Goal: Task Accomplishment & Management: Use online tool/utility

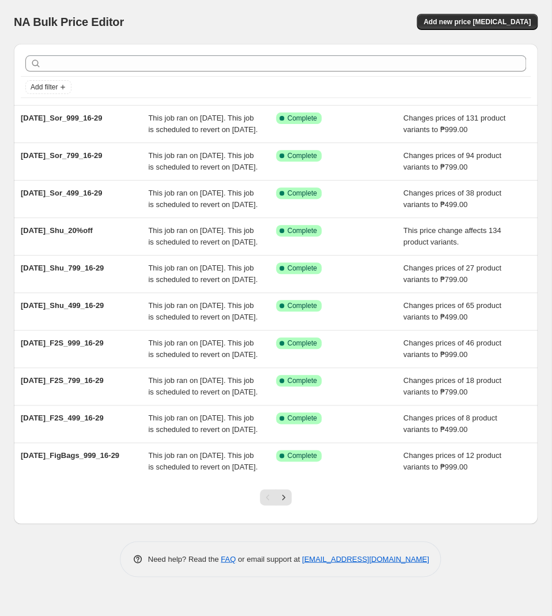
click at [299, 31] on div "NA Bulk Price Editor. This page is ready NA Bulk Price Editor Add new price cha…" at bounding box center [276, 22] width 524 height 44
click at [512, 26] on span "Add new price [MEDICAL_DATA]" at bounding box center [477, 21] width 107 height 9
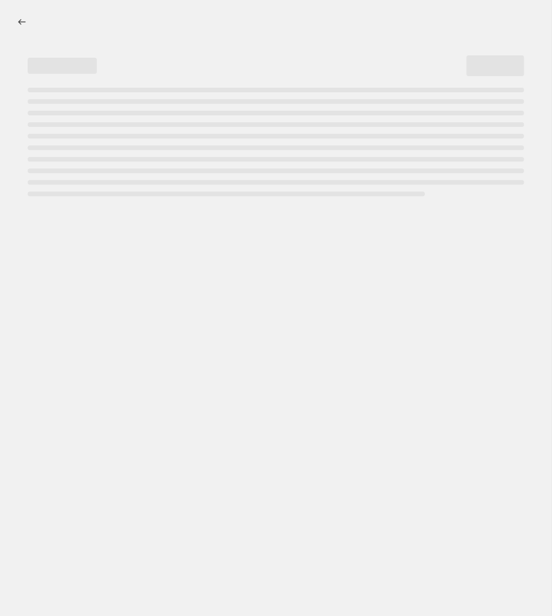
select select "percentage"
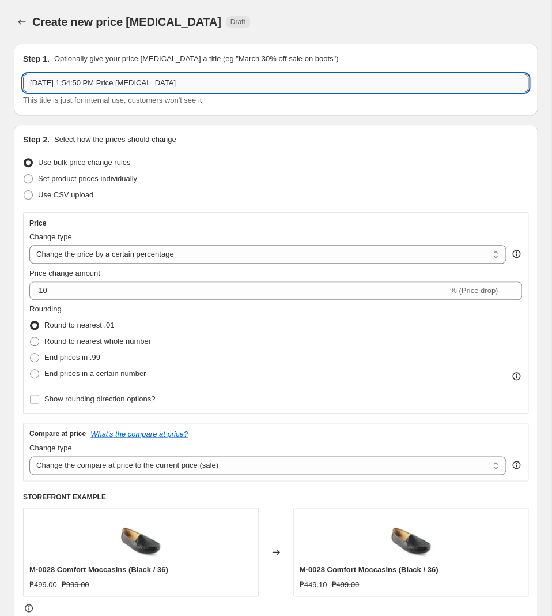
click at [175, 82] on input "Sep 29, 2025, 1:54:50 PM Price change job" at bounding box center [276, 83] width 506 height 18
click at [140, 77] on input "Sep 29, 2025, 1:54:50 PM Price change job" at bounding box center [276, 83] width 506 height 18
paste input "[DATE]_Fig_399_30-13"
type input "[DATE]_Fig_399_30-13"
click at [29, 245] on select "Change the price to a certain amount Change the price by a certain amount Chang…" at bounding box center [267, 254] width 477 height 18
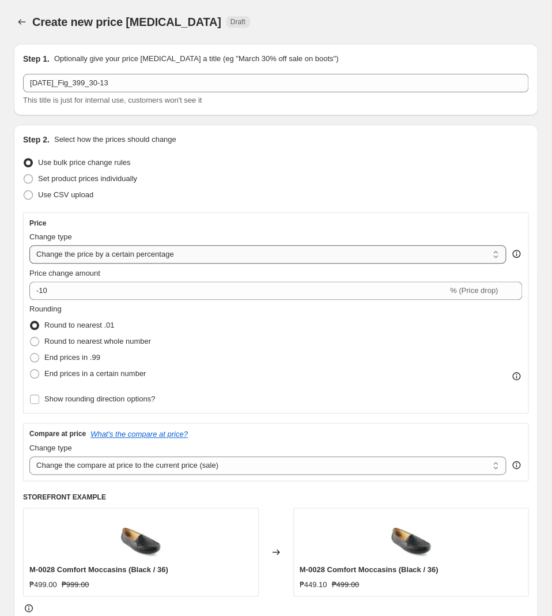
select select "to"
click option "Change the price to a certain amount" at bounding box center [0, 0] width 0 height 0
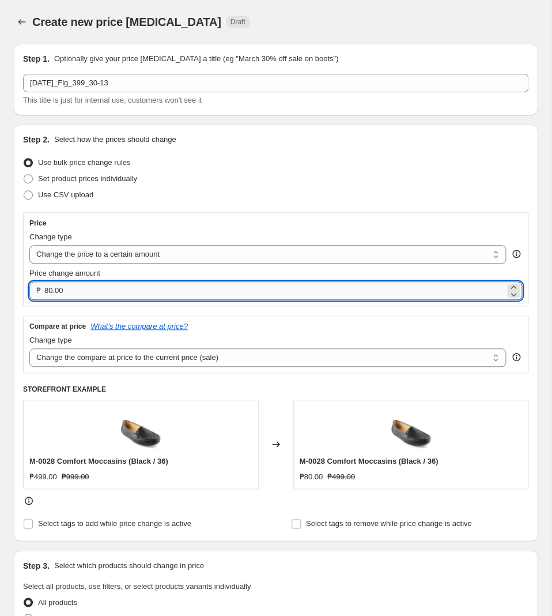
click at [122, 293] on input "80.00" at bounding box center [274, 290] width 461 height 18
type input "399.00"
click at [29, 348] on select "Change the compare at price to the current price (sale) Change the compare at p…" at bounding box center [267, 357] width 477 height 18
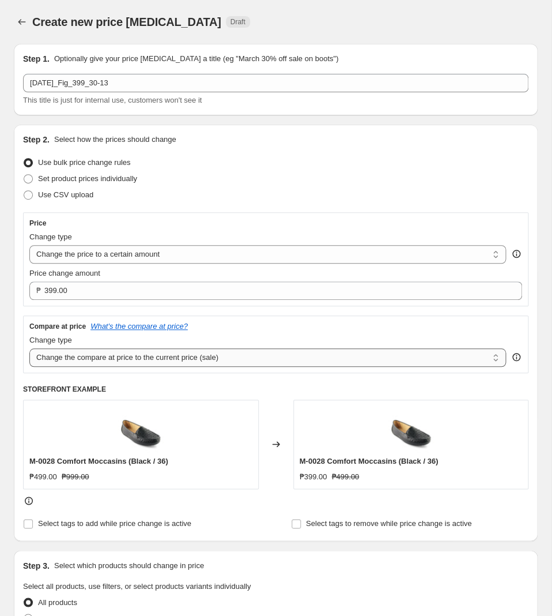
select select "no_change"
click option "Don't change the compare at price" at bounding box center [0, 0] width 0 height 0
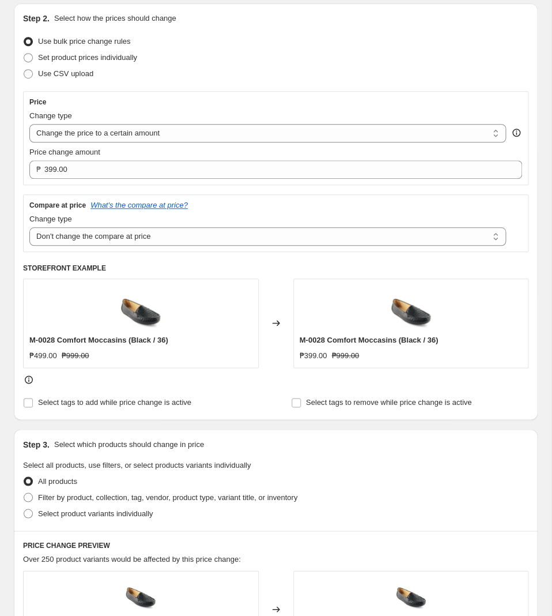
scroll to position [182, 0]
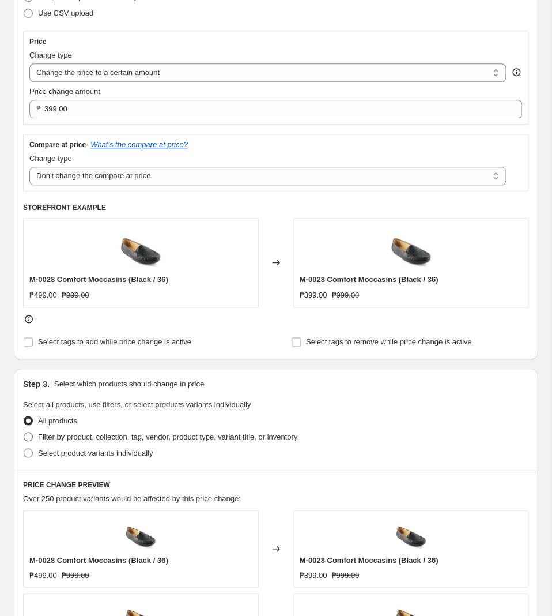
click at [143, 440] on span "Filter by product, collection, tag, vendor, product type, variant title, or inv…" at bounding box center [167, 436] width 259 height 9
click at [24, 432] on input "Filter by product, collection, tag, vendor, product type, variant title, or inv…" at bounding box center [24, 432] width 1 height 1
radio input "true"
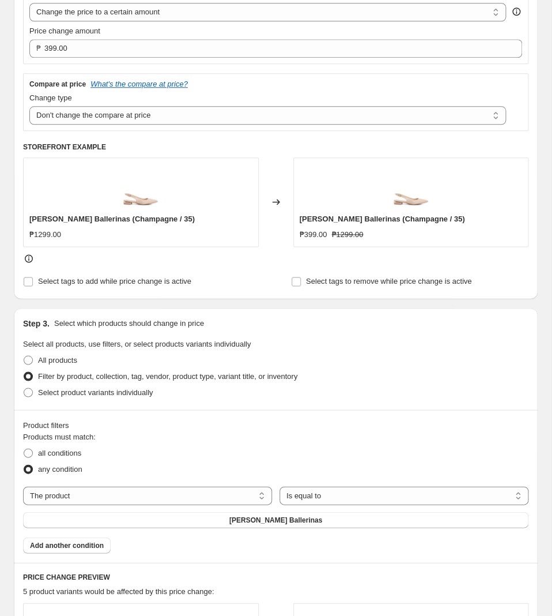
scroll to position [363, 0]
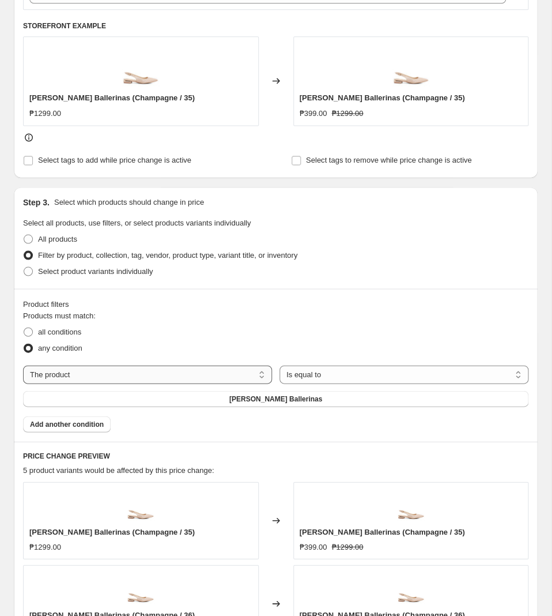
click at [23, 365] on select "The product The product's collection The product's tag The product's vendor The…" at bounding box center [147, 374] width 249 height 18
select select "tag"
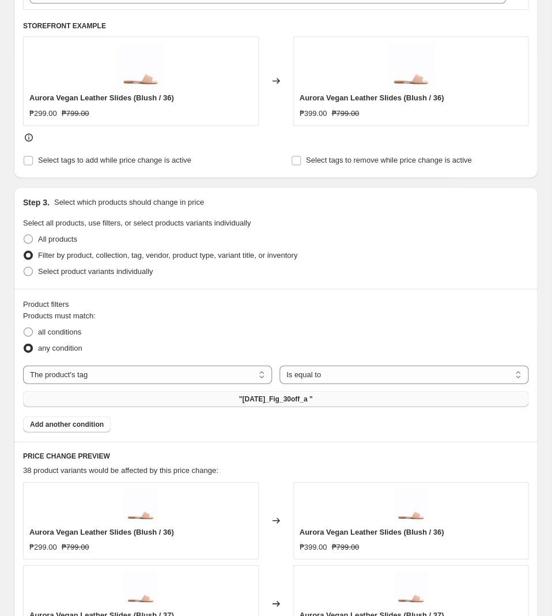
click at [263, 403] on span ""[DATE]_Fig_30off_a "" at bounding box center [276, 398] width 74 height 9
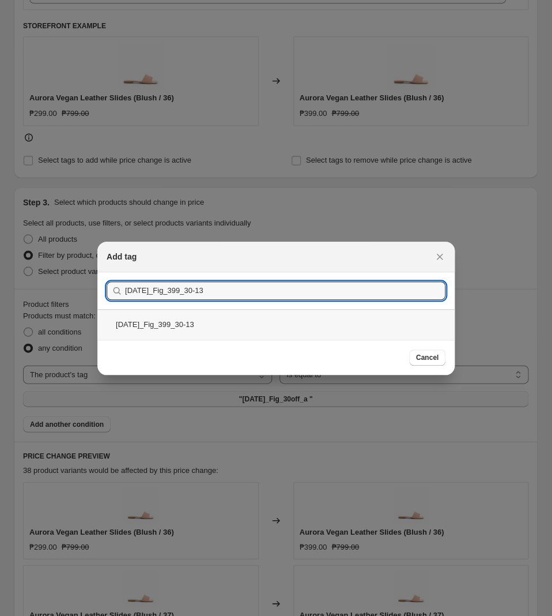
type input "[DATE]_Fig_399_30-13"
click at [242, 325] on div "[DATE]_Fig_399_30-13" at bounding box center [275, 324] width 357 height 31
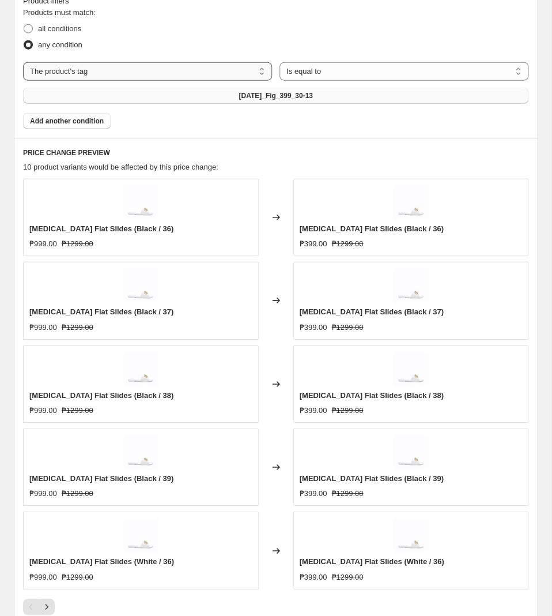
scroll to position [726, 0]
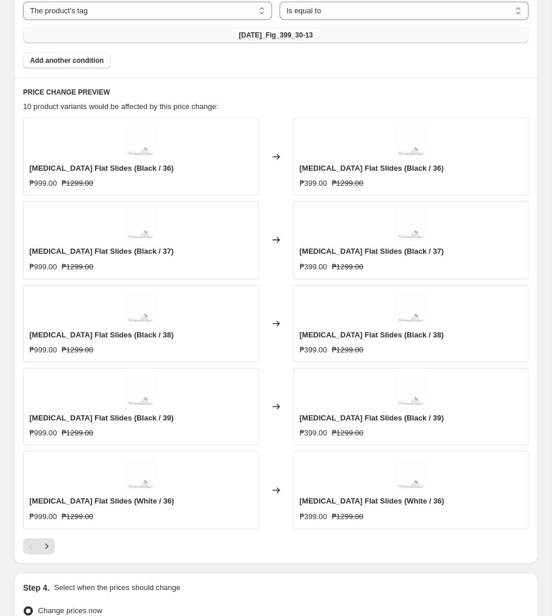
click at [55, 548] on div at bounding box center [276, 546] width 506 height 16
click at [49, 548] on icon "Next" at bounding box center [47, 546] width 12 height 12
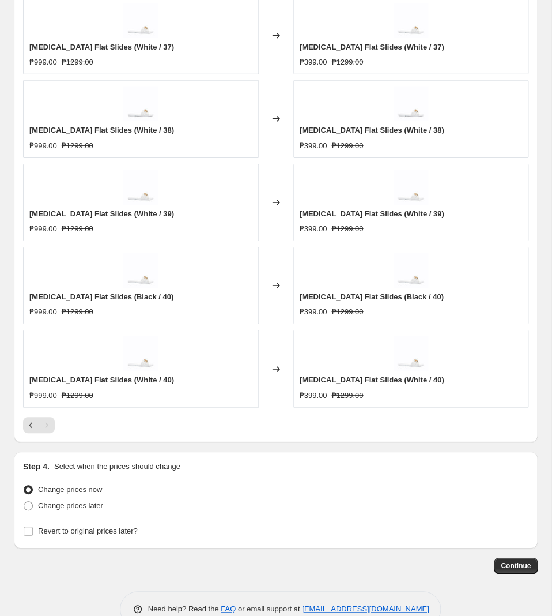
scroll to position [880, 0]
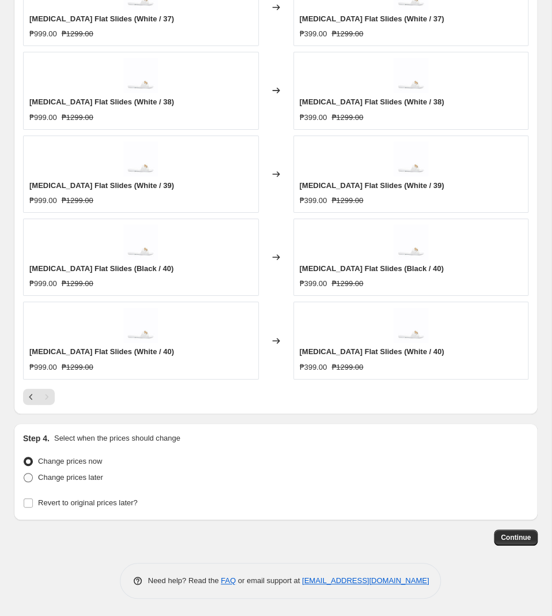
click at [55, 475] on span "Change prices later" at bounding box center [70, 477] width 65 height 9
click at [24, 473] on input "Change prices later" at bounding box center [24, 473] width 1 height 1
radio input "true"
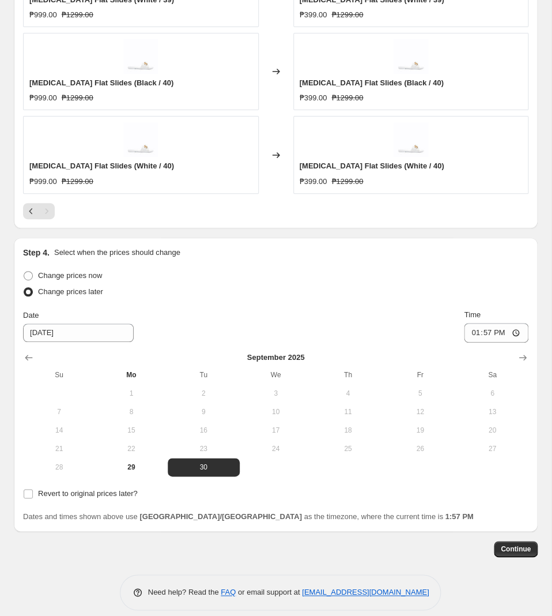
scroll to position [1076, 0]
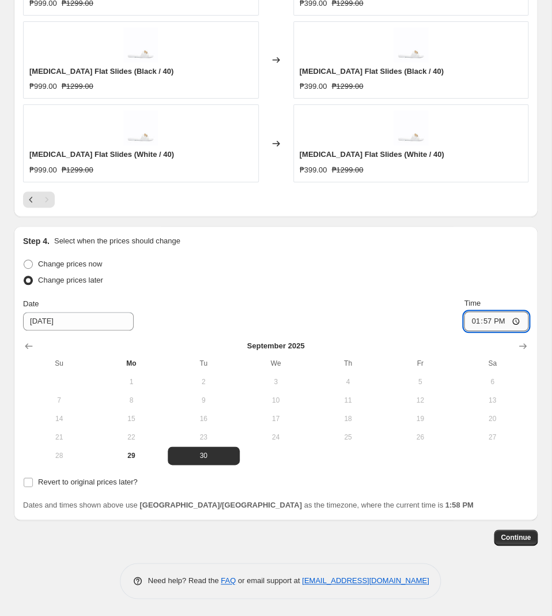
click at [487, 322] on input "13:57" at bounding box center [496, 321] width 65 height 20
type input "11:00"
click at [66, 483] on span "Revert to original prices later?" at bounding box center [88, 481] width 100 height 9
click at [33, 483] on input "Revert to original prices later?" at bounding box center [28, 481] width 9 height 9
checkbox input "true"
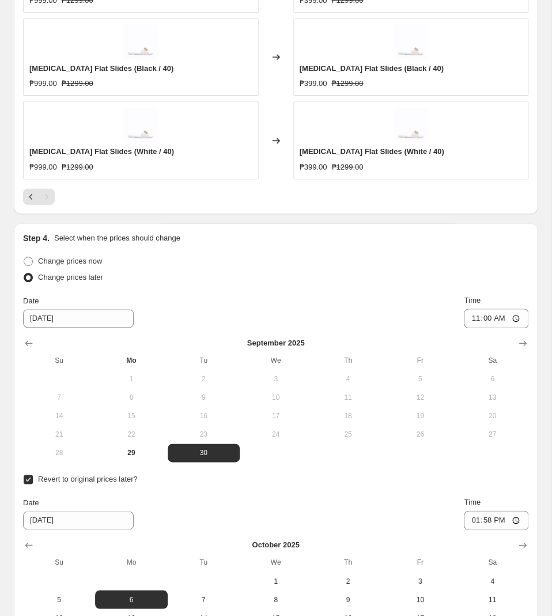
scroll to position [1251, 0]
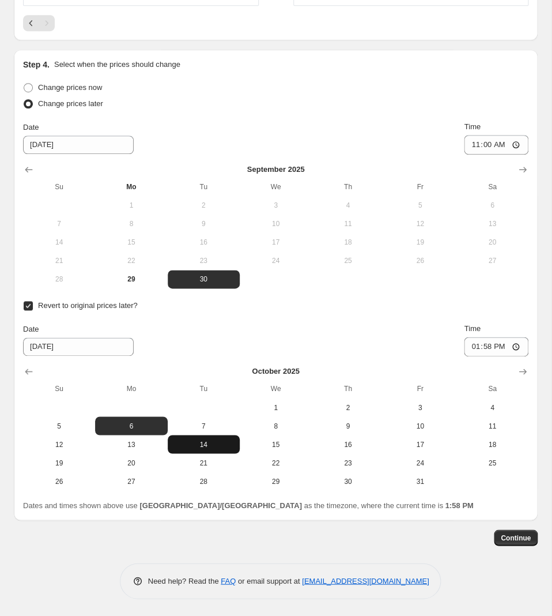
click at [208, 438] on button "14" at bounding box center [204, 444] width 72 height 18
type input "[DATE]"
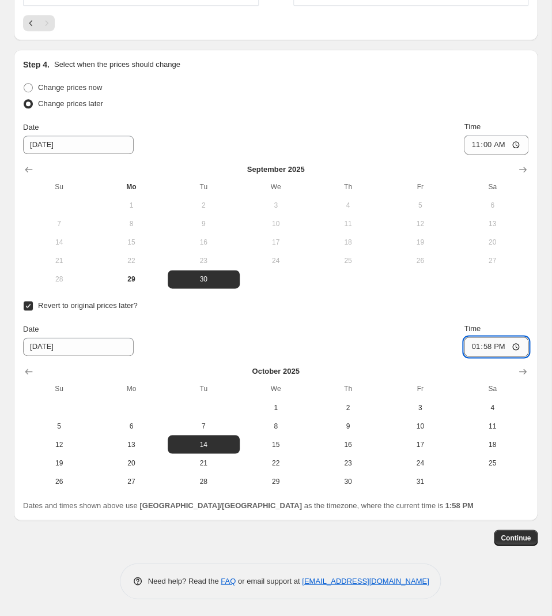
click at [481, 352] on input "13:58" at bounding box center [496, 347] width 65 height 20
type input "10:00"
drag, startPoint x: 515, startPoint y: 541, endPoint x: 476, endPoint y: 541, distance: 39.2
click at [476, 541] on div "Continue" at bounding box center [276, 537] width 524 height 16
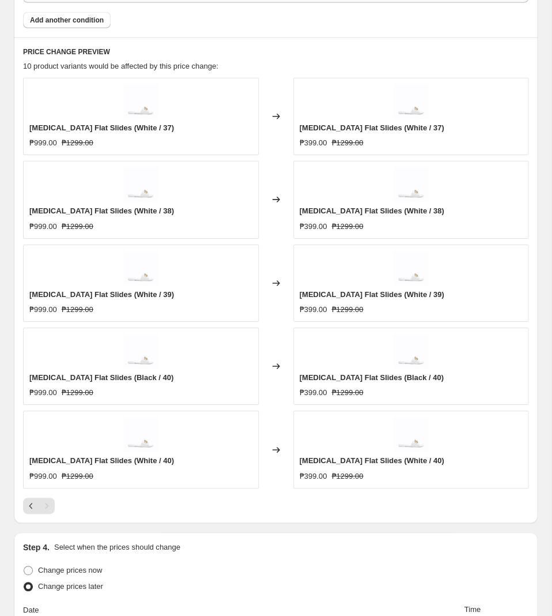
scroll to position [888, 0]
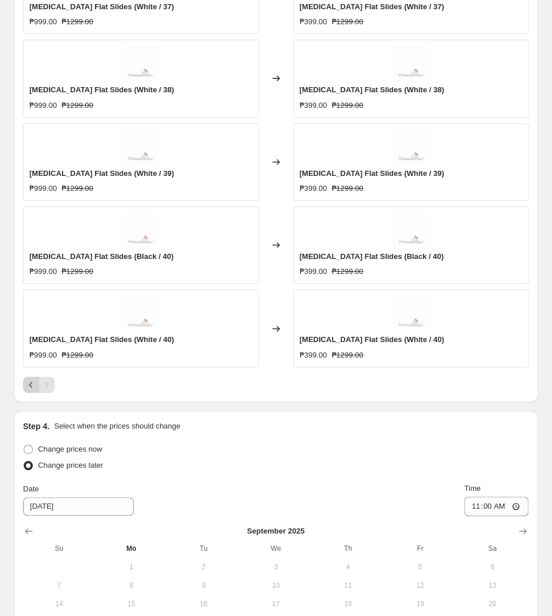
click at [31, 385] on icon "Previous" at bounding box center [31, 385] width 12 height 12
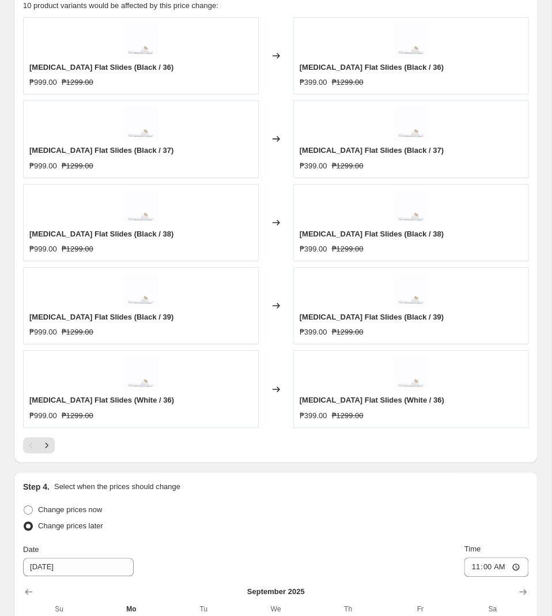
scroll to position [1191, 0]
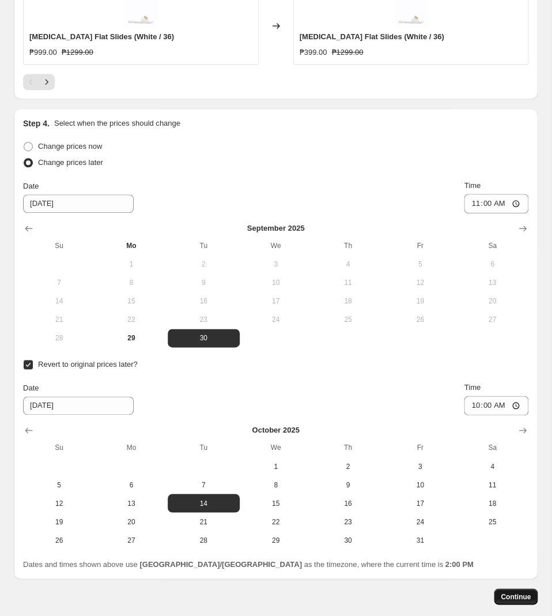
click at [536, 599] on button "Continue" at bounding box center [516, 596] width 44 height 16
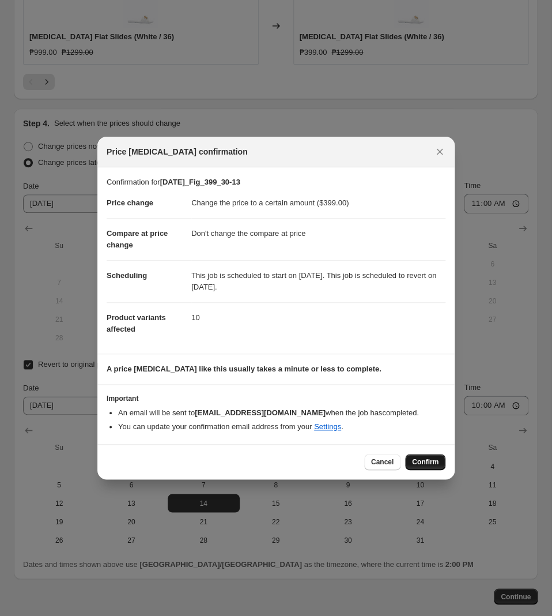
click at [415, 464] on span "Confirm" at bounding box center [425, 461] width 27 height 9
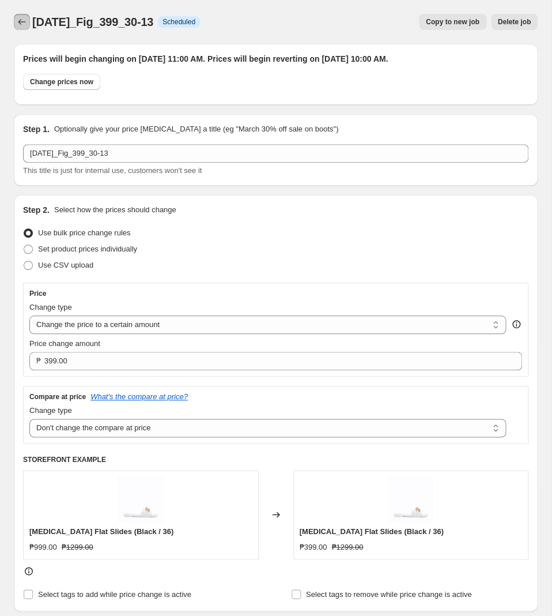
click at [16, 20] on button "Price change jobs" at bounding box center [22, 22] width 16 height 16
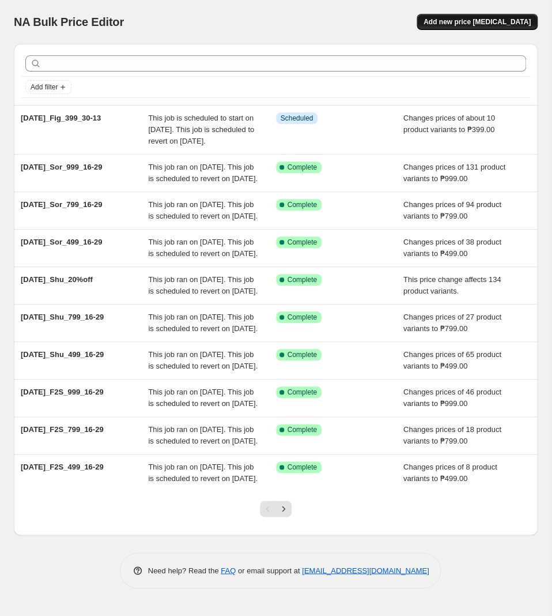
click at [464, 20] on span "Add new price [MEDICAL_DATA]" at bounding box center [477, 21] width 107 height 9
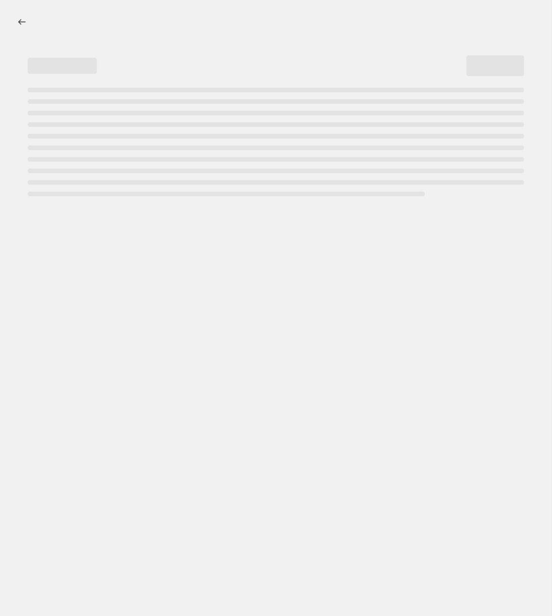
select select "percentage"
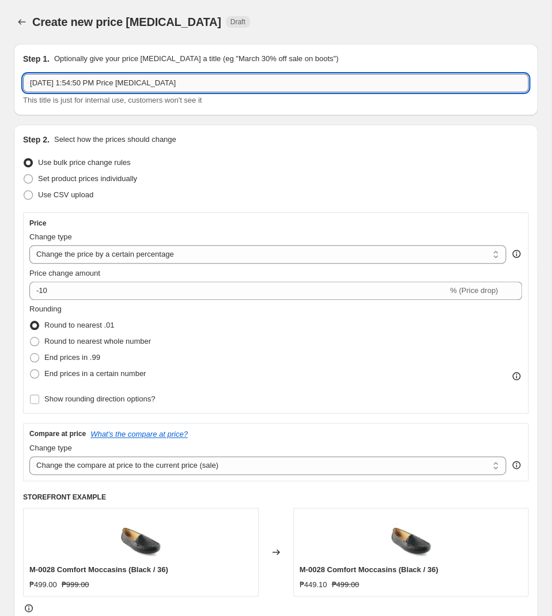
click at [199, 87] on input "Sep 29, 2025, 1:54:50 PM Price change job" at bounding box center [276, 83] width 506 height 18
paste input "[DATE]_Fig_599_30-13"
type input "[DATE]_Fig_599_30-13"
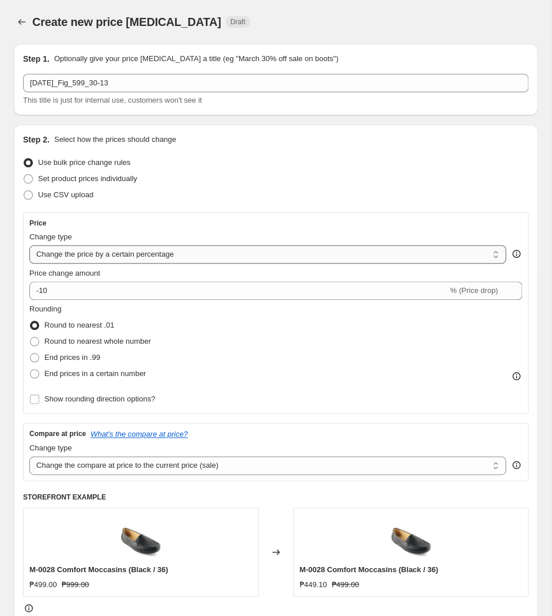
click at [29, 245] on select "Change the price to a certain amount Change the price by a certain amount Chang…" at bounding box center [267, 254] width 477 height 18
select select "to"
click option "Change the price to a certain amount" at bounding box center [0, 0] width 0 height 0
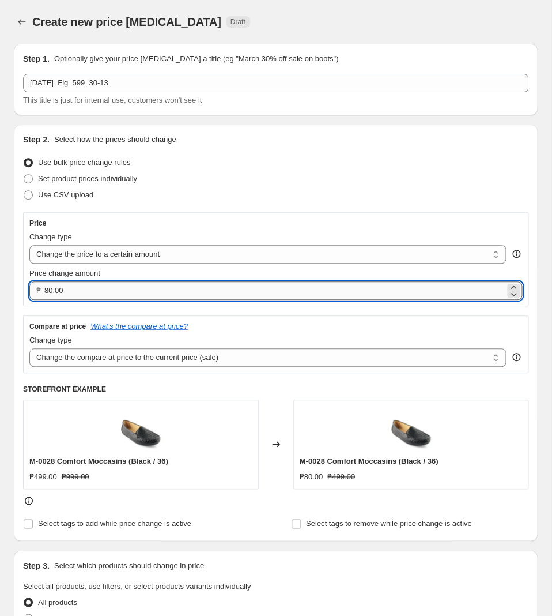
click at [107, 293] on input "80.00" at bounding box center [274, 290] width 461 height 18
type input "599.00"
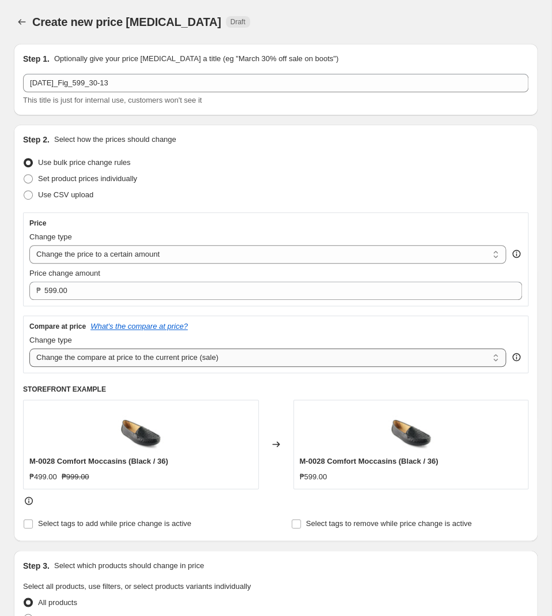
click at [29, 348] on select "Change the compare at price to the current price (sale) Change the compare at p…" at bounding box center [267, 357] width 477 height 18
click option "Change the compare at price to the current price (sale)" at bounding box center [0, 0] width 0 height 0
click at [29, 348] on select "Change the compare at price to the current price (sale) Change the compare at p…" at bounding box center [267, 357] width 477 height 18
select select "no_change"
click option "Don't change the compare at price" at bounding box center [0, 0] width 0 height 0
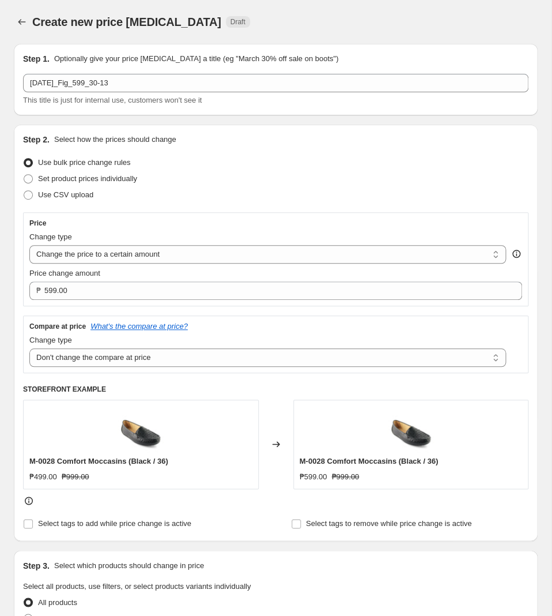
scroll to position [242, 0]
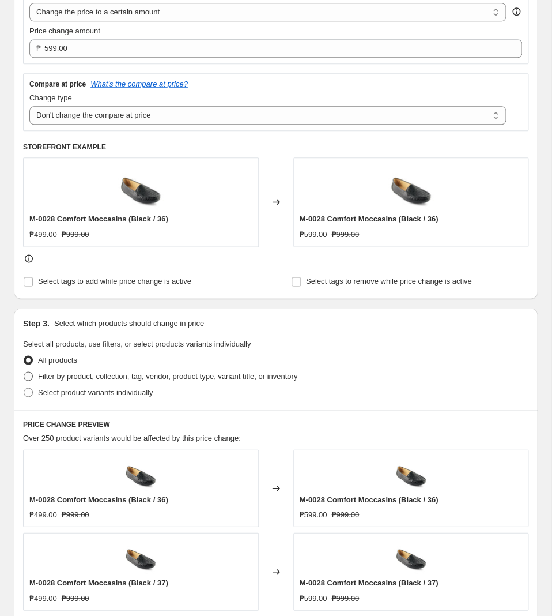
click at [122, 380] on span "Filter by product, collection, tag, vendor, product type, variant title, or inv…" at bounding box center [167, 375] width 259 height 9
click at [24, 372] on input "Filter by product, collection, tag, vendor, product type, variant title, or inv…" at bounding box center [24, 371] width 1 height 1
radio input "true"
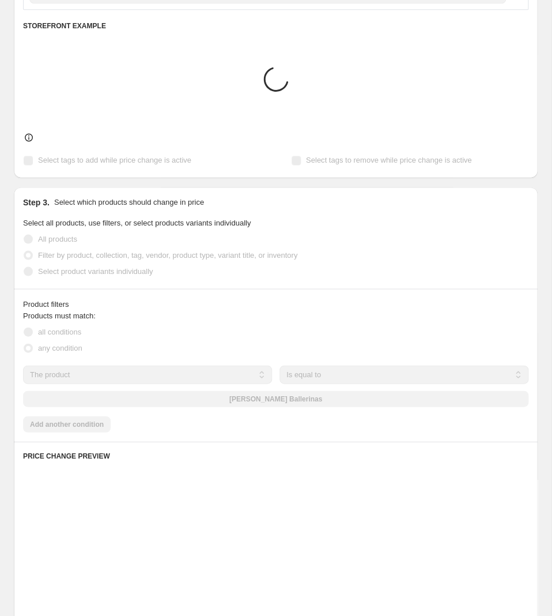
scroll to position [424, 0]
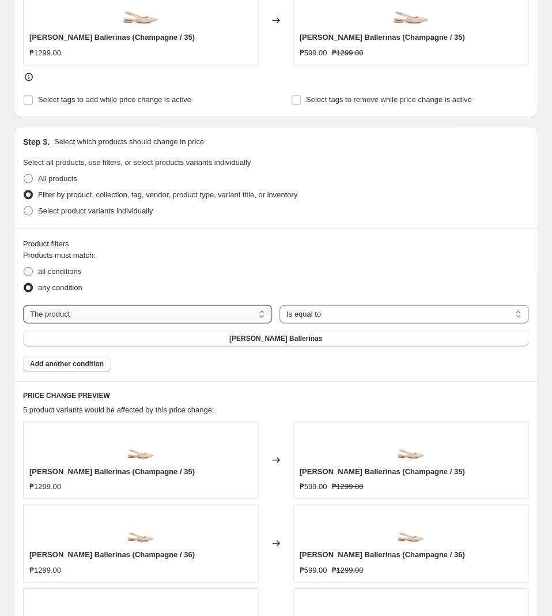
click at [23, 304] on select "The product The product's collection The product's tag The product's vendor The…" at bounding box center [147, 313] width 249 height 18
select select "tag"
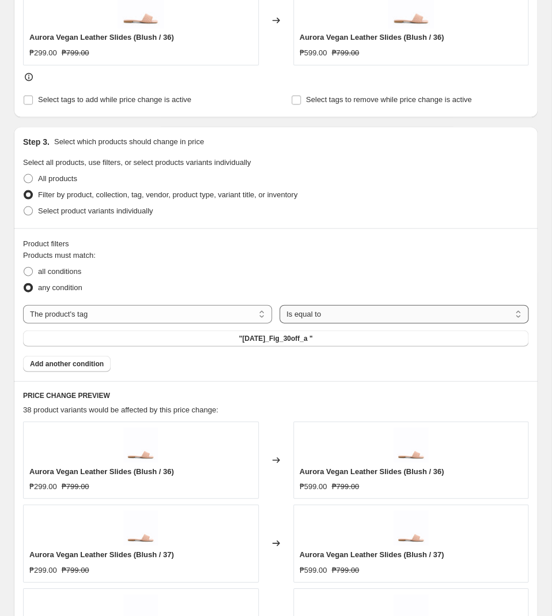
click at [280, 304] on select "Is equal to Is not equal to" at bounding box center [404, 313] width 249 height 18
click at [273, 336] on button ""[DATE]_Fig_30off_a "" at bounding box center [276, 338] width 506 height 16
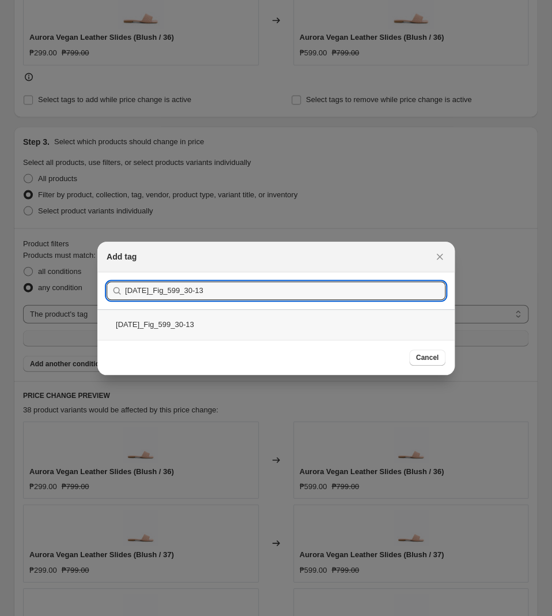
type input "[DATE]_Fig_599_30-13"
click at [224, 327] on div "[DATE]_Fig_599_30-13" at bounding box center [275, 324] width 357 height 31
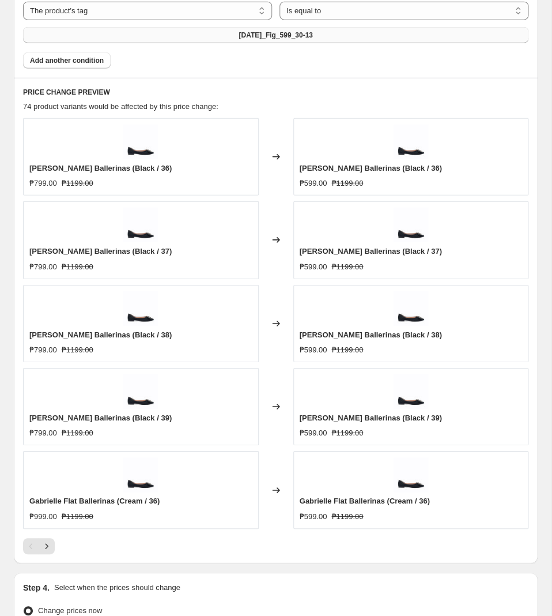
scroll to position [787, 0]
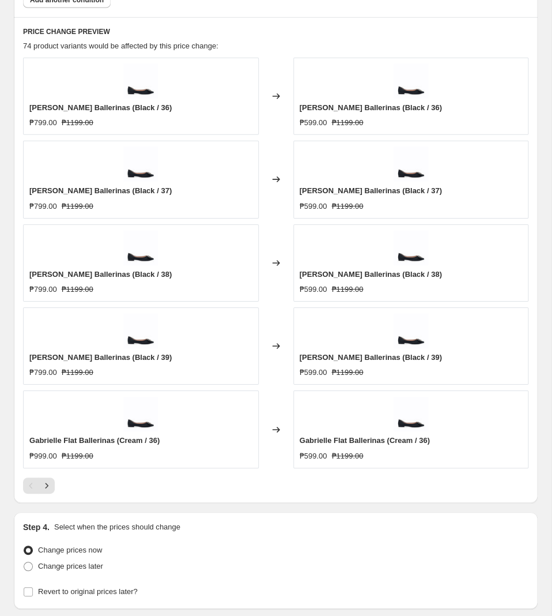
click at [58, 498] on div "PRICE CHANGE PREVIEW 74 product variants would be affected by this price change…" at bounding box center [276, 259] width 524 height 485
click at [49, 491] on icon "Next" at bounding box center [47, 486] width 12 height 12
click at [28, 489] on icon "Previous" at bounding box center [31, 486] width 12 height 12
click at [37, 492] on div "Pagination" at bounding box center [31, 485] width 16 height 16
click at [41, 490] on icon "Next" at bounding box center [47, 486] width 12 height 12
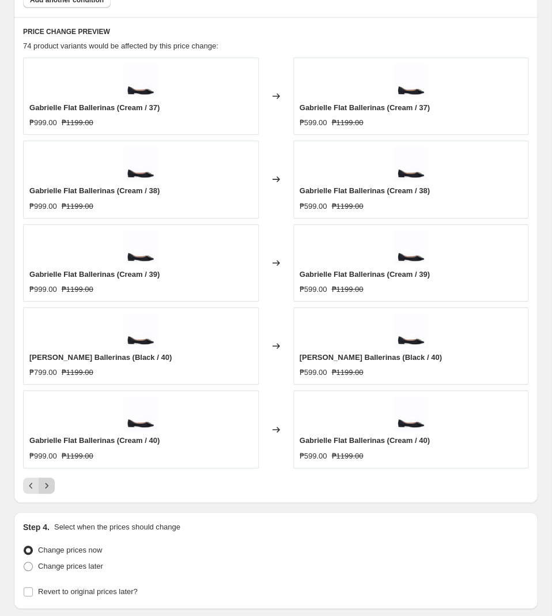
click at [41, 490] on icon "Next" at bounding box center [47, 486] width 12 height 12
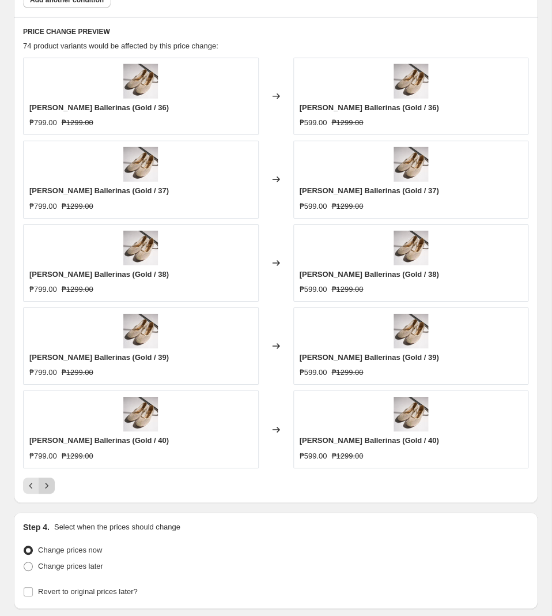
click at [48, 487] on icon "Next" at bounding box center [47, 486] width 12 height 12
click at [49, 487] on icon "Next" at bounding box center [47, 486] width 12 height 12
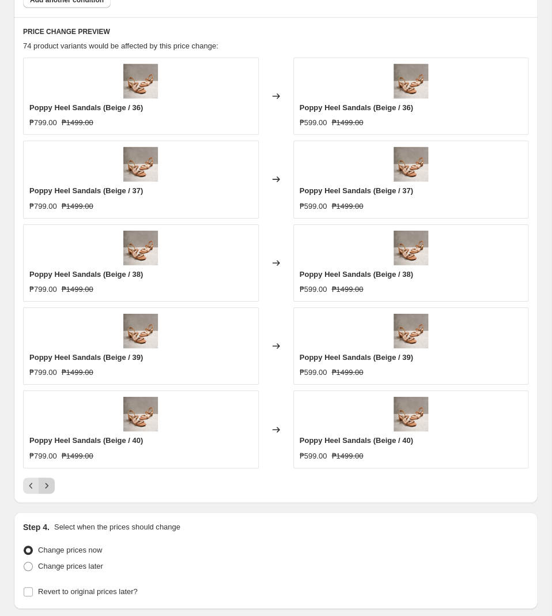
click at [48, 487] on icon "Next" at bounding box center [47, 486] width 12 height 12
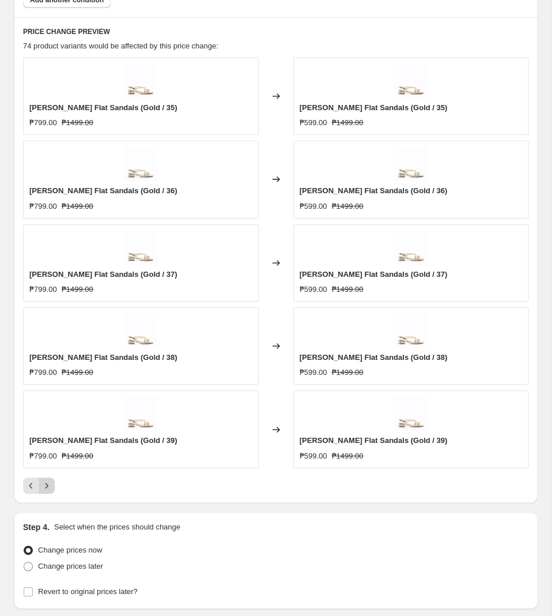
click at [41, 484] on icon "Next" at bounding box center [47, 486] width 12 height 12
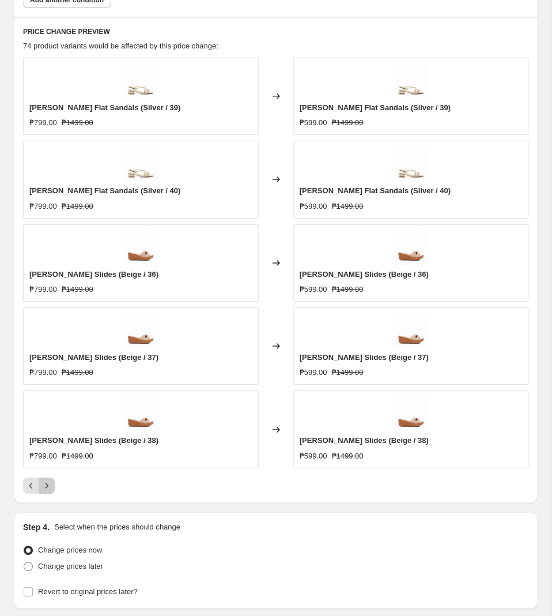
click at [41, 484] on icon "Next" at bounding box center [47, 486] width 12 height 12
click at [50, 489] on icon "Next" at bounding box center [47, 486] width 12 height 12
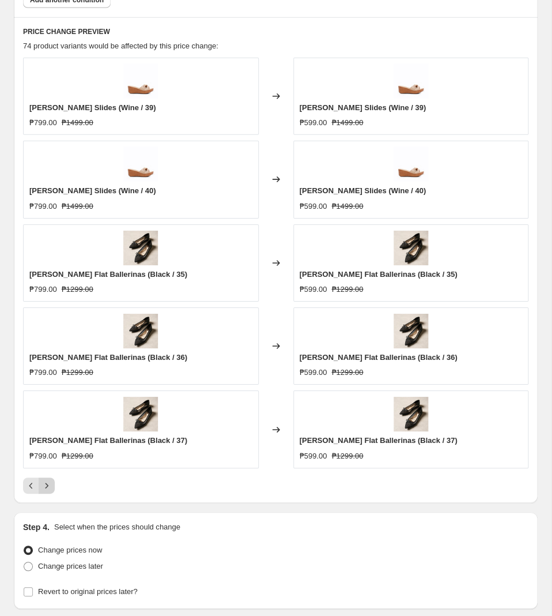
click at [48, 488] on icon "Next" at bounding box center [47, 485] width 3 height 5
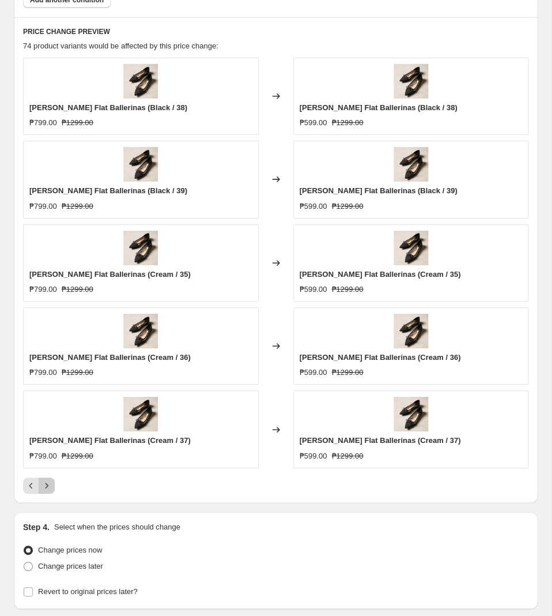
click at [48, 488] on icon "Next" at bounding box center [47, 485] width 3 height 5
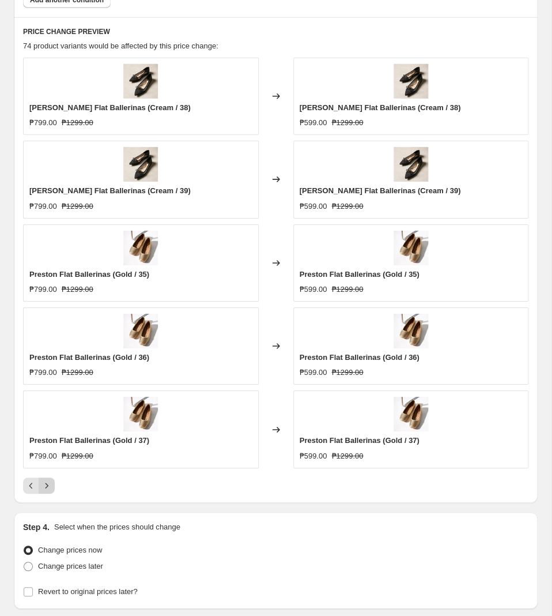
click at [48, 488] on icon "Next" at bounding box center [47, 485] width 3 height 5
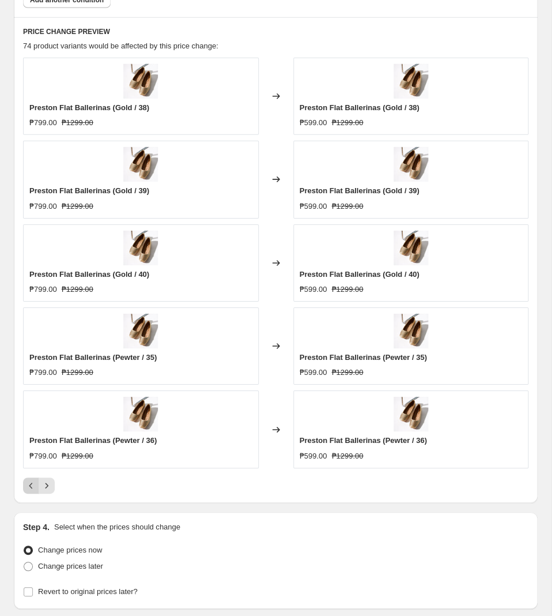
click at [24, 489] on button "Previous" at bounding box center [31, 485] width 16 height 16
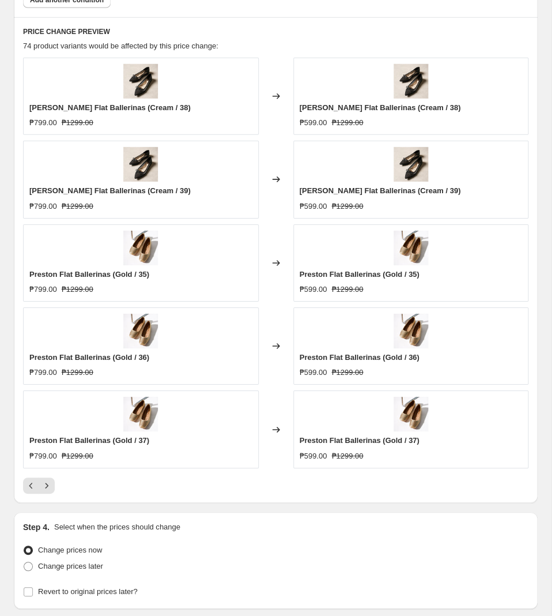
click at [55, 492] on div at bounding box center [276, 485] width 506 height 16
click at [43, 488] on icon "Next" at bounding box center [47, 486] width 12 height 12
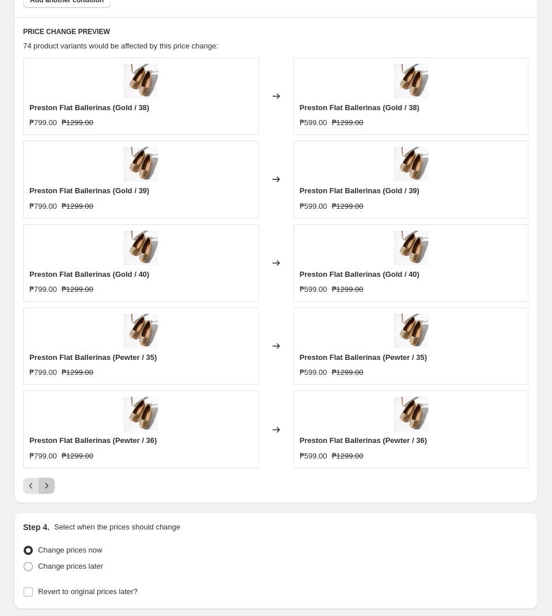
click at [43, 488] on icon "Next" at bounding box center [47, 486] width 12 height 12
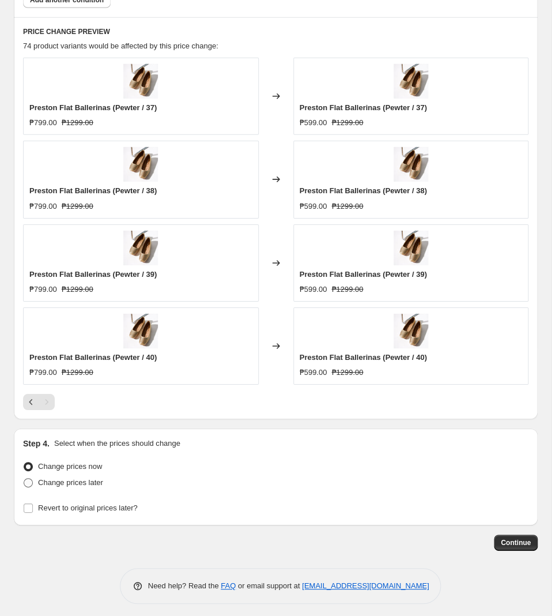
click at [78, 486] on span "Change prices later" at bounding box center [70, 482] width 65 height 9
click at [24, 479] on input "Change prices later" at bounding box center [24, 478] width 1 height 1
radio input "true"
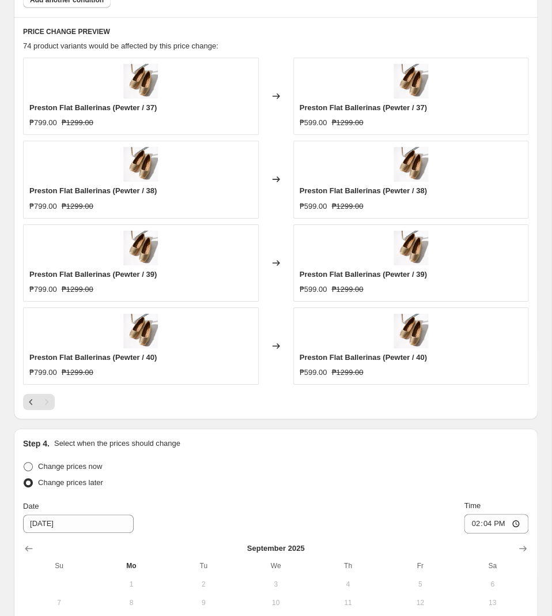
click at [84, 468] on span "Change prices now" at bounding box center [70, 466] width 64 height 9
click at [24, 462] on input "Change prices now" at bounding box center [24, 462] width 1 height 1
radio input "true"
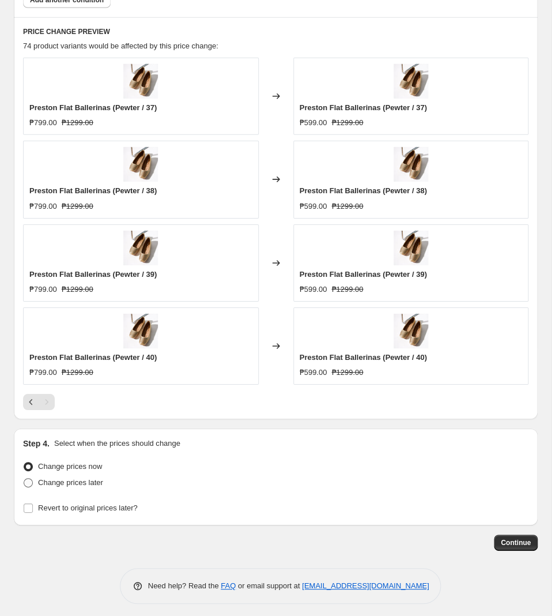
click at [81, 484] on span "Change prices later" at bounding box center [70, 482] width 65 height 9
click at [24, 479] on input "Change prices later" at bounding box center [24, 478] width 1 height 1
radio input "true"
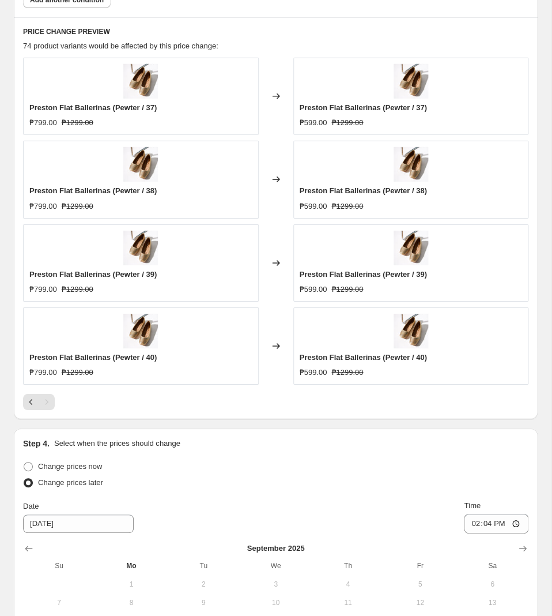
scroll to position [992, 0]
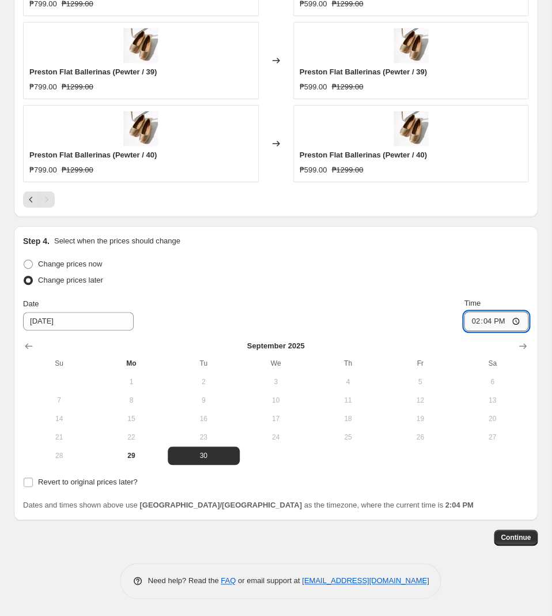
click at [490, 322] on input "14:04" at bounding box center [496, 321] width 65 height 20
type input "11:00"
click at [103, 487] on label "Revert to original prices later?" at bounding box center [80, 482] width 115 height 16
click at [33, 487] on input "Revert to original prices later?" at bounding box center [28, 481] width 9 height 9
checkbox input "true"
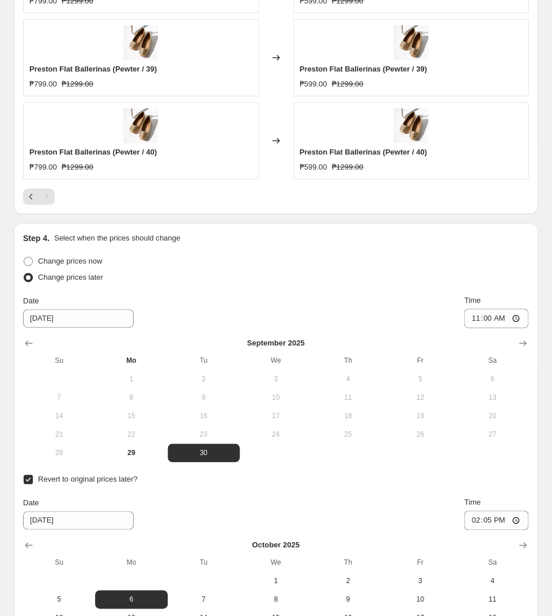
scroll to position [1168, 0]
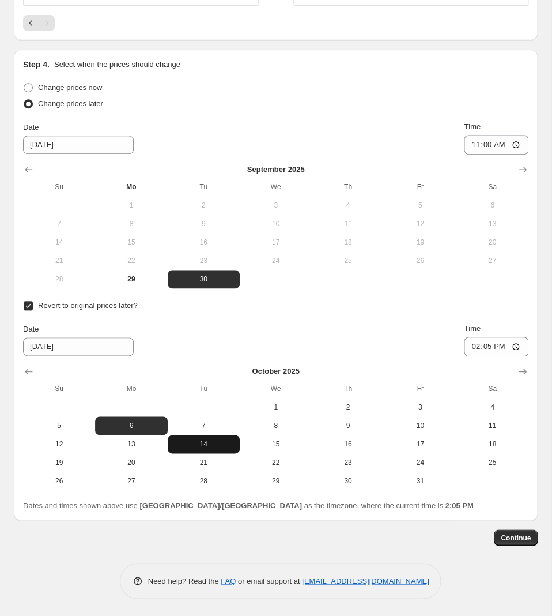
click at [227, 447] on span "14" at bounding box center [203, 443] width 63 height 9
type input "[DATE]"
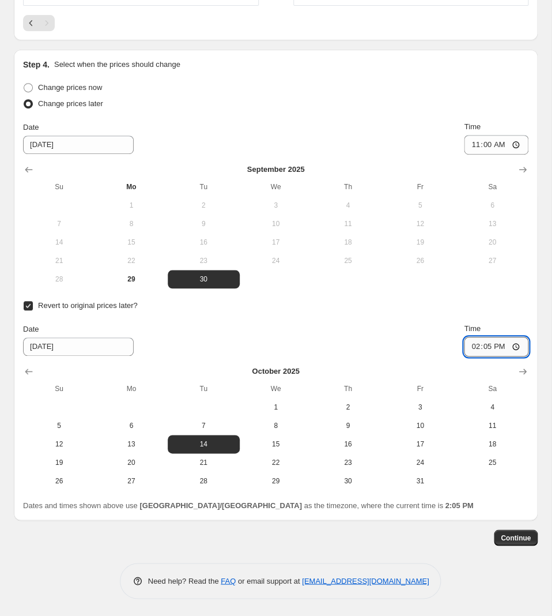
click at [488, 351] on input "14:05" at bounding box center [496, 347] width 65 height 20
type input "10:00"
click at [524, 541] on span "Continue" at bounding box center [516, 537] width 30 height 9
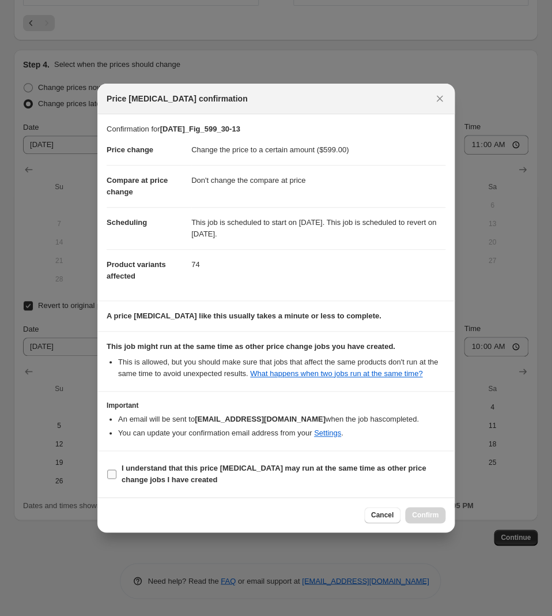
click at [186, 476] on span "I understand that this price [MEDICAL_DATA] may run at the same time as other p…" at bounding box center [284, 473] width 324 height 23
click at [116, 476] on input "I understand that this price [MEDICAL_DATA] may run at the same time as other p…" at bounding box center [111, 473] width 9 height 9
checkbox input "true"
click at [427, 519] on span "Confirm" at bounding box center [425, 514] width 27 height 9
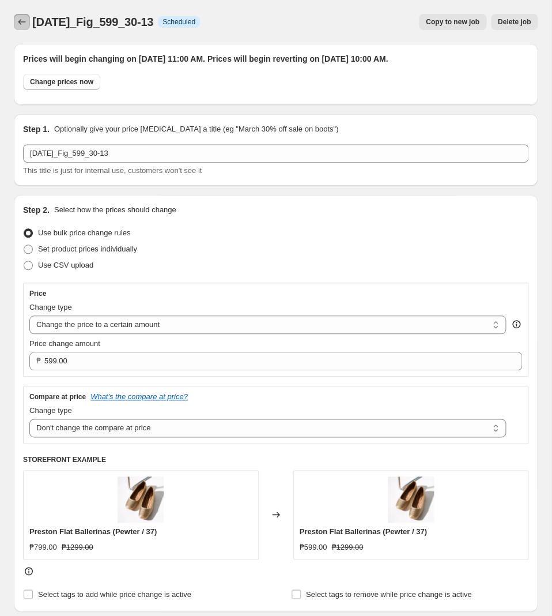
click at [21, 21] on icon "Price change jobs" at bounding box center [22, 22] width 12 height 12
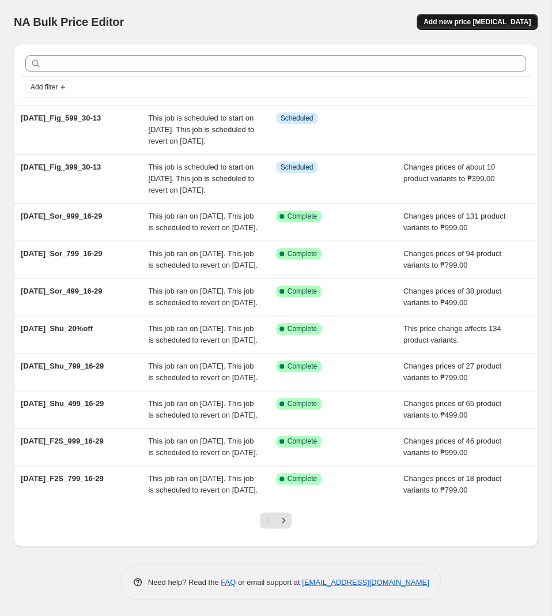
click at [492, 22] on span "Add new price [MEDICAL_DATA]" at bounding box center [477, 21] width 107 height 9
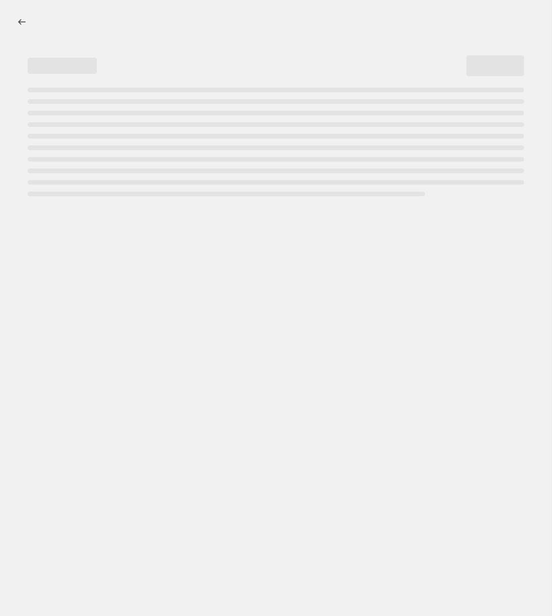
select select "percentage"
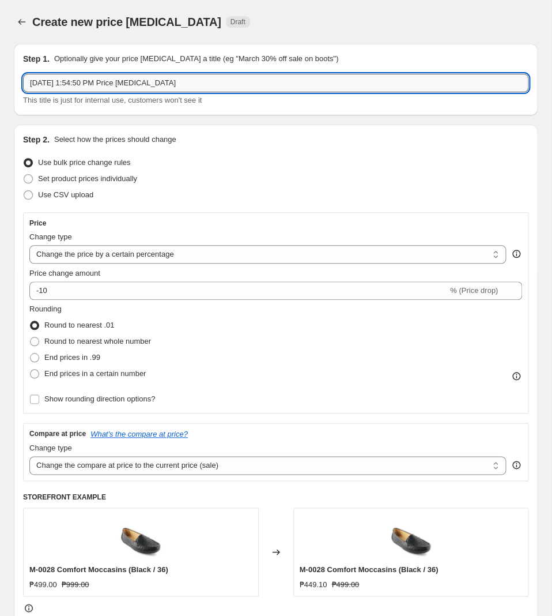
click at [227, 88] on input "Sep 29, 2025, 1:54:50 PM Price change job" at bounding box center [276, 83] width 506 height 18
paste input "[DATE]_Fig_799_30-13"
type input "[DATE]_Fig_799_30-13"
click at [29, 245] on select "Change the price to a certain amount Change the price by a certain amount Chang…" at bounding box center [267, 254] width 477 height 18
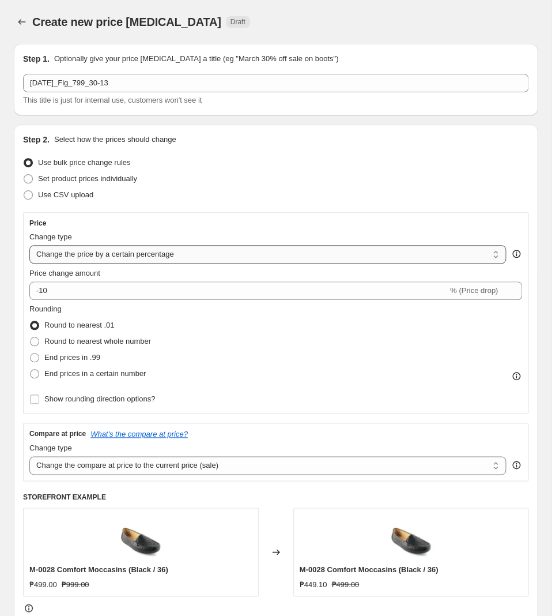
select select "to"
click option "Change the price to a certain amount" at bounding box center [0, 0] width 0 height 0
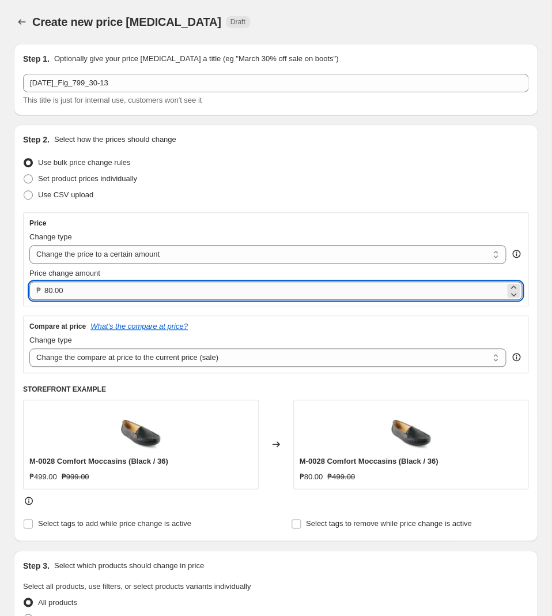
click at [110, 287] on input "80.00" at bounding box center [274, 290] width 461 height 18
type input "799.00"
click at [29, 348] on select "Change the compare at price to the current price (sale) Change the compare at p…" at bounding box center [267, 357] width 477 height 18
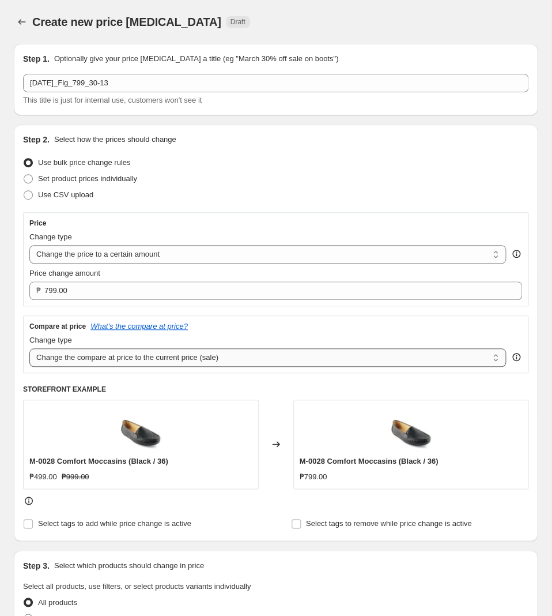
select select "no_change"
click option "Don't change the compare at price" at bounding box center [0, 0] width 0 height 0
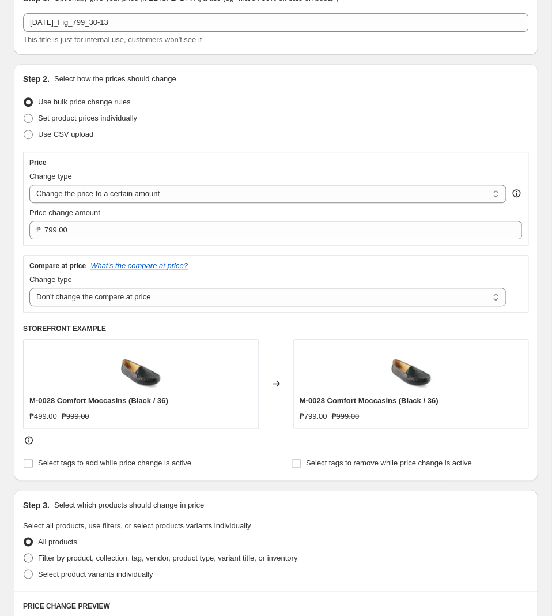
click at [100, 559] on span "Filter by product, collection, tag, vendor, product type, variant title, or inv…" at bounding box center [167, 557] width 259 height 9
click at [24, 553] on input "Filter by product, collection, tag, vendor, product type, variant title, or inv…" at bounding box center [24, 553] width 1 height 1
radio input "true"
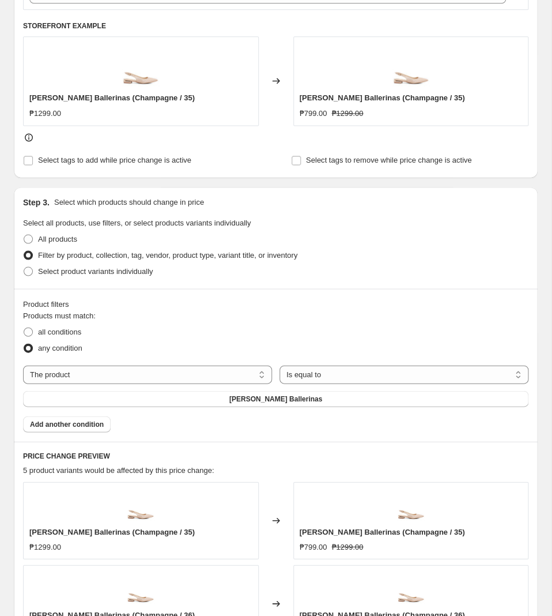
scroll to position [424, 0]
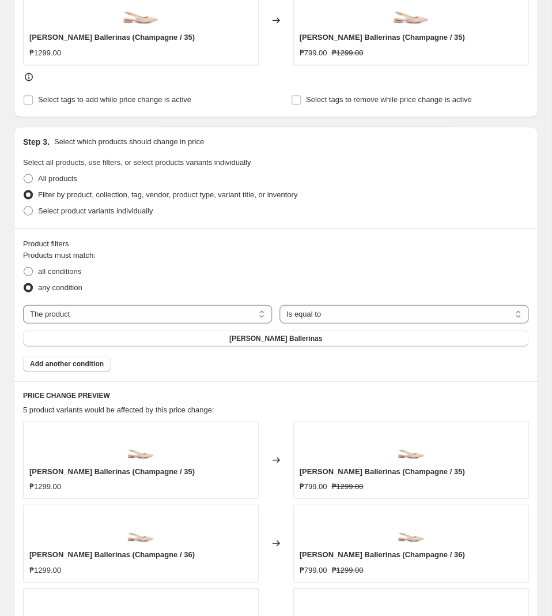
click at [172, 326] on div "The product The product's collection The product's tag The product's vendor The…" at bounding box center [276, 325] width 506 height 42
click at [23, 304] on select "The product The product's collection The product's tag The product's vendor The…" at bounding box center [147, 313] width 249 height 18
select select "tag"
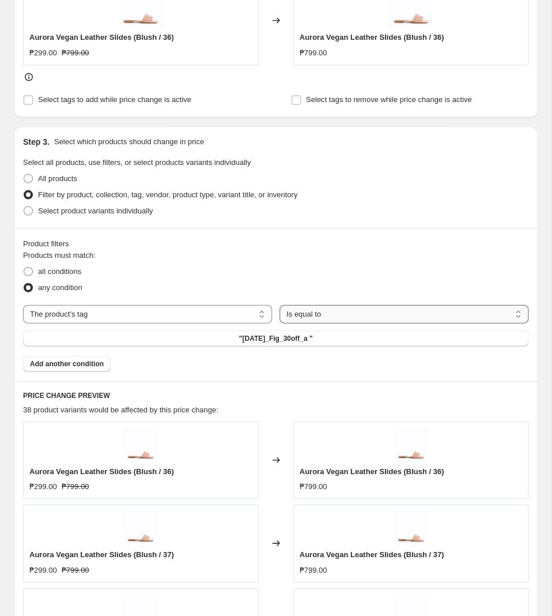
click at [280, 304] on select "Is equal to Is not equal to" at bounding box center [404, 313] width 249 height 18
click at [303, 345] on button ""[DATE]_Fig_30off_a "" at bounding box center [276, 338] width 506 height 16
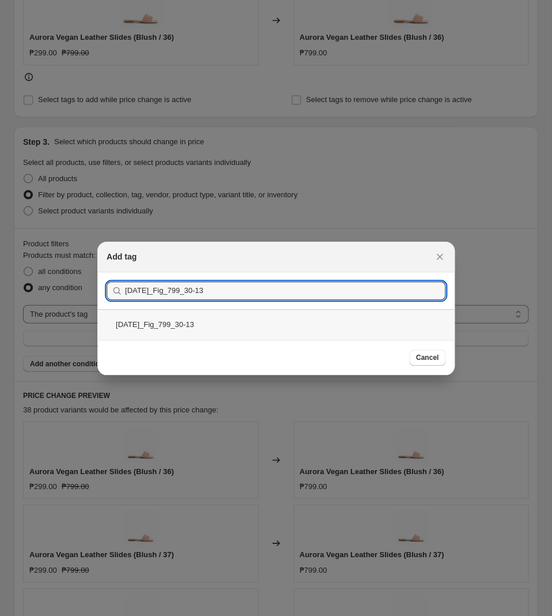
type input "[DATE]_Fig_799_30-13"
click at [219, 333] on div "[DATE]_Fig_799_30-13" at bounding box center [275, 324] width 357 height 31
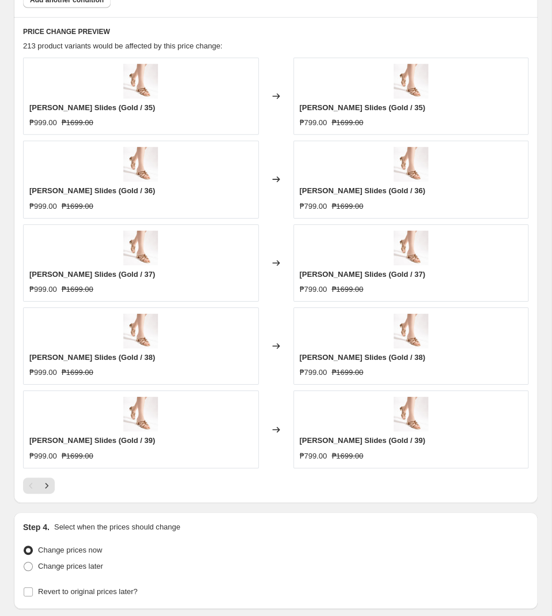
scroll to position [848, 0]
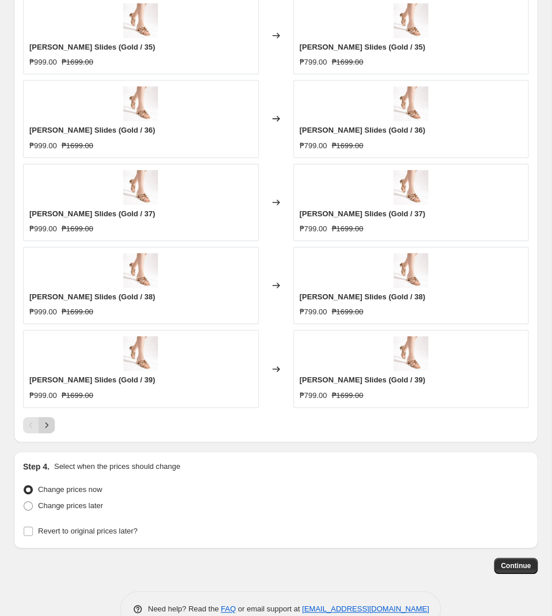
click at [49, 425] on icon "Next" at bounding box center [47, 425] width 12 height 12
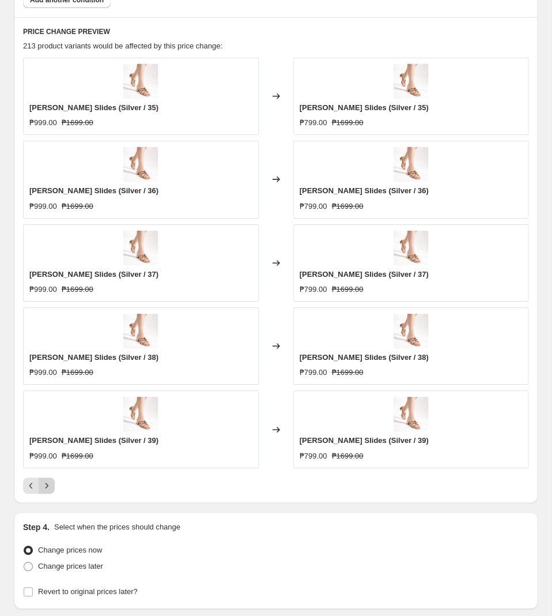
click at [50, 486] on icon "Next" at bounding box center [47, 486] width 12 height 12
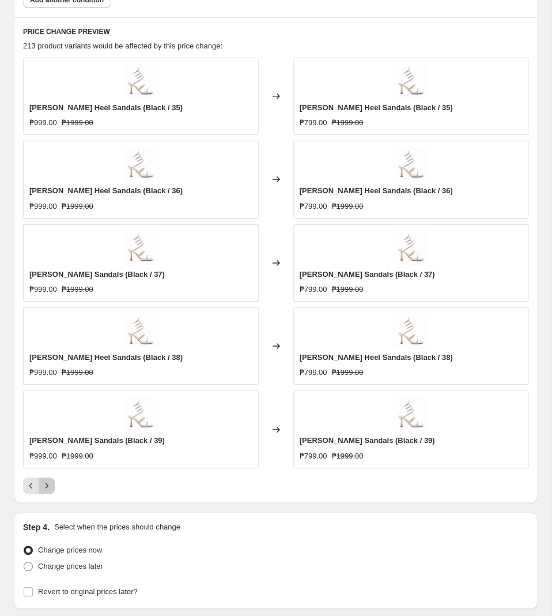
click at [51, 486] on icon "Next" at bounding box center [47, 486] width 12 height 12
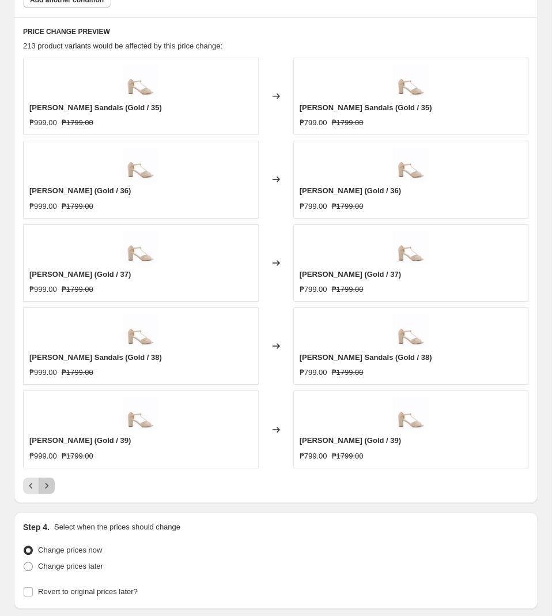
click at [45, 487] on icon "Next" at bounding box center [47, 486] width 12 height 12
click at [50, 485] on icon "Next" at bounding box center [47, 486] width 12 height 12
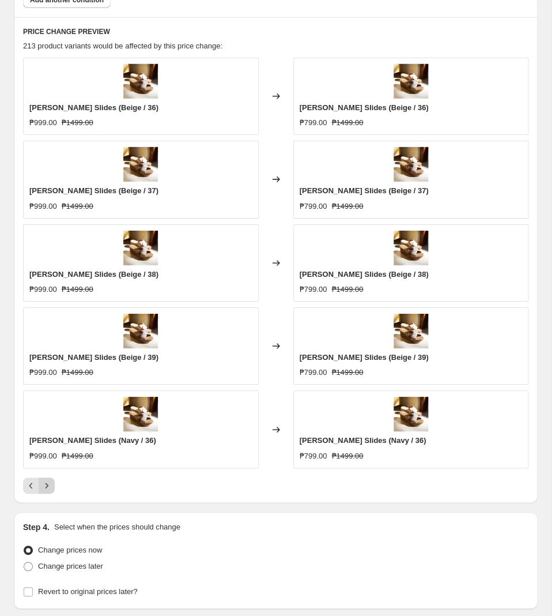
click at [54, 490] on button "Next" at bounding box center [47, 485] width 16 height 16
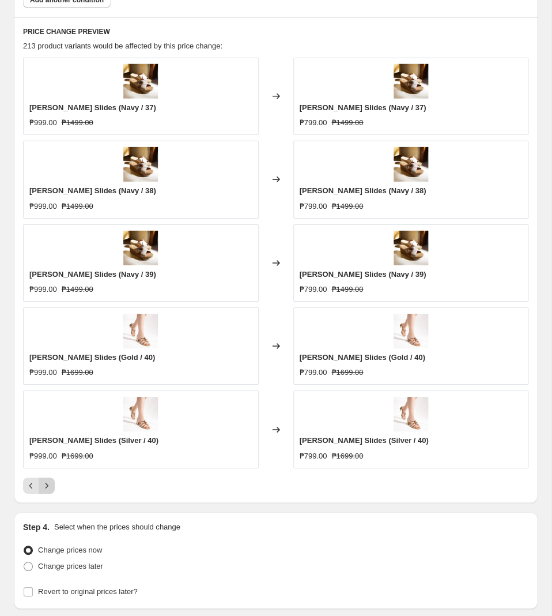
click at [48, 486] on icon "Next" at bounding box center [47, 486] width 12 height 12
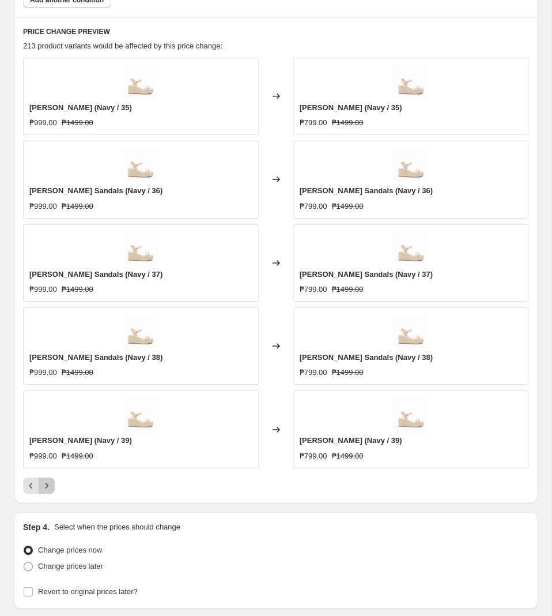
click at [51, 491] on icon "Next" at bounding box center [47, 486] width 12 height 12
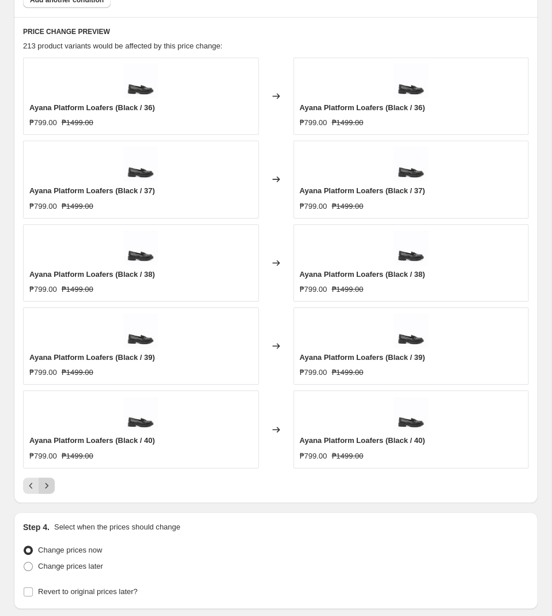
click at [52, 487] on icon "Next" at bounding box center [47, 486] width 12 height 12
drag, startPoint x: 52, startPoint y: 487, endPoint x: 77, endPoint y: 490, distance: 25.0
click at [77, 490] on div at bounding box center [276, 485] width 506 height 16
click at [48, 491] on icon "Next" at bounding box center [47, 486] width 12 height 12
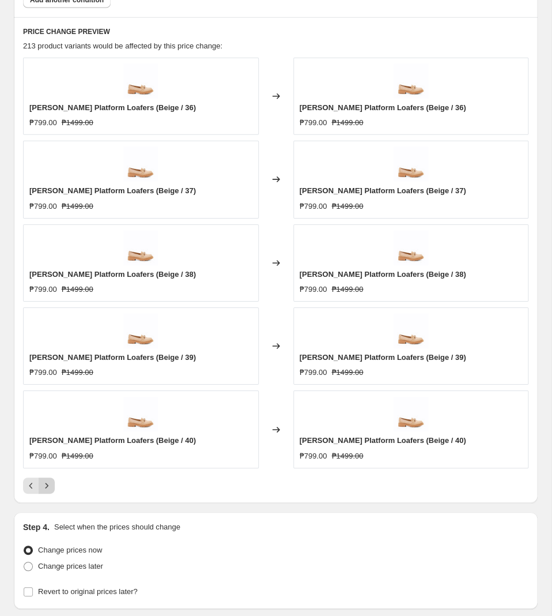
click at [49, 491] on icon "Next" at bounding box center [47, 486] width 12 height 12
click at [50, 489] on icon "Next" at bounding box center [47, 486] width 12 height 12
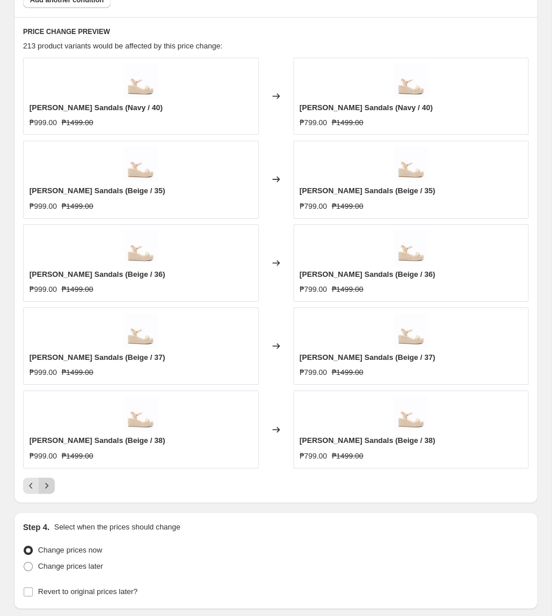
click at [51, 489] on icon "Next" at bounding box center [47, 486] width 12 height 12
click at [46, 491] on icon "Next" at bounding box center [47, 486] width 12 height 12
click at [52, 487] on icon "Next" at bounding box center [47, 486] width 12 height 12
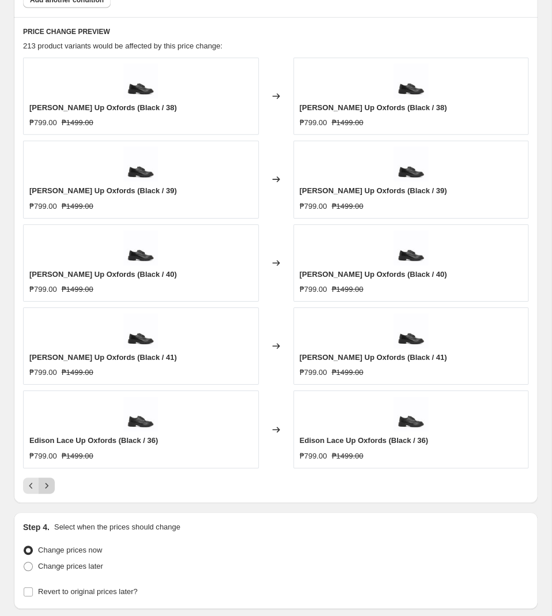
click at [52, 487] on icon "Next" at bounding box center [47, 486] width 12 height 12
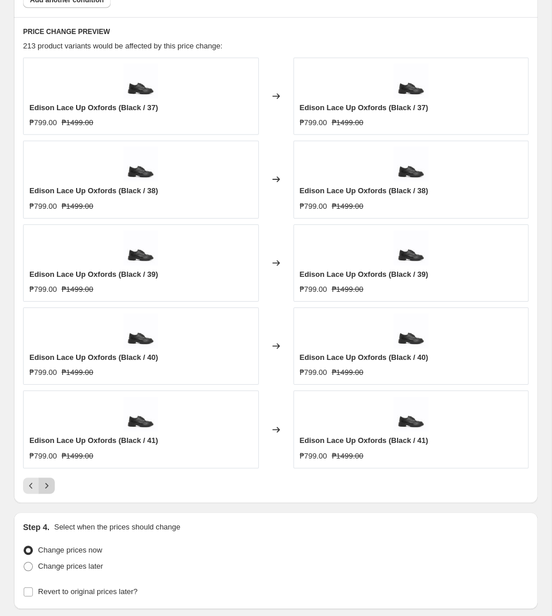
click at [52, 487] on icon "Next" at bounding box center [47, 486] width 12 height 12
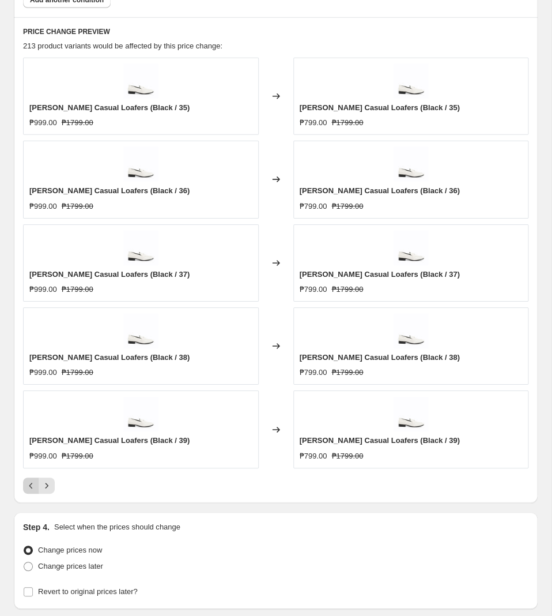
click at [34, 491] on icon "Previous" at bounding box center [31, 486] width 12 height 12
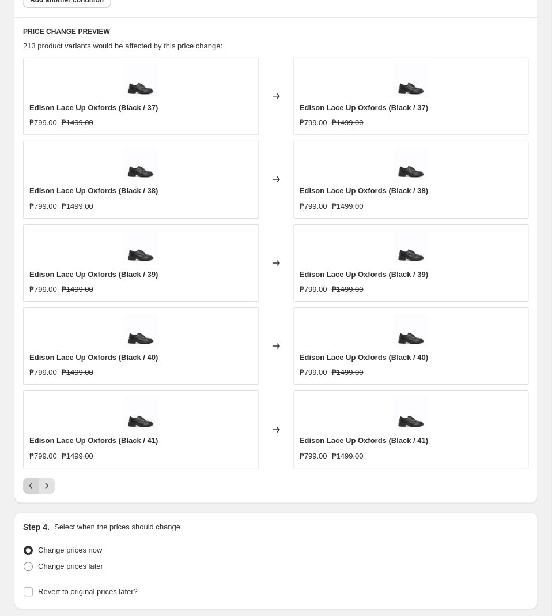
click at [34, 491] on icon "Previous" at bounding box center [31, 486] width 12 height 12
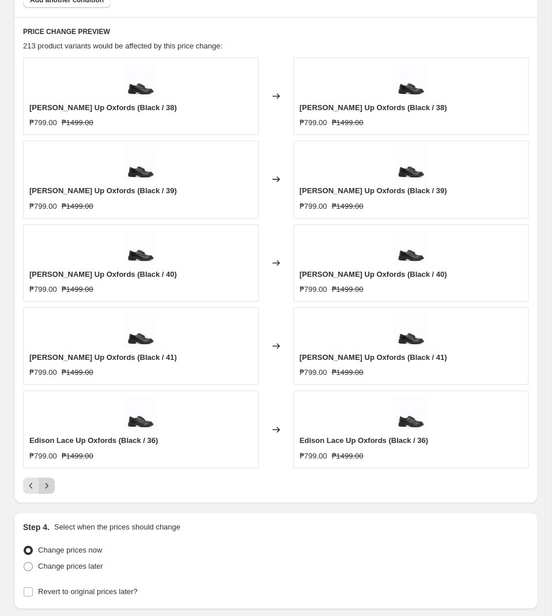
click at [52, 491] on icon "Next" at bounding box center [47, 486] width 12 height 12
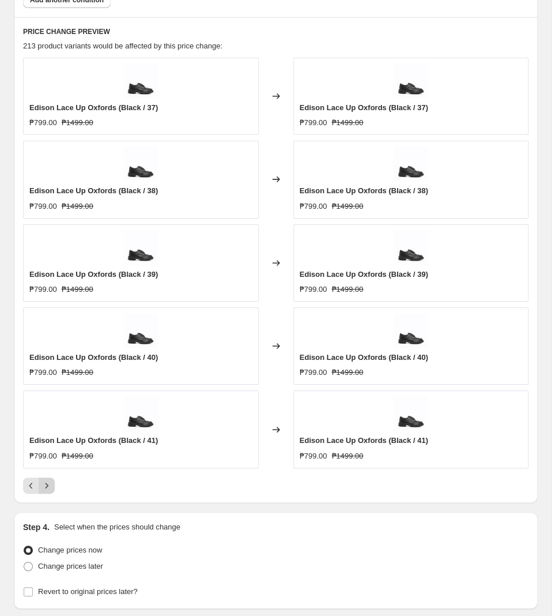
click at [48, 487] on icon "Next" at bounding box center [47, 486] width 12 height 12
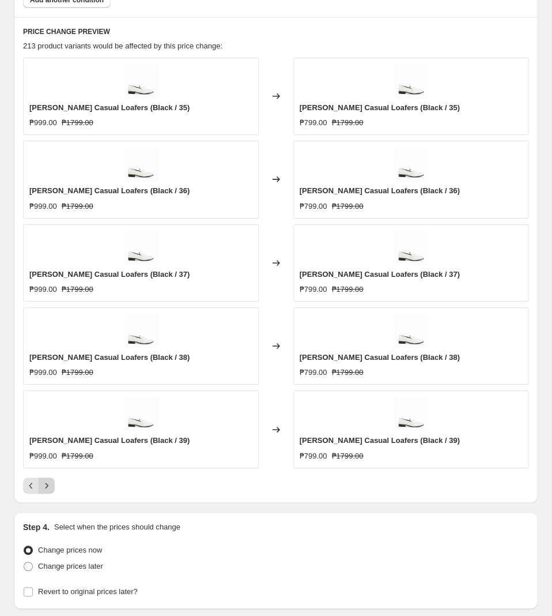
click at [51, 489] on icon "Next" at bounding box center [47, 486] width 12 height 12
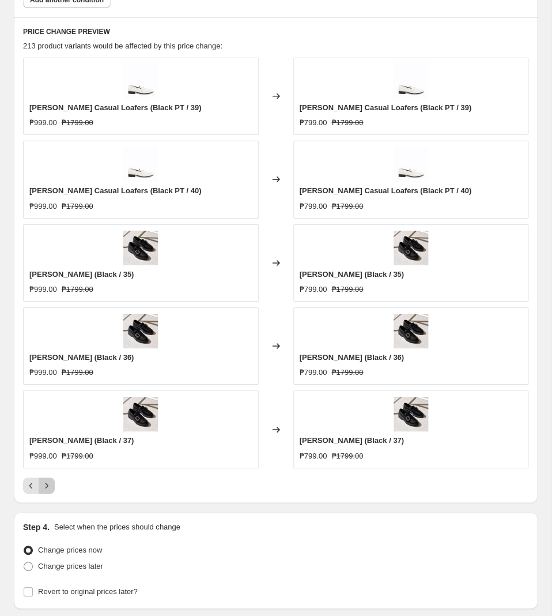
click at [51, 489] on icon "Next" at bounding box center [47, 486] width 12 height 12
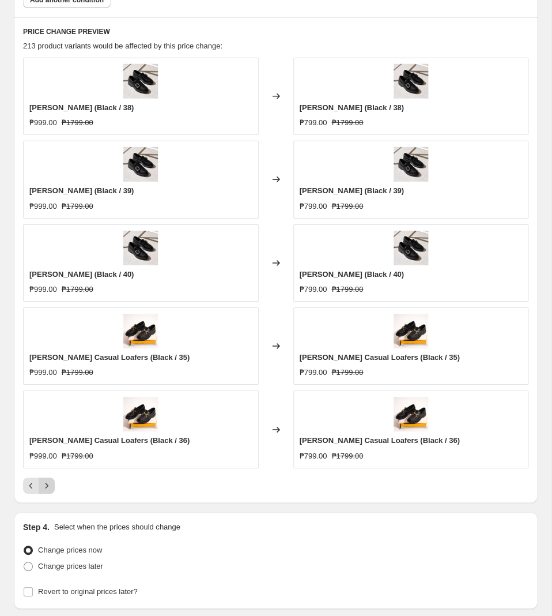
click at [48, 484] on button "Next" at bounding box center [47, 485] width 16 height 16
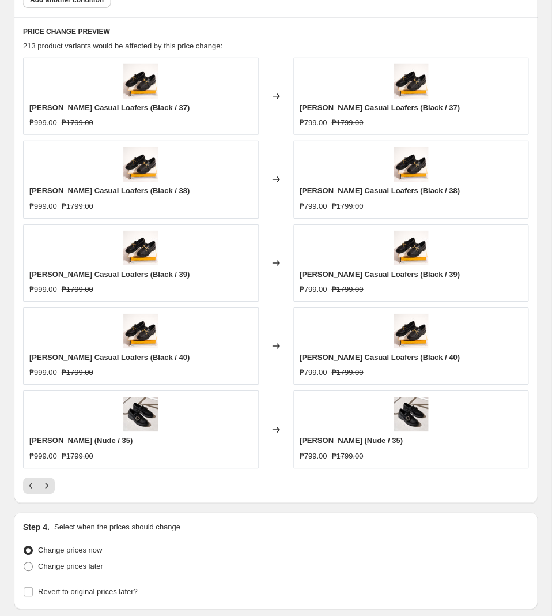
click at [48, 498] on div "PRICE CHANGE PREVIEW 213 product variants would be affected by this price chang…" at bounding box center [276, 259] width 524 height 485
click at [46, 491] on icon "Next" at bounding box center [47, 486] width 12 height 12
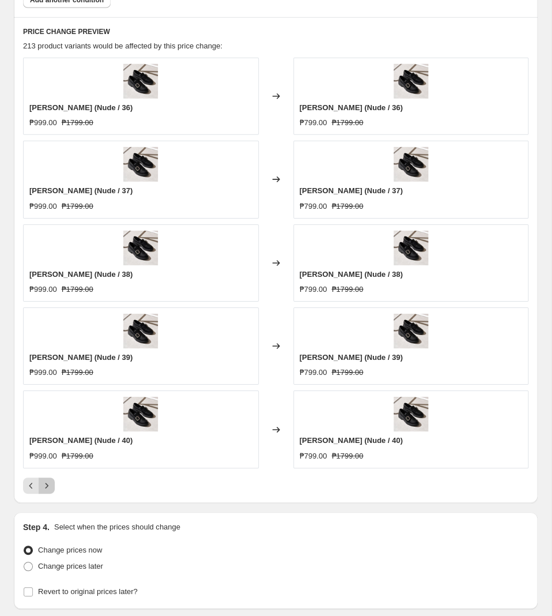
click at [48, 487] on icon "Next" at bounding box center [47, 486] width 12 height 12
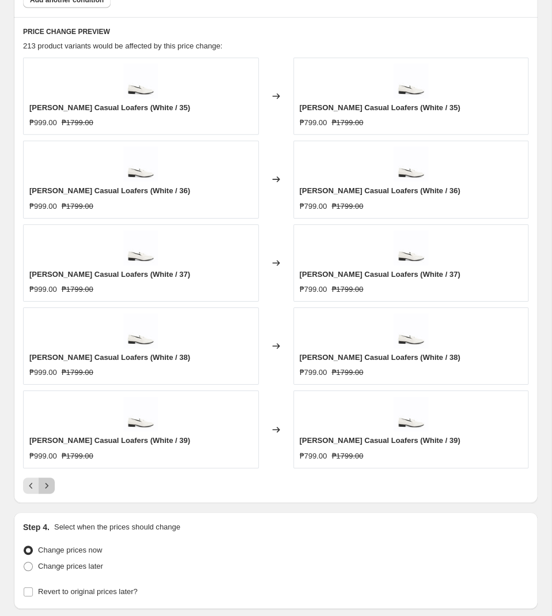
click at [47, 487] on icon "Next" at bounding box center [47, 486] width 12 height 12
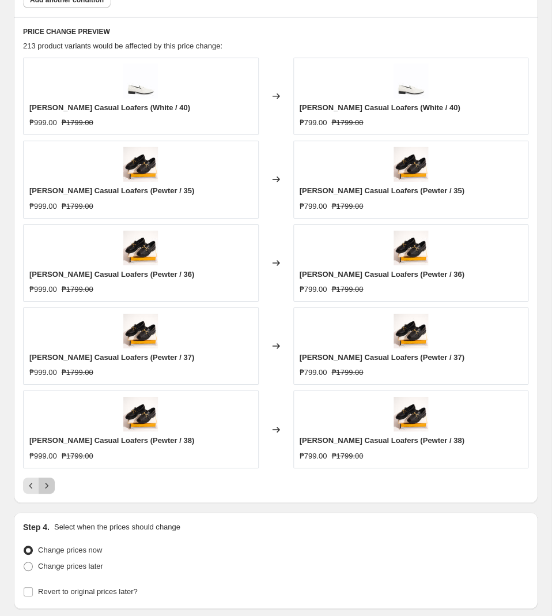
click at [48, 488] on icon "Next" at bounding box center [47, 486] width 12 height 12
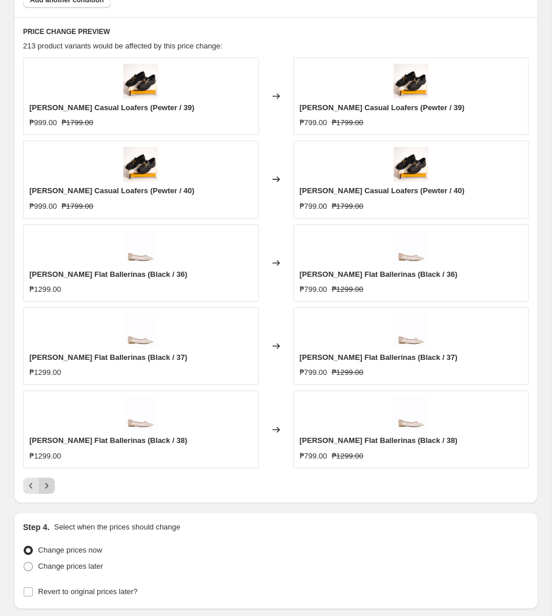
click at [50, 490] on icon "Next" at bounding box center [47, 486] width 12 height 12
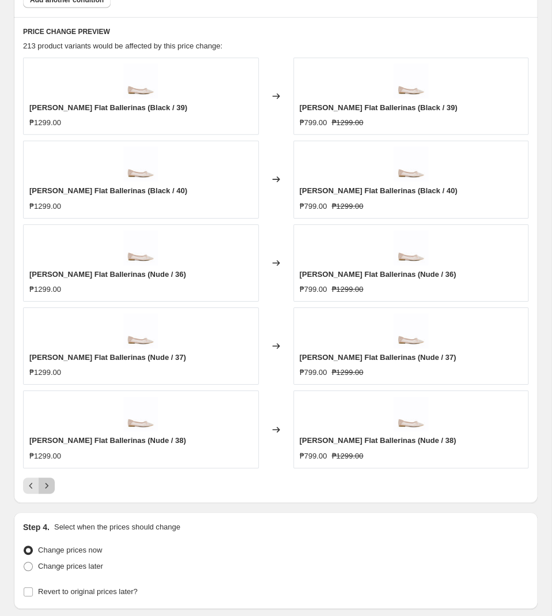
click at [50, 490] on icon "Next" at bounding box center [47, 486] width 12 height 12
click at [52, 484] on icon "Next" at bounding box center [47, 486] width 12 height 12
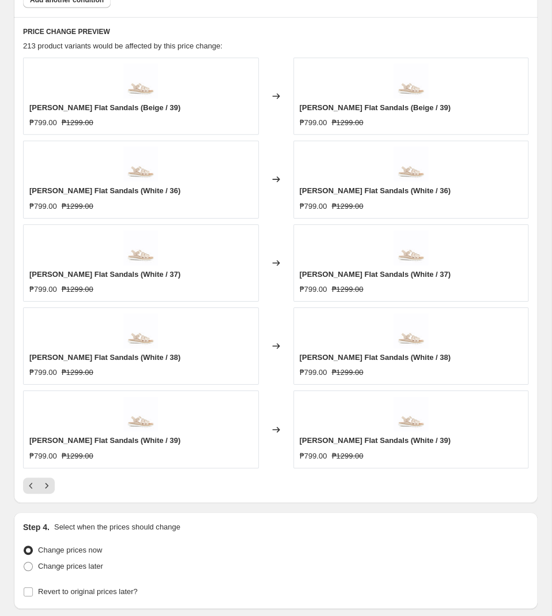
click at [57, 478] on div "Shawn Flat Sandals (Beige / 39) ₱799.00 ₱1299.00 Changed to Shawn Flat Sandals …" at bounding box center [276, 276] width 506 height 436
click at [51, 484] on button "Next" at bounding box center [47, 485] width 16 height 16
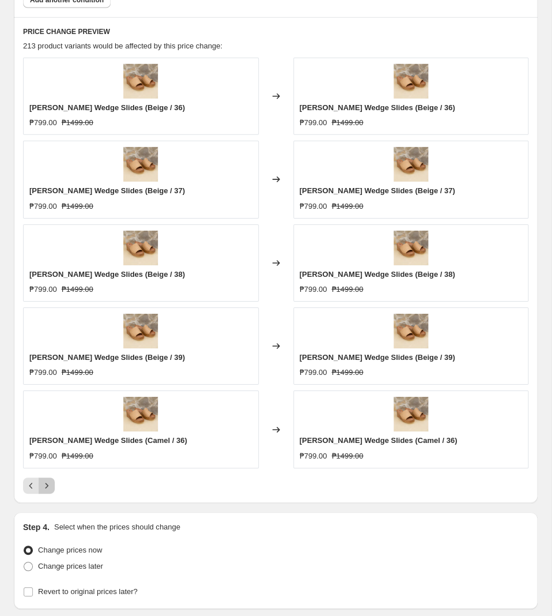
click at [46, 488] on icon "Next" at bounding box center [47, 486] width 12 height 12
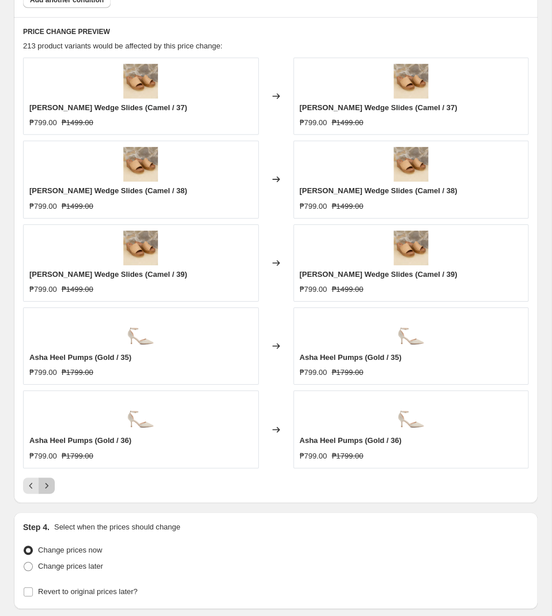
click at [51, 488] on icon "Next" at bounding box center [47, 486] width 12 height 12
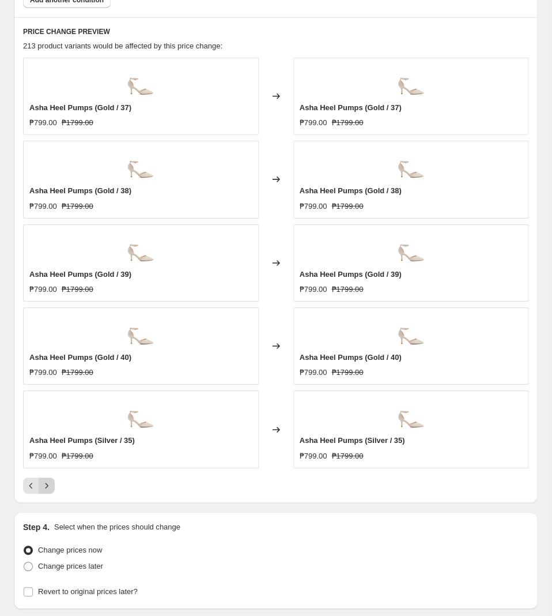
click at [50, 488] on icon "Next" at bounding box center [47, 486] width 12 height 12
click at [51, 491] on icon "Next" at bounding box center [47, 486] width 12 height 12
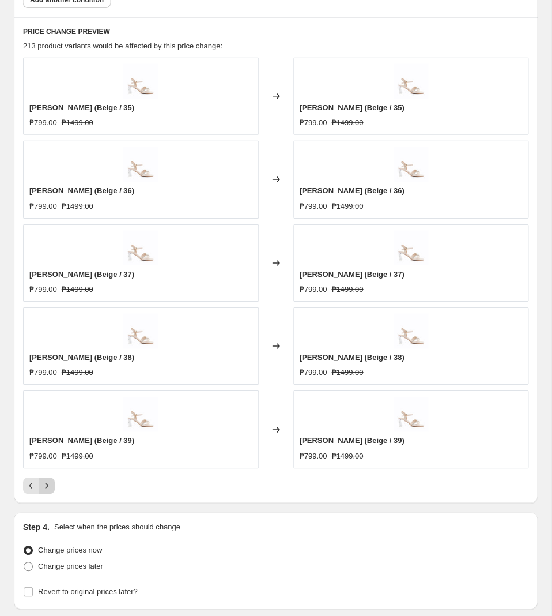
click at [45, 486] on icon "Next" at bounding box center [47, 486] width 12 height 12
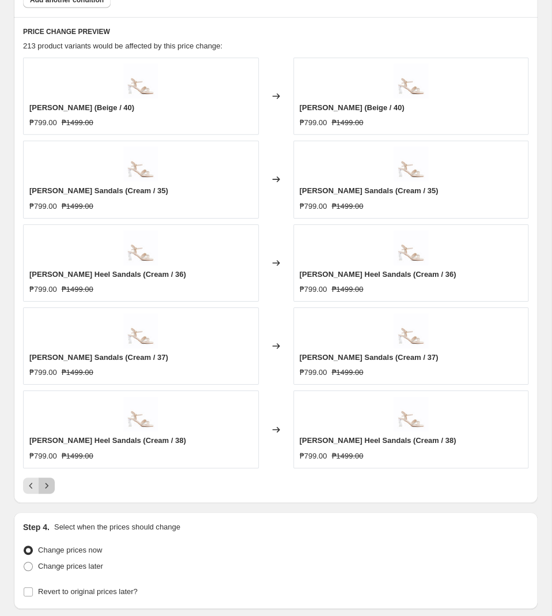
click at [45, 489] on icon "Next" at bounding box center [47, 486] width 12 height 12
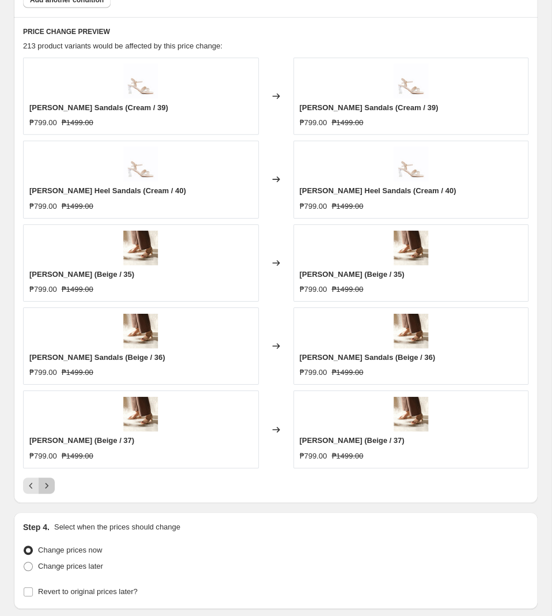
click at [45, 489] on icon "Next" at bounding box center [47, 486] width 12 height 12
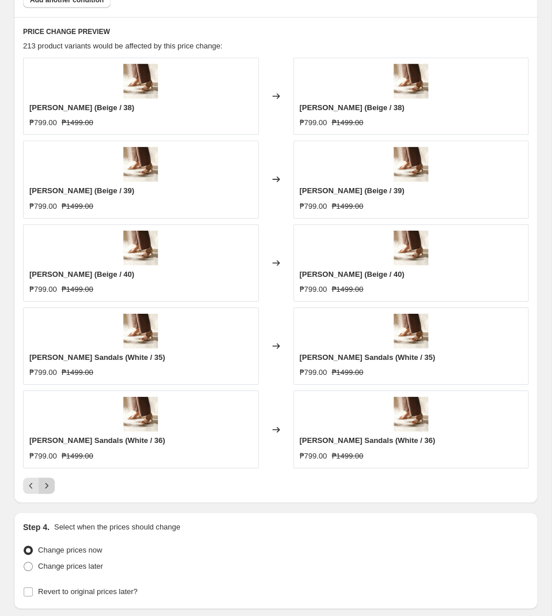
click at [49, 488] on icon "Next" at bounding box center [47, 486] width 12 height 12
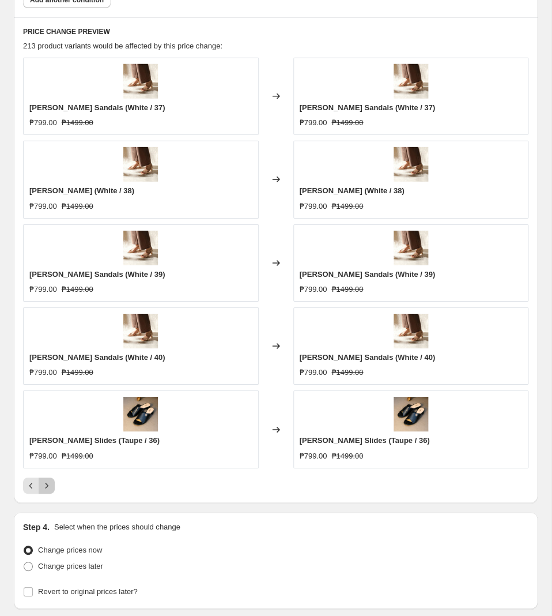
click at [49, 488] on icon "Next" at bounding box center [47, 486] width 12 height 12
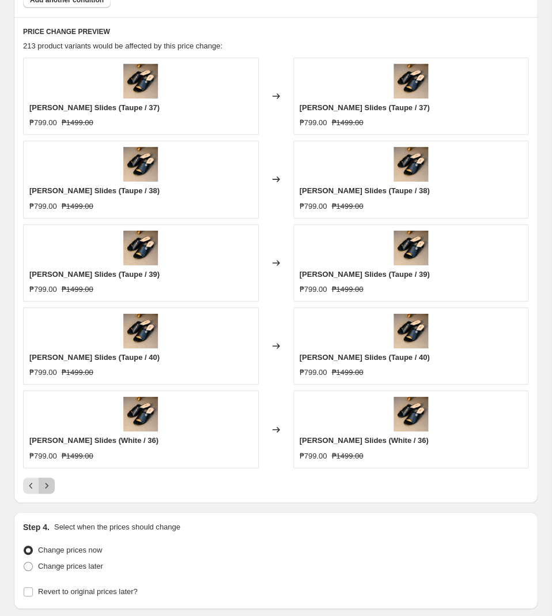
click at [52, 484] on icon "Next" at bounding box center [47, 486] width 12 height 12
click at [57, 485] on div at bounding box center [276, 485] width 506 height 16
click at [49, 485] on icon "Next" at bounding box center [47, 486] width 12 height 12
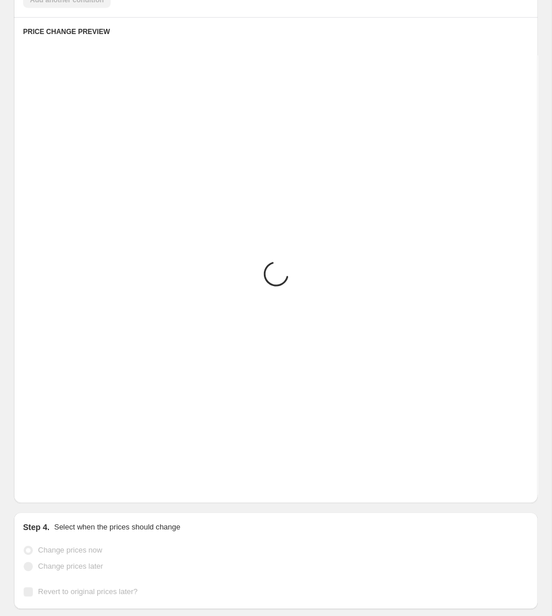
scroll to position [713, 0]
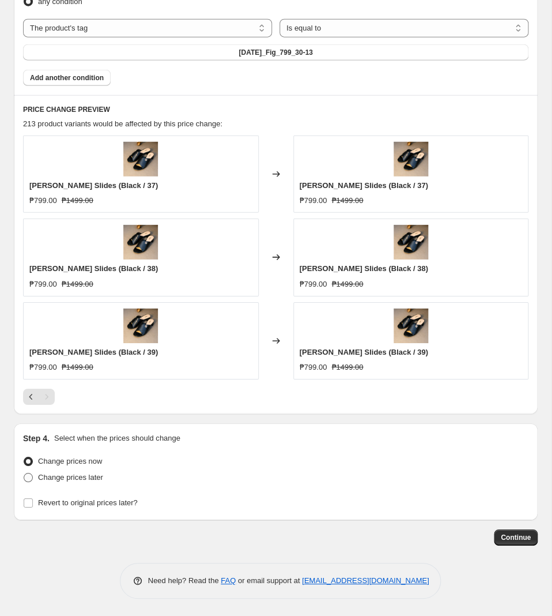
click at [84, 478] on span "Change prices later" at bounding box center [70, 477] width 65 height 9
click at [24, 473] on input "Change prices later" at bounding box center [24, 473] width 1 height 1
radio input "true"
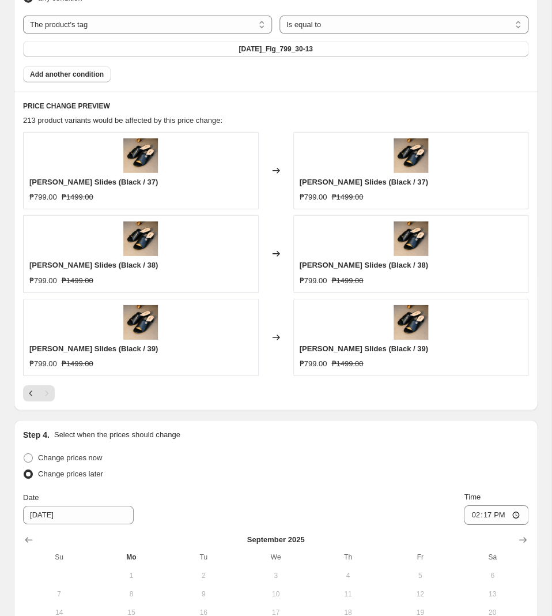
scroll to position [909, 0]
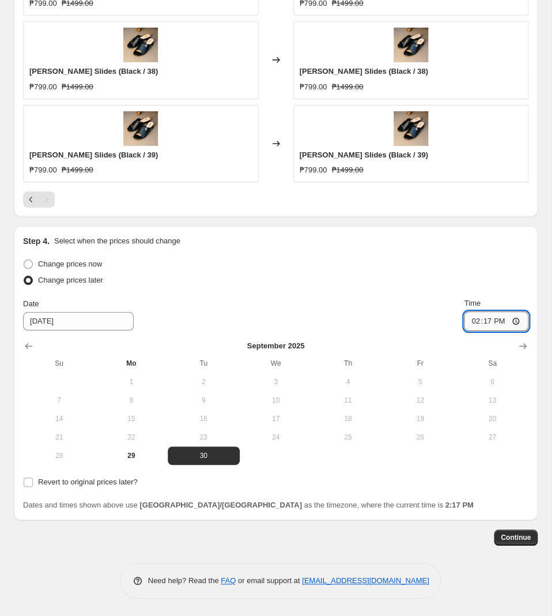
click at [489, 320] on input "14:17" at bounding box center [496, 321] width 65 height 20
type input "11:00"
click at [46, 481] on span "Revert to original prices later?" at bounding box center [88, 481] width 100 height 9
click at [33, 481] on input "Revert to original prices later?" at bounding box center [28, 481] width 9 height 9
checkbox input "true"
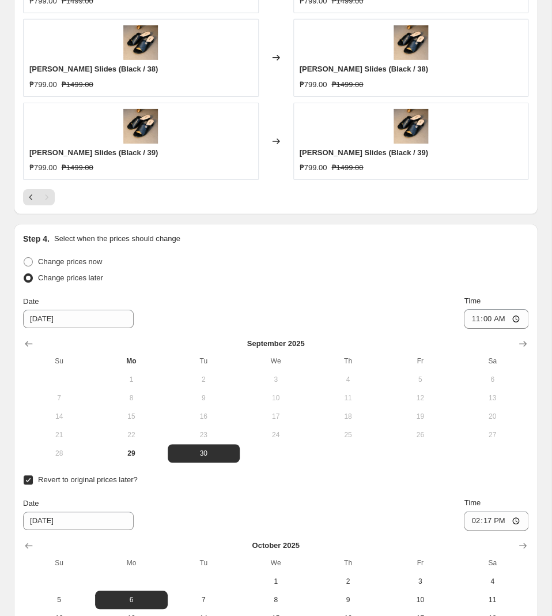
scroll to position [1084, 0]
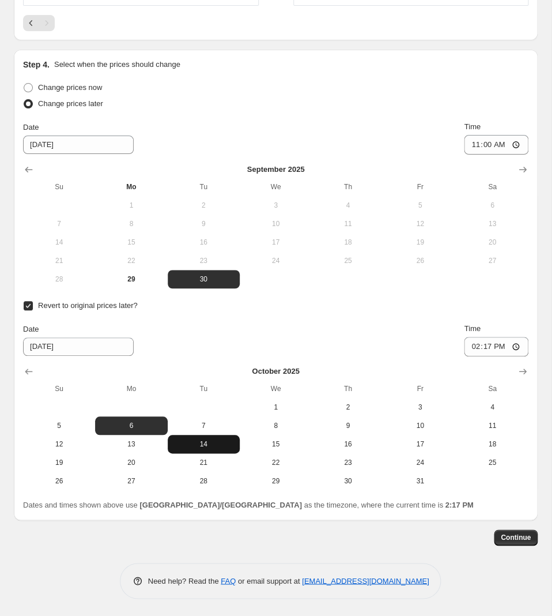
click at [209, 440] on span "14" at bounding box center [203, 443] width 63 height 9
type input "[DATE]"
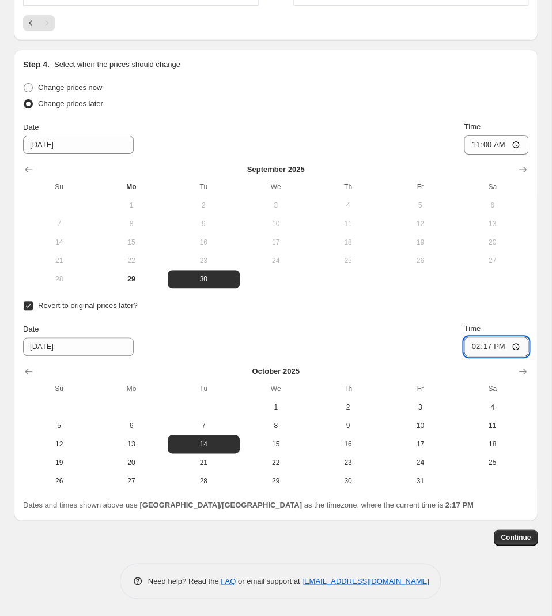
click at [489, 351] on input "14:17" at bounding box center [496, 347] width 65 height 20
type input "10:00"
click at [524, 538] on span "Continue" at bounding box center [516, 537] width 30 height 9
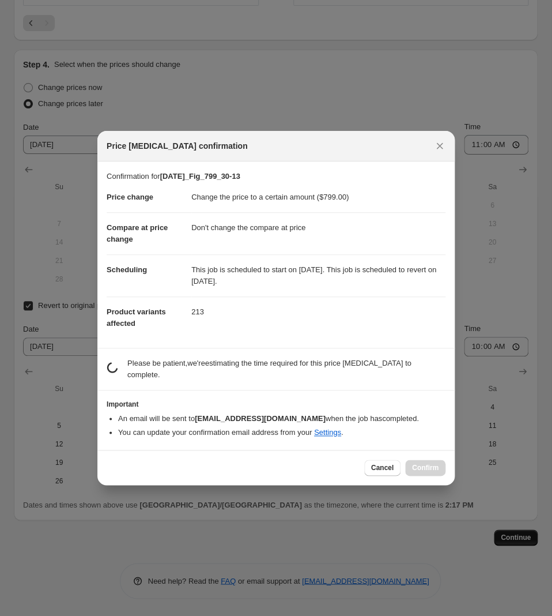
scroll to position [0, 0]
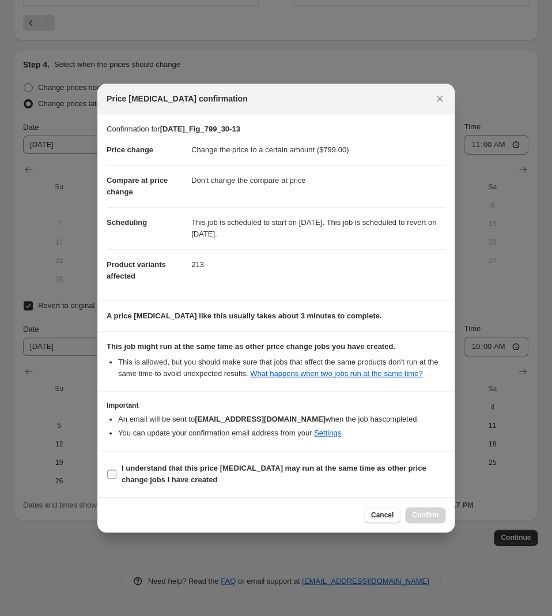
click at [172, 476] on span "I understand that this price [MEDICAL_DATA] may run at the same time as other p…" at bounding box center [284, 473] width 324 height 23
click at [116, 476] on input "I understand that this price [MEDICAL_DATA] may run at the same time as other p…" at bounding box center [111, 473] width 9 height 9
checkbox input "true"
click at [421, 511] on button "Confirm" at bounding box center [425, 515] width 40 height 16
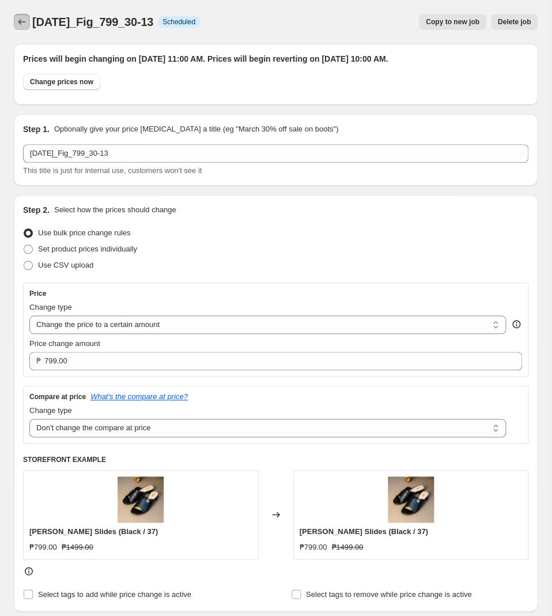
drag, startPoint x: 28, startPoint y: 15, endPoint x: 21, endPoint y: 20, distance: 9.1
click at [21, 20] on button "Price change jobs" at bounding box center [22, 22] width 16 height 16
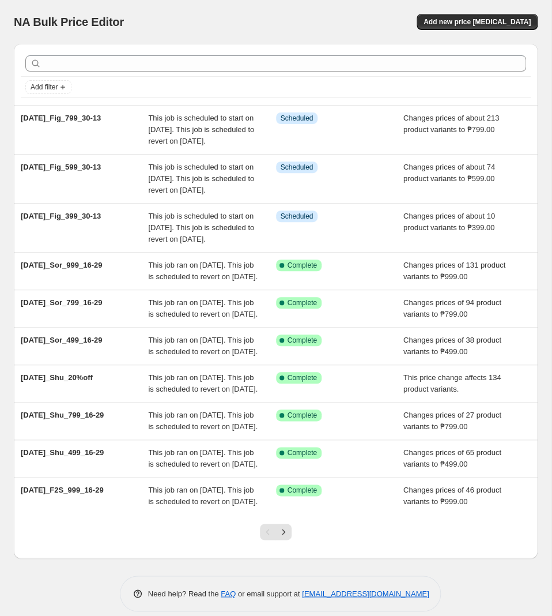
click at [484, 13] on div "NA Bulk Price Editor. This page is ready NA Bulk Price Editor Add new price cha…" at bounding box center [276, 22] width 524 height 44
click at [481, 15] on button "Add new price [MEDICAL_DATA]" at bounding box center [477, 22] width 121 height 16
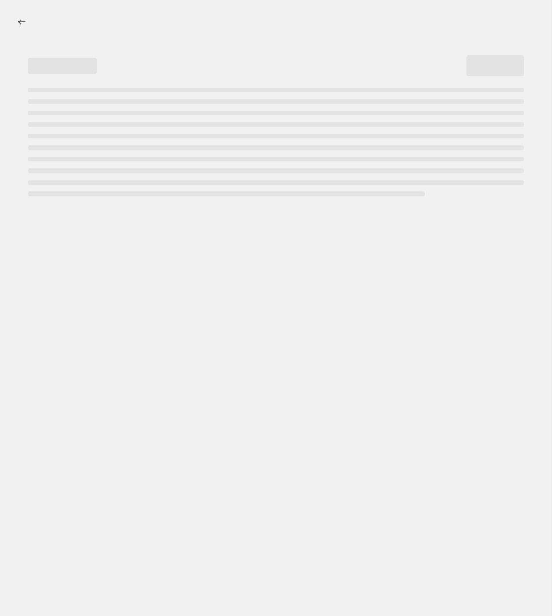
select select "percentage"
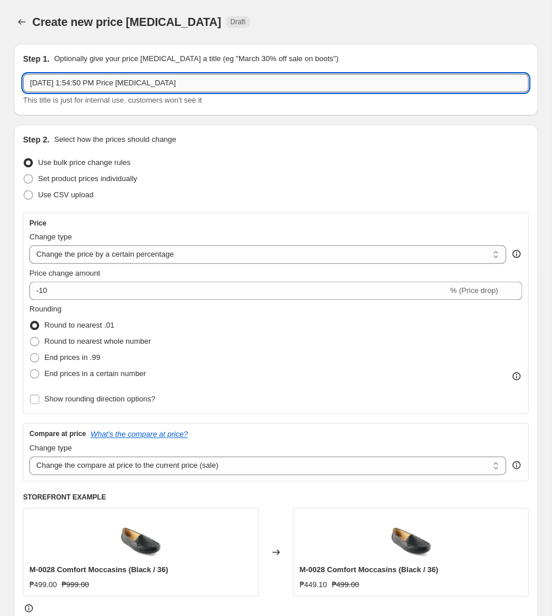
click at [202, 81] on input "Sep 29, 2025, 1:54:50 PM Price change job" at bounding box center [276, 83] width 506 height 18
paste input "[DATE]_Fig_999_30-13"
type input "[DATE]_Fig_999_30-13"
click at [121, 265] on div "Price Change type Change the price to a certain amount Change the price by a ce…" at bounding box center [275, 313] width 493 height 189
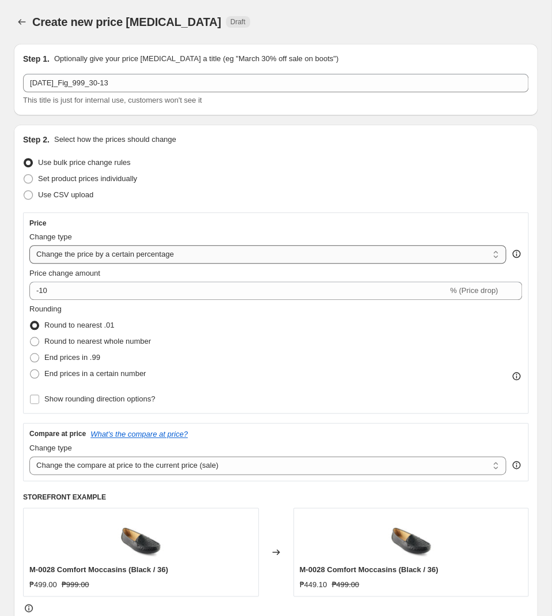
click at [29, 245] on select "Change the price to a certain amount Change the price by a certain amount Chang…" at bounding box center [267, 254] width 477 height 18
select select "to"
click option "Change the price to a certain amount" at bounding box center [0, 0] width 0 height 0
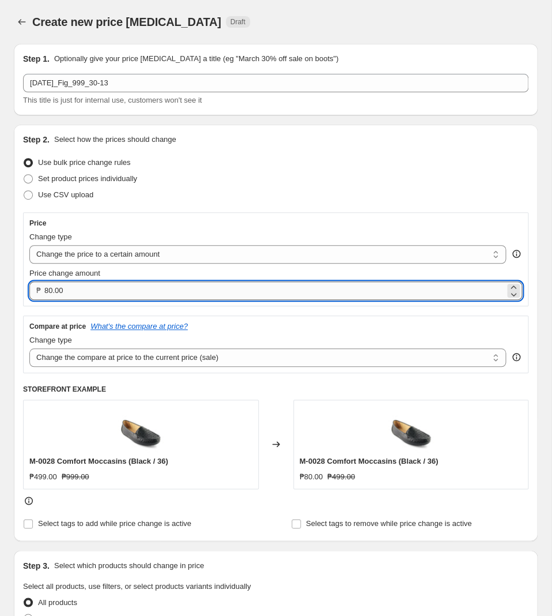
click at [125, 287] on input "80.00" at bounding box center [274, 290] width 461 height 18
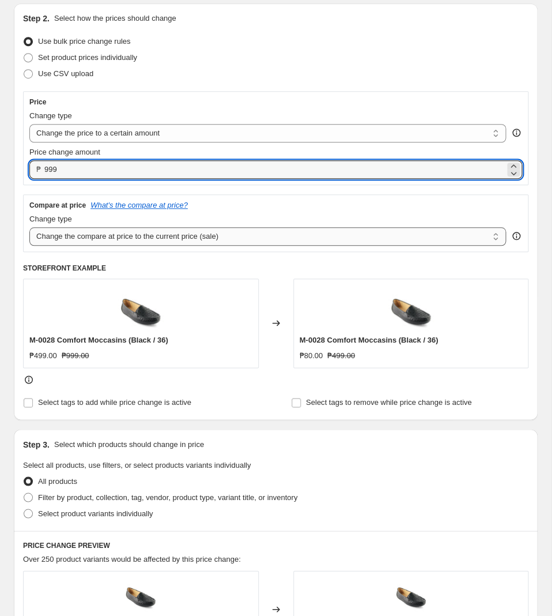
type input "999.00"
click at [29, 227] on select "Change the compare at price to the current price (sale) Change the compare at p…" at bounding box center [267, 236] width 477 height 18
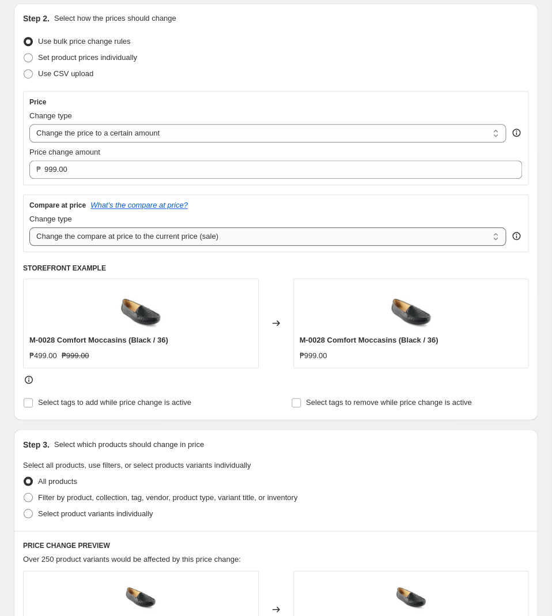
select select "no_change"
click option "Don't change the compare at price" at bounding box center [0, 0] width 0 height 0
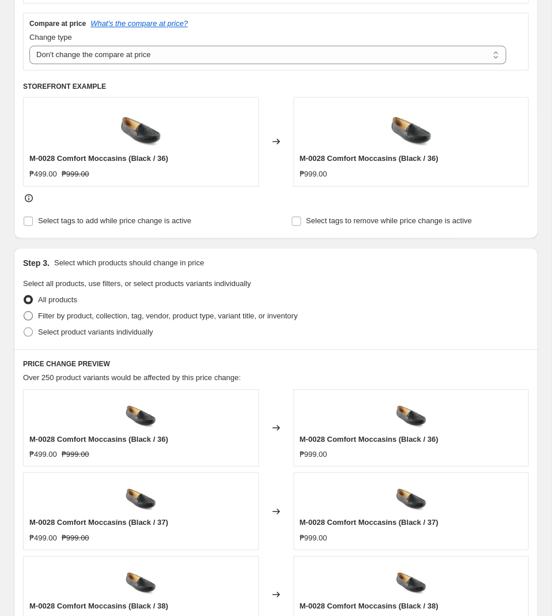
click at [143, 314] on span "Filter by product, collection, tag, vendor, product type, variant title, or inv…" at bounding box center [167, 315] width 259 height 9
click at [24, 311] on input "Filter by product, collection, tag, vendor, product type, variant title, or inv…" at bounding box center [24, 311] width 1 height 1
radio input "true"
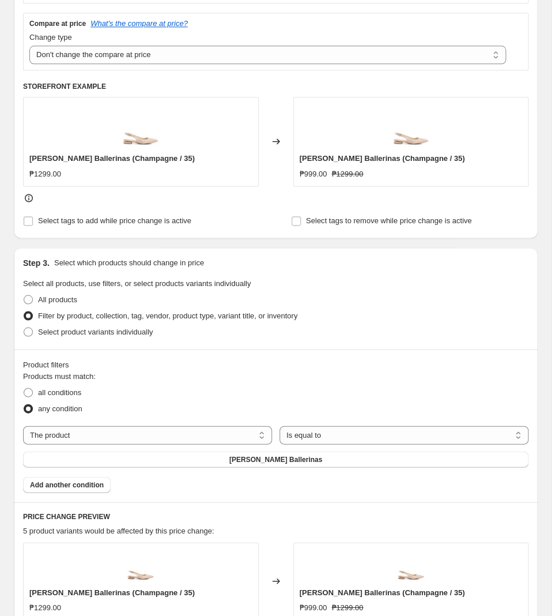
scroll to position [484, 0]
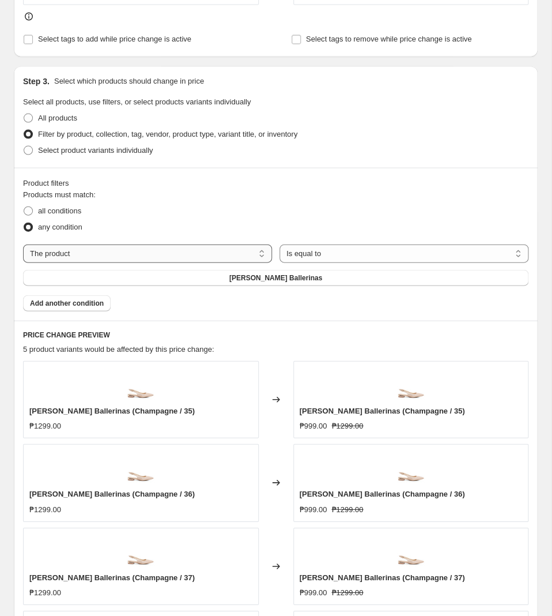
click at [23, 244] on select "The product The product's collection The product's tag The product's vendor The…" at bounding box center [147, 253] width 249 height 18
select select "tag"
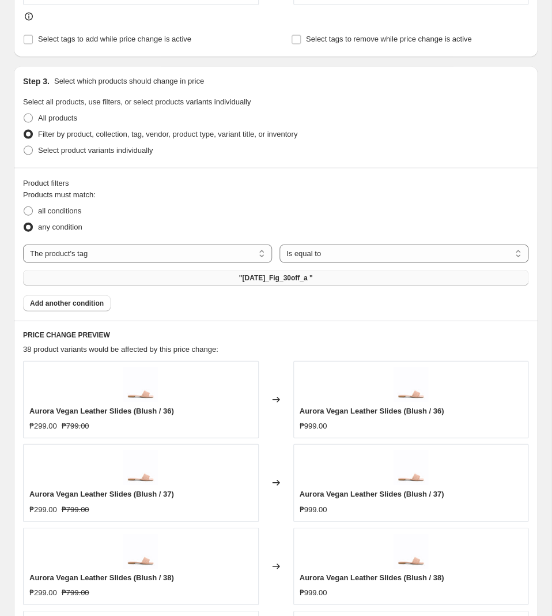
click at [308, 282] on span ""[DATE]_Fig_30off_a "" at bounding box center [276, 277] width 74 height 9
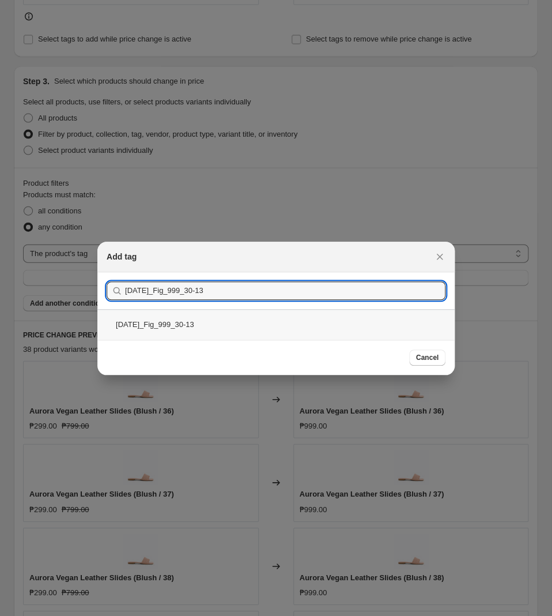
type input "[DATE]_Fig_999_30-13"
click at [334, 326] on div "[DATE]_Fig_999_30-13" at bounding box center [275, 324] width 357 height 31
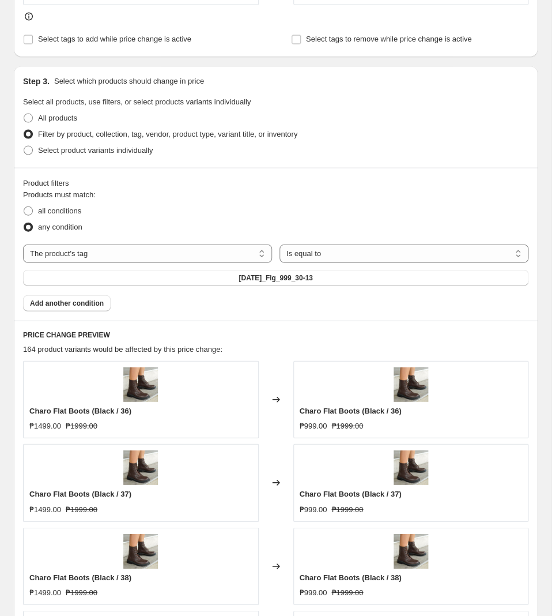
scroll to position [787, 0]
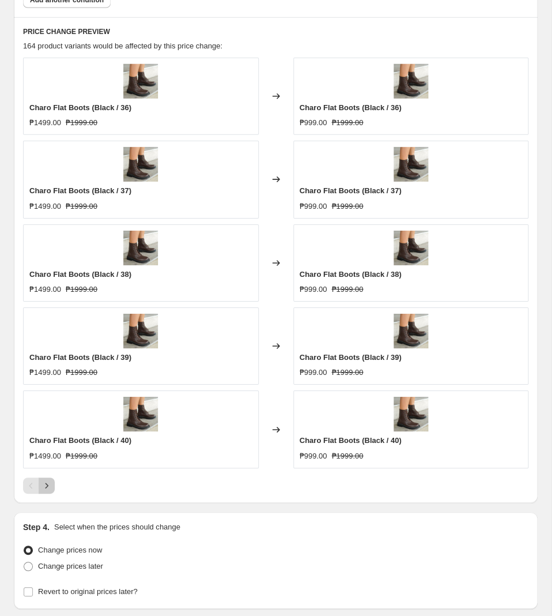
click at [50, 489] on icon "Next" at bounding box center [47, 486] width 12 height 12
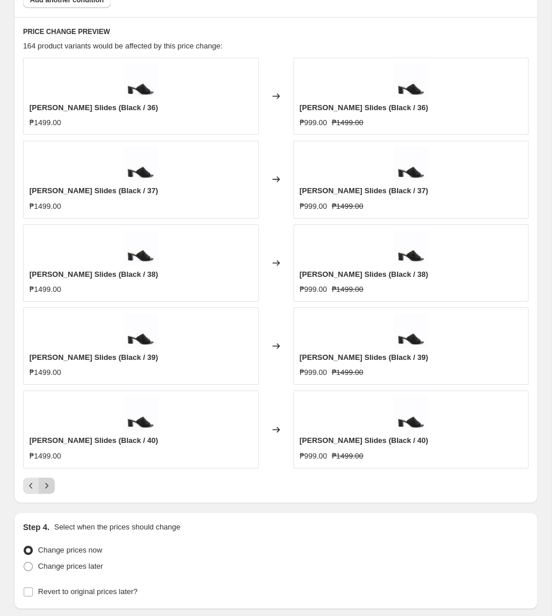
click at [43, 487] on icon "Next" at bounding box center [47, 486] width 12 height 12
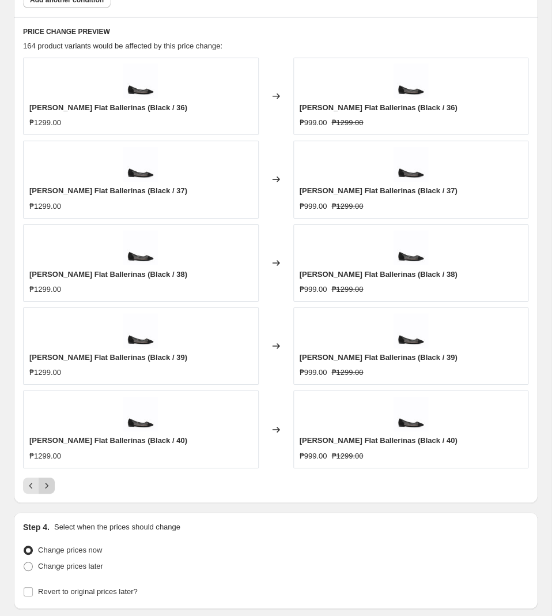
click at [52, 488] on button "Next" at bounding box center [47, 485] width 16 height 16
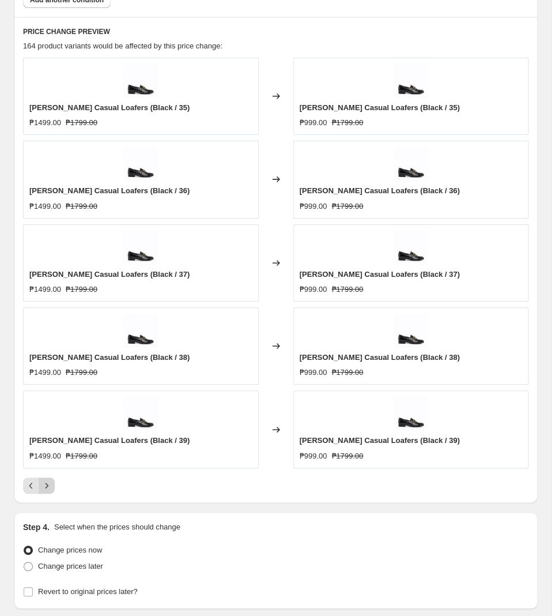
click at [46, 484] on icon "Next" at bounding box center [47, 486] width 12 height 12
click at [43, 487] on icon "Next" at bounding box center [47, 486] width 12 height 12
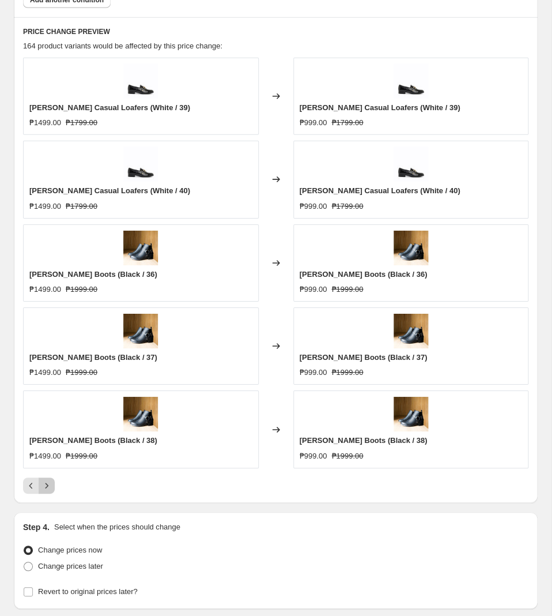
click at [51, 486] on icon "Next" at bounding box center [47, 486] width 12 height 12
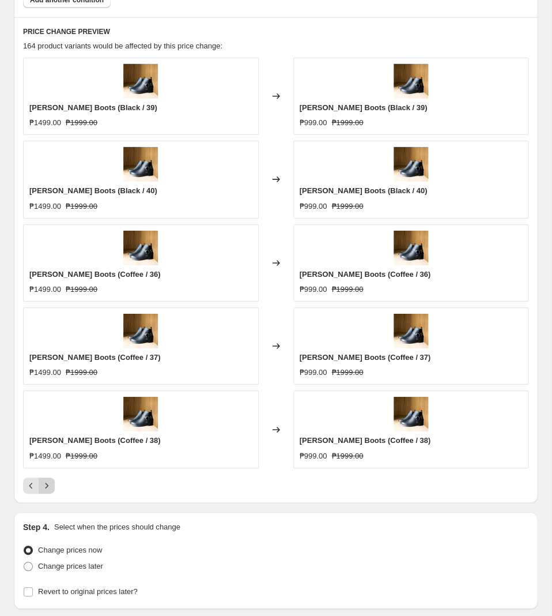
click at [51, 486] on icon "Next" at bounding box center [47, 486] width 12 height 12
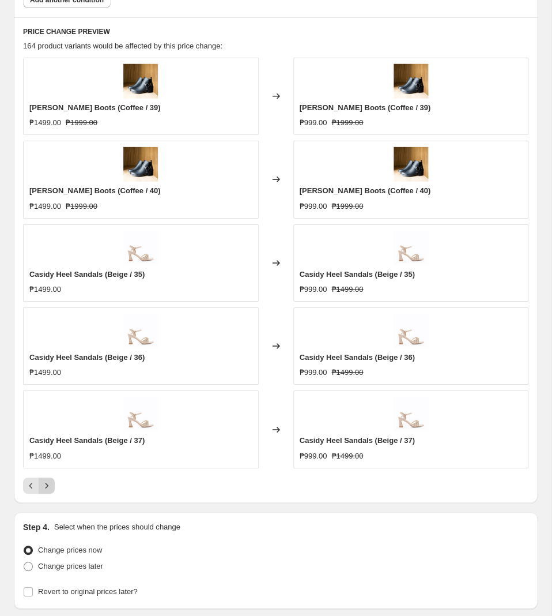
click at [54, 489] on button "Next" at bounding box center [47, 485] width 16 height 16
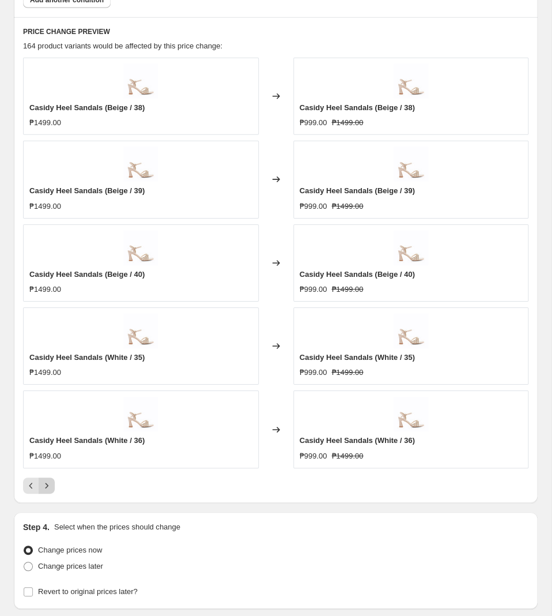
click at [54, 489] on button "Next" at bounding box center [47, 485] width 16 height 16
click at [46, 490] on icon "Next" at bounding box center [47, 486] width 12 height 12
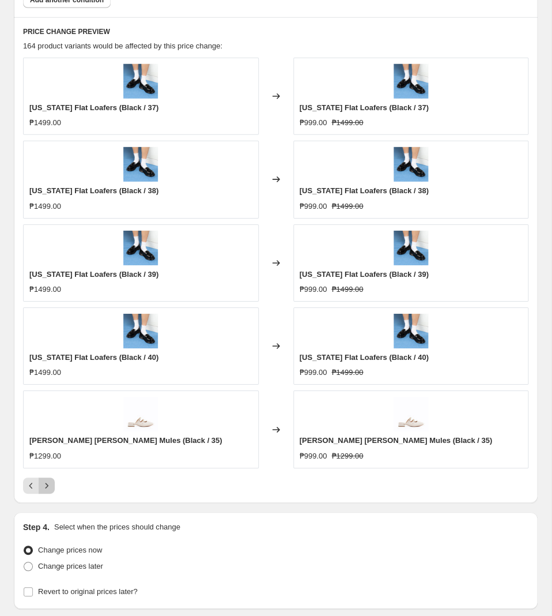
click at [46, 488] on icon "Next" at bounding box center [47, 486] width 12 height 12
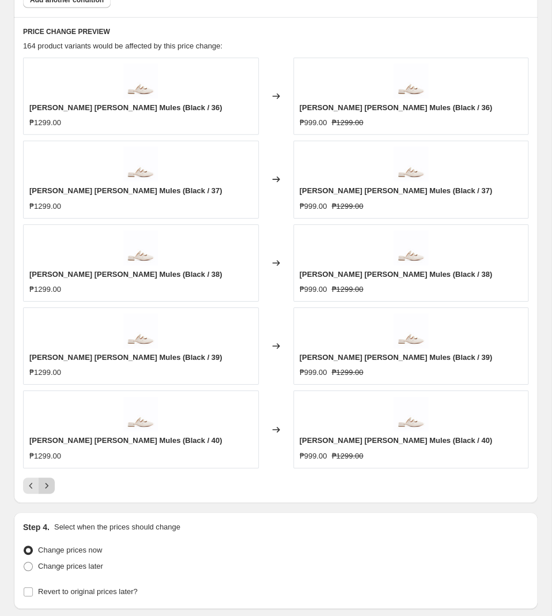
click at [46, 488] on icon "Next" at bounding box center [47, 486] width 12 height 12
click at [43, 487] on icon "Next" at bounding box center [47, 486] width 12 height 12
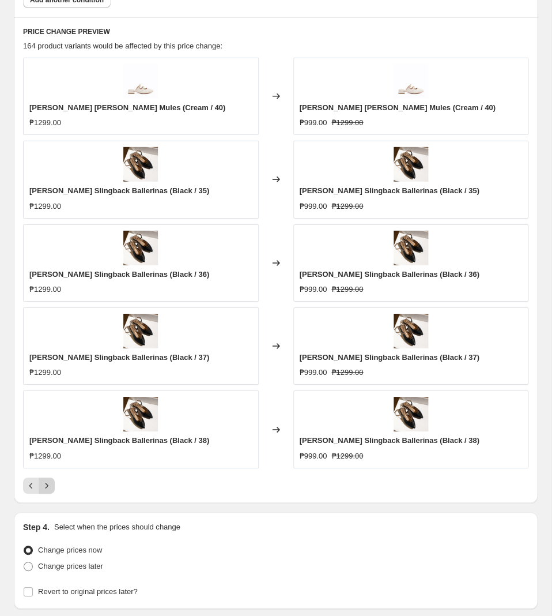
click at [44, 494] on button "Next" at bounding box center [47, 485] width 16 height 16
click at [41, 489] on icon "Next" at bounding box center [47, 486] width 12 height 12
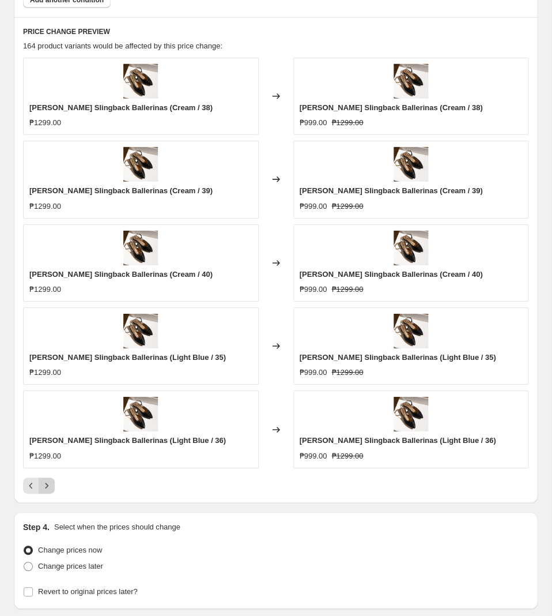
click at [41, 489] on icon "Next" at bounding box center [47, 486] width 12 height 12
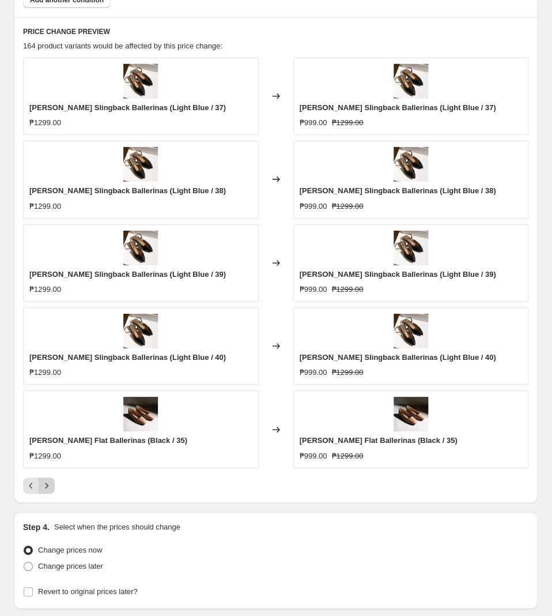
click at [46, 489] on icon "Next" at bounding box center [47, 486] width 12 height 12
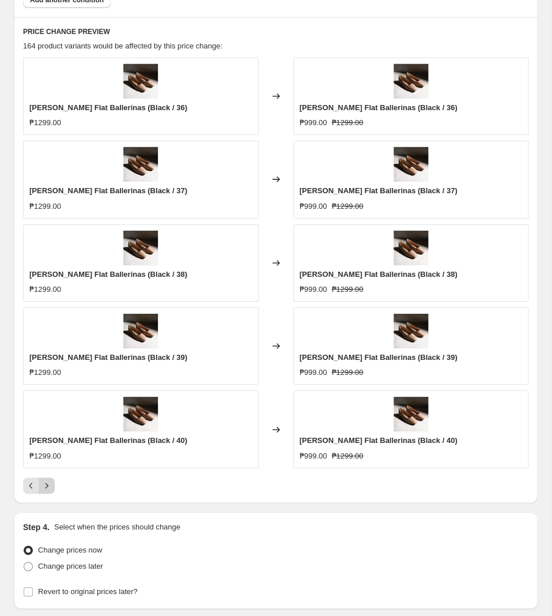
click at [45, 491] on icon "Next" at bounding box center [47, 486] width 12 height 12
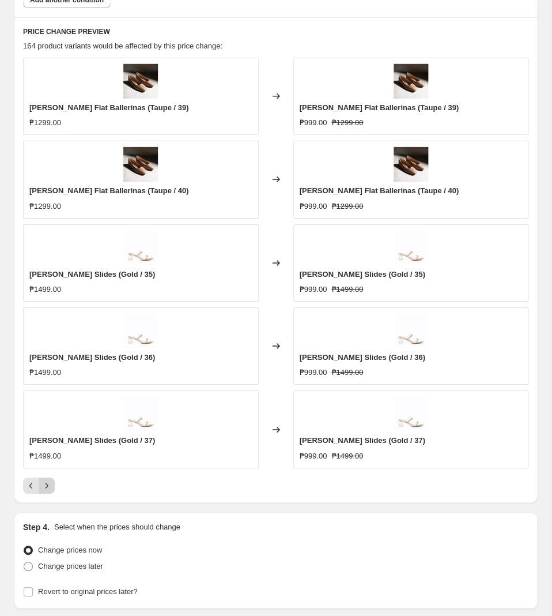
click at [48, 489] on icon "Next" at bounding box center [47, 486] width 12 height 12
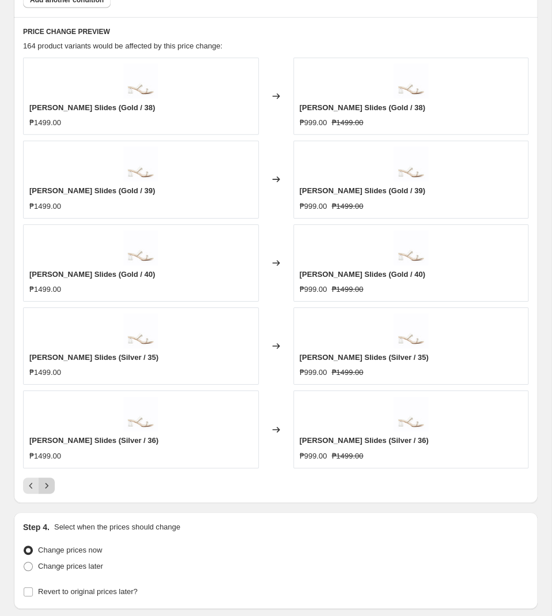
click at [43, 489] on icon "Next" at bounding box center [47, 486] width 12 height 12
click at [49, 484] on button "Next" at bounding box center [47, 485] width 16 height 16
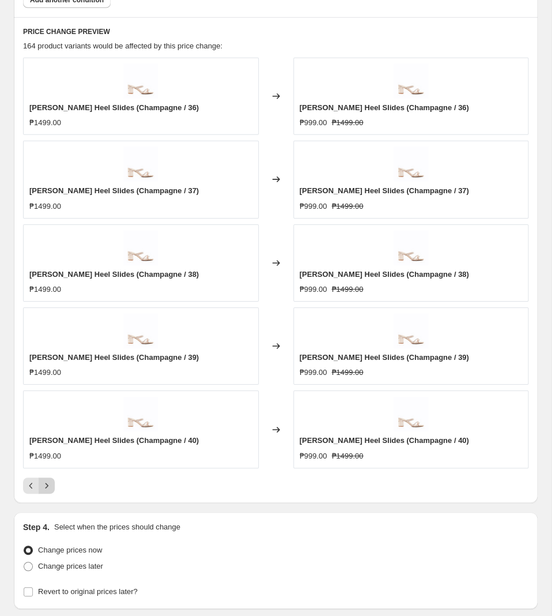
click at [47, 484] on button "Next" at bounding box center [47, 485] width 16 height 16
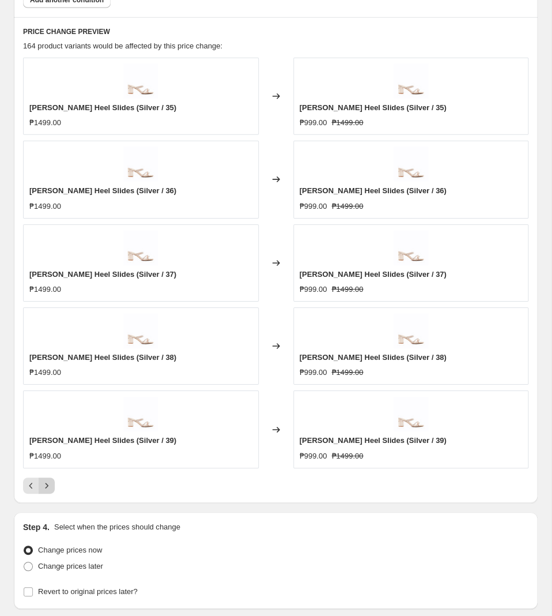
click at [47, 484] on button "Next" at bounding box center [47, 485] width 16 height 16
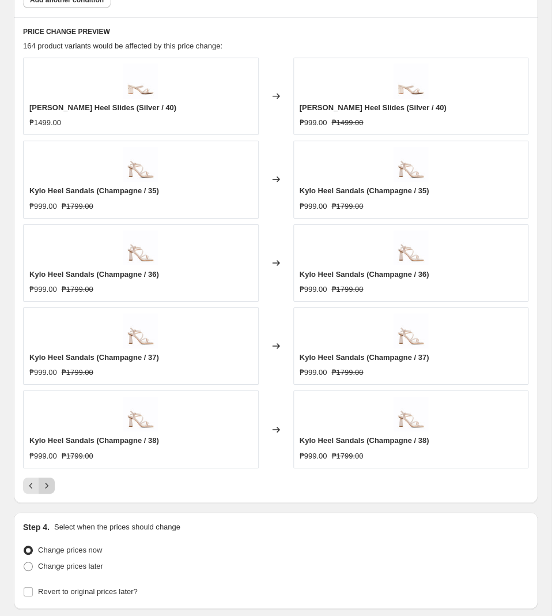
click at [47, 484] on button "Next" at bounding box center [47, 485] width 16 height 16
click at [48, 491] on icon "Next" at bounding box center [47, 486] width 12 height 12
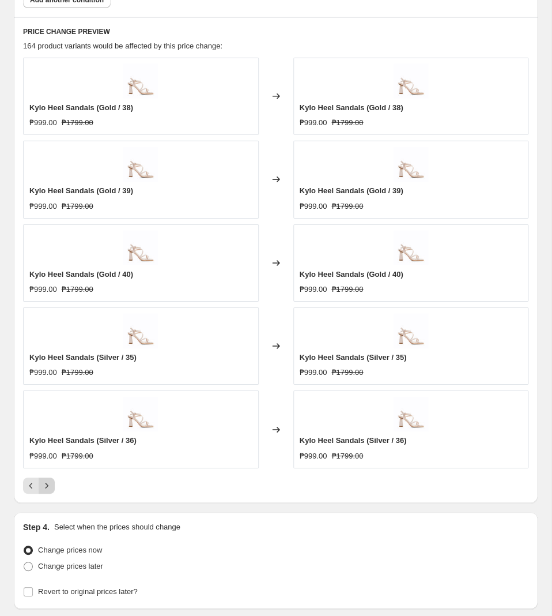
click at [48, 491] on icon "Next" at bounding box center [47, 486] width 12 height 12
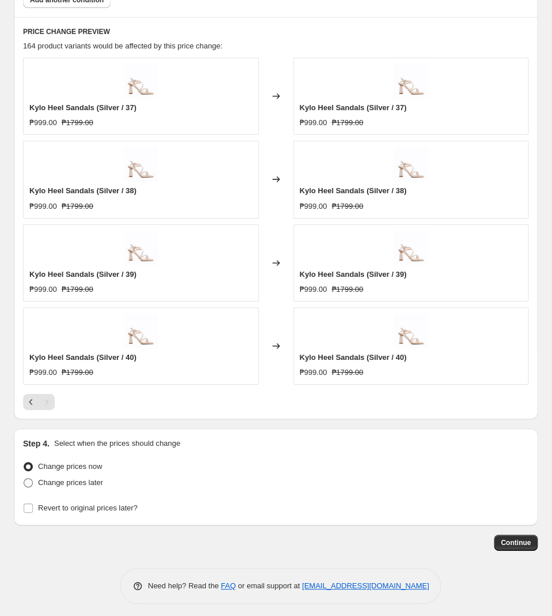
click at [69, 484] on span "Change prices later" at bounding box center [70, 482] width 65 height 9
click at [24, 479] on input "Change prices later" at bounding box center [24, 478] width 1 height 1
radio input "true"
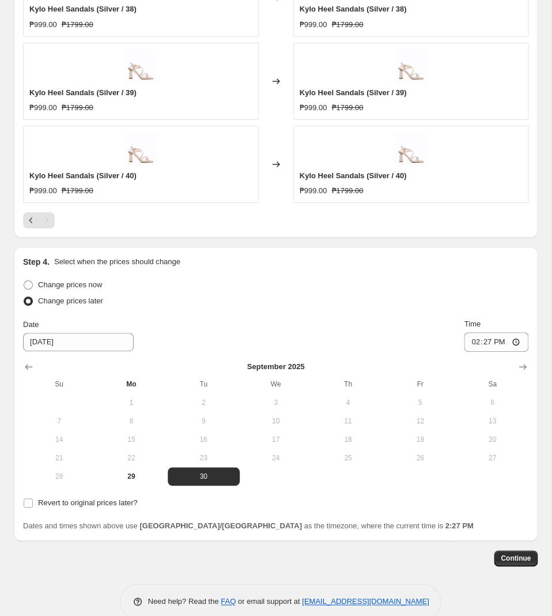
scroll to position [992, 0]
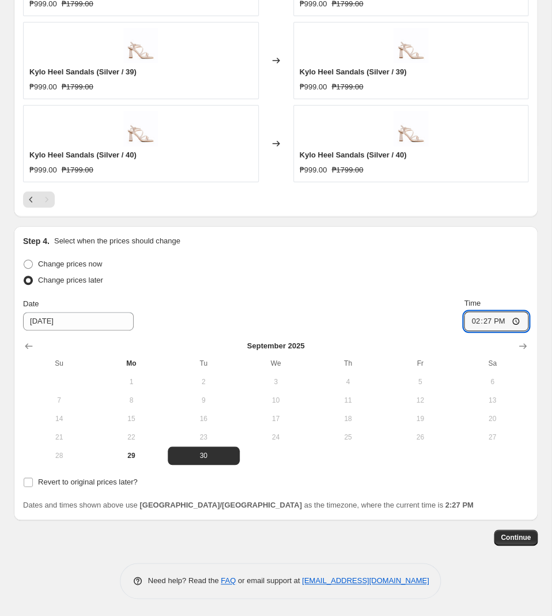
drag, startPoint x: 482, startPoint y: 323, endPoint x: 501, endPoint y: 279, distance: 48.3
click at [482, 323] on input "14:27" at bounding box center [496, 321] width 65 height 20
type input "11:00"
click at [113, 482] on span "Revert to original prices later?" at bounding box center [88, 481] width 100 height 9
click at [33, 482] on input "Revert to original prices later?" at bounding box center [28, 481] width 9 height 9
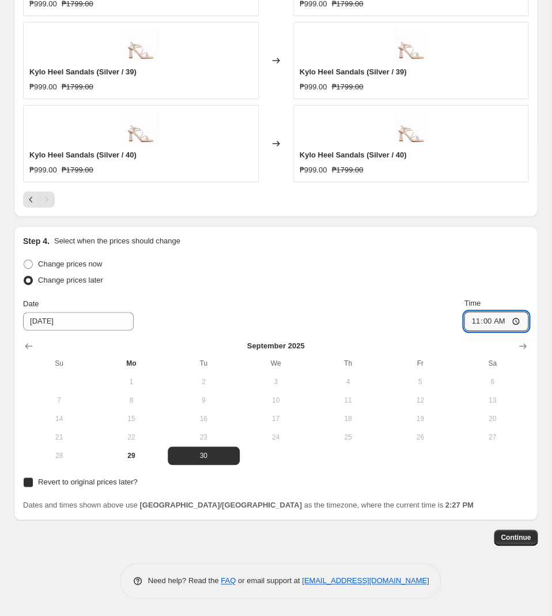
checkbox input "true"
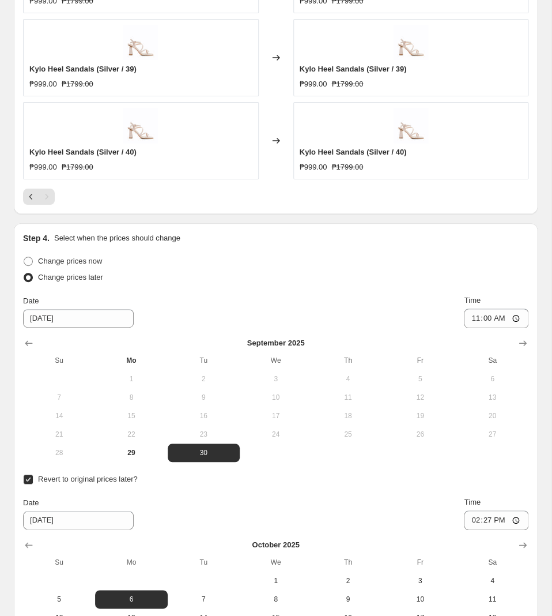
scroll to position [1168, 0]
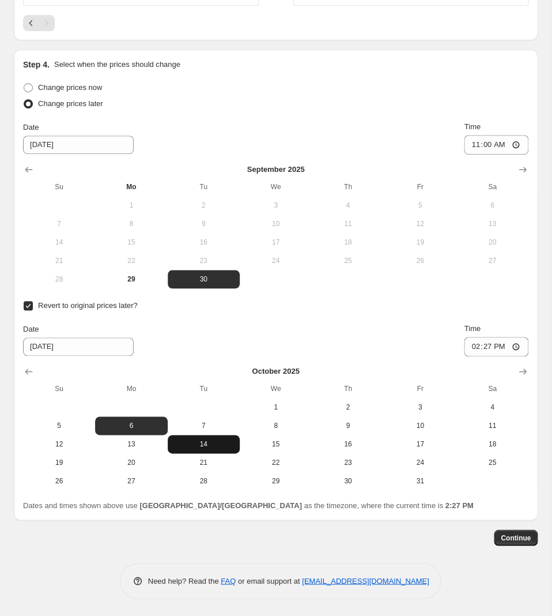
click at [202, 445] on span "14" at bounding box center [203, 443] width 63 height 9
type input "[DATE]"
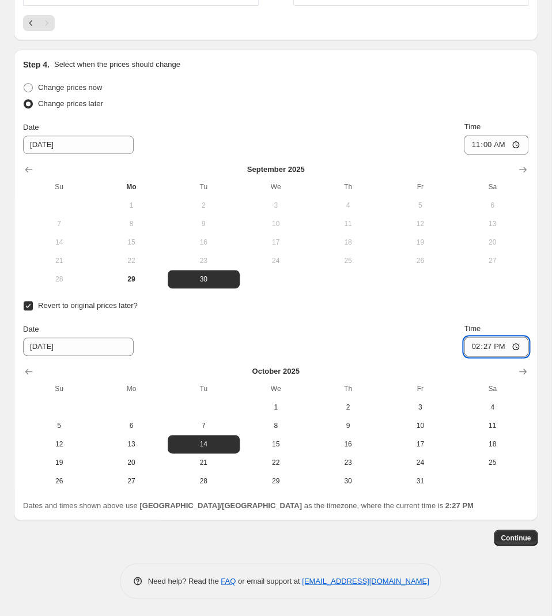
click at [488, 345] on input "14:27" at bounding box center [496, 347] width 65 height 20
type input "10:00"
click at [532, 538] on button "Continue" at bounding box center [516, 537] width 44 height 16
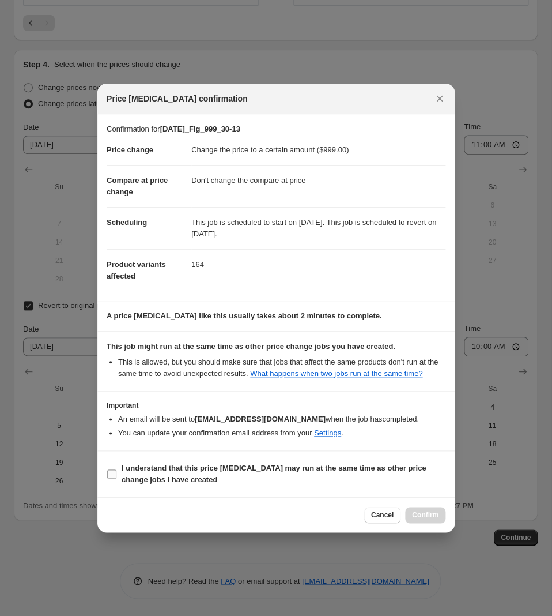
click at [188, 481] on span "I understand that this price [MEDICAL_DATA] may run at the same time as other p…" at bounding box center [284, 473] width 324 height 23
click at [116, 479] on input "I understand that this price [MEDICAL_DATA] may run at the same time as other p…" at bounding box center [111, 473] width 9 height 9
checkbox input "true"
click at [426, 521] on button "Confirm" at bounding box center [425, 515] width 40 height 16
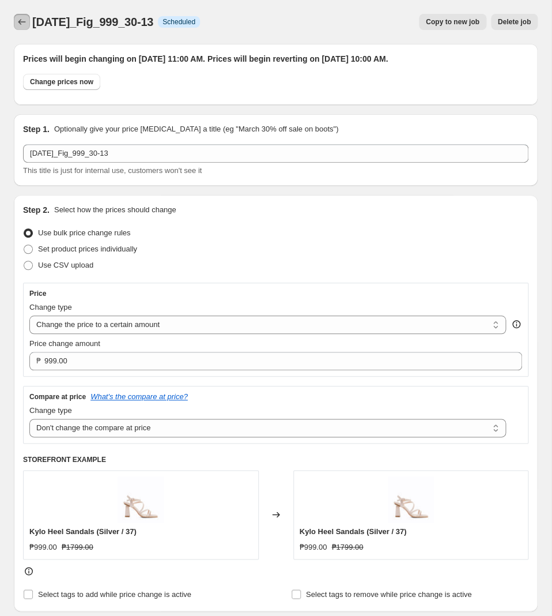
click at [19, 26] on icon "Price change jobs" at bounding box center [22, 22] width 12 height 12
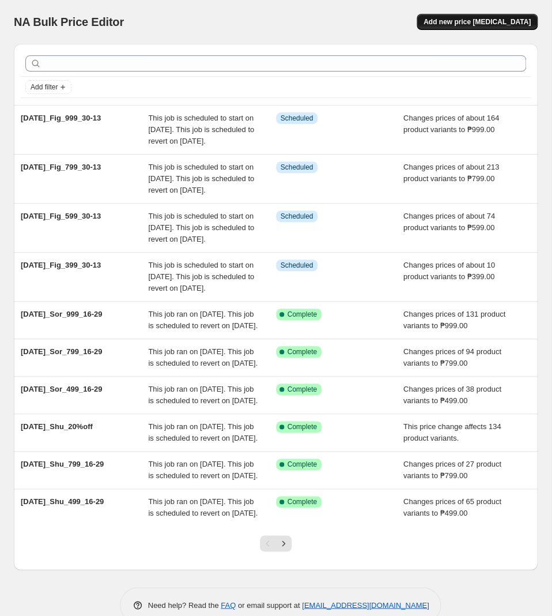
click at [515, 18] on span "Add new price [MEDICAL_DATA]" at bounding box center [477, 21] width 107 height 9
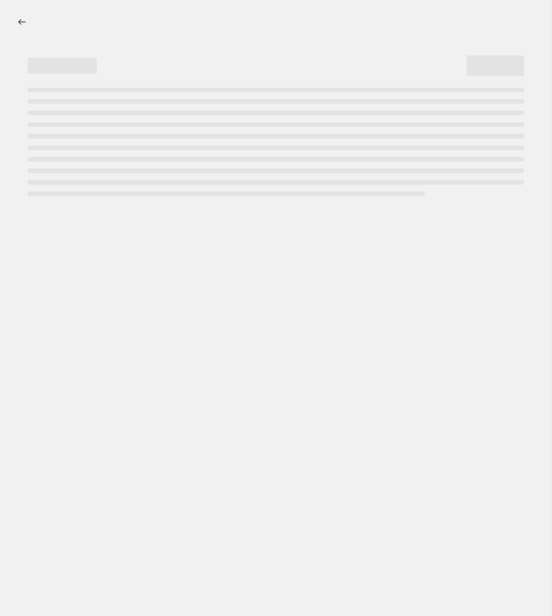
select select "percentage"
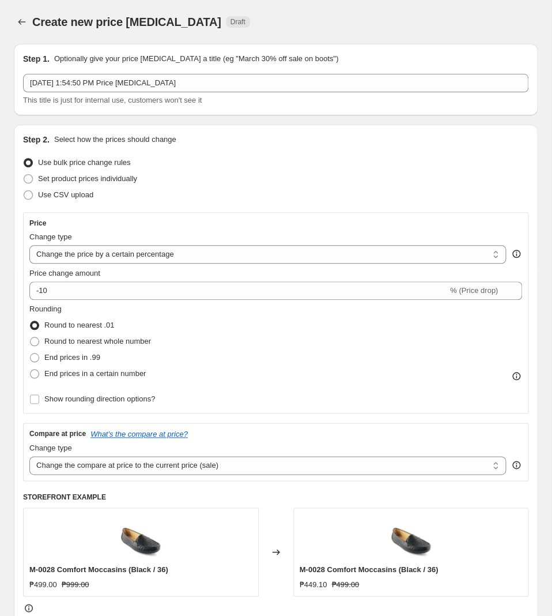
click at [225, 74] on div "Step 1. Optionally give your price change job a title (eg "March 30% off sale o…" at bounding box center [276, 79] width 506 height 53
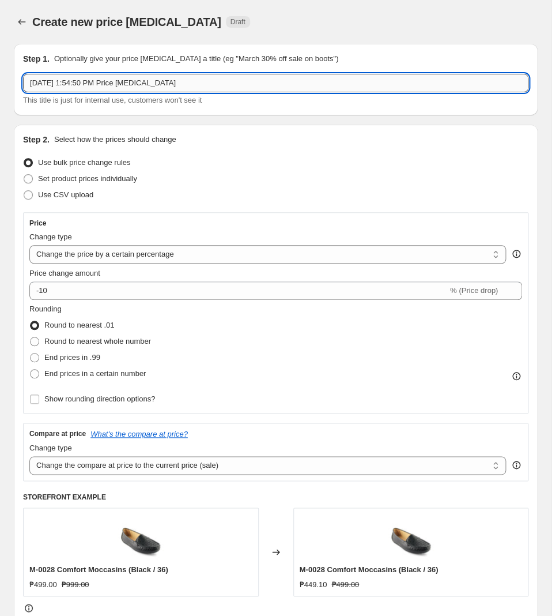
click at [216, 81] on input "Sep 29, 2025, 1:54:50 PM Price change job" at bounding box center [276, 83] width 506 height 18
paste input "[DATE]_FigBags_499_30-13"
type input "[DATE]_FigBags_499_30-13"
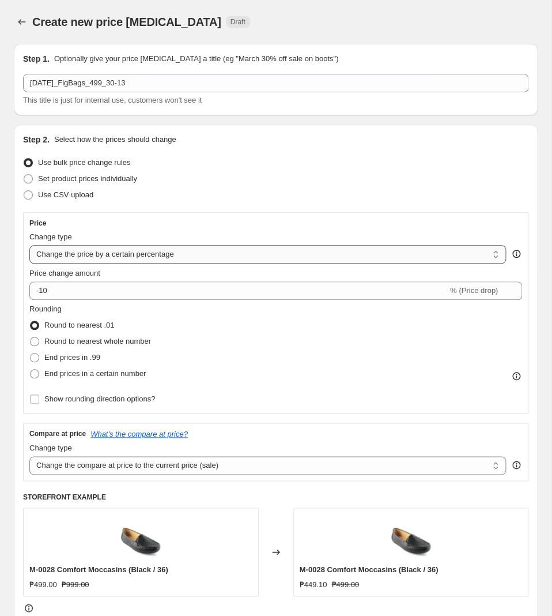
click at [29, 245] on select "Change the price to a certain amount Change the price by a certain amount Chang…" at bounding box center [267, 254] width 477 height 18
select select "to"
click option "Change the price to a certain amount" at bounding box center [0, 0] width 0 height 0
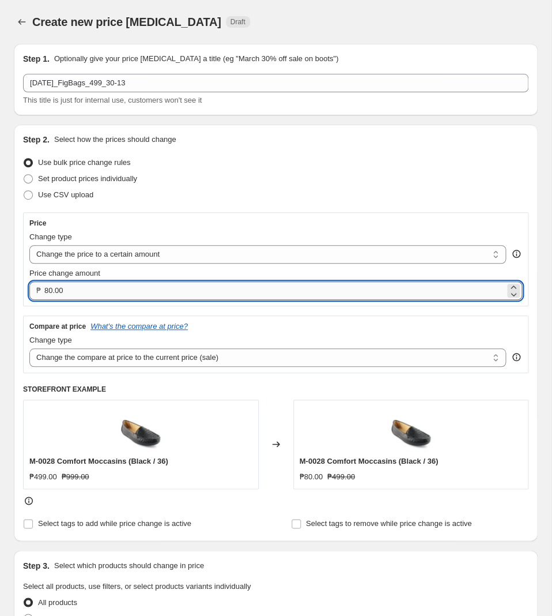
click at [131, 286] on input "80.00" at bounding box center [274, 290] width 461 height 18
type input "499.00"
click at [160, 349] on div "Change type Change the compare at price to the current price (sale) Change the …" at bounding box center [267, 350] width 477 height 32
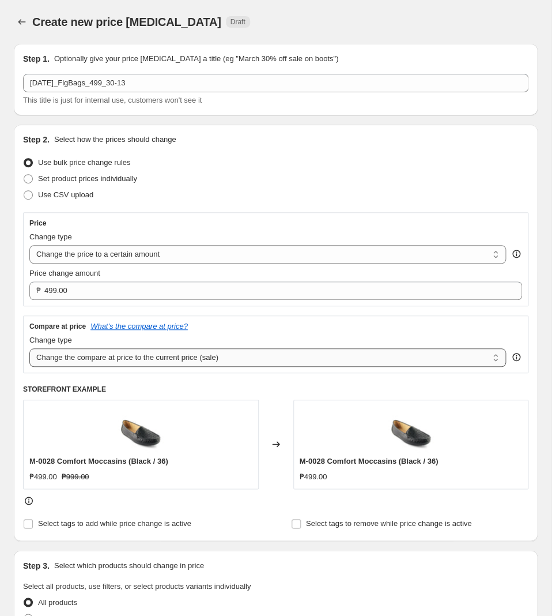
click at [29, 348] on select "Change the compare at price to the current price (sale) Change the compare at p…" at bounding box center [267, 357] width 477 height 18
select select "no_change"
click option "Don't change the compare at price" at bounding box center [0, 0] width 0 height 0
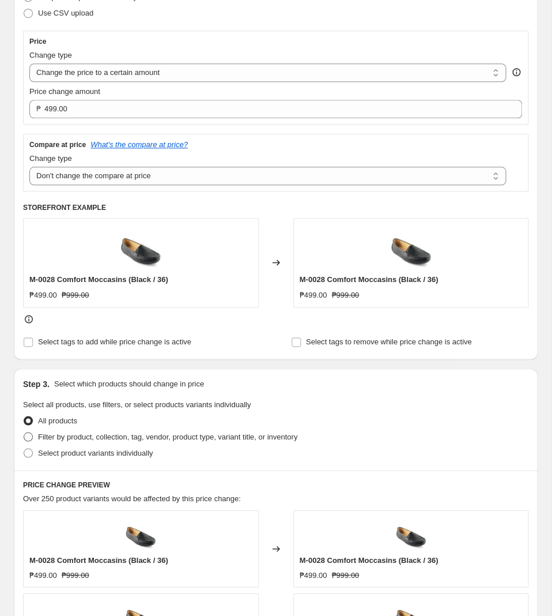
click at [159, 436] on span "Filter by product, collection, tag, vendor, product type, variant title, or inv…" at bounding box center [167, 436] width 259 height 9
click at [24, 432] on input "Filter by product, collection, tag, vendor, product type, variant title, or inv…" at bounding box center [24, 432] width 1 height 1
radio input "true"
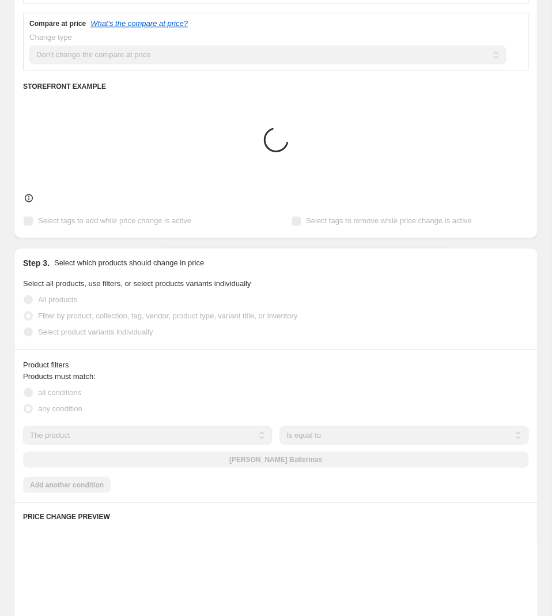
scroll to position [363, 0]
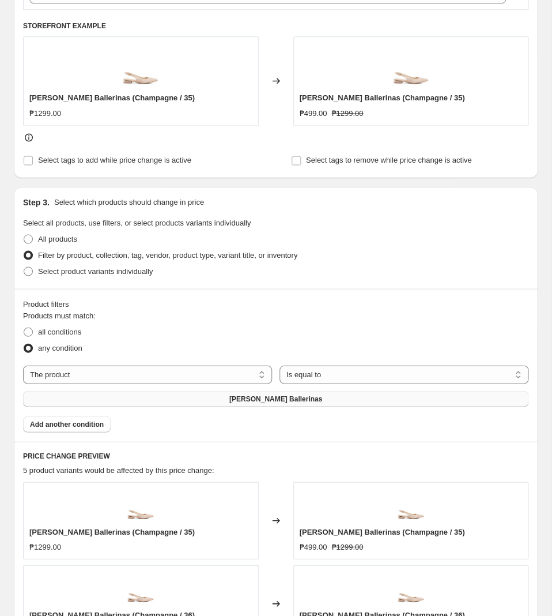
click at [255, 406] on button "[PERSON_NAME] Ballerinas" at bounding box center [276, 398] width 506 height 16
click at [23, 365] on select "The product The product's collection The product's tag The product's vendor The…" at bounding box center [147, 374] width 249 height 18
select select "tag"
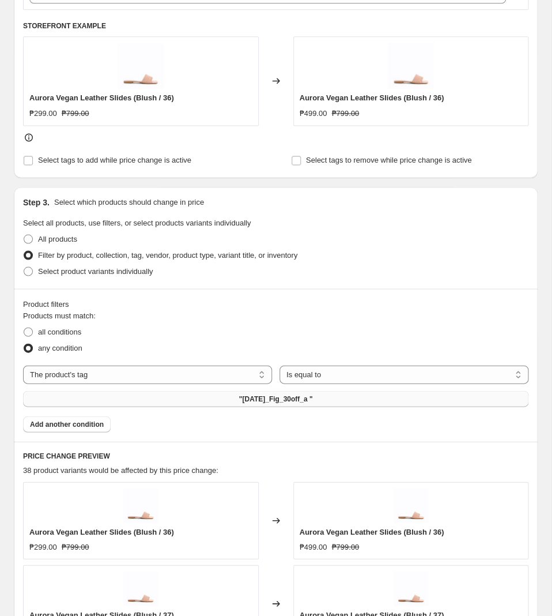
click at [221, 401] on button ""[DATE]_Fig_30off_a "" at bounding box center [276, 398] width 506 height 16
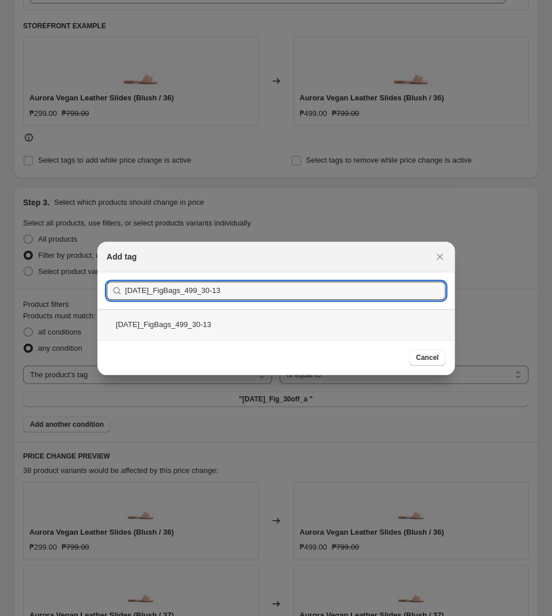
type input "[DATE]_FigBags_499_30-13"
click at [230, 322] on div "[DATE]_FigBags_499_30-13" at bounding box center [275, 324] width 357 height 31
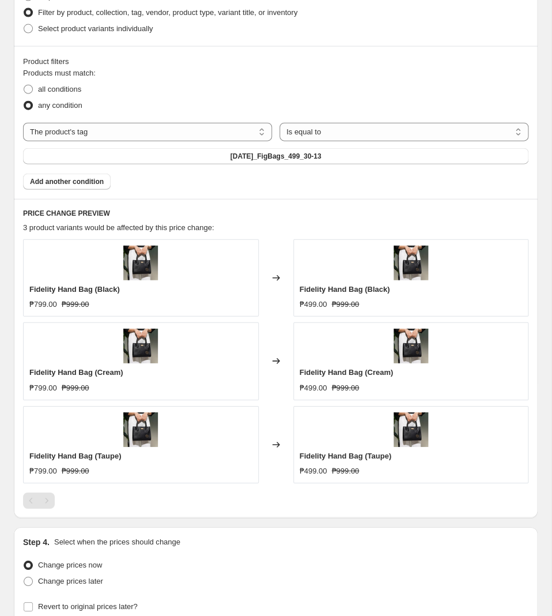
scroll to position [666, 0]
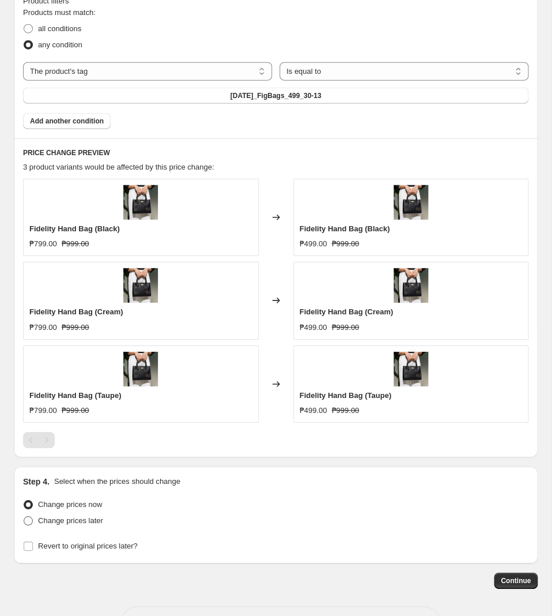
click at [61, 525] on span "Change prices later" at bounding box center [70, 520] width 65 height 9
click at [24, 517] on input "Change prices later" at bounding box center [24, 516] width 1 height 1
radio input "true"
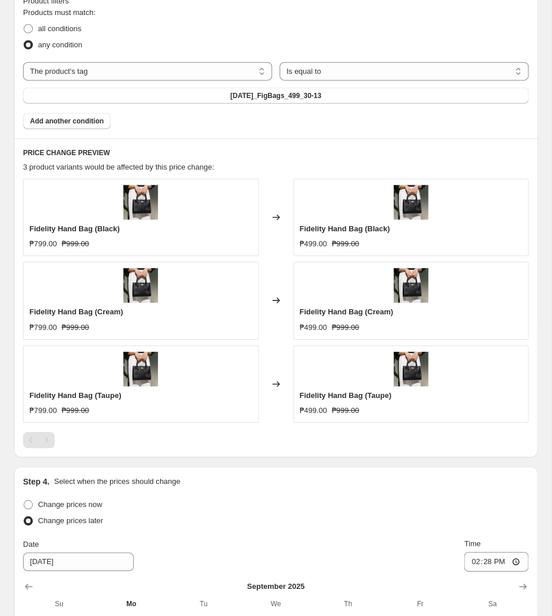
scroll to position [908, 0]
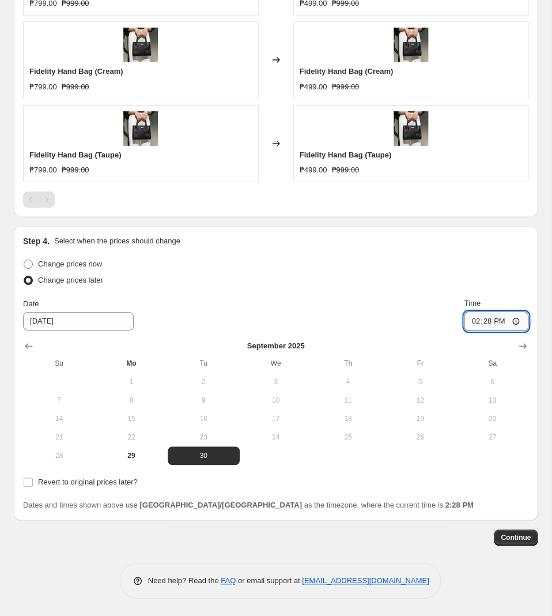
click at [489, 320] on input "14:28" at bounding box center [496, 321] width 65 height 20
type input "11:00"
click at [108, 481] on span "Revert to original prices later?" at bounding box center [88, 481] width 100 height 9
click at [33, 481] on input "Revert to original prices later?" at bounding box center [28, 481] width 9 height 9
checkbox input "true"
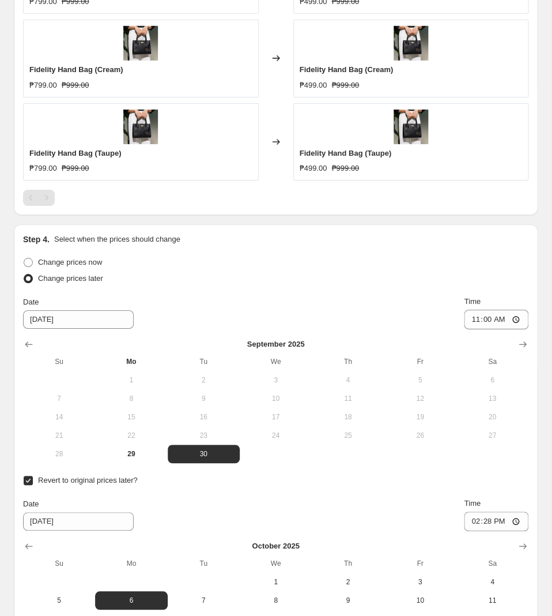
scroll to position [1084, 0]
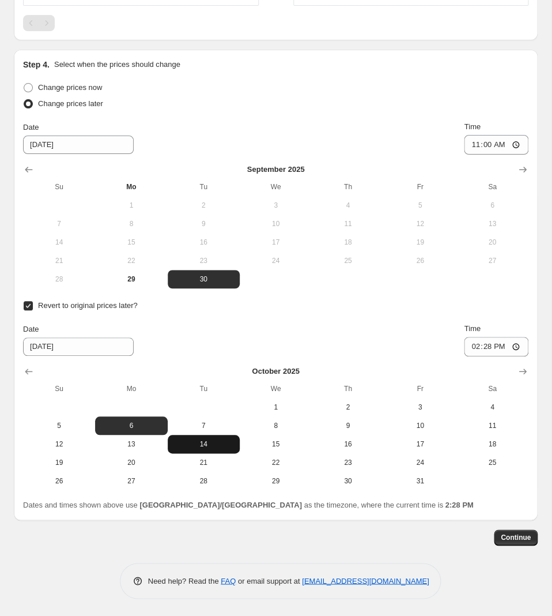
click at [216, 442] on span "14" at bounding box center [203, 443] width 63 height 9
type input "[DATE]"
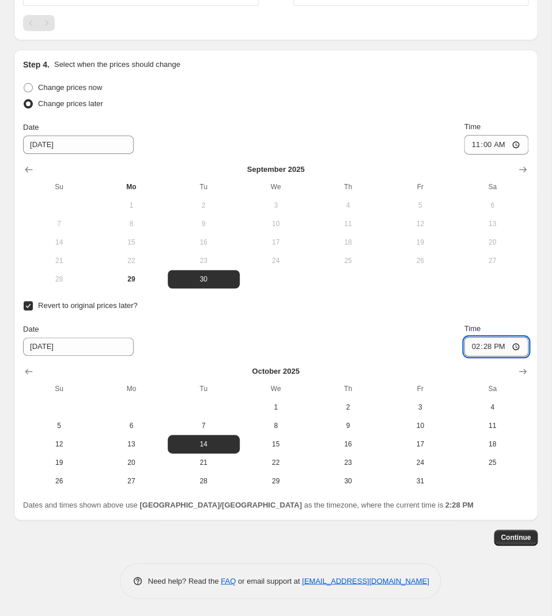
click at [483, 347] on input "14:28" at bounding box center [496, 347] width 65 height 20
type input "10:00"
click at [514, 538] on span "Continue" at bounding box center [516, 537] width 30 height 9
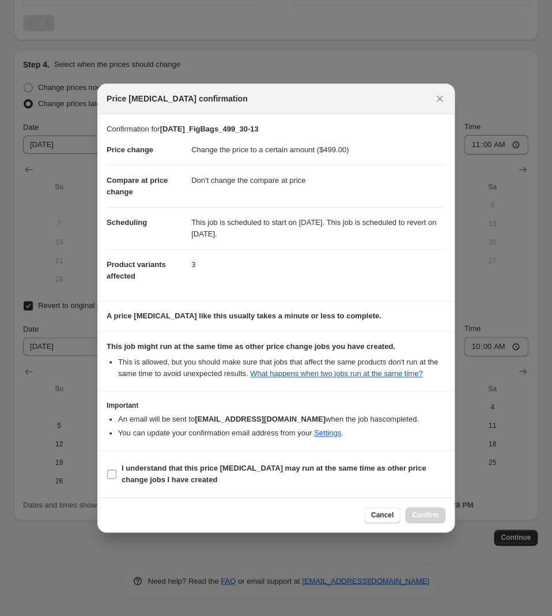
click at [195, 470] on b "I understand that this price [MEDICAL_DATA] may run at the same time as other p…" at bounding box center [274, 474] width 304 height 20
click at [116, 470] on input "I understand that this price [MEDICAL_DATA] may run at the same time as other p…" at bounding box center [111, 473] width 9 height 9
checkbox input "true"
click at [415, 515] on span "Confirm" at bounding box center [425, 514] width 27 height 9
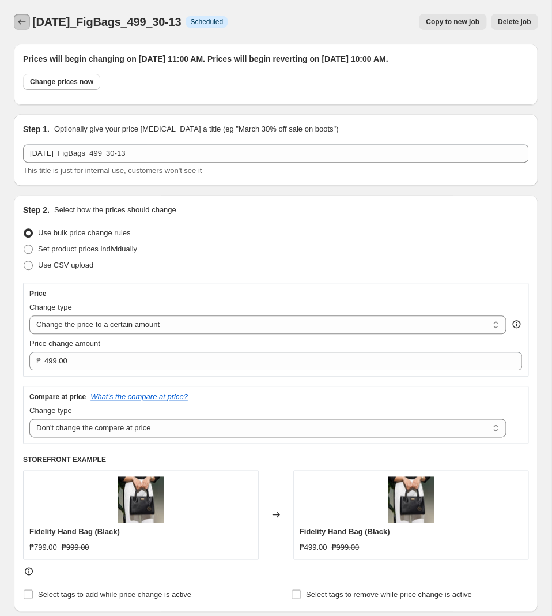
click at [20, 26] on icon "Price change jobs" at bounding box center [22, 22] width 12 height 12
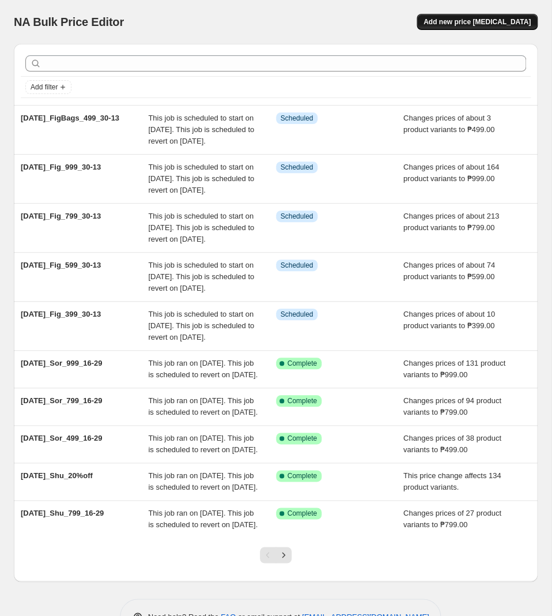
click at [483, 24] on span "Add new price [MEDICAL_DATA]" at bounding box center [477, 21] width 107 height 9
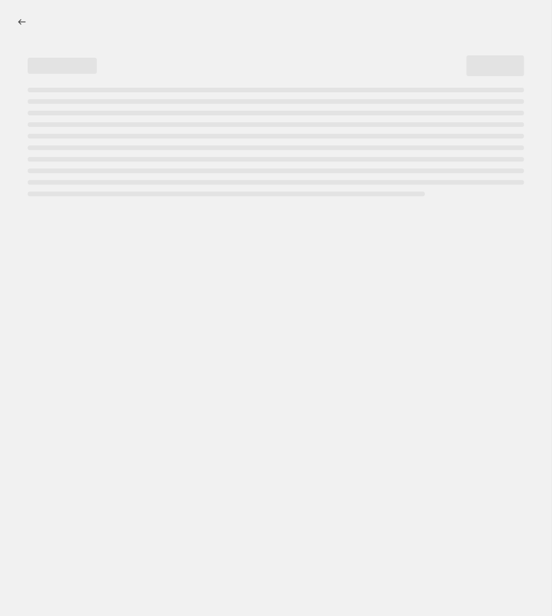
select select "percentage"
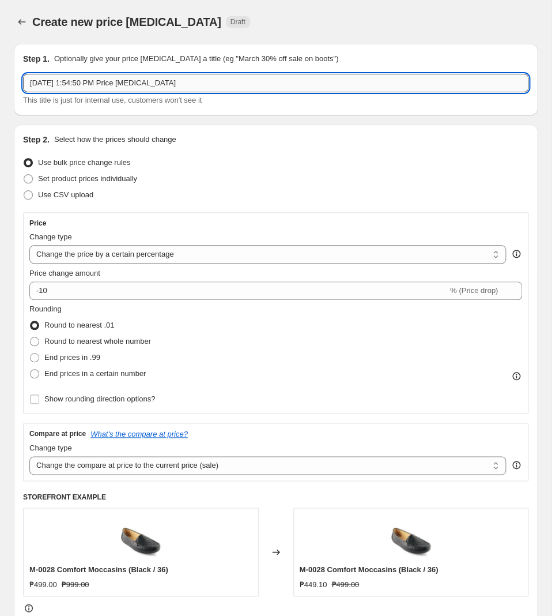
click at [257, 86] on input "Sep 29, 2025, 1:54:50 PM Price change job" at bounding box center [276, 83] width 506 height 18
paste input "[DATE]_FigBags_799_30-13"
type input "[DATE]_FigBags_799_30-13"
click at [130, 245] on div "Change type Change the price to a certain amount Change the price by a certain …" at bounding box center [267, 247] width 477 height 32
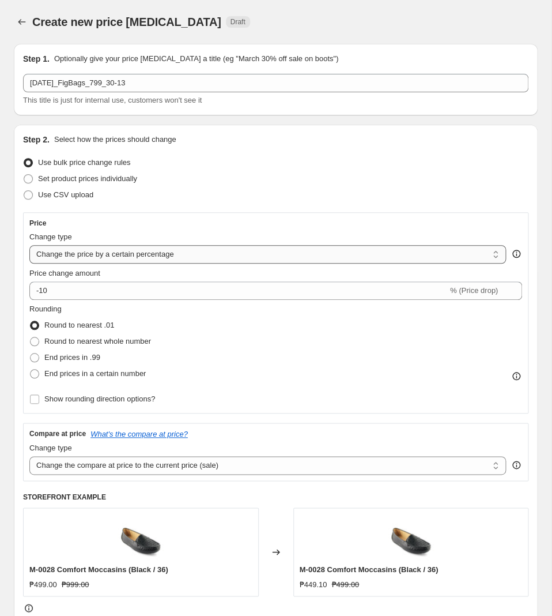
click at [29, 245] on select "Change the price to a certain amount Change the price by a certain amount Chang…" at bounding box center [267, 254] width 477 height 18
select select "to"
click option "Change the price to a certain amount" at bounding box center [0, 0] width 0 height 0
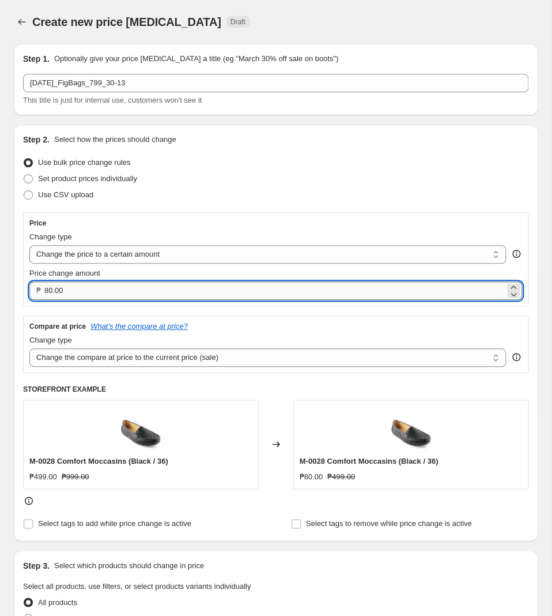
click at [129, 296] on input "80.00" at bounding box center [274, 290] width 461 height 18
type input "799.00"
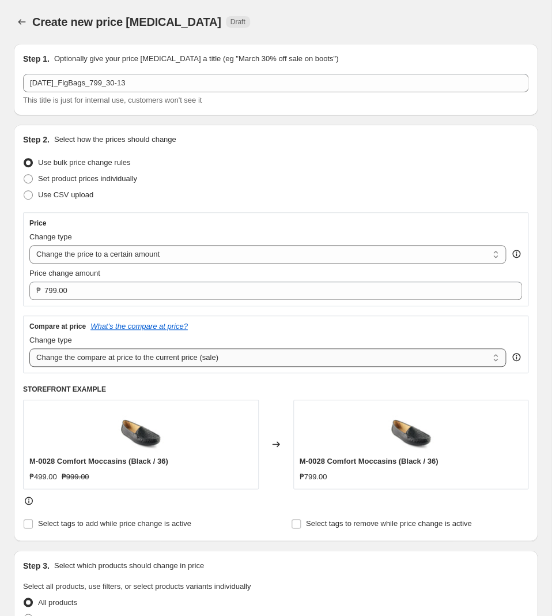
click at [29, 348] on select "Change the compare at price to the current price (sale) Change the compare at p…" at bounding box center [267, 357] width 477 height 18
select select "no_change"
click option "Don't change the compare at price" at bounding box center [0, 0] width 0 height 0
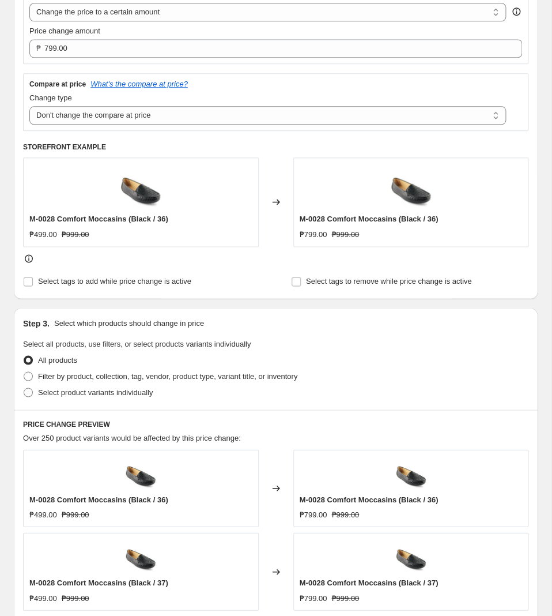
scroll to position [303, 0]
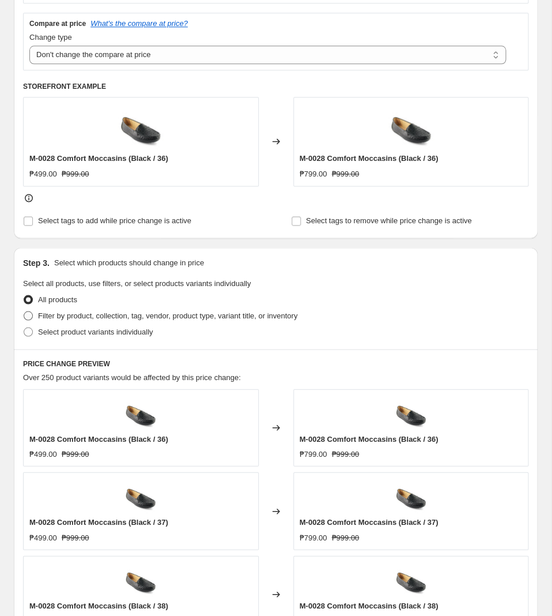
click at [155, 319] on span "Filter by product, collection, tag, vendor, product type, variant title, or inv…" at bounding box center [167, 315] width 259 height 9
click at [24, 311] on input "Filter by product, collection, tag, vendor, product type, variant title, or inv…" at bounding box center [24, 311] width 1 height 1
radio input "true"
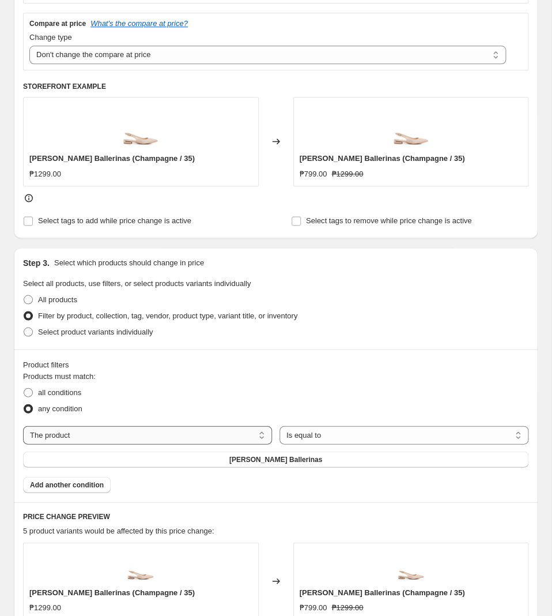
click at [23, 425] on select "The product The product's collection The product's tag The product's vendor The…" at bounding box center [147, 434] width 249 height 18
select select "tag"
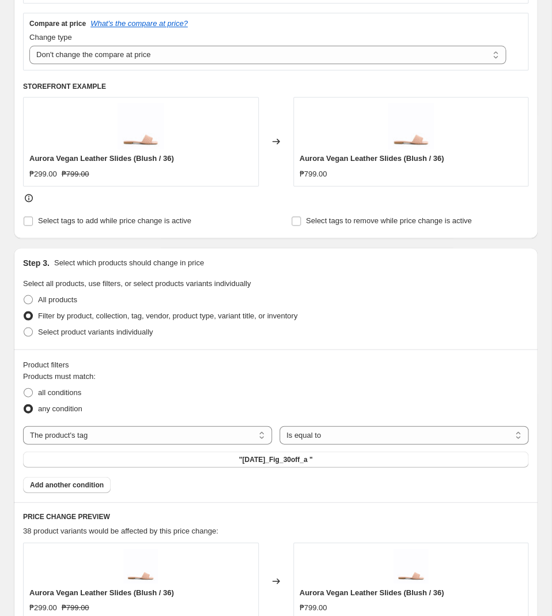
click at [303, 473] on div "Products must match: all conditions any condition The product The product's col…" at bounding box center [276, 431] width 506 height 123
click at [307, 464] on span ""[DATE]_Fig_30off_a "" at bounding box center [276, 458] width 74 height 9
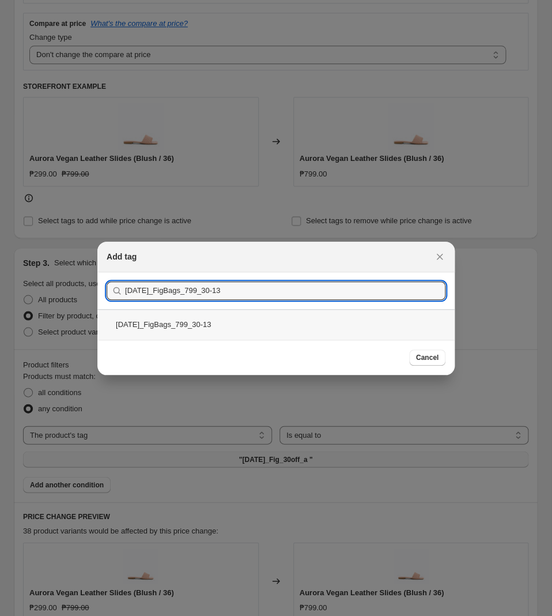
type input "[DATE]_FigBags_799_30-13"
click at [191, 332] on div "[DATE]_FigBags_799_30-13" at bounding box center [275, 324] width 357 height 31
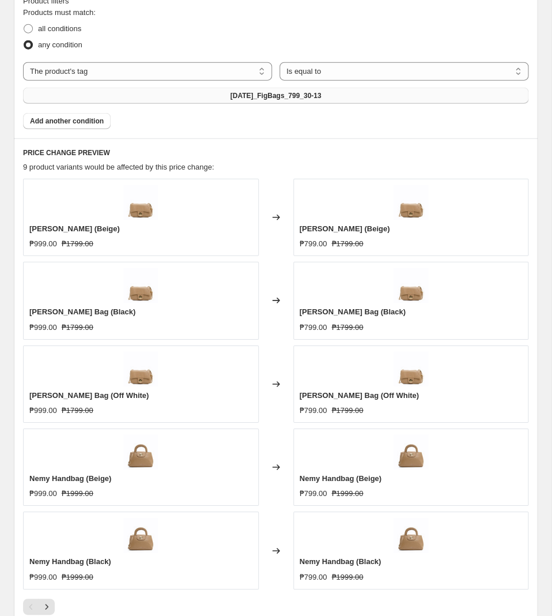
scroll to position [726, 0]
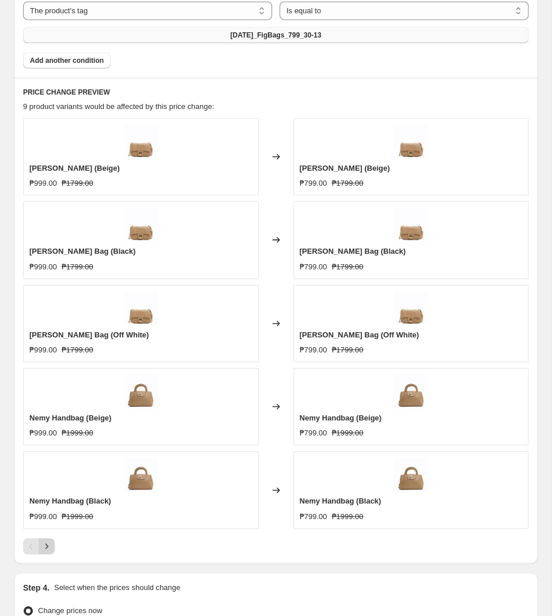
click at [49, 552] on icon "Next" at bounding box center [47, 546] width 12 height 12
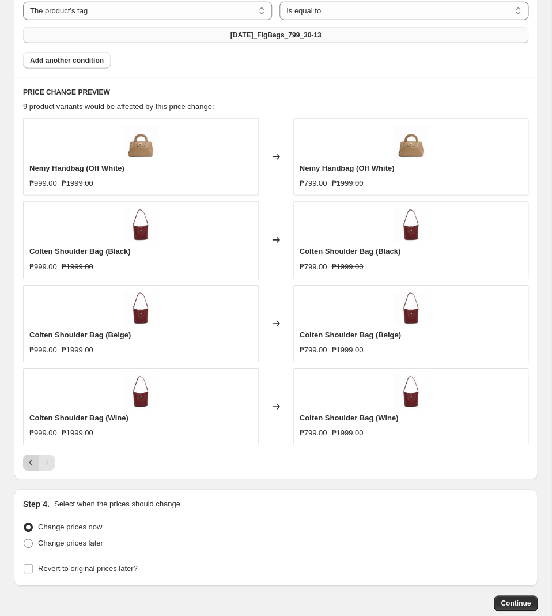
click at [25, 469] on button "Previous" at bounding box center [31, 462] width 16 height 16
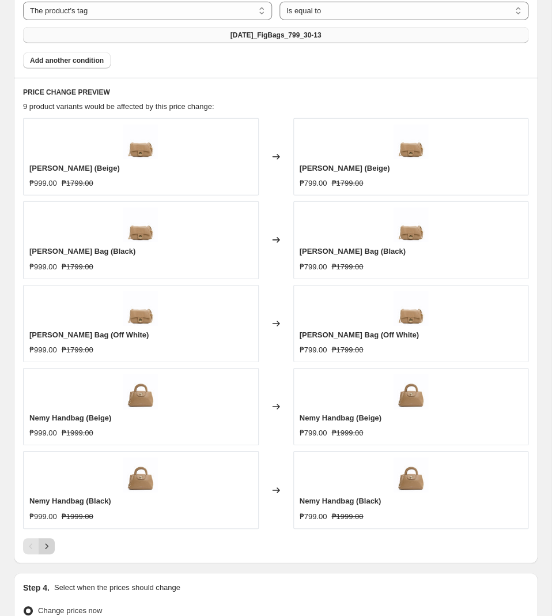
click at [54, 547] on button "Next" at bounding box center [47, 546] width 16 height 16
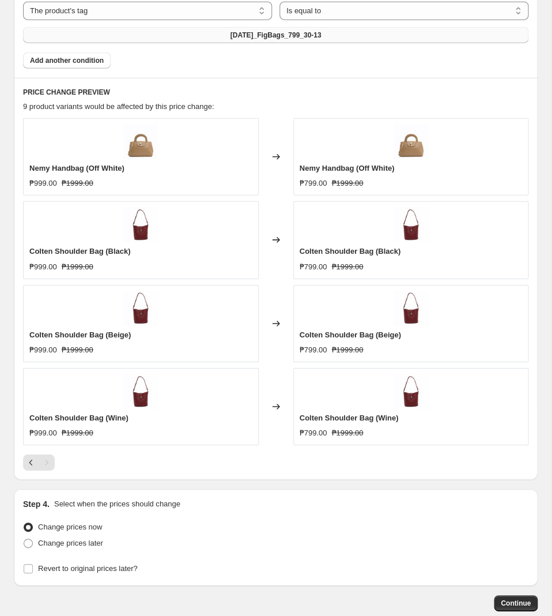
scroll to position [796, 0]
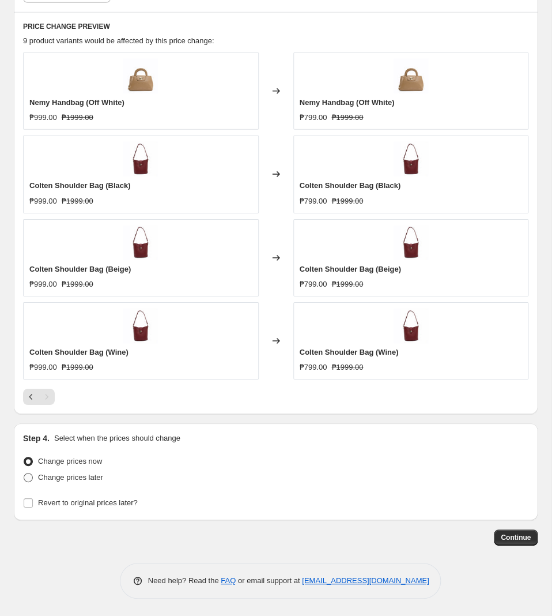
click at [75, 480] on span "Change prices later" at bounding box center [70, 477] width 65 height 9
click at [24, 473] on input "Change prices later" at bounding box center [24, 473] width 1 height 1
radio input "true"
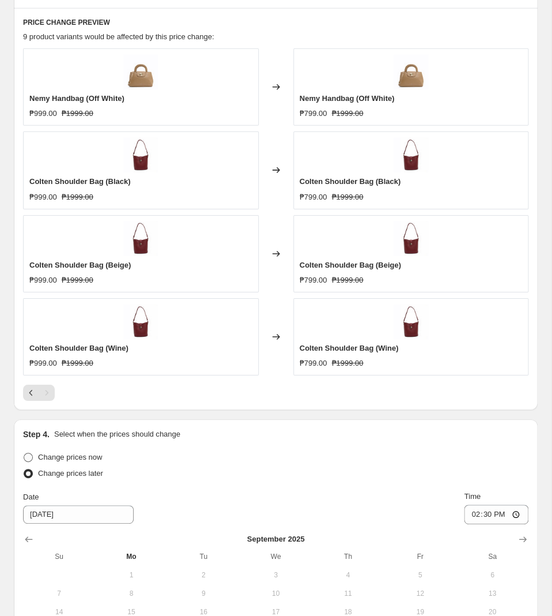
scroll to position [992, 0]
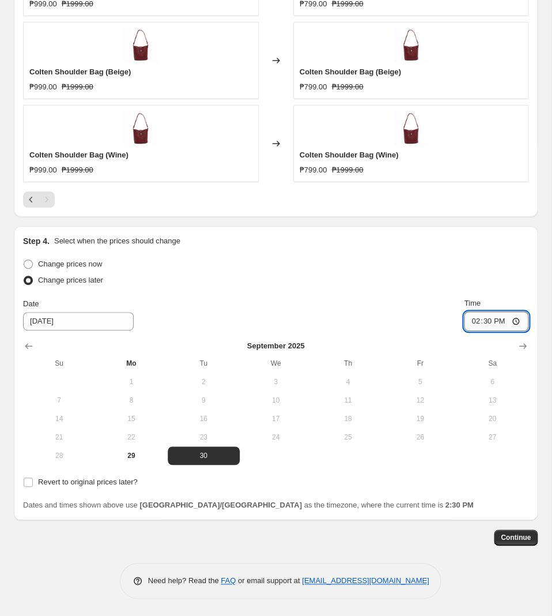
click at [490, 322] on input "14:30" at bounding box center [496, 321] width 65 height 20
type input "11:00"
click at [38, 484] on span "Revert to original prices later?" at bounding box center [88, 481] width 100 height 9
click at [33, 484] on input "Revert to original prices later?" at bounding box center [28, 481] width 9 height 9
checkbox input "true"
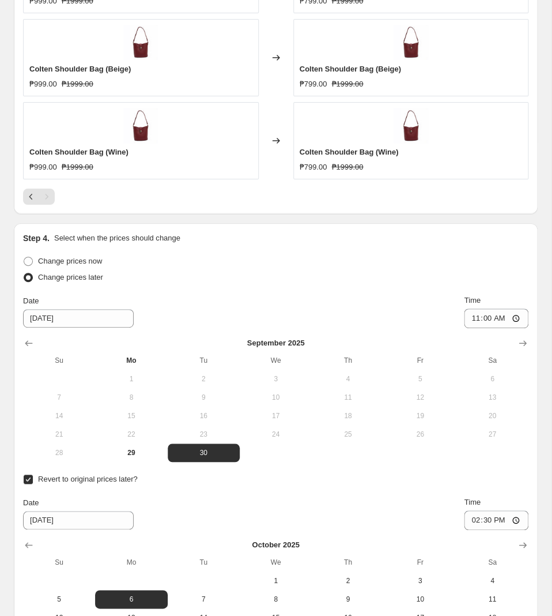
scroll to position [1168, 0]
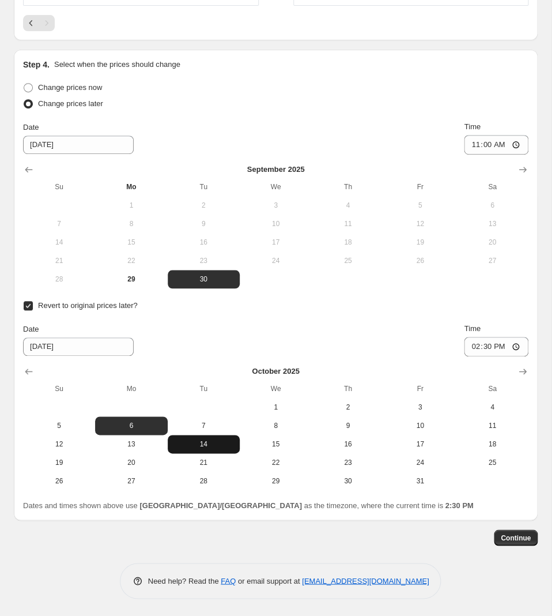
click at [195, 438] on button "14" at bounding box center [204, 444] width 72 height 18
type input "[DATE]"
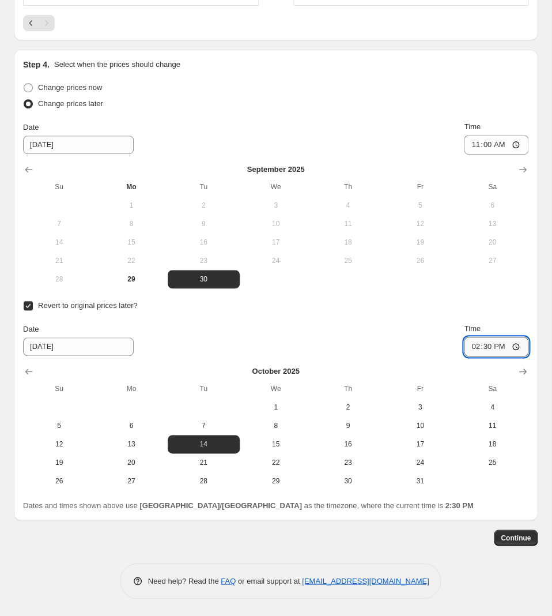
click at [495, 340] on input "14:30" at bounding box center [496, 347] width 65 height 20
type input "10:00"
click at [511, 530] on button "Continue" at bounding box center [516, 537] width 44 height 16
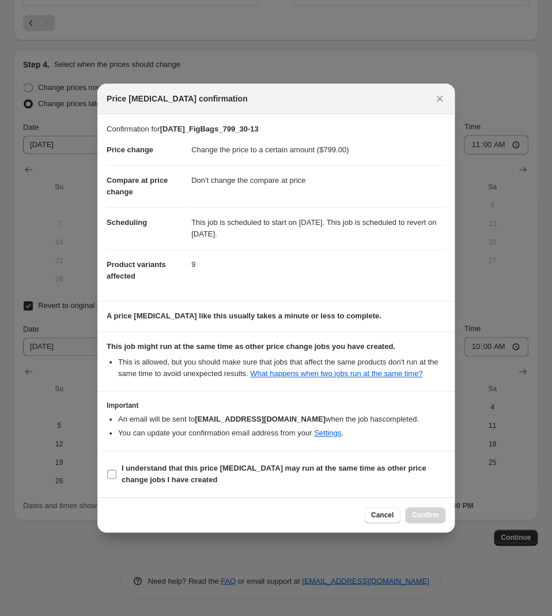
click at [206, 475] on span "I understand that this price [MEDICAL_DATA] may run at the same time as other p…" at bounding box center [284, 473] width 324 height 23
click at [116, 475] on input "I understand that this price [MEDICAL_DATA] may run at the same time as other p…" at bounding box center [111, 473] width 9 height 9
checkbox input "true"
click at [427, 510] on button "Confirm" at bounding box center [425, 515] width 40 height 16
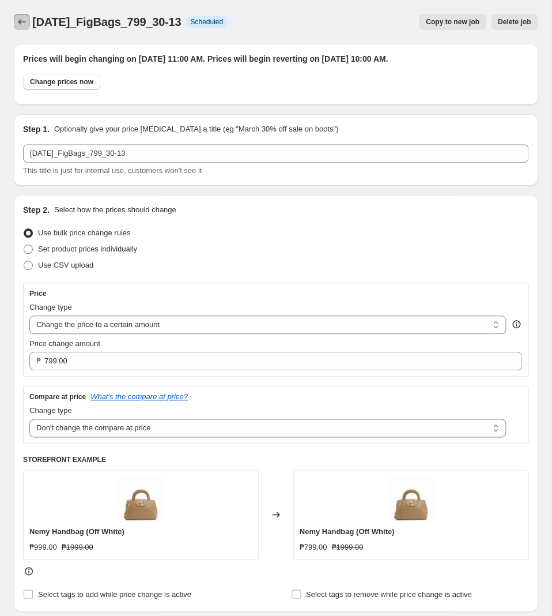
click at [22, 22] on icon "Price change jobs" at bounding box center [22, 22] width 12 height 12
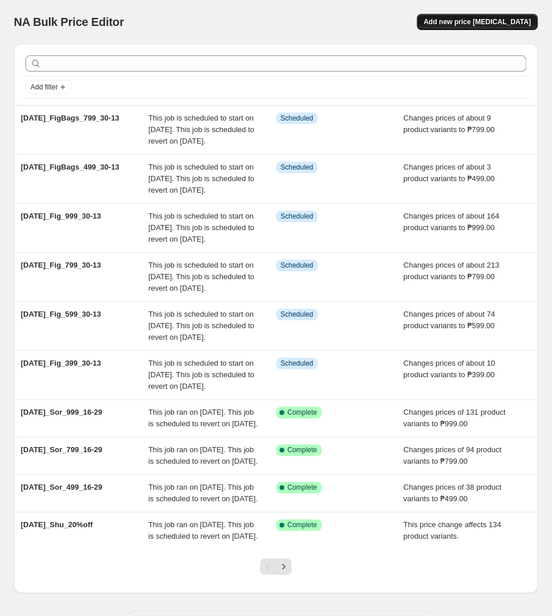
click at [454, 25] on span "Add new price [MEDICAL_DATA]" at bounding box center [477, 21] width 107 height 9
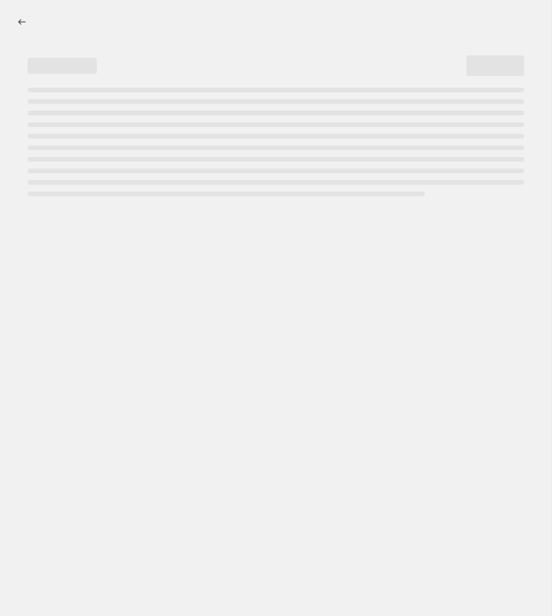
select select "percentage"
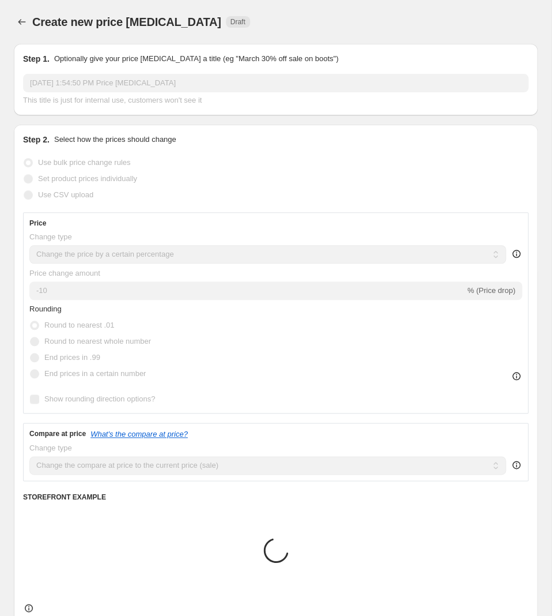
click at [182, 58] on p "Optionally give your price [MEDICAL_DATA] a title (eg "March 30% off sale on bo…" at bounding box center [196, 59] width 284 height 12
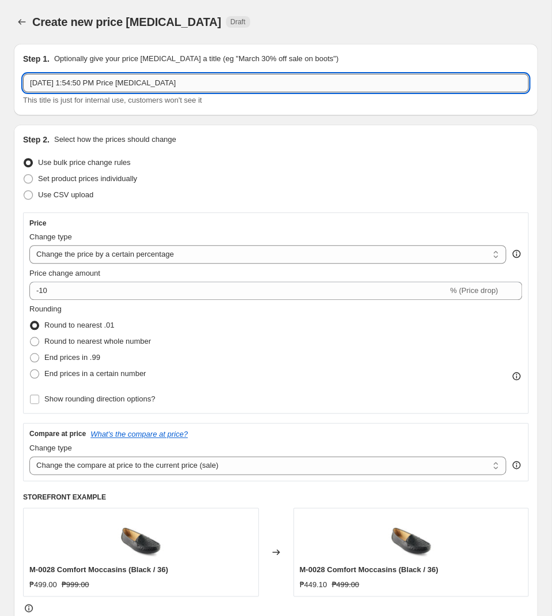
click at [179, 81] on input "Sep 29, 2025, 1:54:50 PM Price change job" at bounding box center [276, 83] width 506 height 18
paste input "[DATE]_FigBags_999_30-13"
type input "[DATE]_FigBags_999_30-13"
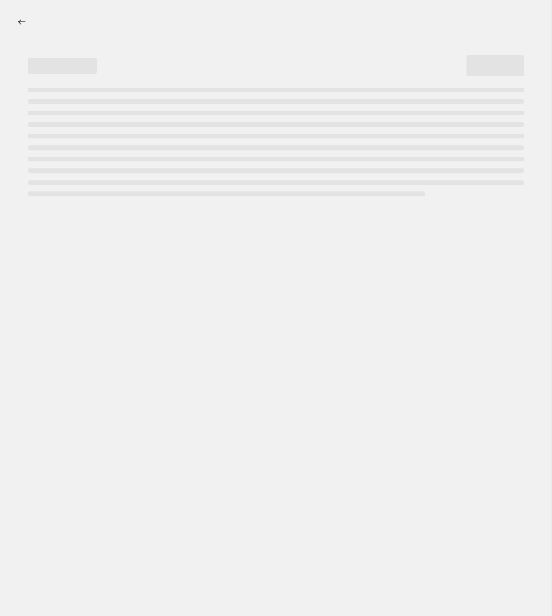
select select "percentage"
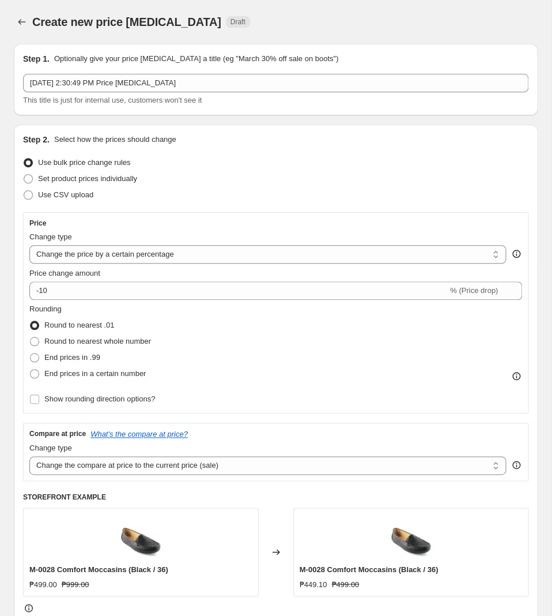
click at [31, 24] on div at bounding box center [23, 22] width 18 height 16
click at [28, 21] on button "Price change jobs" at bounding box center [22, 22] width 16 height 16
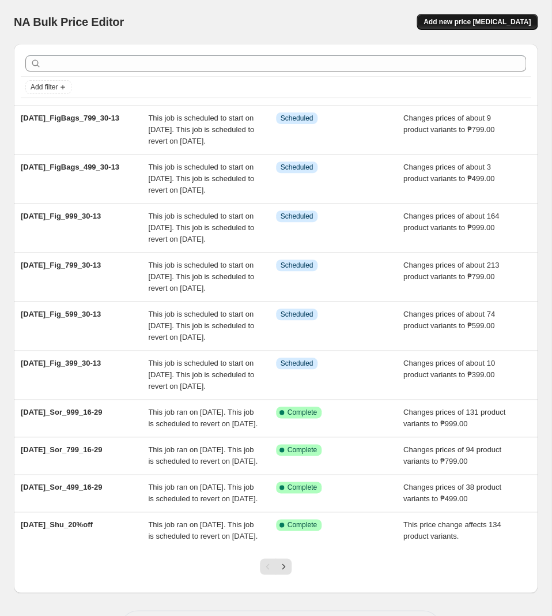
click at [516, 25] on span "Add new price [MEDICAL_DATA]" at bounding box center [477, 21] width 107 height 9
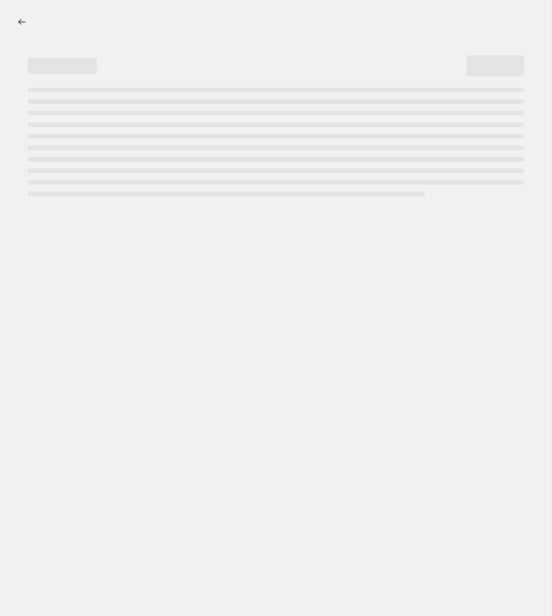
select select "percentage"
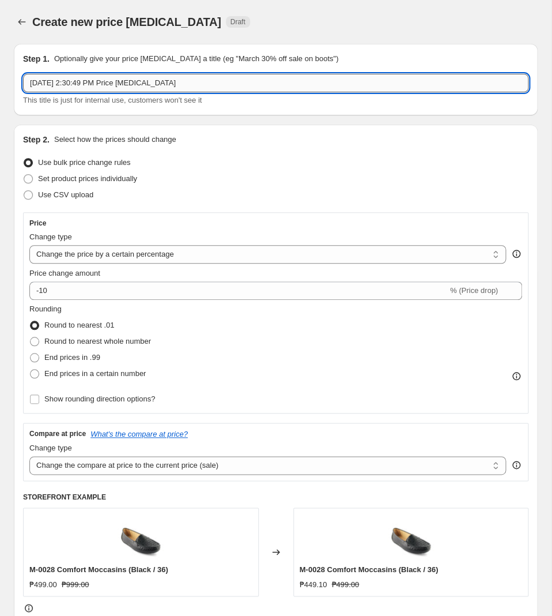
click at [270, 77] on input "[DATE] 2:30:49 PM Price [MEDICAL_DATA]" at bounding box center [276, 83] width 506 height 18
paste input "[DATE]_FigBags_999_30-13"
type input "[DATE]_FigBags_999_30-13"
click at [29, 245] on select "Change the price to a certain amount Change the price by a certain amount Chang…" at bounding box center [267, 254] width 477 height 18
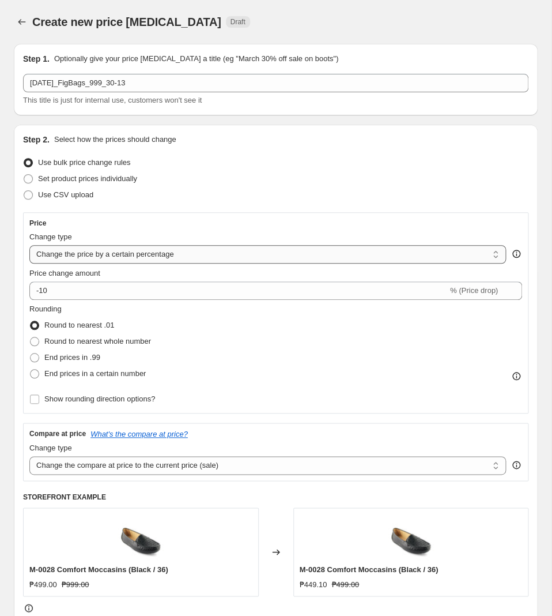
select select "to"
click option "Change the price to a certain amount" at bounding box center [0, 0] width 0 height 0
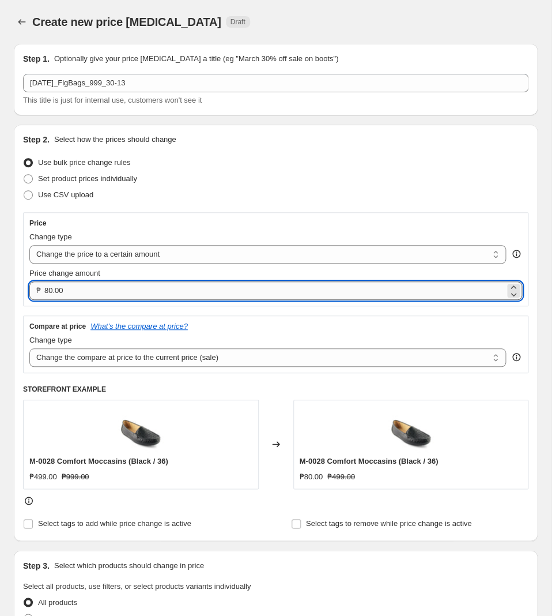
click at [141, 285] on input "80.00" at bounding box center [274, 290] width 461 height 18
type input "999.00"
click at [29, 348] on select "Change the compare at price to the current price (sale) Change the compare at p…" at bounding box center [267, 357] width 477 height 18
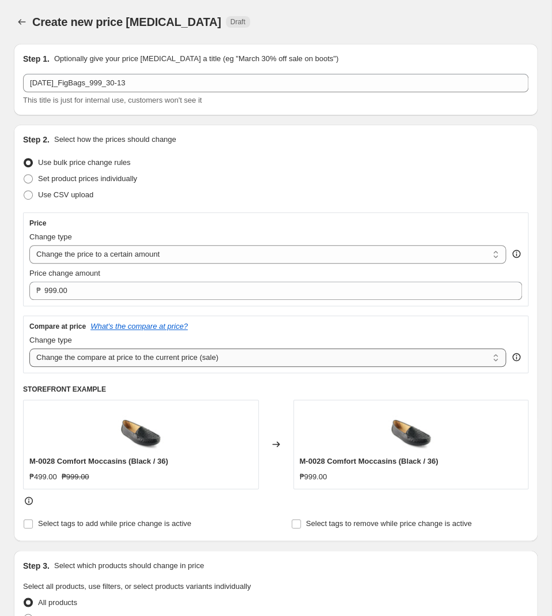
select select "no_change"
click option "Don't change the compare at price" at bounding box center [0, 0] width 0 height 0
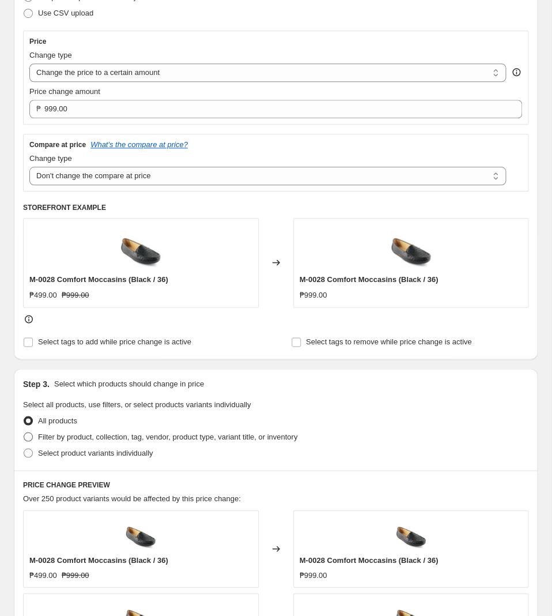
click at [107, 440] on span "Filter by product, collection, tag, vendor, product type, variant title, or inv…" at bounding box center [167, 436] width 259 height 9
click at [24, 432] on input "Filter by product, collection, tag, vendor, product type, variant title, or inv…" at bounding box center [24, 432] width 1 height 1
radio input "true"
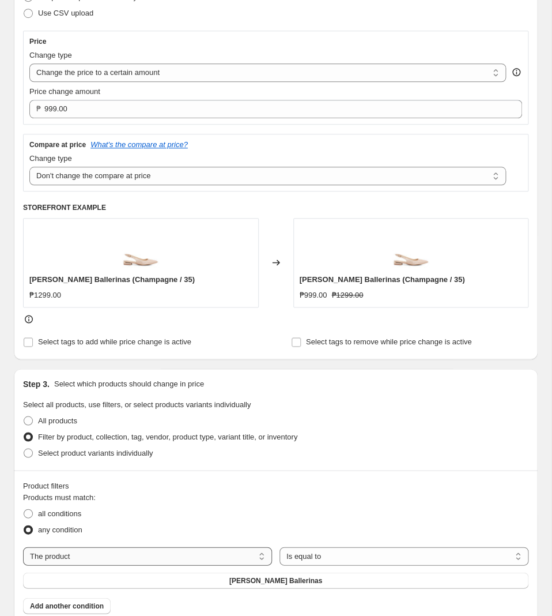
click at [23, 547] on select "The product The product's collection The product's tag The product's vendor The…" at bounding box center [147, 556] width 249 height 18
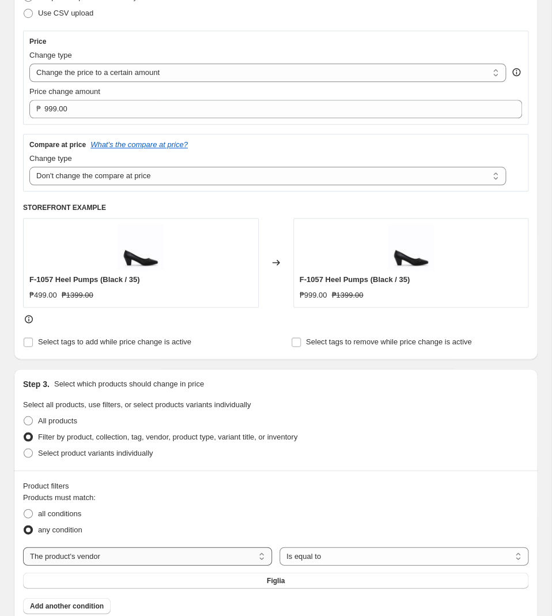
click at [23, 547] on select "The product The product's collection The product's tag The product's vendor The…" at bounding box center [147, 556] width 249 height 18
select select "tag"
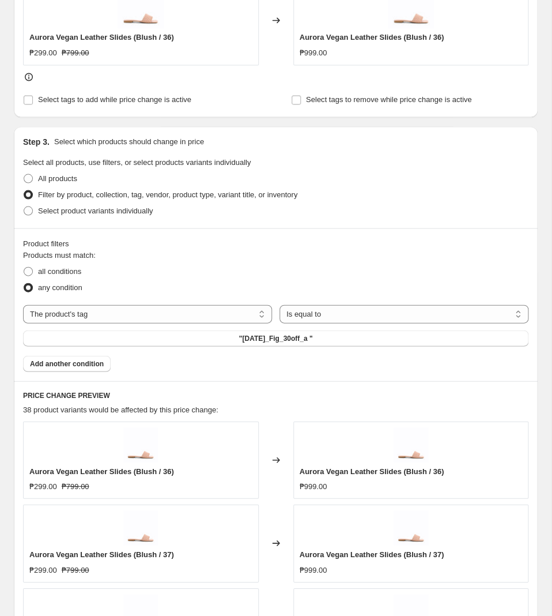
scroll to position [545, 0]
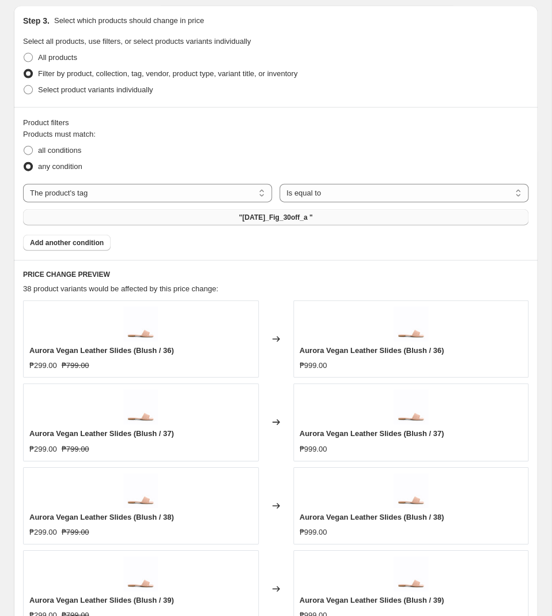
click at [329, 221] on button ""[DATE]_Fig_30off_a "" at bounding box center [276, 217] width 506 height 16
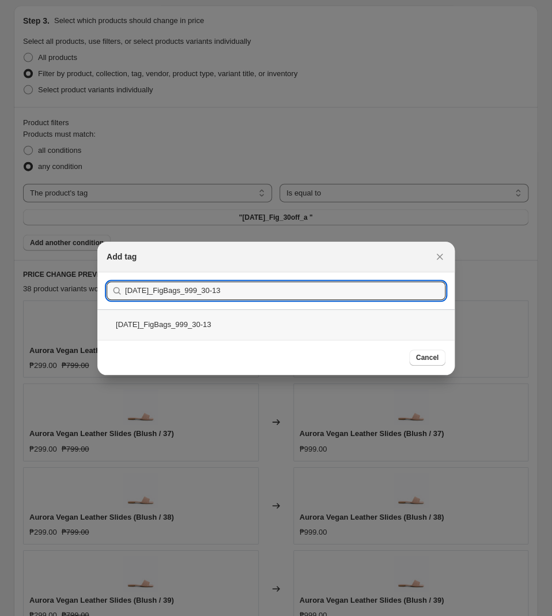
type input "[DATE]_FigBags_999_30-13"
click at [424, 326] on div "[DATE]_FigBags_999_30-13" at bounding box center [275, 324] width 357 height 31
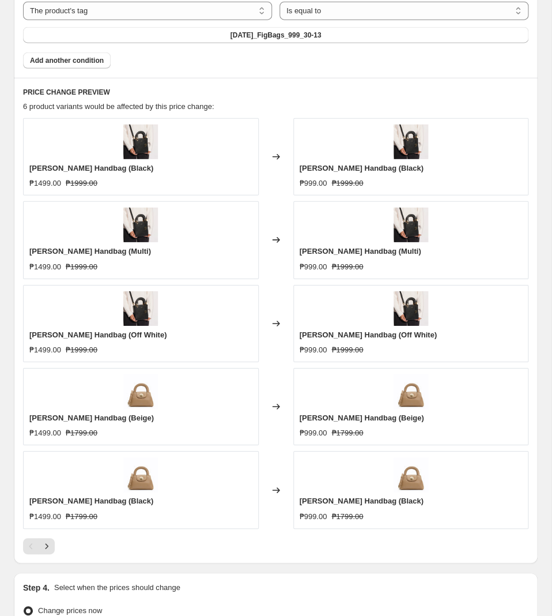
scroll to position [787, 0]
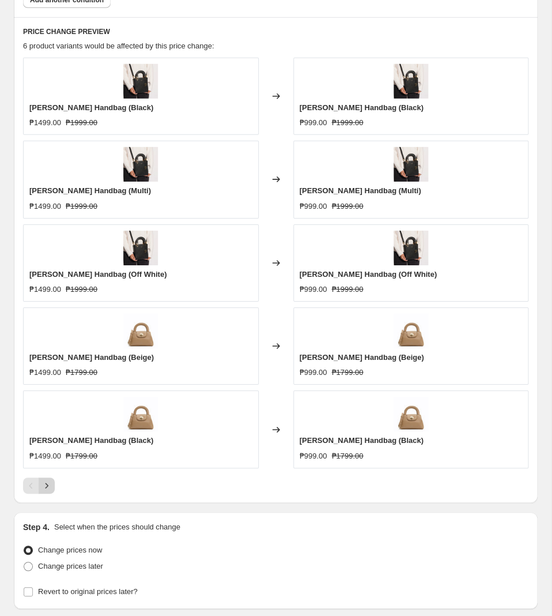
click at [46, 487] on icon "Next" at bounding box center [47, 486] width 12 height 12
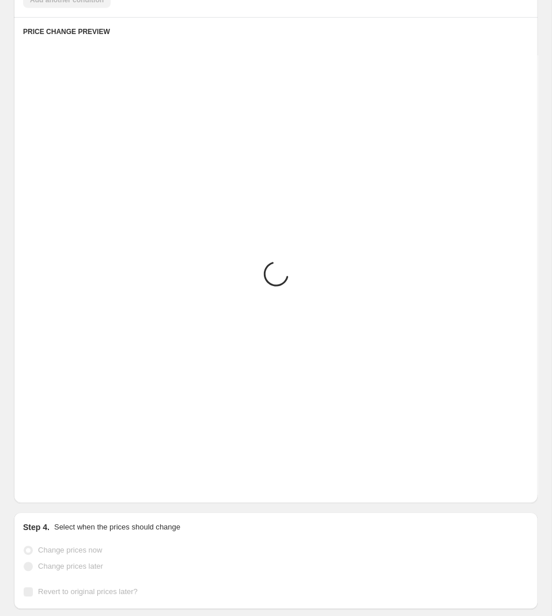
scroll to position [545, 0]
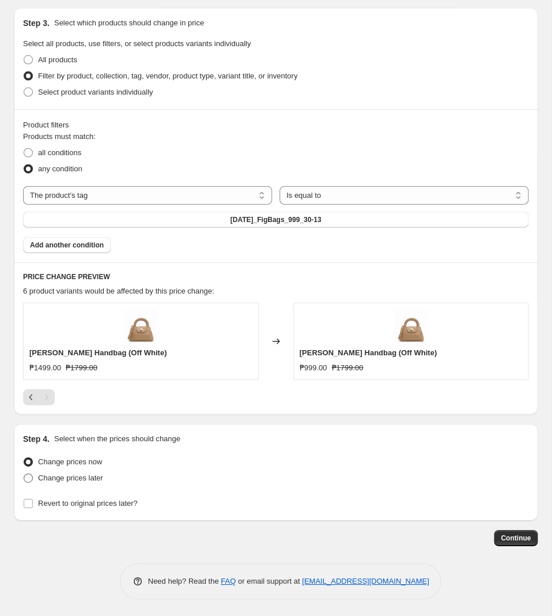
click at [73, 480] on span "Change prices later" at bounding box center [70, 477] width 65 height 9
click at [24, 473] on input "Change prices later" at bounding box center [24, 473] width 1 height 1
radio input "true"
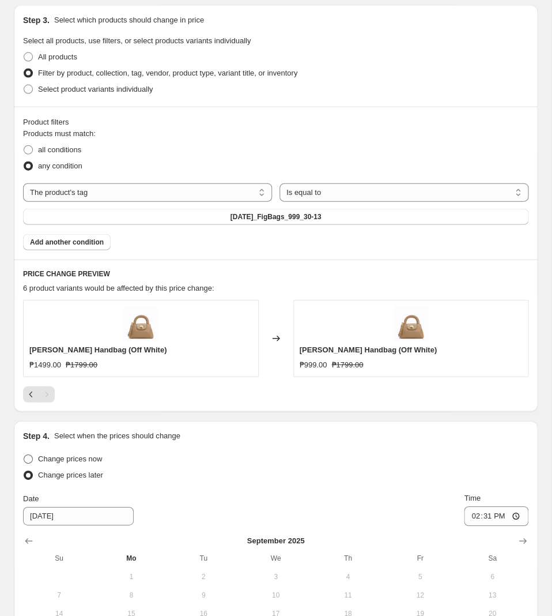
scroll to position [741, 0]
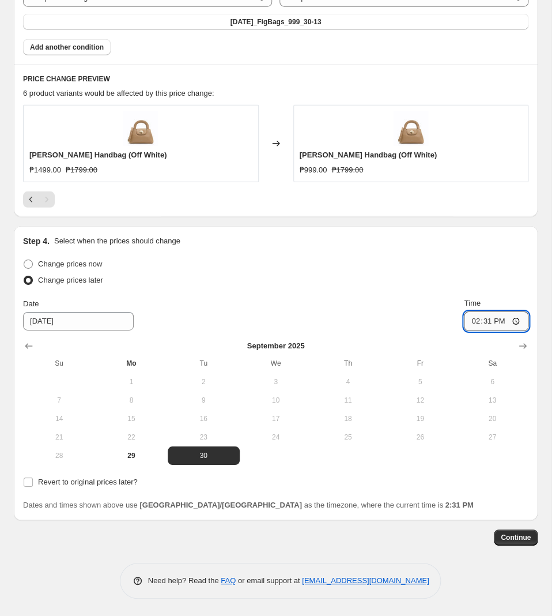
click at [487, 319] on input "14:31" at bounding box center [496, 321] width 65 height 20
type input "11:00"
click at [84, 478] on span "Revert to original prices later?" at bounding box center [88, 481] width 100 height 9
click at [33, 478] on input "Revert to original prices later?" at bounding box center [28, 481] width 9 height 9
checkbox input "true"
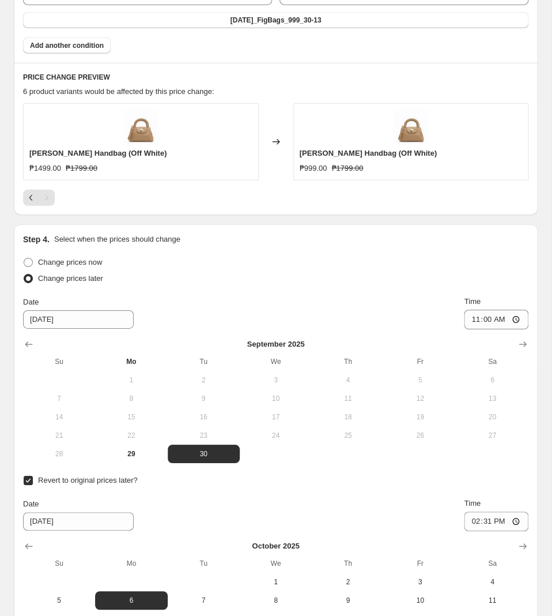
scroll to position [917, 0]
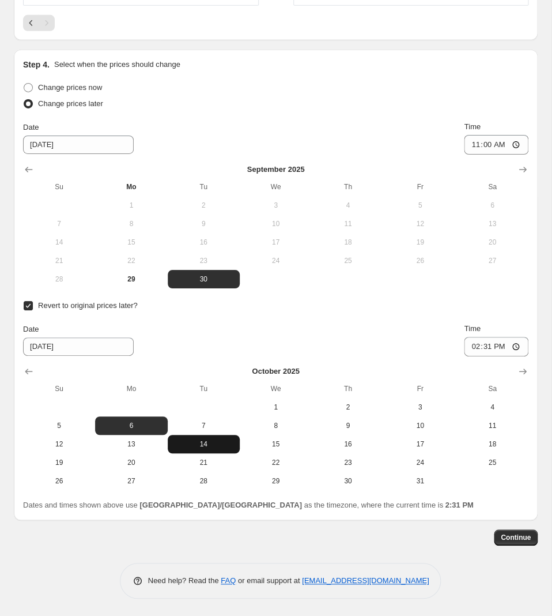
click at [219, 444] on span "14" at bounding box center [203, 443] width 63 height 9
type input "[DATE]"
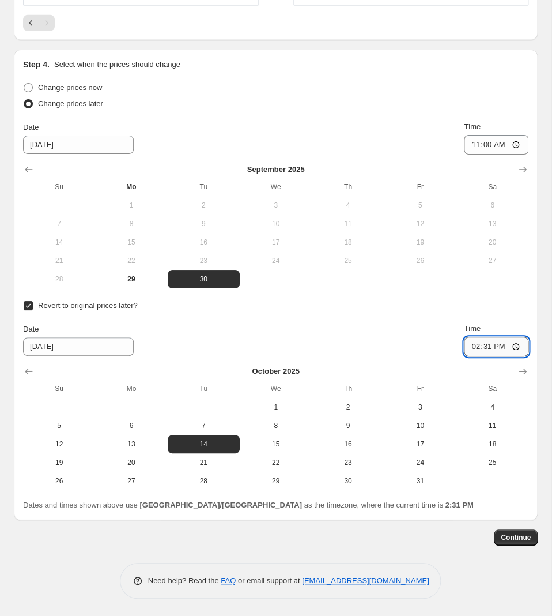
click at [479, 347] on input "14:31" at bounding box center [496, 347] width 65 height 20
type input "10:00"
click at [533, 538] on button "Continue" at bounding box center [516, 537] width 44 height 16
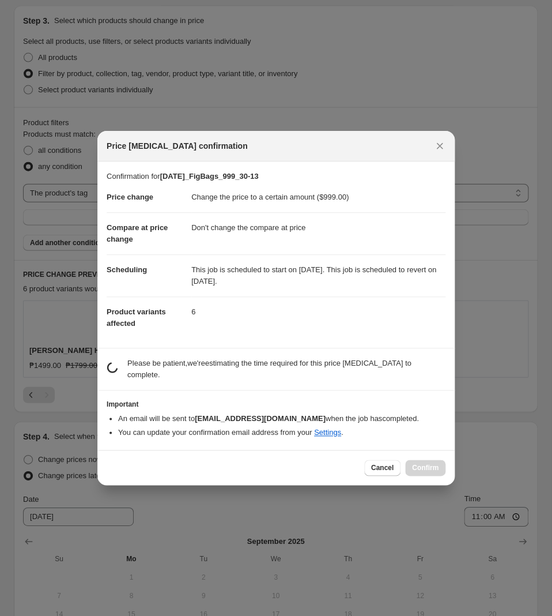
scroll to position [0, 0]
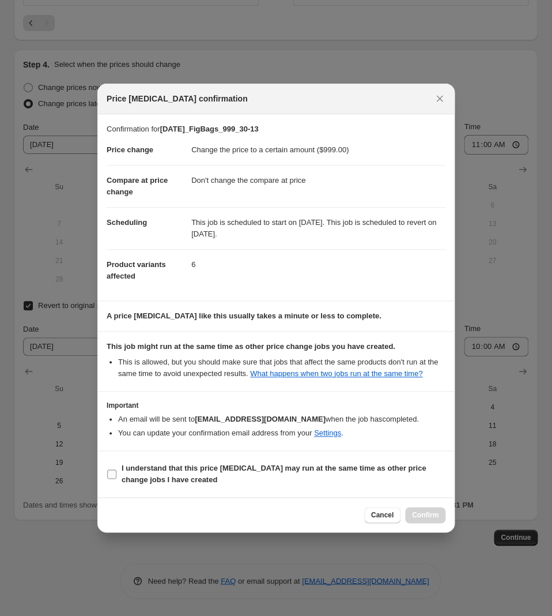
click at [178, 477] on span "I understand that this price [MEDICAL_DATA] may run at the same time as other p…" at bounding box center [284, 473] width 324 height 23
click at [116, 477] on input "I understand that this price [MEDICAL_DATA] may run at the same time as other p…" at bounding box center [111, 473] width 9 height 9
checkbox input "true"
click at [411, 513] on button "Confirm" at bounding box center [425, 515] width 40 height 16
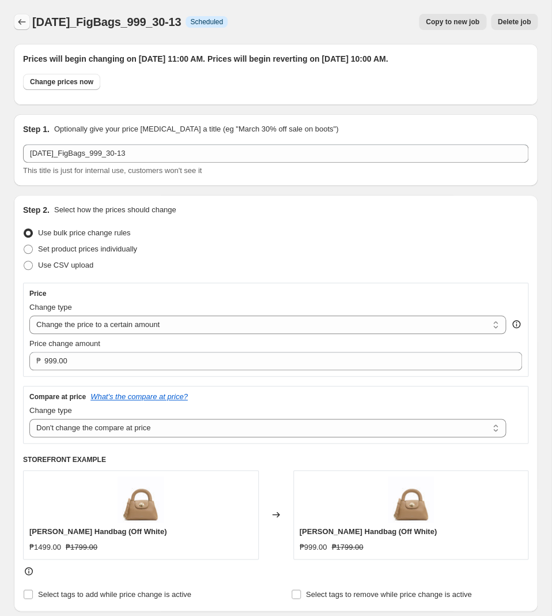
click at [28, 28] on button "Price change jobs" at bounding box center [22, 22] width 16 height 16
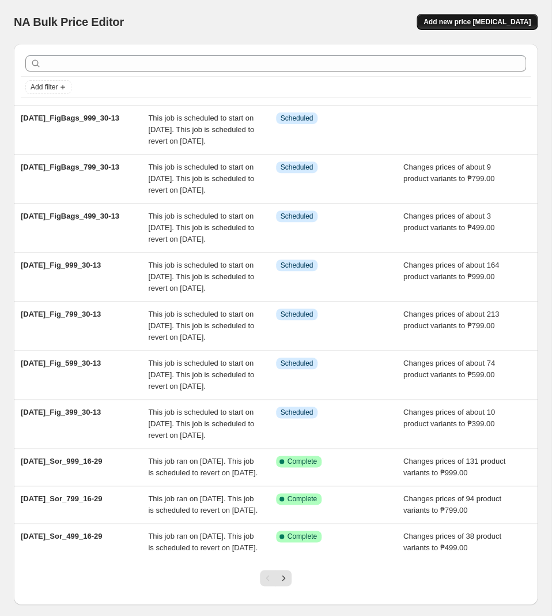
click at [489, 19] on span "Add new price [MEDICAL_DATA]" at bounding box center [477, 21] width 107 height 9
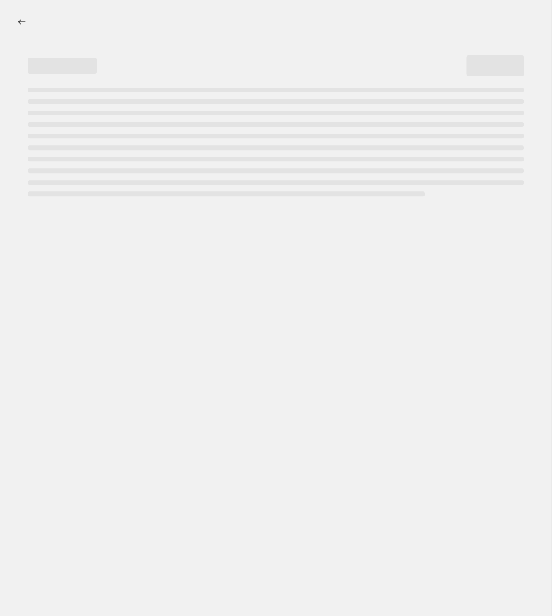
select select "percentage"
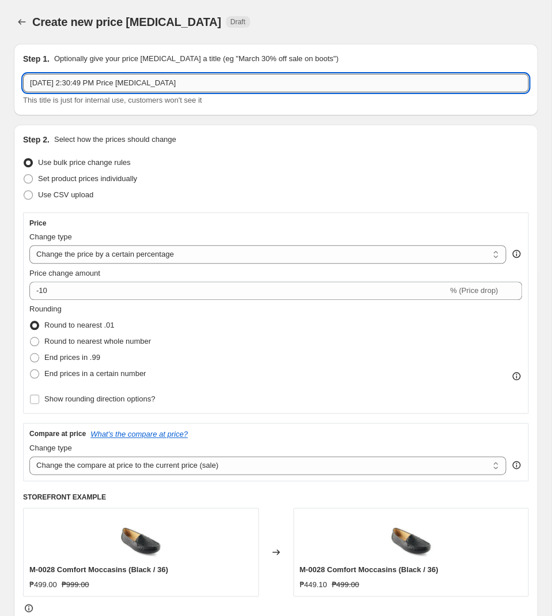
click at [210, 86] on input "[DATE] 2:30:49 PM Price [MEDICAL_DATA]" at bounding box center [276, 83] width 506 height 18
paste input "[DATE]_FigBags_1299_30-13"
type input "[DATE]_FigBags_1299_30-13"
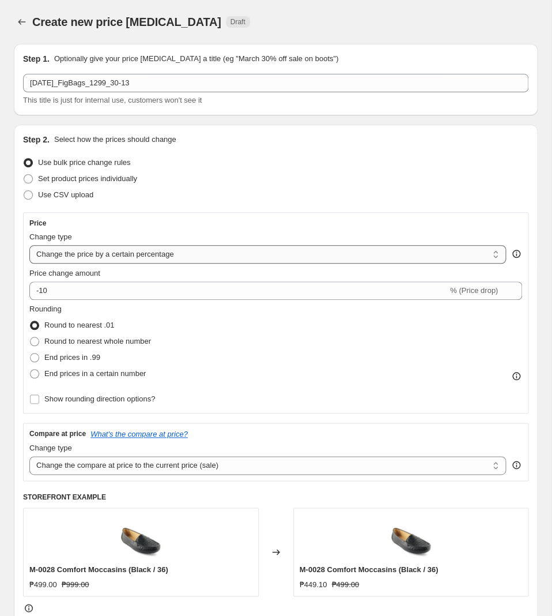
click at [29, 245] on select "Change the price to a certain amount Change the price by a certain amount Chang…" at bounding box center [267, 254] width 477 height 18
select select "to"
click option "Change the price to a certain amount" at bounding box center [0, 0] width 0 height 0
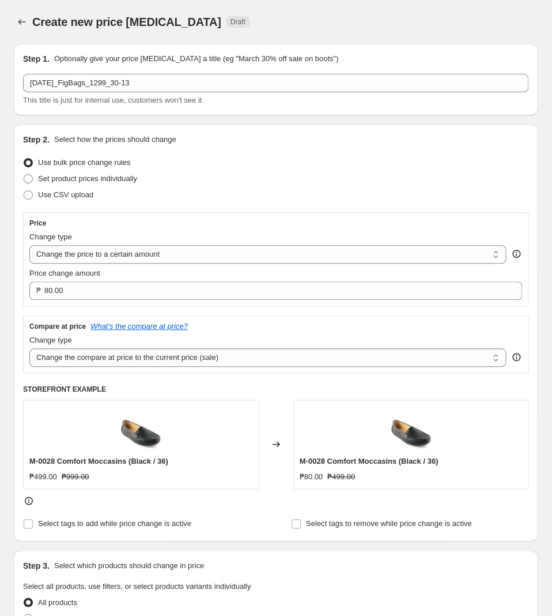
click at [166, 300] on div "Price Change type Change the price to a certain amount Change the price by a ce…" at bounding box center [276, 259] width 506 height 94
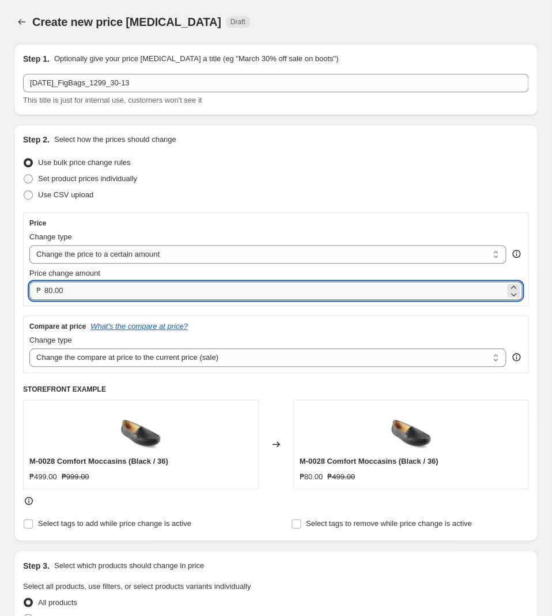
click at [167, 292] on input "80.00" at bounding box center [274, 290] width 461 height 18
type input "1299.00"
click at [29, 348] on select "Change the compare at price to the current price (sale) Change the compare at p…" at bounding box center [267, 357] width 477 height 18
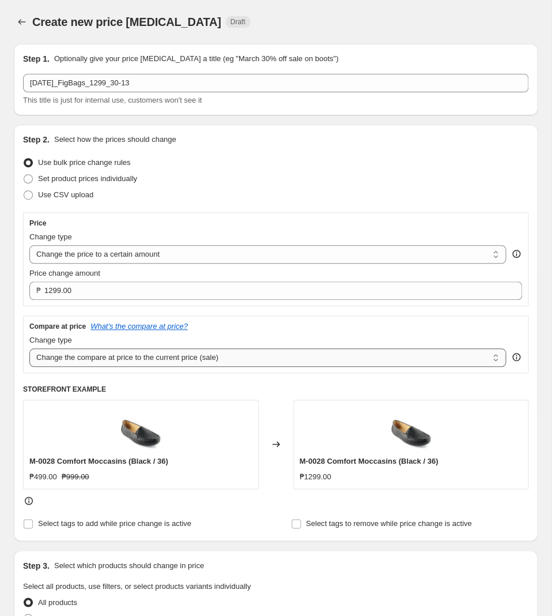
select select "no_change"
click option "Don't change the compare at price" at bounding box center [0, 0] width 0 height 0
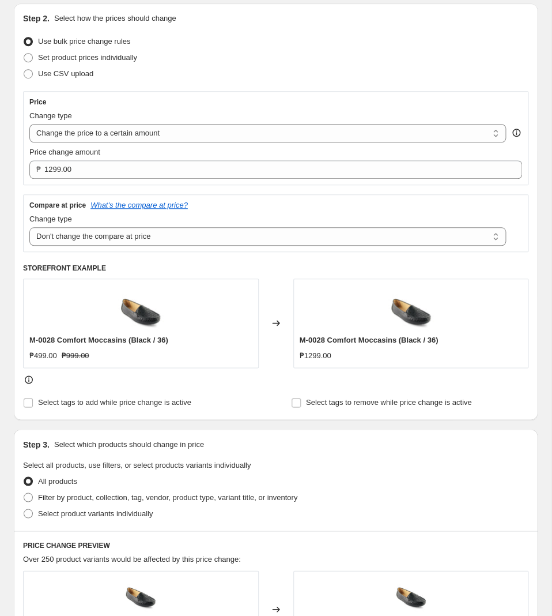
scroll to position [303, 0]
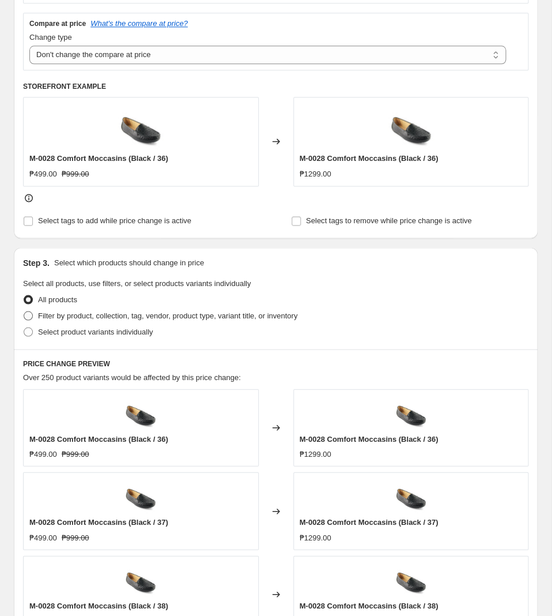
click at [87, 319] on span "Filter by product, collection, tag, vendor, product type, variant title, or inv…" at bounding box center [167, 315] width 259 height 9
click at [24, 311] on input "Filter by product, collection, tag, vendor, product type, variant title, or inv…" at bounding box center [24, 311] width 1 height 1
radio input "true"
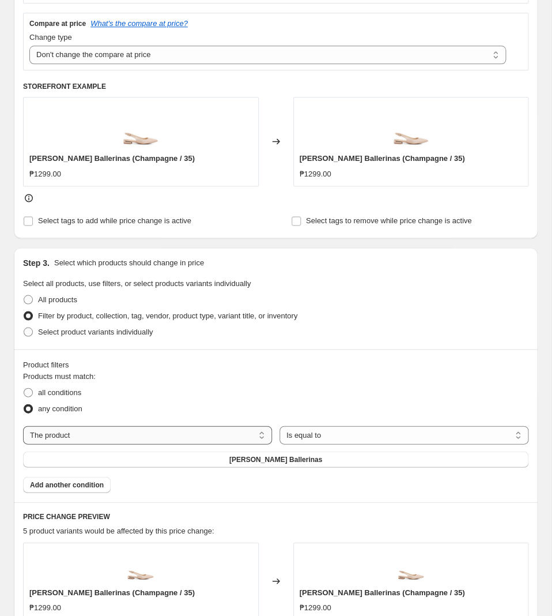
click at [23, 425] on select "The product The product's collection The product's tag The product's vendor The…" at bounding box center [147, 434] width 249 height 18
select select "tag"
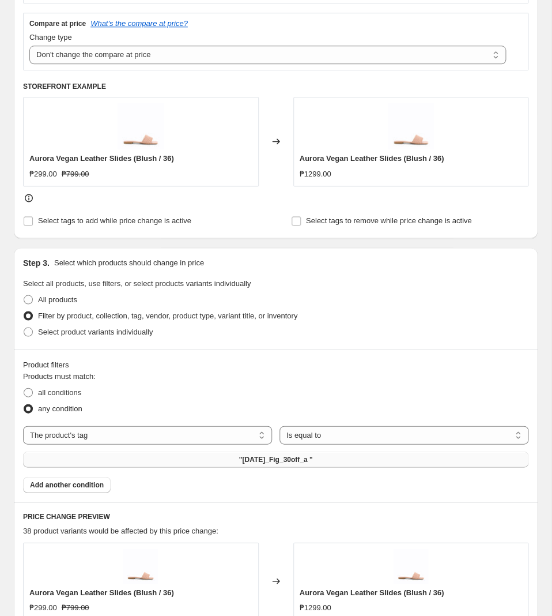
click at [258, 464] on span ""[DATE]_Fig_30off_a "" at bounding box center [276, 458] width 74 height 9
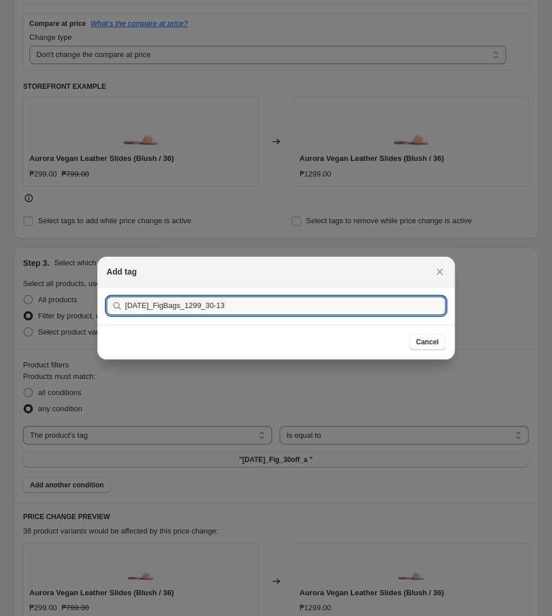
type input "[DATE]_FigBags_1299_30-13"
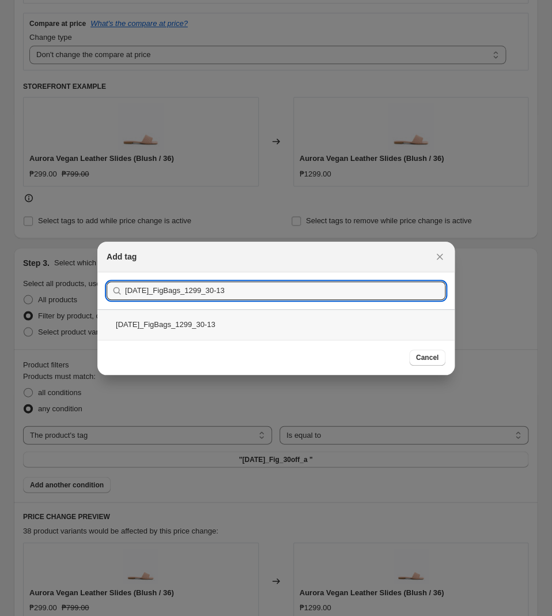
click at [359, 328] on div "[DATE]_FigBags_1299_30-13" at bounding box center [275, 324] width 357 height 31
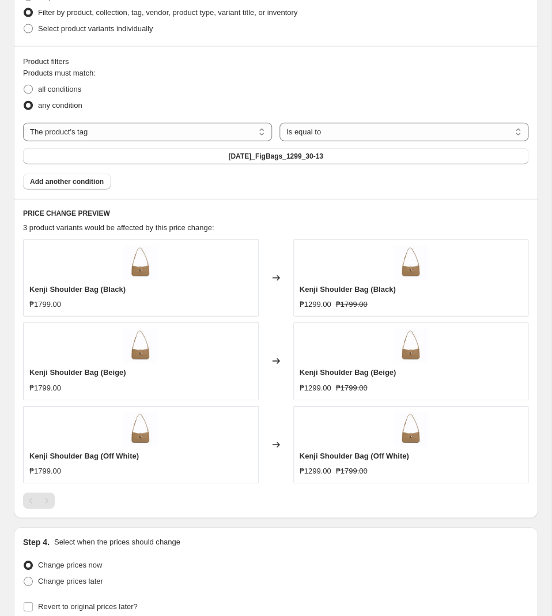
scroll to position [713, 0]
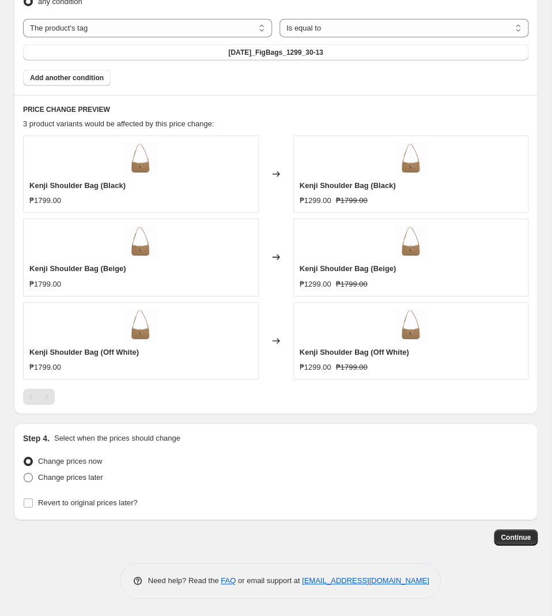
click at [77, 475] on span "Change prices later" at bounding box center [70, 477] width 65 height 9
click at [24, 473] on input "Change prices later" at bounding box center [24, 473] width 1 height 1
radio input "true"
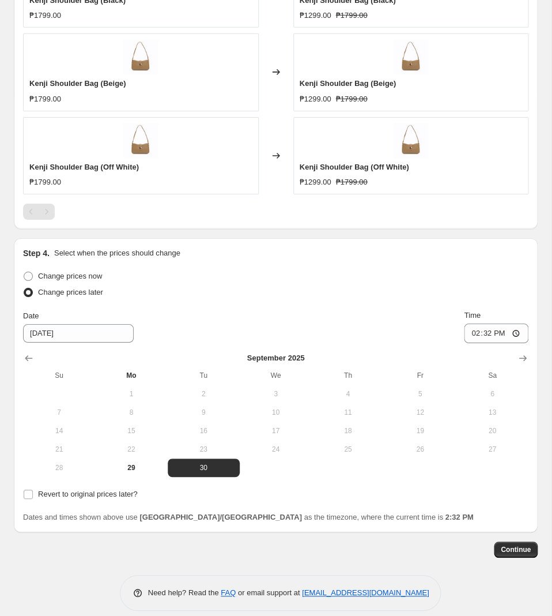
scroll to position [909, 0]
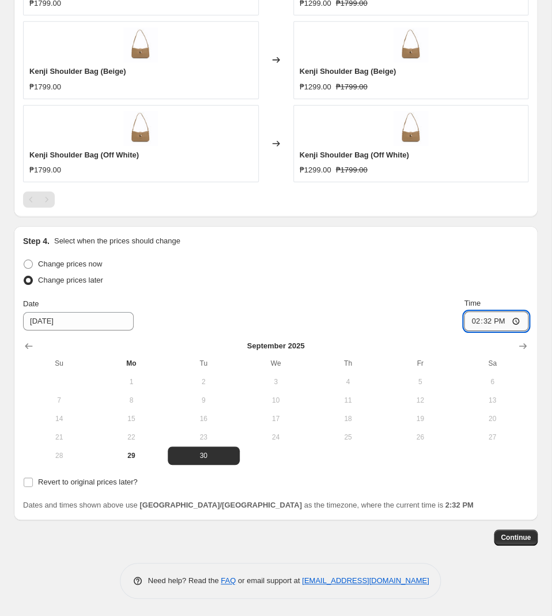
click at [481, 318] on input "14:32" at bounding box center [496, 321] width 65 height 20
type input "11:00"
click at [120, 483] on span "Revert to original prices later?" at bounding box center [88, 481] width 100 height 9
click at [33, 483] on input "Revert to original prices later?" at bounding box center [28, 481] width 9 height 9
checkbox input "true"
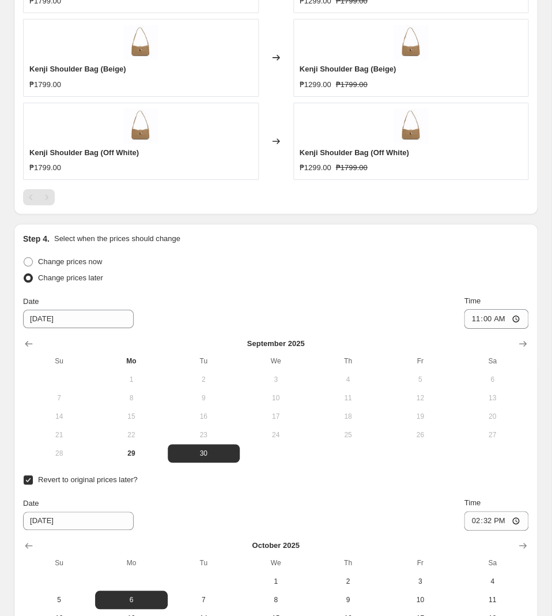
scroll to position [1084, 0]
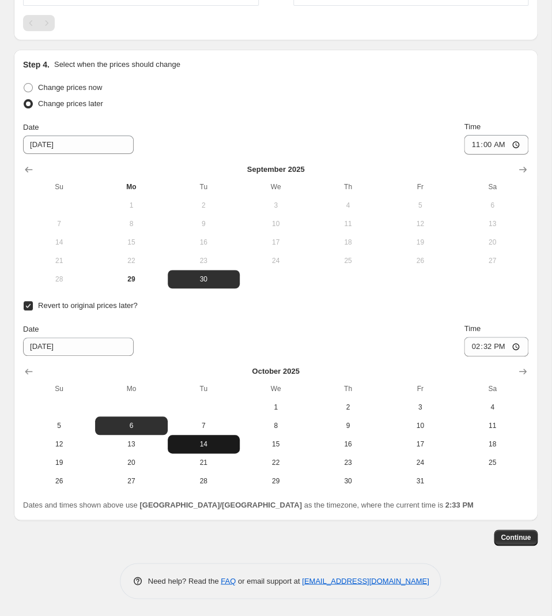
click at [208, 444] on span "14" at bounding box center [203, 443] width 63 height 9
type input "[DATE]"
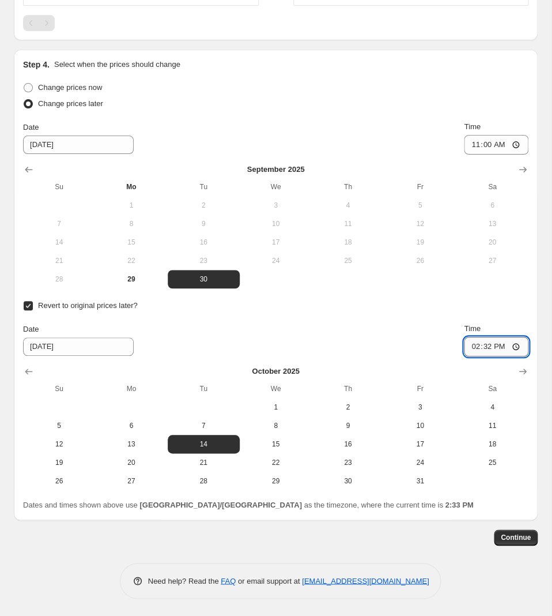
click at [487, 344] on input "14:32" at bounding box center [496, 347] width 65 height 20
type input "10:00"
click at [522, 532] on button "Continue" at bounding box center [516, 537] width 44 height 16
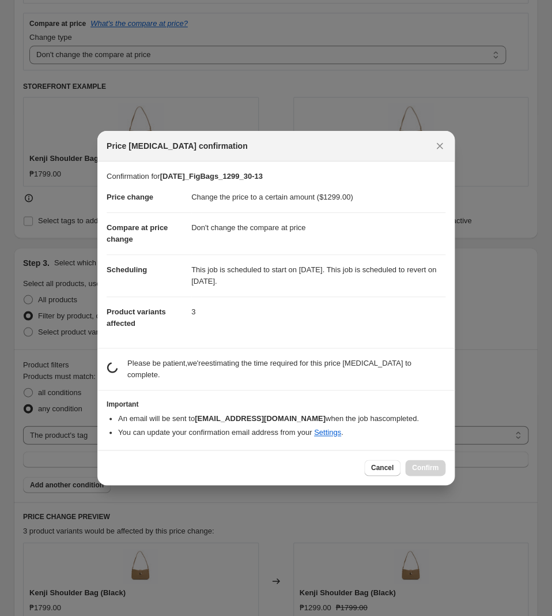
scroll to position [0, 0]
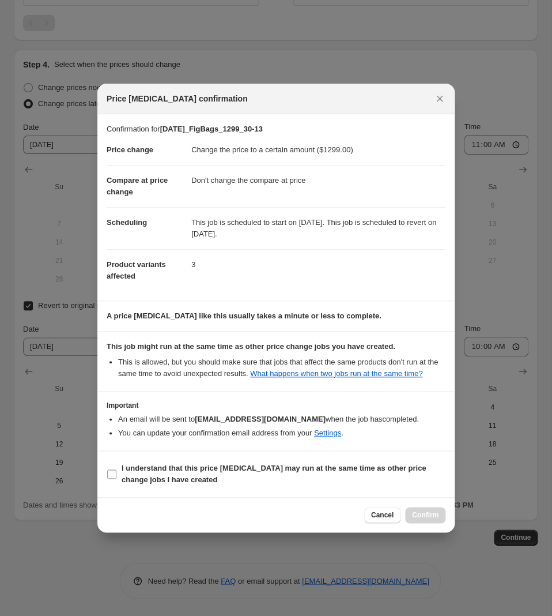
click at [276, 466] on b "I understand that this price [MEDICAL_DATA] may run at the same time as other p…" at bounding box center [274, 474] width 304 height 20
click at [116, 469] on input "I understand that this price [MEDICAL_DATA] may run at the same time as other p…" at bounding box center [111, 473] width 9 height 9
checkbox input "true"
click at [425, 515] on span "Confirm" at bounding box center [425, 514] width 27 height 9
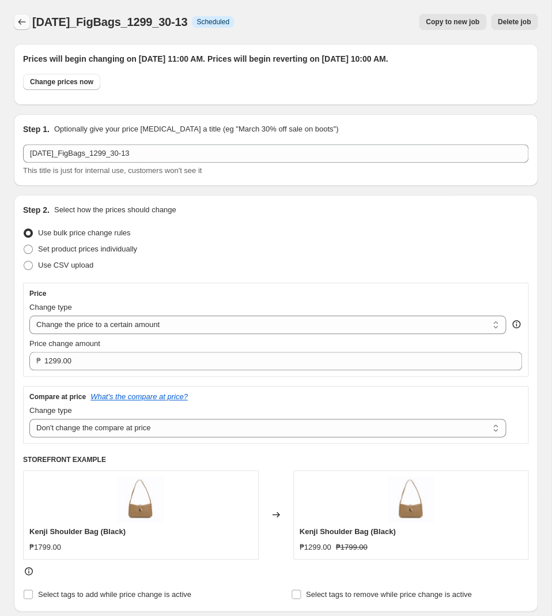
click at [21, 18] on icon "Price change jobs" at bounding box center [22, 22] width 12 height 12
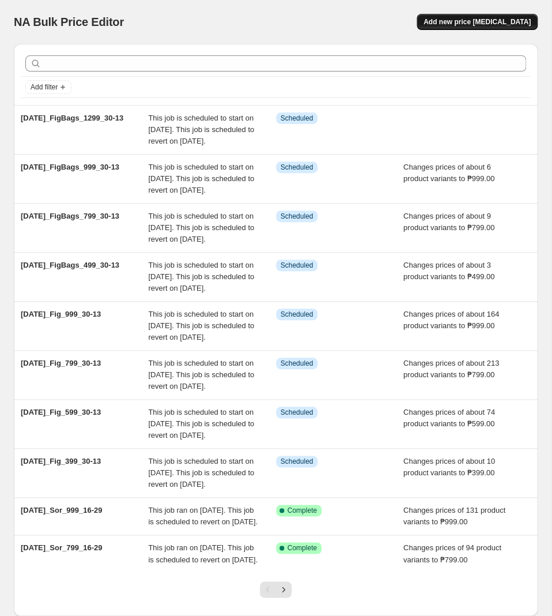
click at [489, 25] on span "Add new price [MEDICAL_DATA]" at bounding box center [477, 21] width 107 height 9
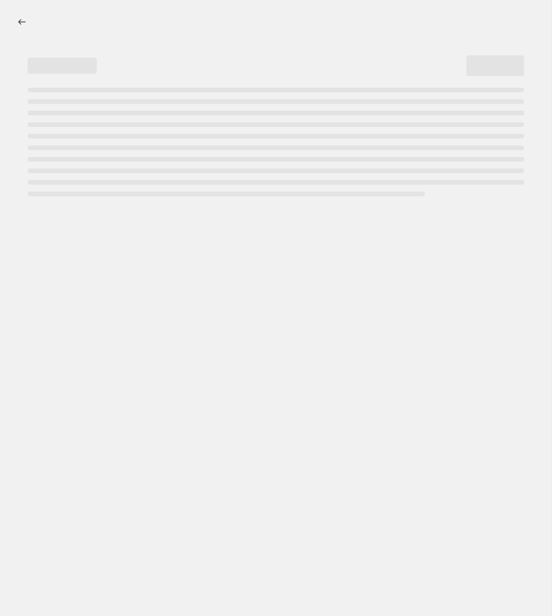
select select "percentage"
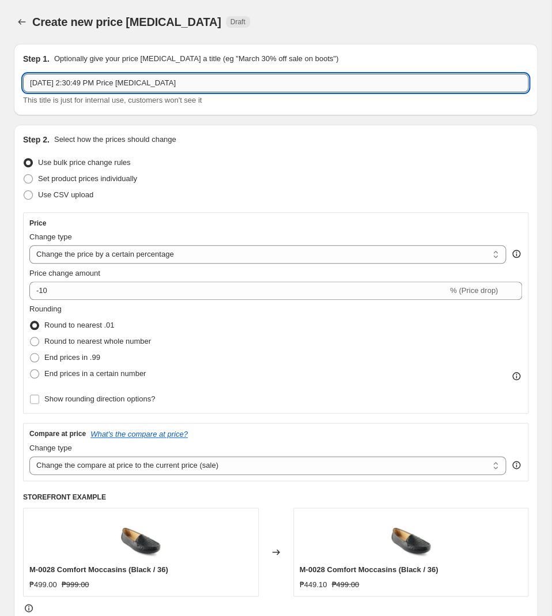
click at [231, 78] on input "[DATE] 2:30:49 PM Price [MEDICAL_DATA]" at bounding box center [276, 83] width 506 height 18
paste input "[DATE]_FigBags_1499_30-13"
type input "[DATE]_FigBags_1499_30-13"
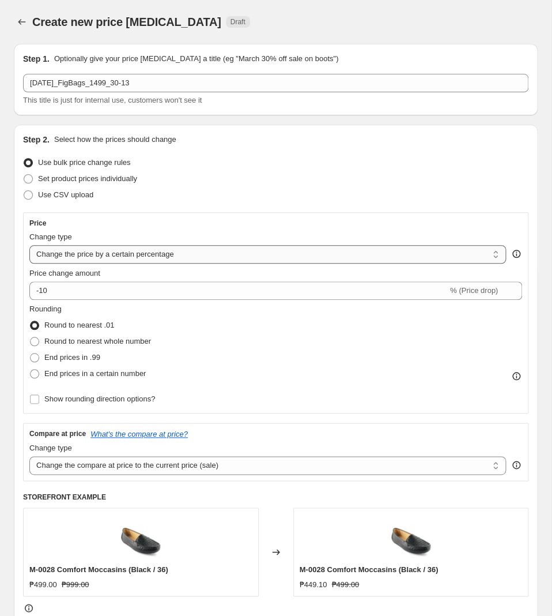
click at [29, 245] on select "Change the price to a certain amount Change the price by a certain amount Chang…" at bounding box center [267, 254] width 477 height 18
select select "to"
click option "Change the price to a certain amount" at bounding box center [0, 0] width 0 height 0
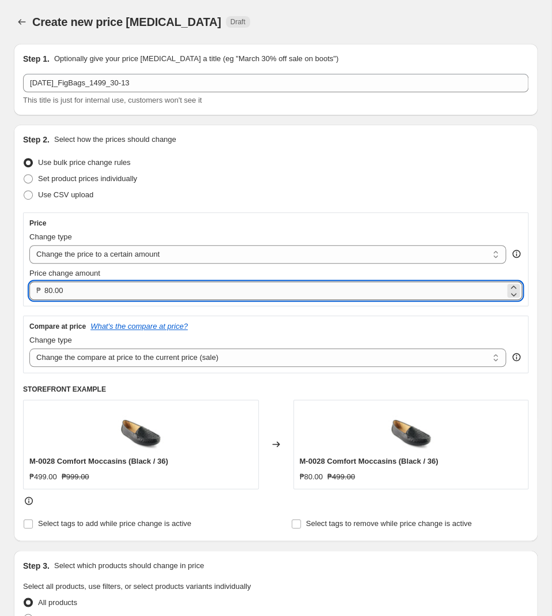
click at [125, 290] on input "80.00" at bounding box center [274, 290] width 461 height 18
type input "1499.00"
click at [29, 348] on select "Change the compare at price to the current price (sale) Change the compare at p…" at bounding box center [267, 357] width 477 height 18
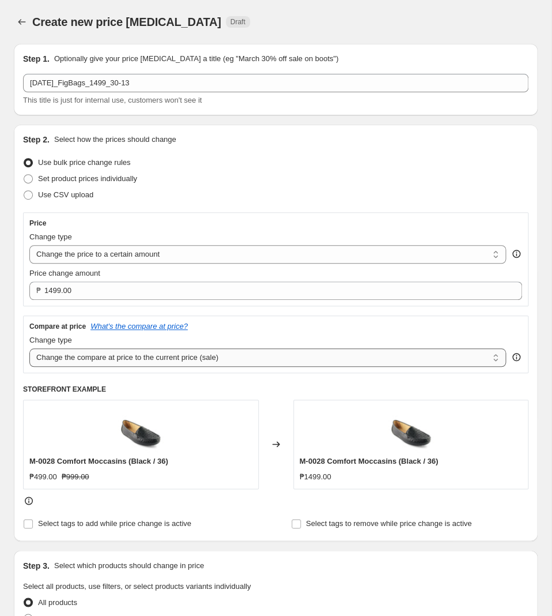
click option "Remove the compare at price" at bounding box center [0, 0] width 0 height 0
click at [109, 477] on div "₱499.00 ₱999.00" at bounding box center [140, 477] width 223 height 12
click at [29, 348] on select "Change the compare at price to the current price (sale) Change the compare at p…" at bounding box center [267, 357] width 477 height 18
select select "no_change"
click option "Don't change the compare at price" at bounding box center [0, 0] width 0 height 0
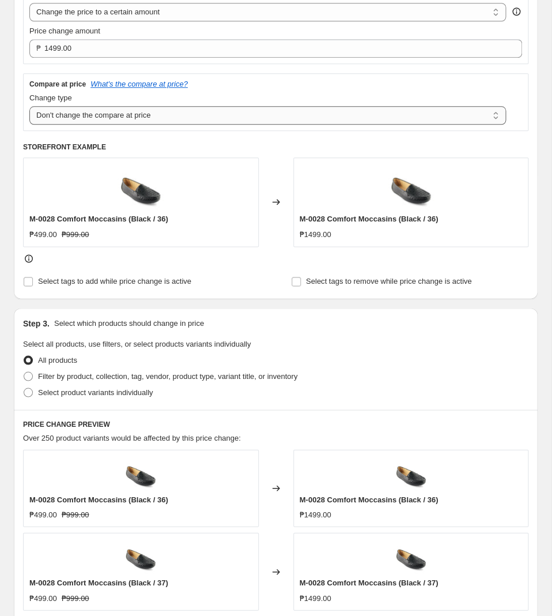
scroll to position [303, 0]
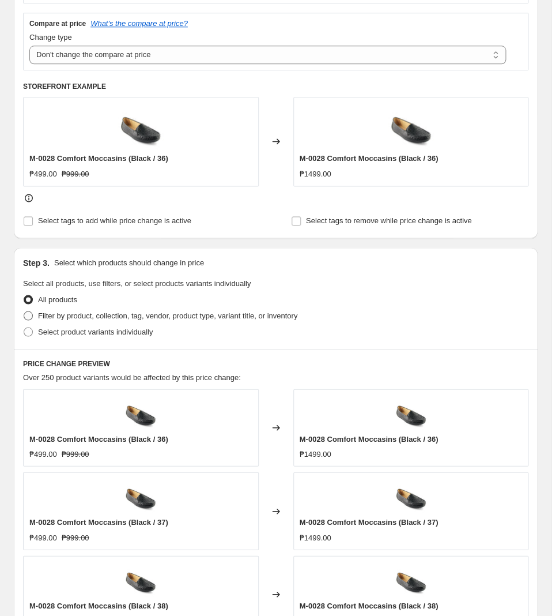
click at [89, 312] on span "Filter by product, collection, tag, vendor, product type, variant title, or inv…" at bounding box center [167, 315] width 259 height 9
click at [24, 311] on input "Filter by product, collection, tag, vendor, product type, variant title, or inv…" at bounding box center [24, 311] width 1 height 1
radio input "true"
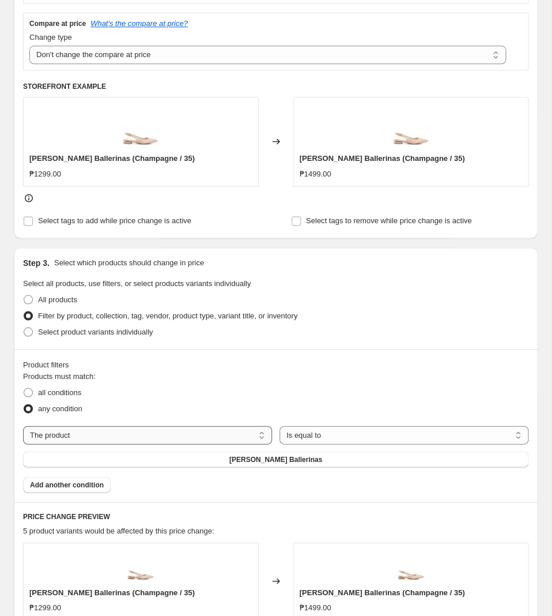
click at [23, 425] on select "The product The product's collection The product's tag The product's vendor The…" at bounding box center [147, 434] width 249 height 18
select select "tag"
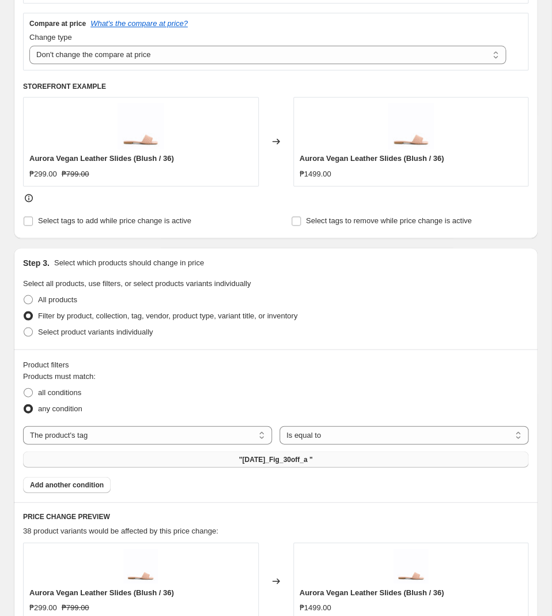
click at [237, 463] on button ""[DATE]_Fig_30off_a "" at bounding box center [276, 459] width 506 height 16
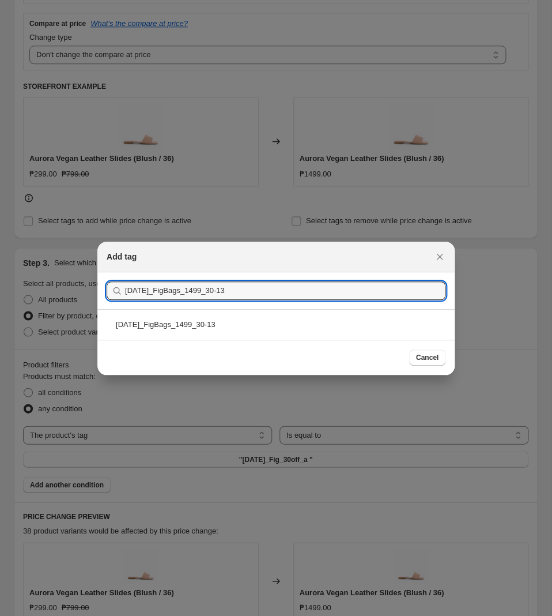
type input "[DATE]_FigBags_1499_30-13"
click at [277, 314] on div "[DATE]_FigBags_1499_30-13" at bounding box center [275, 324] width 357 height 31
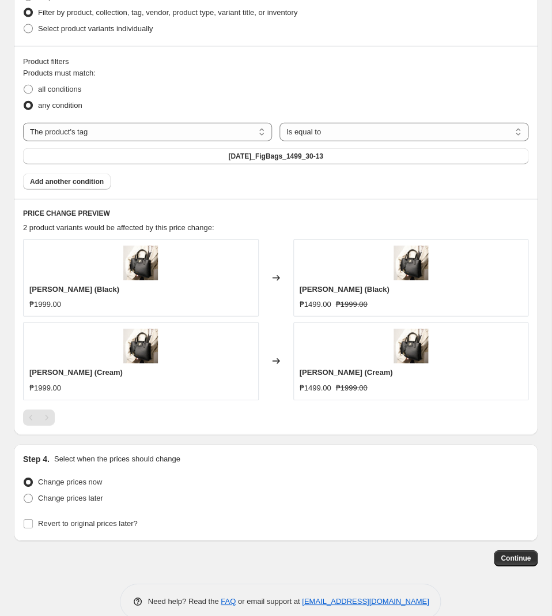
scroll to position [629, 0]
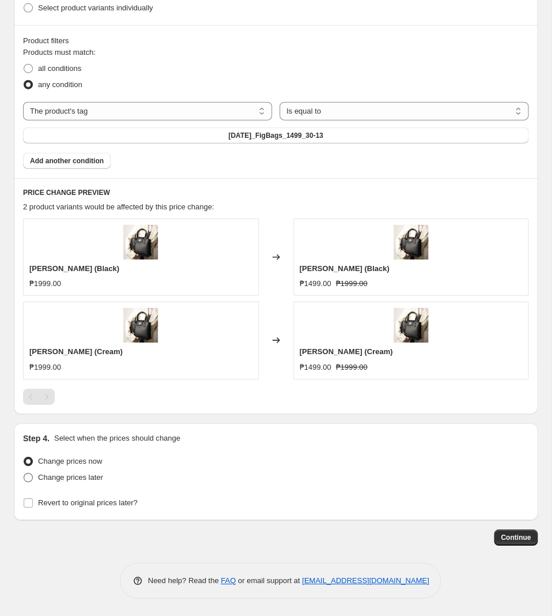
click at [77, 478] on span "Change prices later" at bounding box center [70, 477] width 65 height 9
click at [24, 473] on input "Change prices later" at bounding box center [24, 473] width 1 height 1
radio input "true"
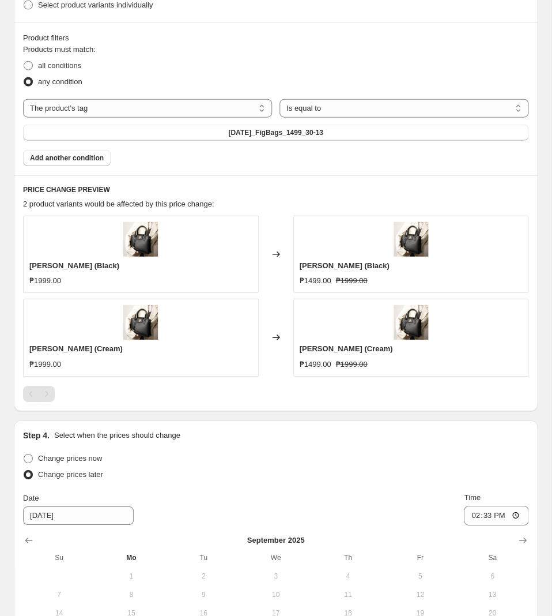
scroll to position [825, 0]
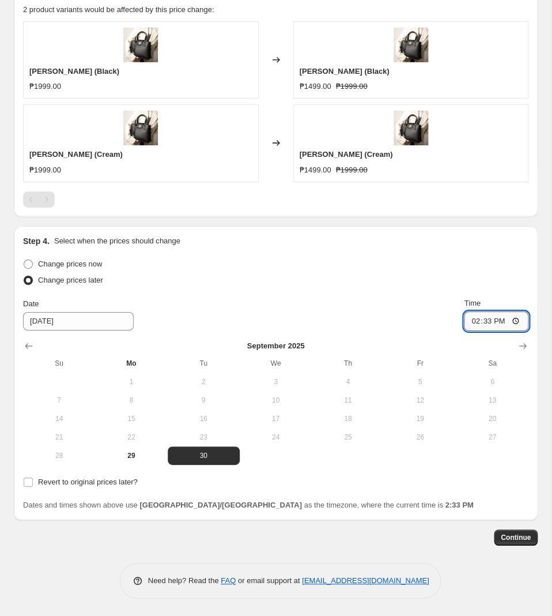
click at [479, 325] on input "14:33" at bounding box center [496, 321] width 65 height 20
type input "11:00"
click at [44, 481] on span "Revert to original prices later?" at bounding box center [88, 481] width 100 height 9
click at [33, 481] on input "Revert to original prices later?" at bounding box center [28, 481] width 9 height 9
checkbox input "true"
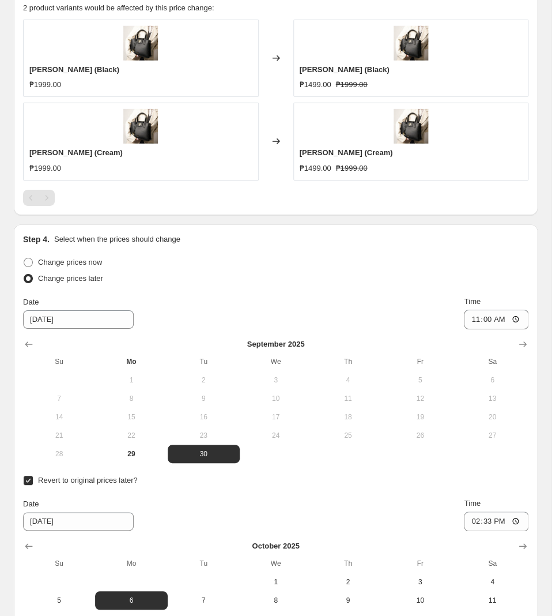
scroll to position [1000, 0]
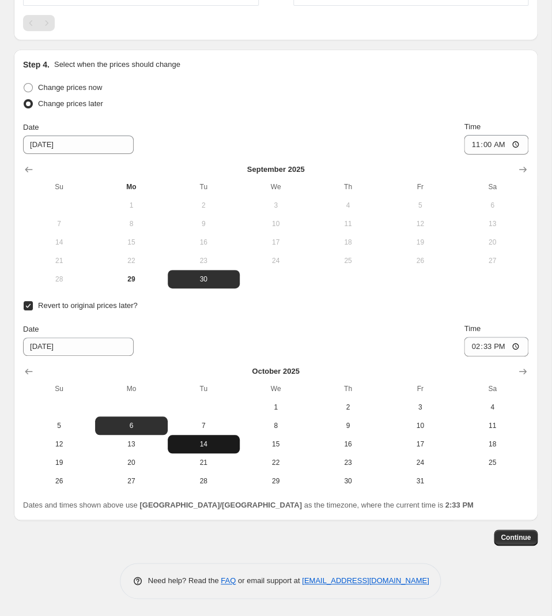
click at [204, 441] on span "14" at bounding box center [203, 443] width 63 height 9
type input "[DATE]"
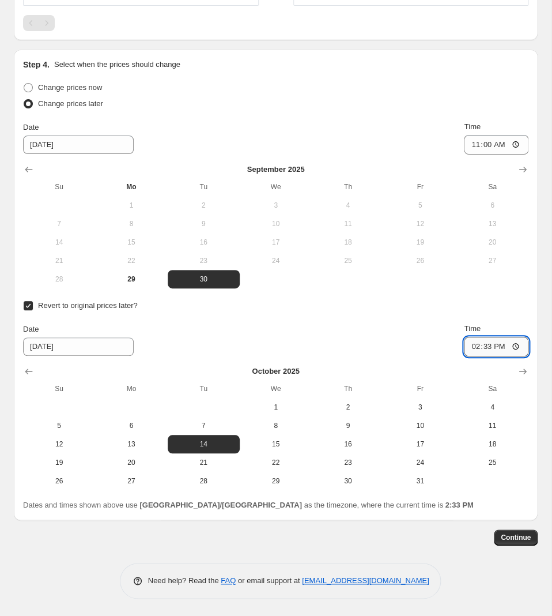
click at [478, 342] on input "14:33" at bounding box center [496, 347] width 65 height 20
type input "10:00"
click at [518, 536] on span "Continue" at bounding box center [516, 537] width 30 height 9
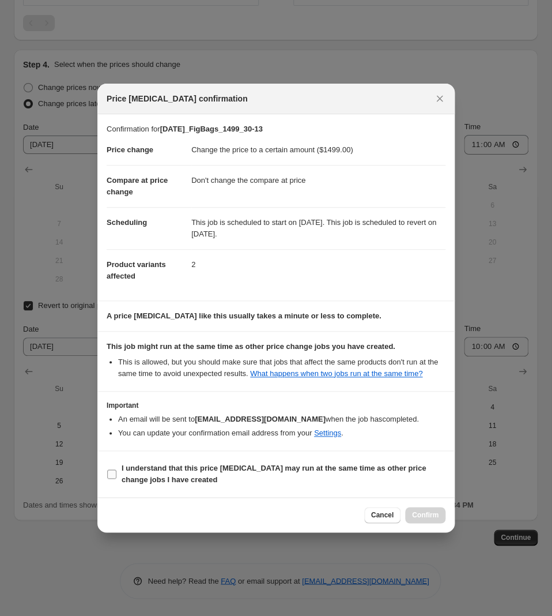
click at [340, 466] on b "I understand that this price [MEDICAL_DATA] may run at the same time as other p…" at bounding box center [274, 474] width 304 height 20
click at [116, 469] on input "I understand that this price [MEDICAL_DATA] may run at the same time as other p…" at bounding box center [111, 473] width 9 height 9
checkbox input "true"
click at [430, 518] on span "Confirm" at bounding box center [425, 514] width 27 height 9
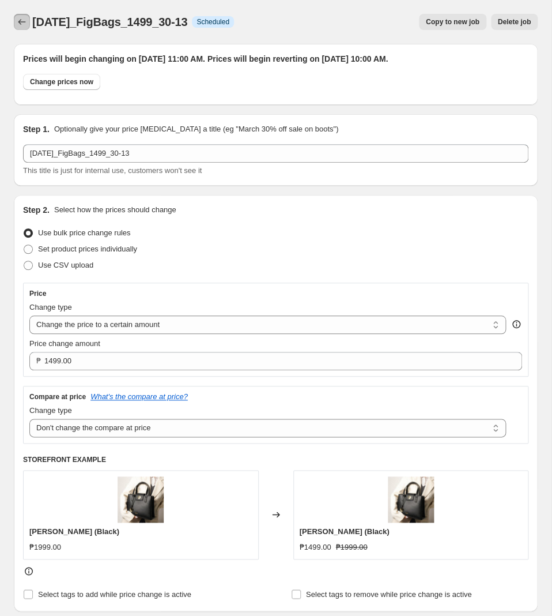
click at [22, 28] on button "Price change jobs" at bounding box center [22, 22] width 16 height 16
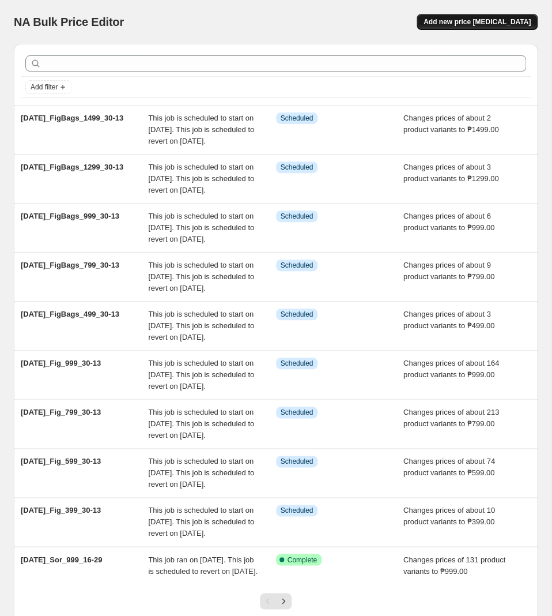
click at [506, 15] on button "Add new price [MEDICAL_DATA]" at bounding box center [477, 22] width 121 height 16
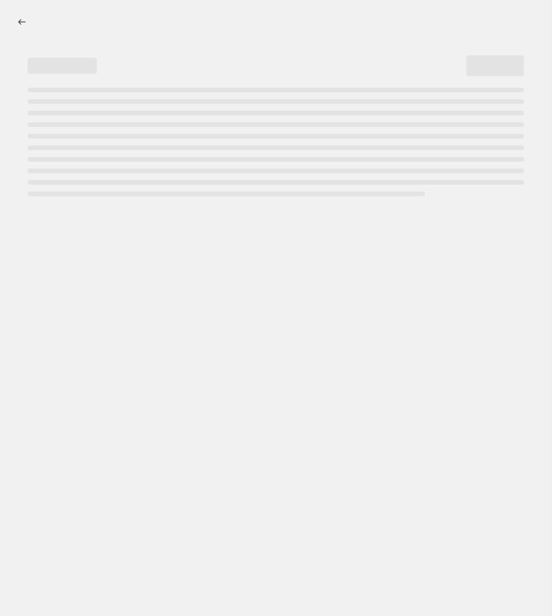
select select "percentage"
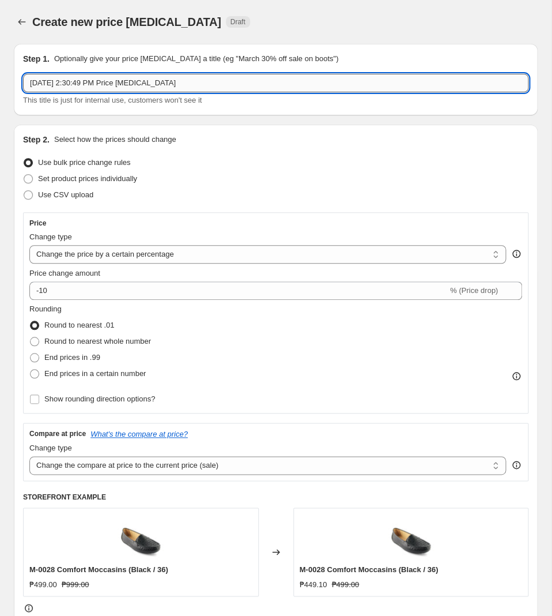
click at [101, 81] on input "[DATE] 2:30:49 PM Price [MEDICAL_DATA]" at bounding box center [276, 83] width 506 height 18
paste input "[DATE]_F2S_799_30-13"
type input "[DATE]_F2S_799_30-13"
click at [29, 245] on select "Change the price to a certain amount Change the price by a certain amount Chang…" at bounding box center [267, 254] width 477 height 18
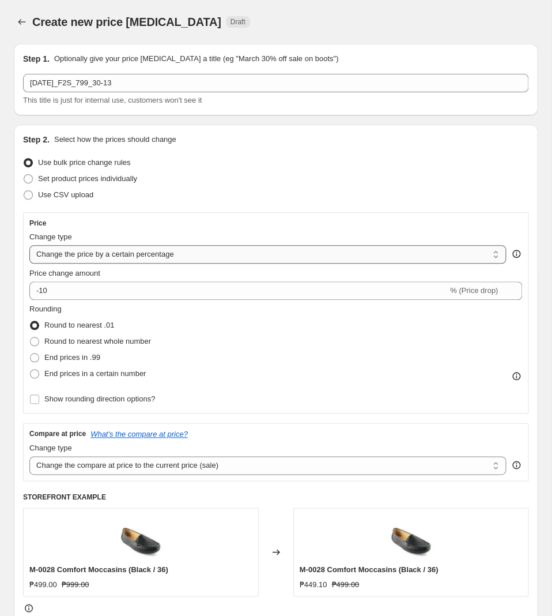
select select "to"
click option "Change the price to a certain amount" at bounding box center [0, 0] width 0 height 0
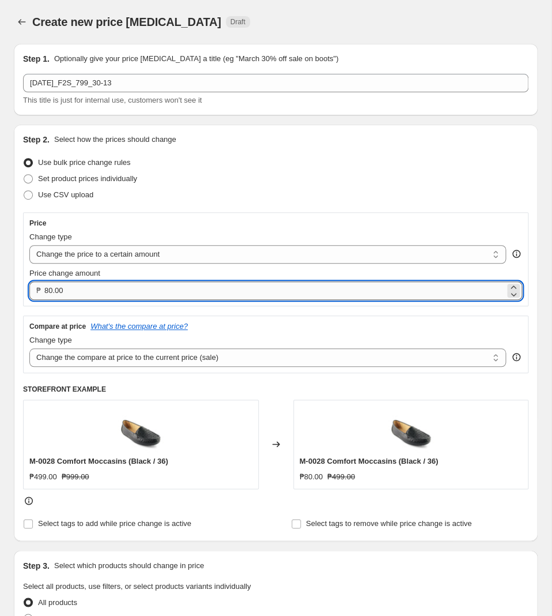
click at [109, 297] on input "80.00" at bounding box center [274, 290] width 461 height 18
type input "799.00"
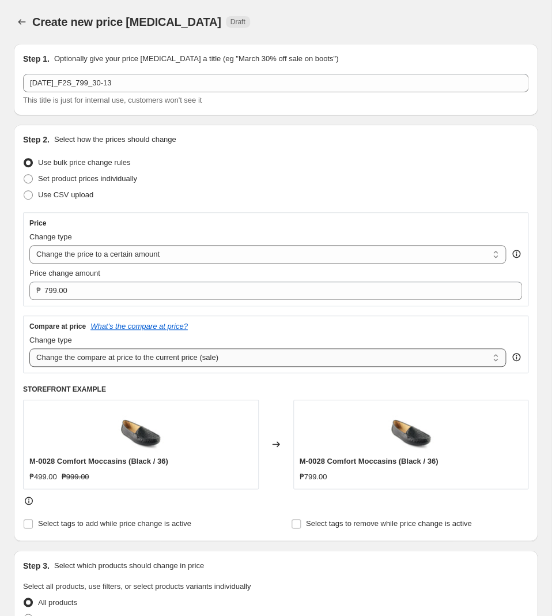
click at [29, 348] on select "Change the compare at price to the current price (sale) Change the compare at p…" at bounding box center [267, 357] width 477 height 18
select select "no_change"
click option "Don't change the compare at price" at bounding box center [0, 0] width 0 height 0
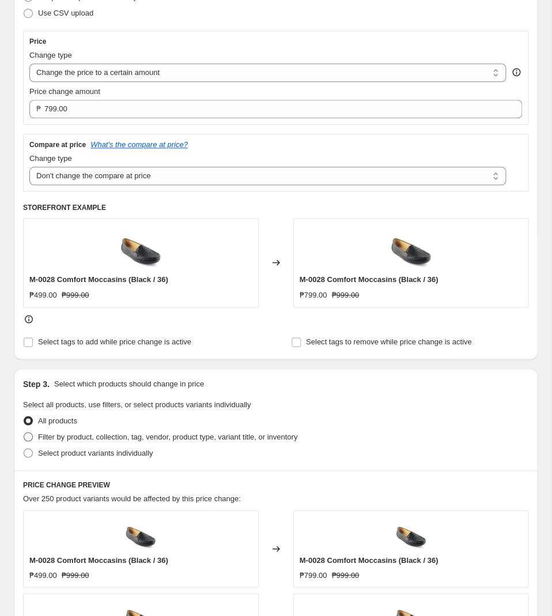
click at [135, 444] on label "Filter by product, collection, tag, vendor, product type, variant title, or inv…" at bounding box center [160, 436] width 274 height 16
click at [24, 432] on input "Filter by product, collection, tag, vendor, product type, variant title, or inv…" at bounding box center [24, 432] width 1 height 1
radio input "true"
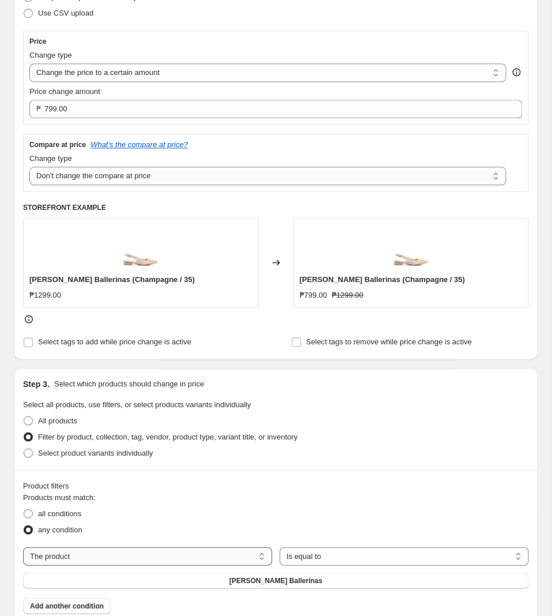
click at [23, 547] on select "The product The product's collection The product's tag The product's vendor The…" at bounding box center [147, 556] width 249 height 18
select select "tag"
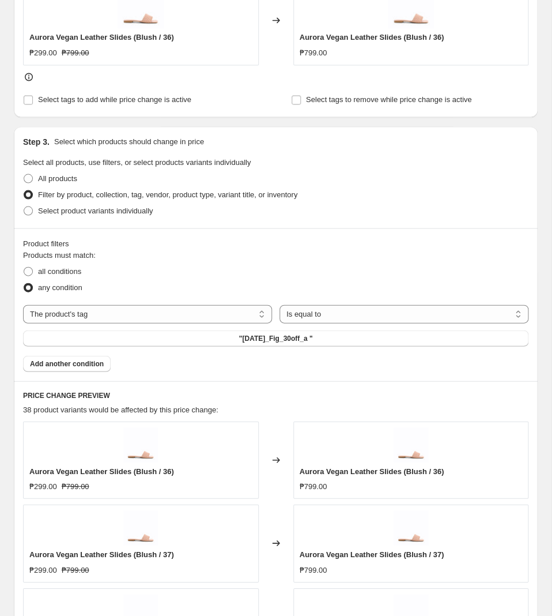
scroll to position [484, 0]
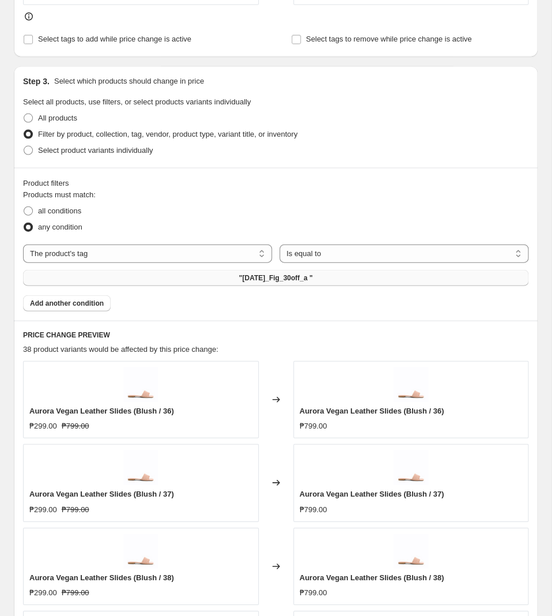
click at [278, 278] on span ""[DATE]_Fig_30off_a "" at bounding box center [276, 277] width 74 height 9
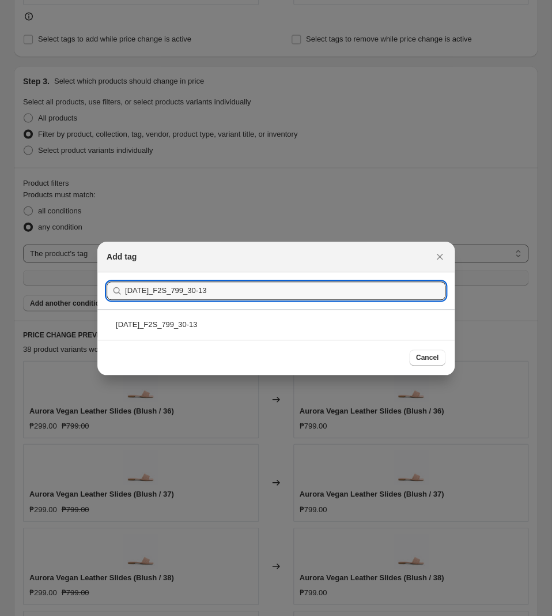
type input "[DATE]_F2S_799_30-13"
click at [216, 337] on div "[DATE]_F2S_799_30-13" at bounding box center [275, 324] width 357 height 31
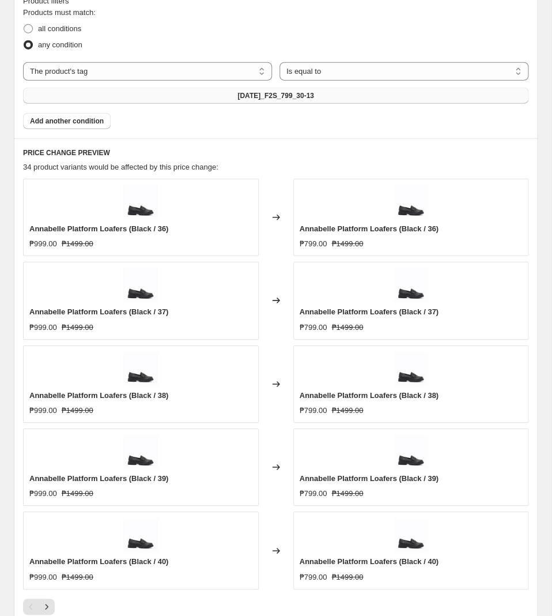
scroll to position [726, 0]
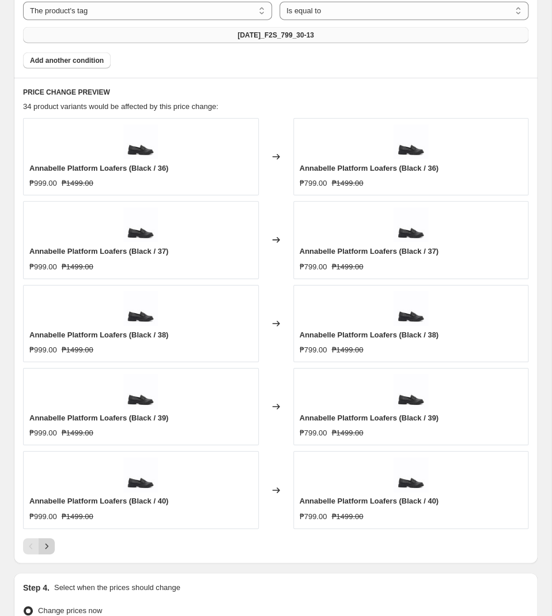
click at [54, 548] on button "Next" at bounding box center [47, 546] width 16 height 16
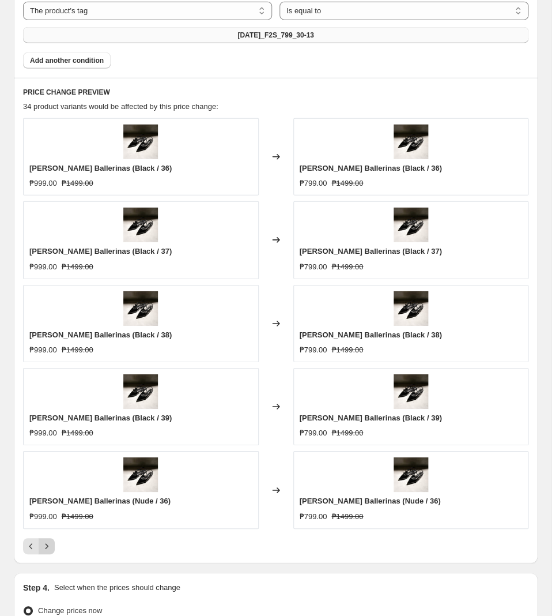
click at [54, 547] on button "Next" at bounding box center [47, 546] width 16 height 16
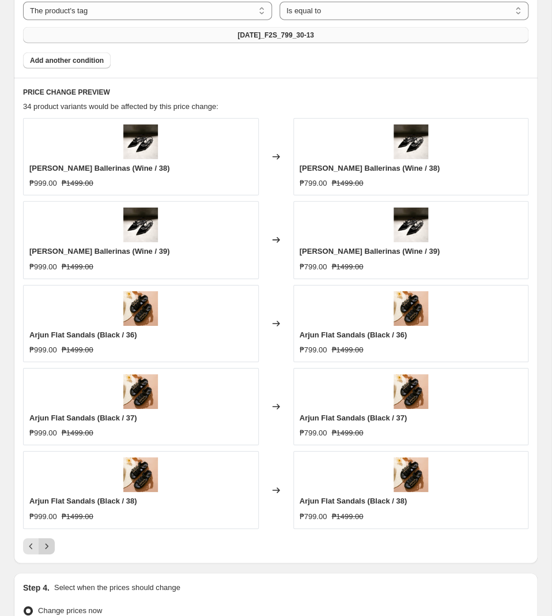
click at [54, 547] on button "Next" at bounding box center [47, 546] width 16 height 16
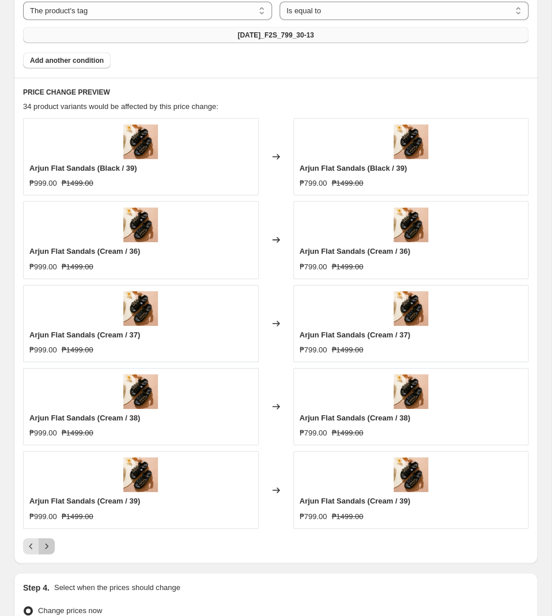
drag, startPoint x: 54, startPoint y: 547, endPoint x: 24, endPoint y: 547, distance: 30.0
click at [39, 547] on button "Next" at bounding box center [47, 546] width 16 height 16
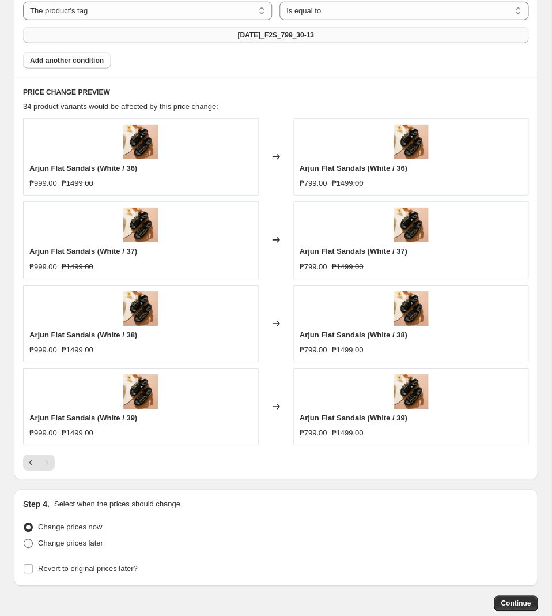
click at [86, 547] on span "Change prices later" at bounding box center [70, 542] width 65 height 9
click at [24, 539] on input "Change prices later" at bounding box center [24, 538] width 1 height 1
radio input "true"
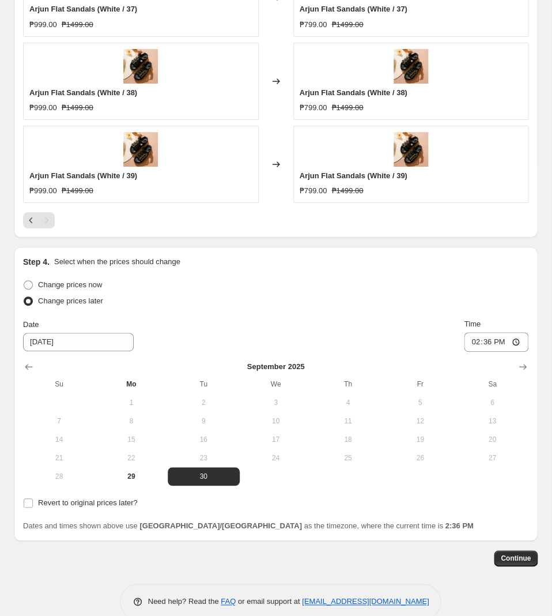
scroll to position [992, 0]
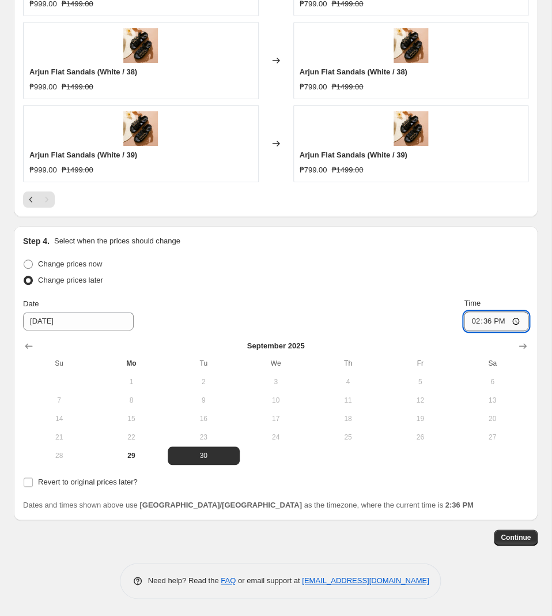
click at [479, 323] on input "14:36" at bounding box center [496, 321] width 65 height 20
type input "11:00"
click at [54, 480] on span "Revert to original prices later?" at bounding box center [88, 481] width 100 height 9
click at [33, 480] on input "Revert to original prices later?" at bounding box center [28, 481] width 9 height 9
checkbox input "true"
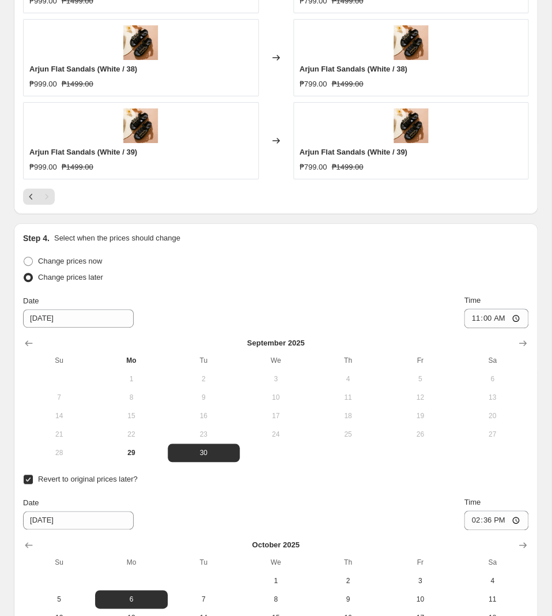
scroll to position [1168, 0]
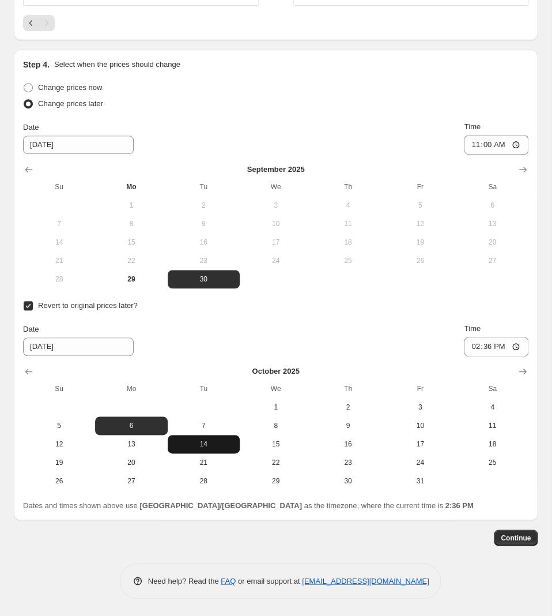
click at [218, 438] on button "14" at bounding box center [204, 444] width 72 height 18
type input "[DATE]"
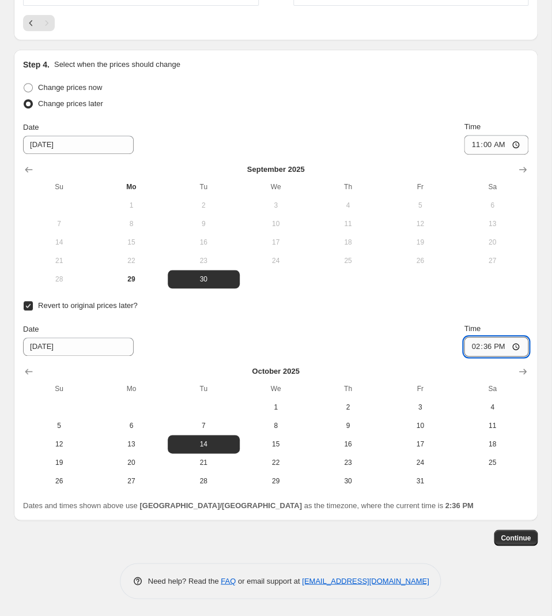
click at [487, 344] on input "14:36" at bounding box center [496, 347] width 65 height 20
type input "10:00"
click at [512, 534] on span "Continue" at bounding box center [516, 537] width 30 height 9
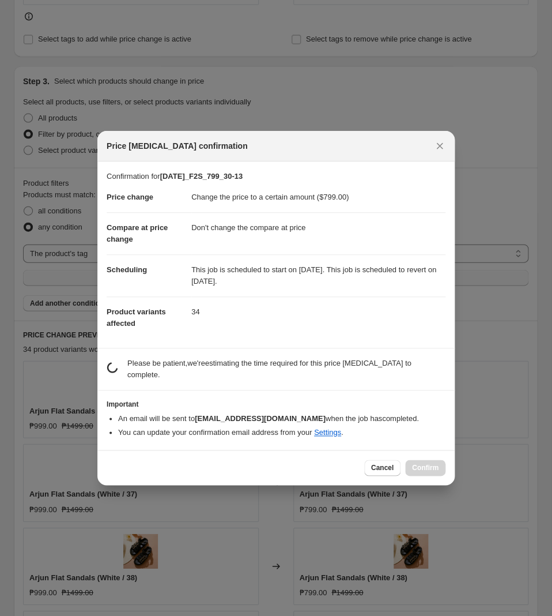
scroll to position [0, 0]
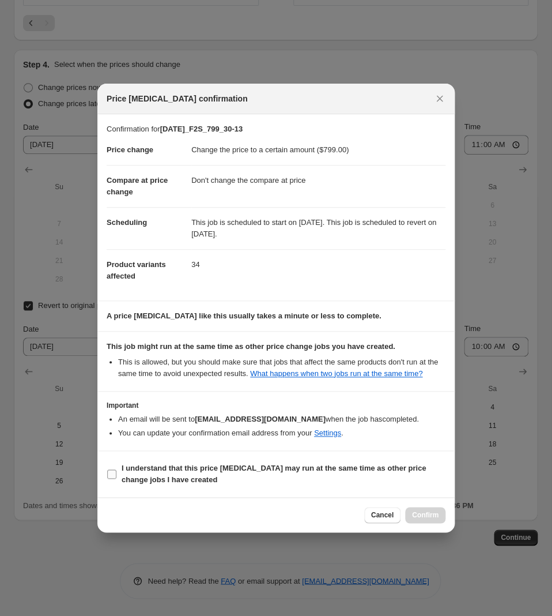
drag, startPoint x: 202, startPoint y: 466, endPoint x: 318, endPoint y: 479, distance: 116.5
click at [202, 466] on b "I understand that this price [MEDICAL_DATA] may run at the same time as other p…" at bounding box center [274, 474] width 304 height 20
click at [116, 469] on input "I understand that this price [MEDICAL_DATA] may run at the same time as other p…" at bounding box center [111, 473] width 9 height 9
checkbox input "true"
click at [429, 518] on span "Confirm" at bounding box center [425, 514] width 27 height 9
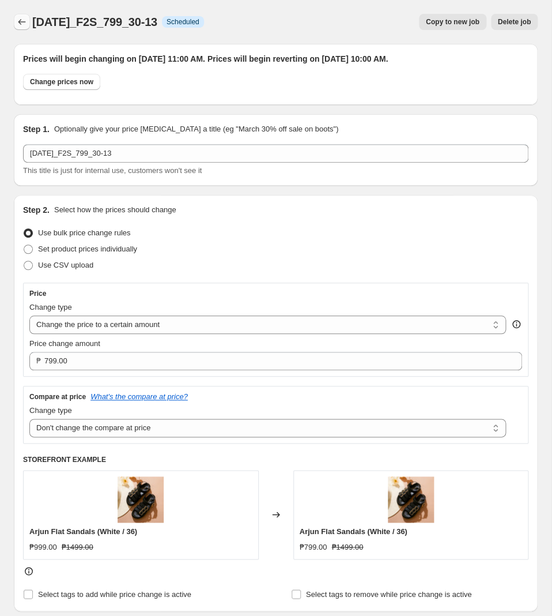
click at [19, 16] on button "Price change jobs" at bounding box center [22, 22] width 16 height 16
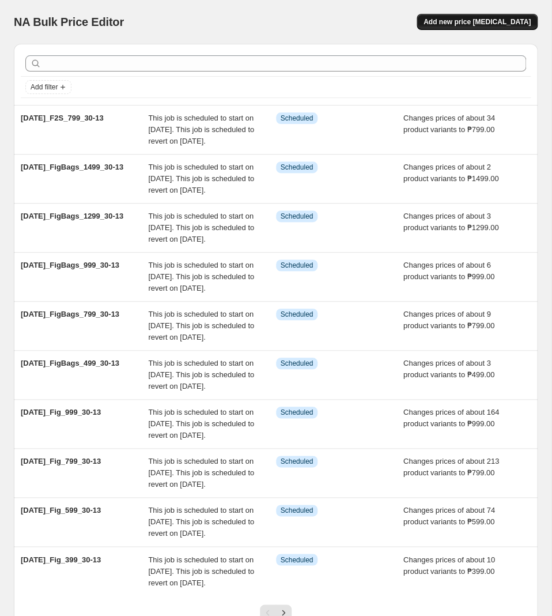
click at [472, 23] on span "Add new price [MEDICAL_DATA]" at bounding box center [477, 21] width 107 height 9
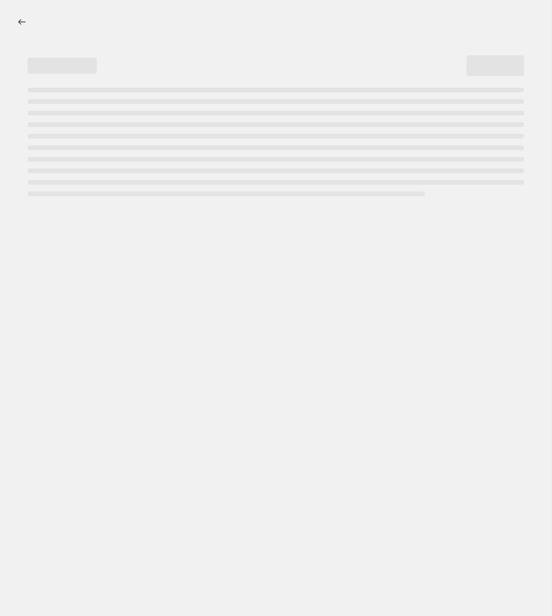
select select "percentage"
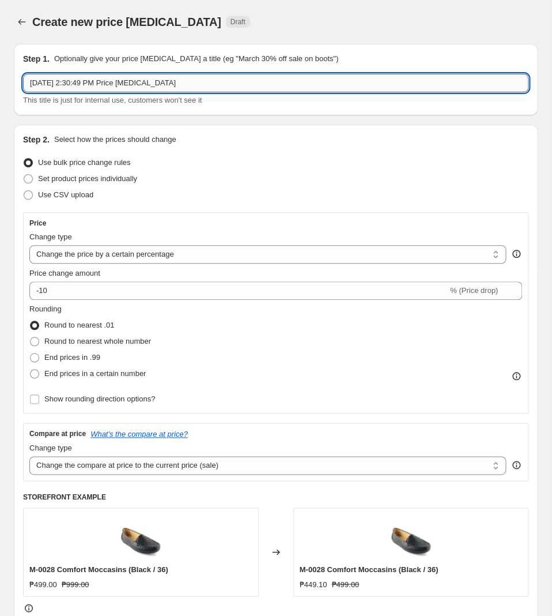
click at [190, 86] on input "[DATE] 2:30:49 PM Price [MEDICAL_DATA]" at bounding box center [276, 83] width 506 height 18
paste input "[DATE]_F2S_999_30-13"
type input "[DATE]_F2S_999_30-13"
click at [29, 245] on select "Change the price to a certain amount Change the price by a certain amount Chang…" at bounding box center [267, 254] width 477 height 18
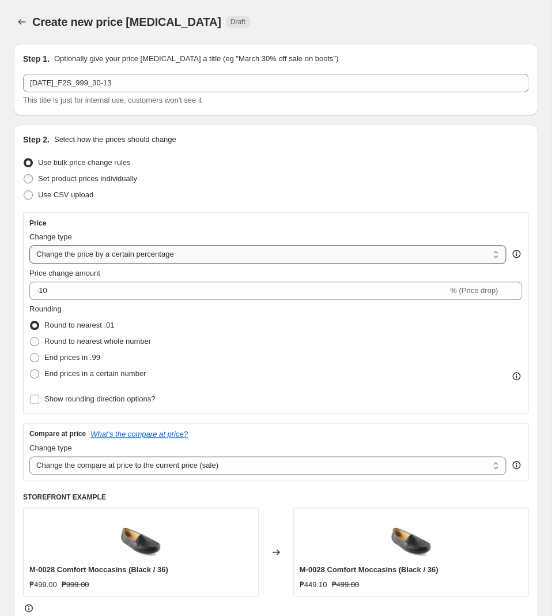
select select "to"
click option "Change the price to a certain amount" at bounding box center [0, 0] width 0 height 0
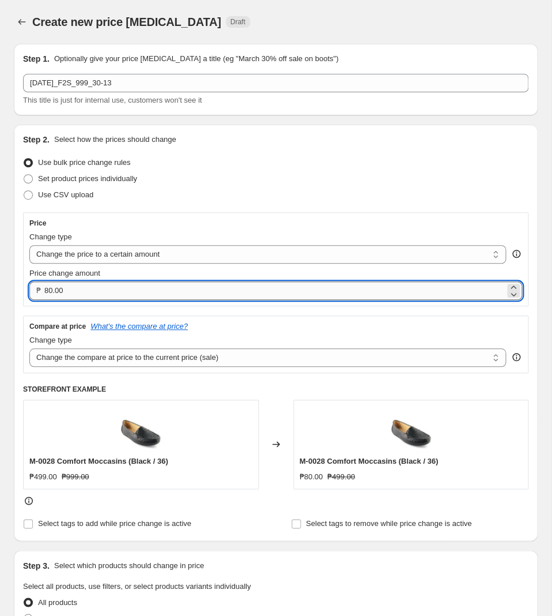
click at [108, 292] on input "80.00" at bounding box center [274, 290] width 461 height 18
type input "999.00"
click at [29, 348] on select "Change the compare at price to the current price (sale) Change the compare at p…" at bounding box center [267, 357] width 477 height 18
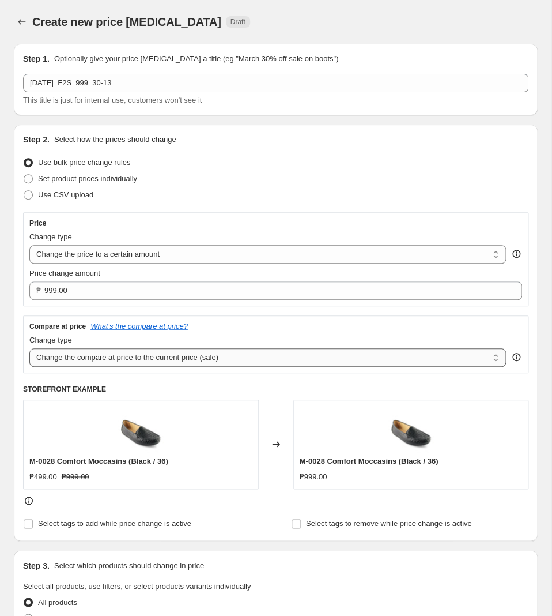
select select "no_change"
click option "Don't change the compare at price" at bounding box center [0, 0] width 0 height 0
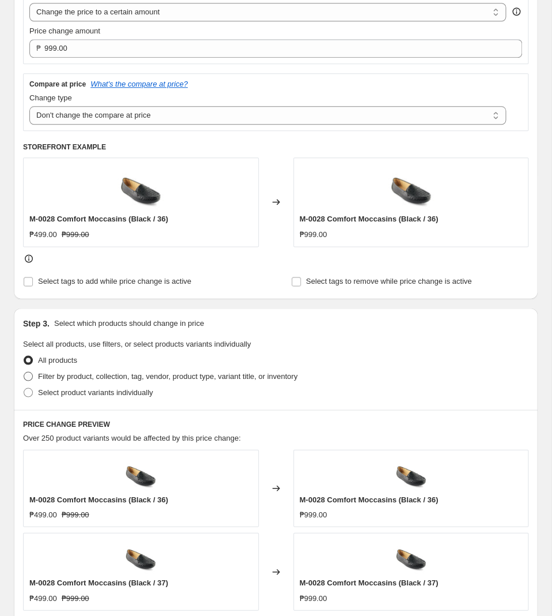
click at [133, 372] on span "Filter by product, collection, tag, vendor, product type, variant title, or inv…" at bounding box center [167, 375] width 259 height 9
click at [24, 372] on input "Filter by product, collection, tag, vendor, product type, variant title, or inv…" at bounding box center [24, 371] width 1 height 1
radio input "true"
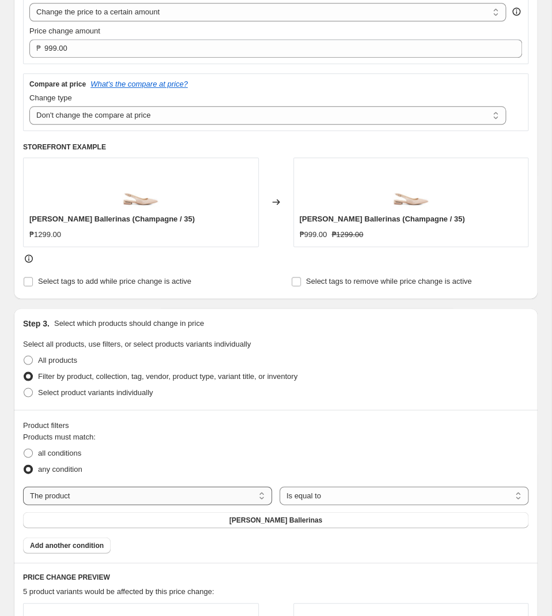
click at [23, 486] on select "The product The product's collection The product's tag The product's vendor The…" at bounding box center [147, 495] width 249 height 18
select select "tag"
click at [280, 486] on select "Is equal to Is not equal to" at bounding box center [404, 495] width 249 height 18
click at [304, 518] on button ""[DATE]_Fig_30off_a "" at bounding box center [276, 519] width 506 height 16
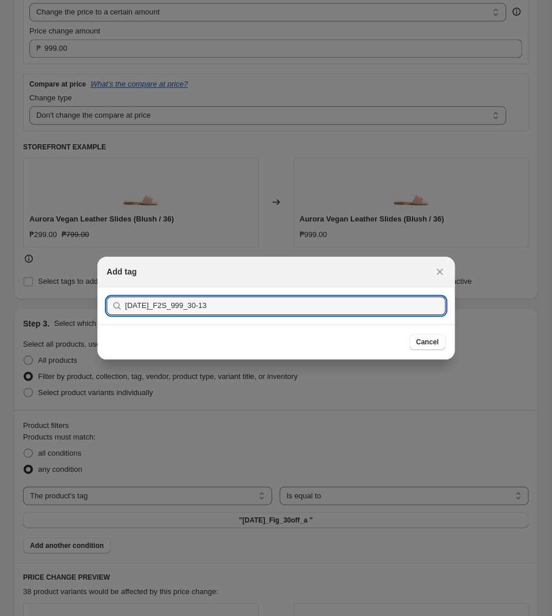
type input "[DATE]_F2S_999_30-13"
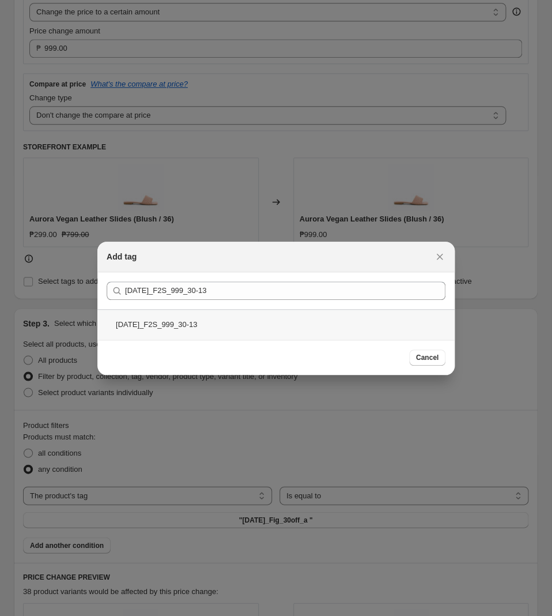
click at [283, 317] on div "[DATE]_F2S_999_30-13" at bounding box center [275, 324] width 357 height 31
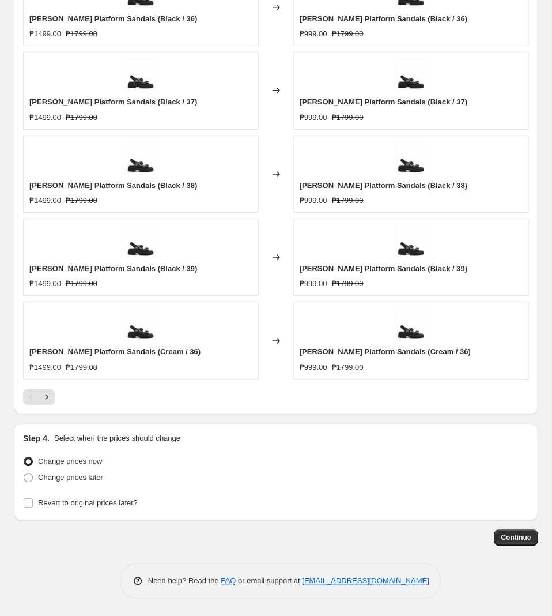
scroll to position [759, 0]
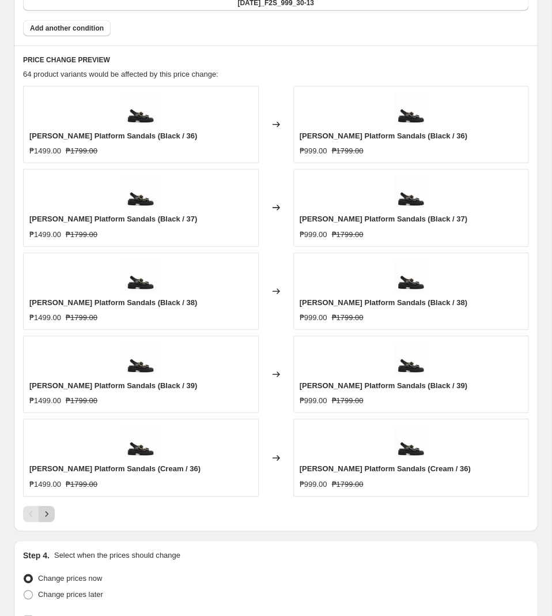
click at [52, 514] on button "Next" at bounding box center [47, 514] width 16 height 16
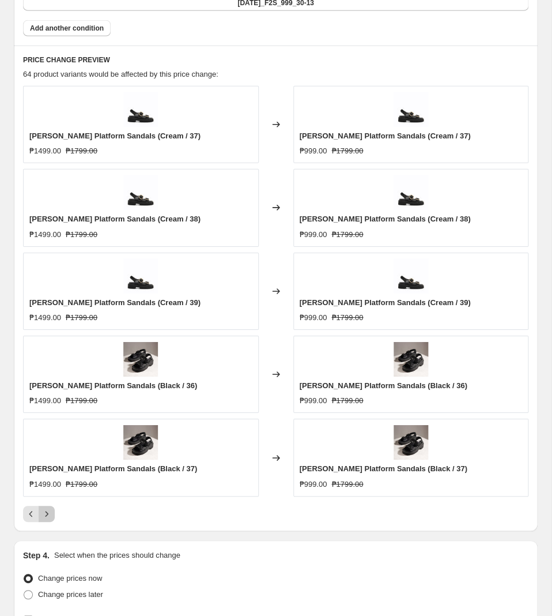
drag, startPoint x: 48, startPoint y: 518, endPoint x: 57, endPoint y: 515, distance: 9.1
click at [51, 516] on icon "Next" at bounding box center [47, 514] width 12 height 12
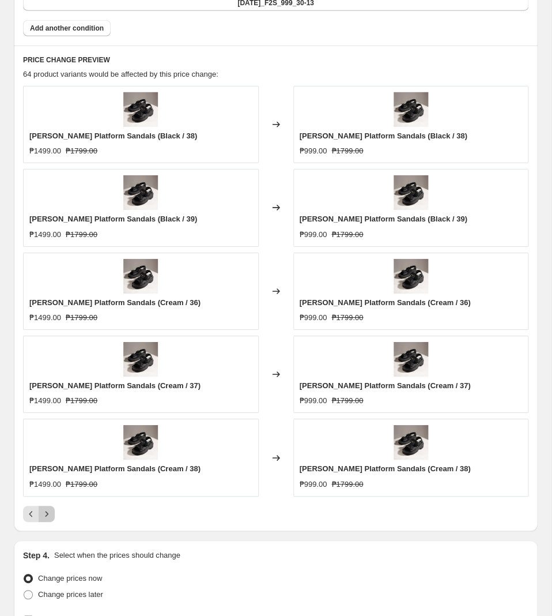
click at [48, 518] on icon "Next" at bounding box center [47, 514] width 12 height 12
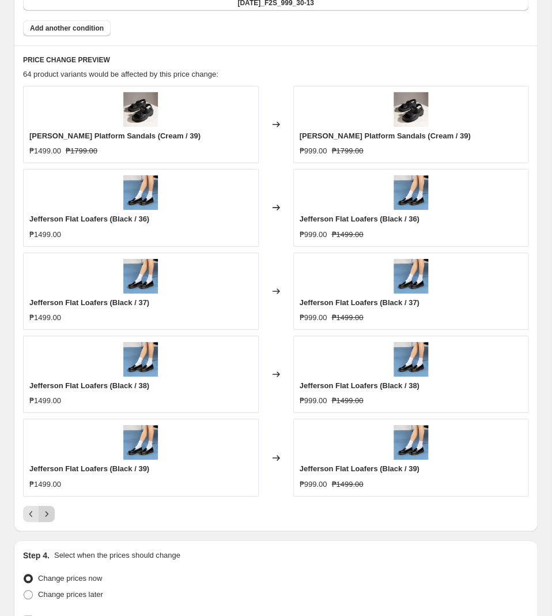
click at [41, 510] on button "Next" at bounding box center [47, 514] width 16 height 16
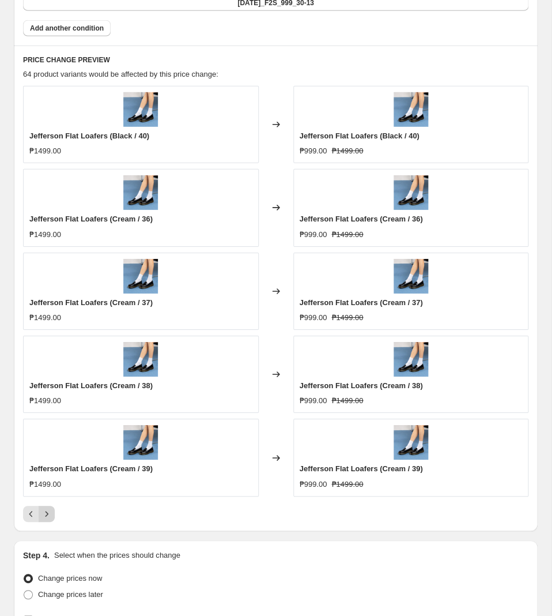
click at [40, 510] on button "Next" at bounding box center [47, 514] width 16 height 16
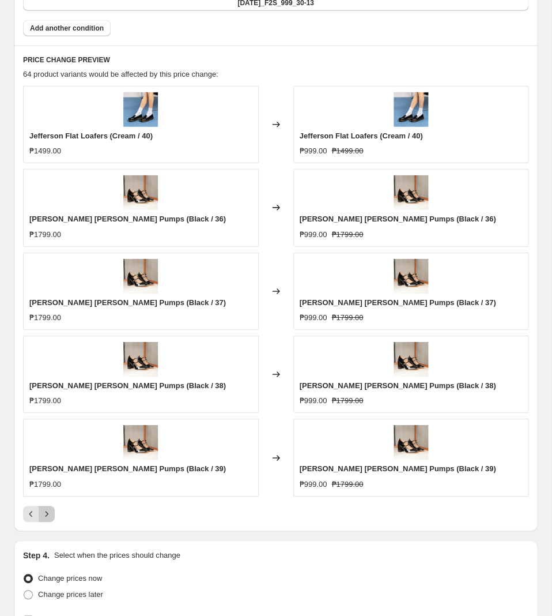
click at [47, 519] on icon "Next" at bounding box center [47, 514] width 12 height 12
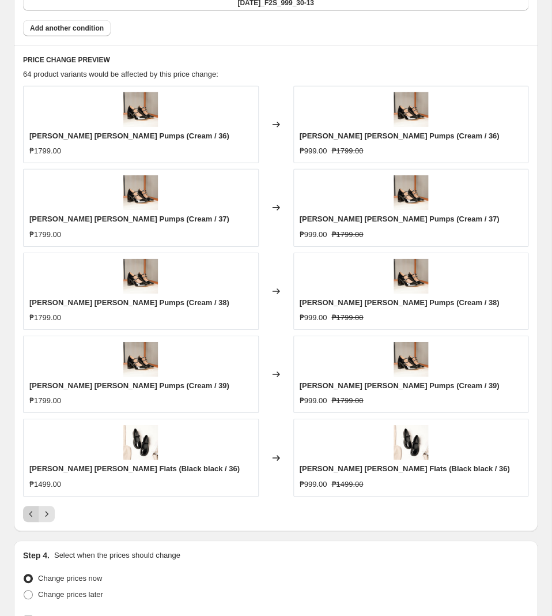
click at [29, 517] on icon "Previous" at bounding box center [30, 514] width 3 height 6
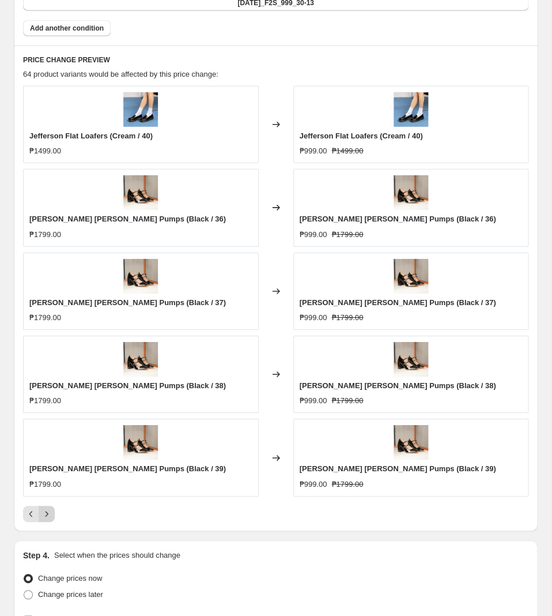
click at [40, 517] on button "Next" at bounding box center [47, 514] width 16 height 16
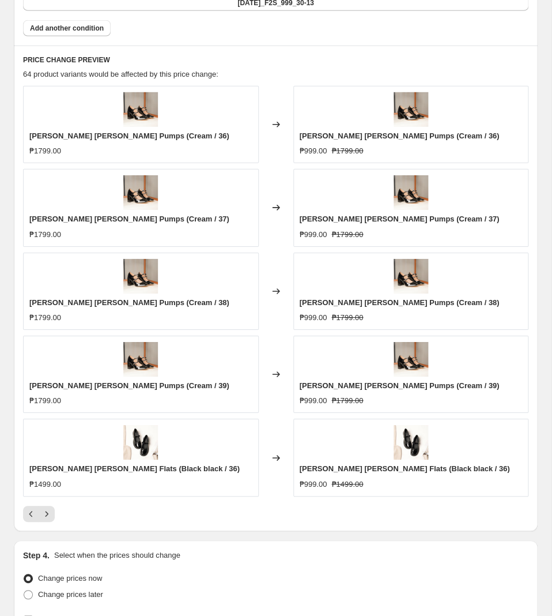
click at [55, 511] on div at bounding box center [276, 514] width 506 height 16
click at [51, 517] on icon "Next" at bounding box center [47, 514] width 12 height 12
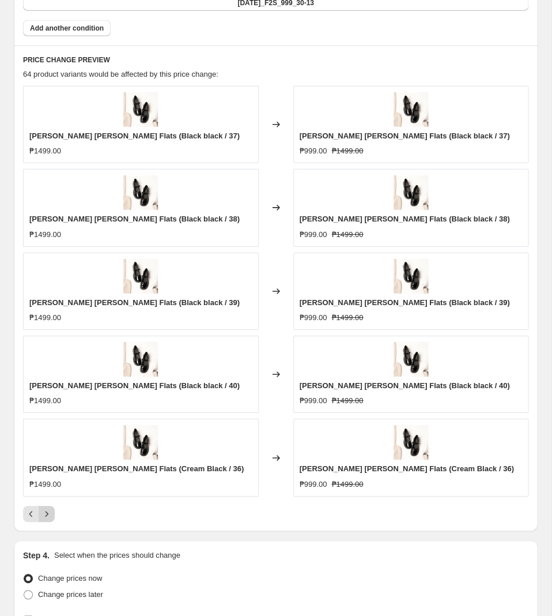
click at [51, 517] on icon "Next" at bounding box center [47, 514] width 12 height 12
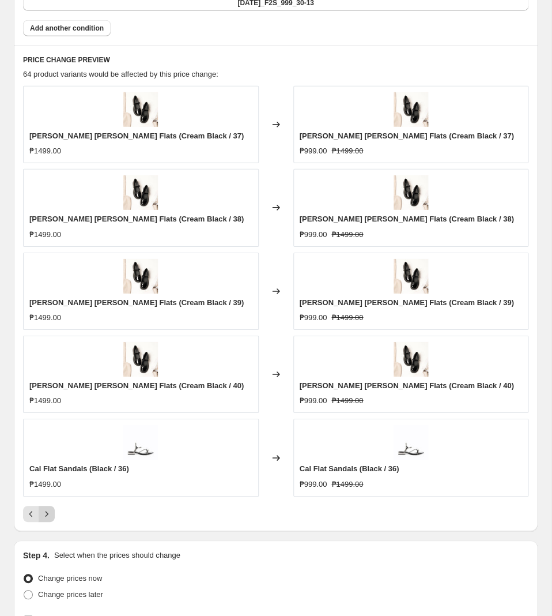
click at [52, 519] on button "Next" at bounding box center [47, 514] width 16 height 16
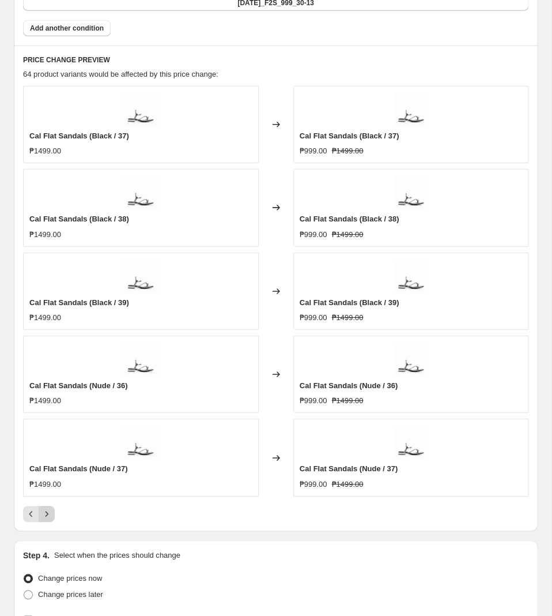
click at [52, 519] on icon "Next" at bounding box center [47, 514] width 12 height 12
click at [32, 519] on icon "Previous" at bounding box center [31, 514] width 12 height 12
click at [51, 517] on icon "Next" at bounding box center [47, 514] width 12 height 12
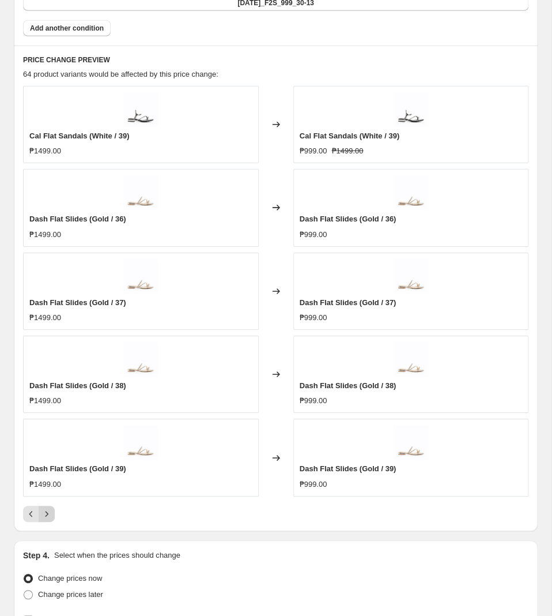
click at [52, 517] on button "Next" at bounding box center [47, 514] width 16 height 16
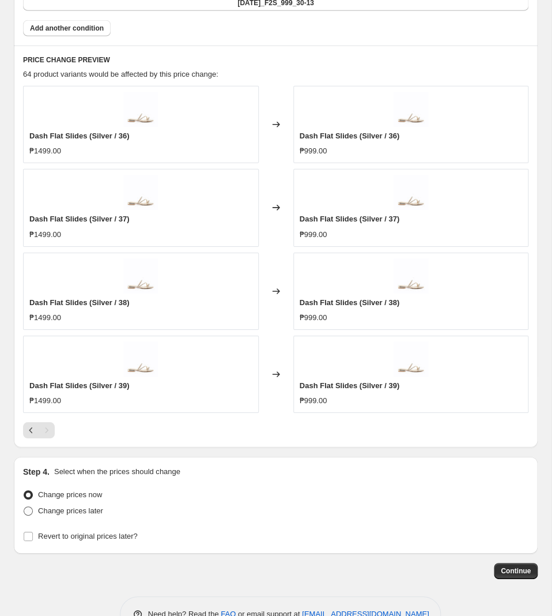
click at [100, 515] on span "Change prices later" at bounding box center [70, 510] width 65 height 9
click at [24, 507] on input "Change prices later" at bounding box center [24, 506] width 1 height 1
radio input "true"
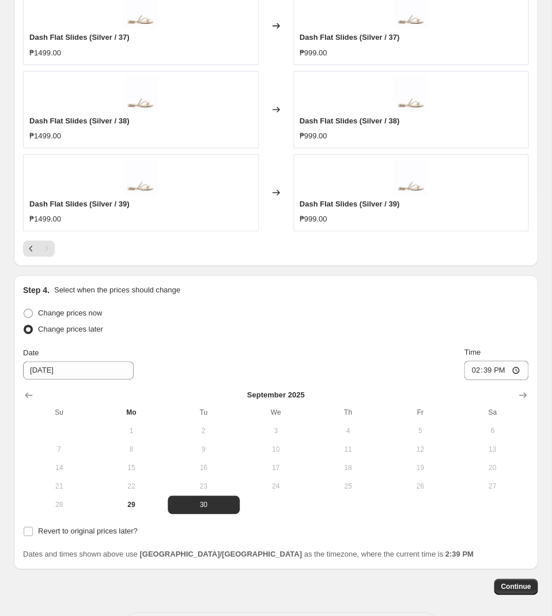
scroll to position [992, 0]
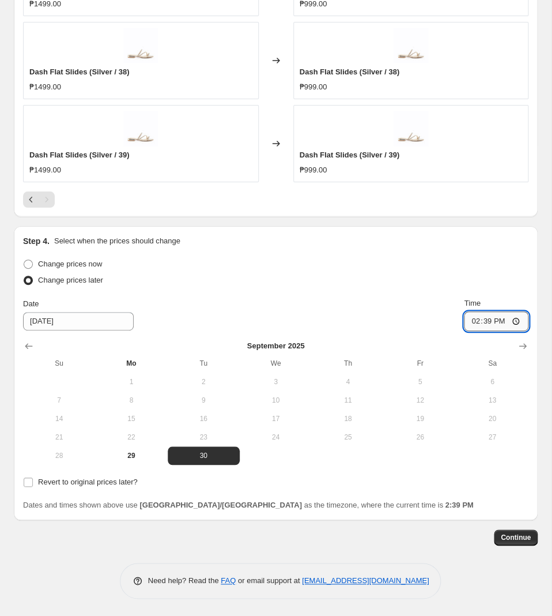
click at [485, 319] on input "14:39" at bounding box center [496, 321] width 65 height 20
type input "11:00"
click at [121, 483] on span "Revert to original prices later?" at bounding box center [88, 481] width 100 height 9
click at [33, 483] on input "Revert to original prices later?" at bounding box center [28, 481] width 9 height 9
checkbox input "true"
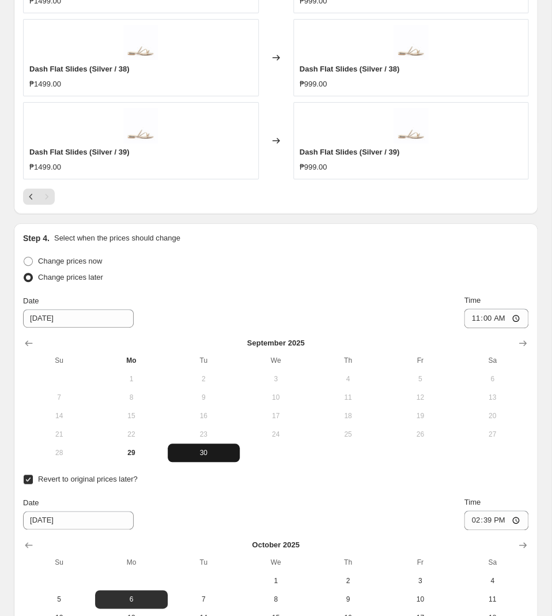
scroll to position [1113, 0]
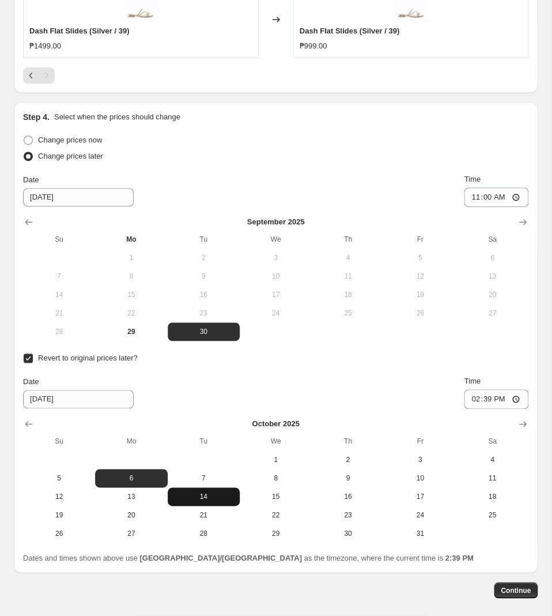
click at [221, 501] on span "14" at bounding box center [203, 496] width 63 height 9
type input "[DATE]"
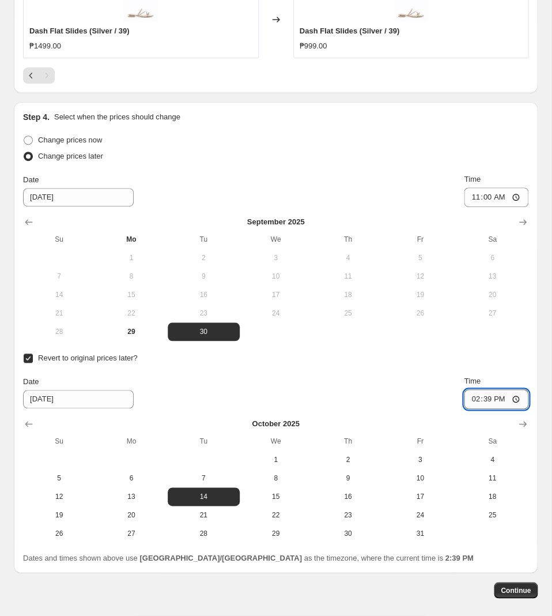
click at [483, 400] on input "14:39" at bounding box center [496, 399] width 65 height 20
type input "10:00"
click at [529, 590] on span "Continue" at bounding box center [516, 589] width 30 height 9
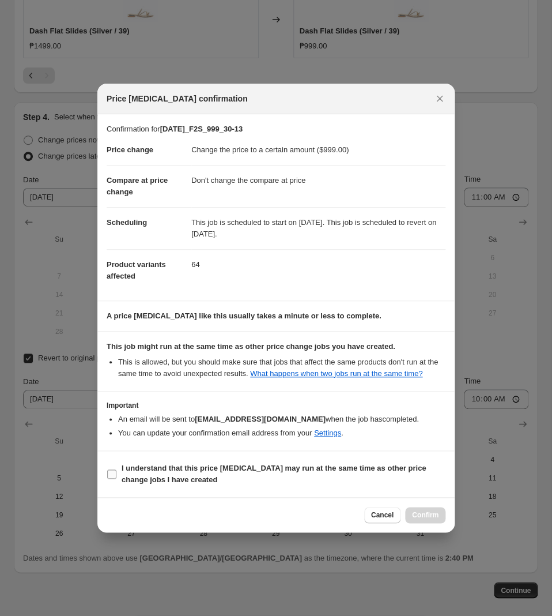
click at [285, 472] on b "I understand that this price [MEDICAL_DATA] may run at the same time as other p…" at bounding box center [274, 474] width 304 height 20
click at [116, 472] on input "I understand that this price [MEDICAL_DATA] may run at the same time as other p…" at bounding box center [111, 473] width 9 height 9
checkbox input "true"
click at [434, 516] on span "Confirm" at bounding box center [425, 514] width 27 height 9
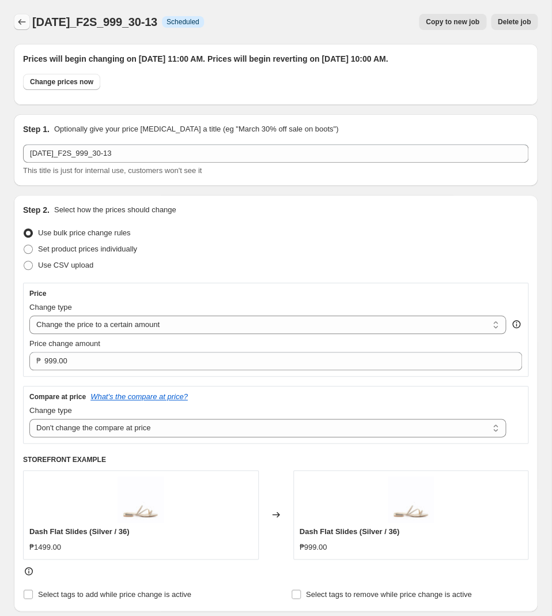
click at [21, 17] on button "Price change jobs" at bounding box center [22, 22] width 16 height 16
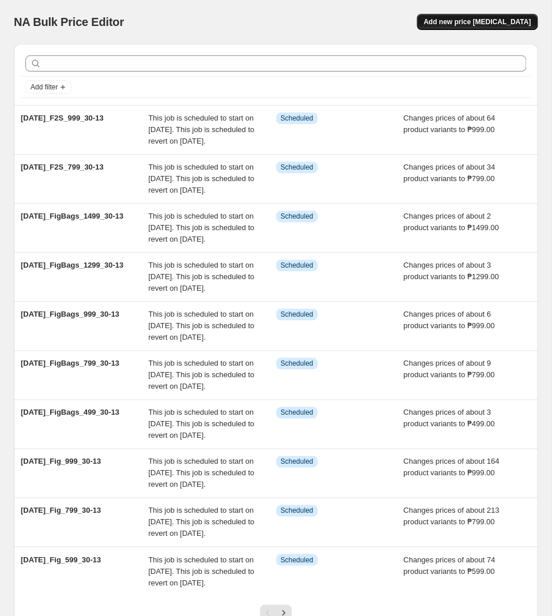
click at [489, 26] on span "Add new price [MEDICAL_DATA]" at bounding box center [477, 21] width 107 height 9
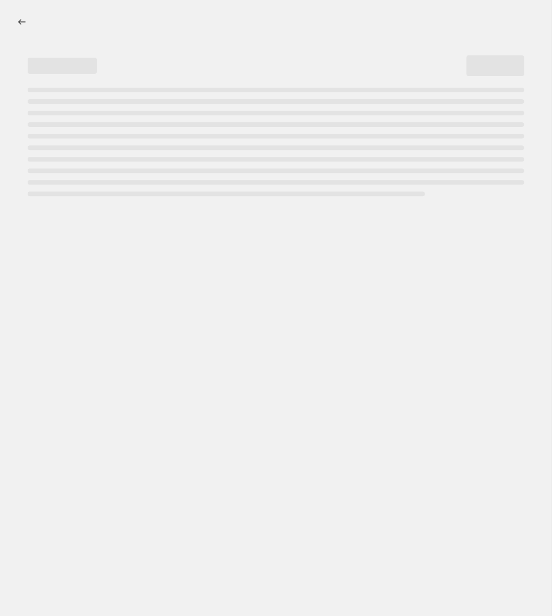
select select "percentage"
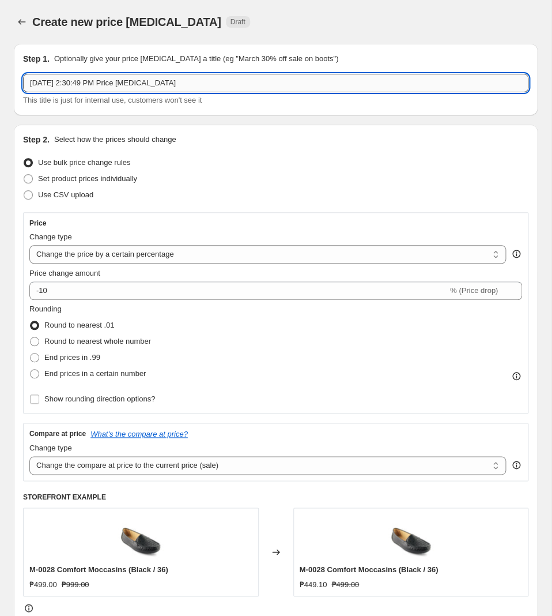
click at [221, 89] on input "[DATE] 2:30:49 PM Price [MEDICAL_DATA]" at bounding box center [276, 83] width 506 height 18
paste input "[DATE]_Sor_499_30-13"
type input "[DATE]_Sor_499_30-13"
click at [29, 245] on select "Change the price to a certain amount Change the price by a certain amount Chang…" at bounding box center [267, 254] width 477 height 18
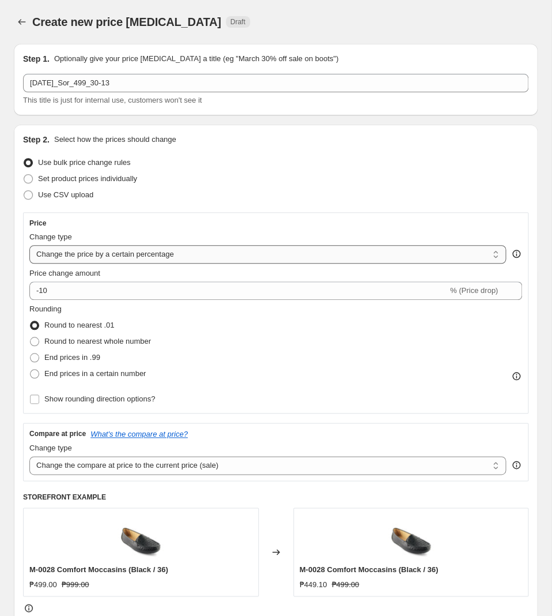
select select "to"
click option "Change the price to a certain amount" at bounding box center [0, 0] width 0 height 0
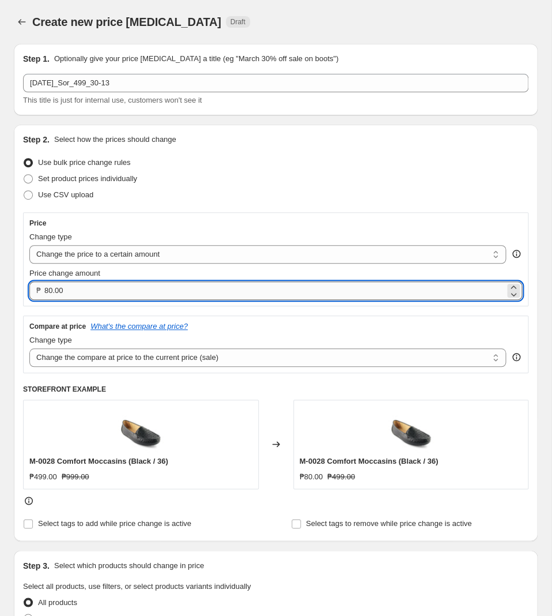
click at [141, 293] on input "80.00" at bounding box center [274, 290] width 461 height 18
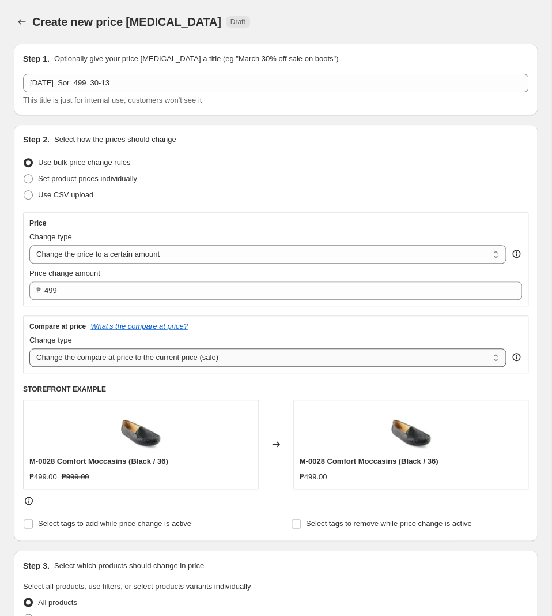
type input "499.00"
click at [29, 348] on select "Change the compare at price to the current price (sale) Change the compare at p…" at bounding box center [267, 357] width 477 height 18
select select "no_change"
click option "Don't change the compare at price" at bounding box center [0, 0] width 0 height 0
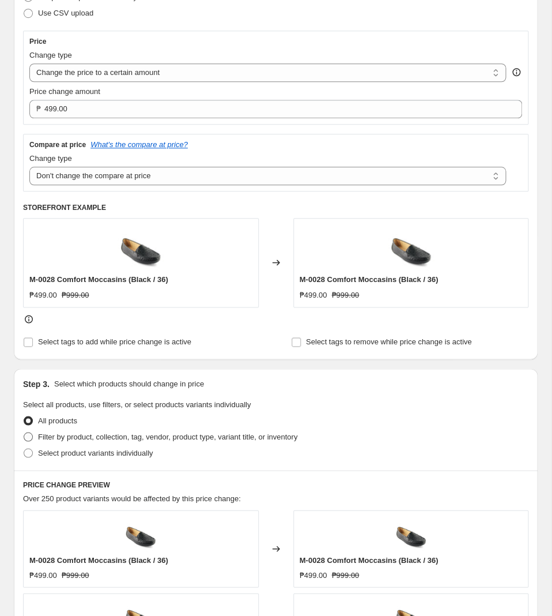
click at [130, 438] on span "Filter by product, collection, tag, vendor, product type, variant title, or inv…" at bounding box center [167, 436] width 259 height 9
click at [24, 432] on input "Filter by product, collection, tag, vendor, product type, variant title, or inv…" at bounding box center [24, 432] width 1 height 1
radio input "true"
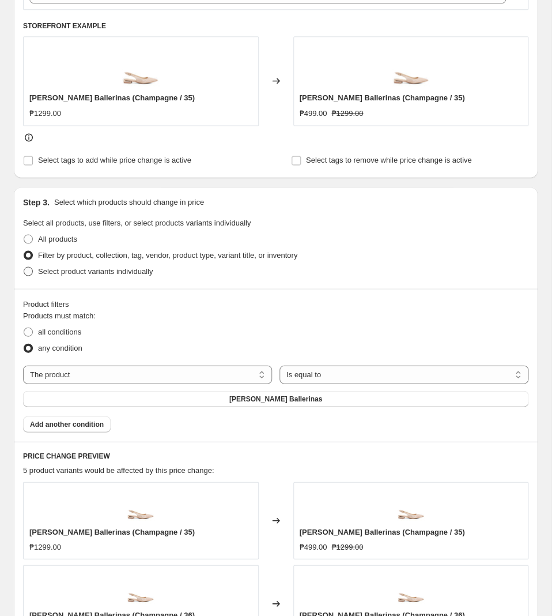
scroll to position [424, 0]
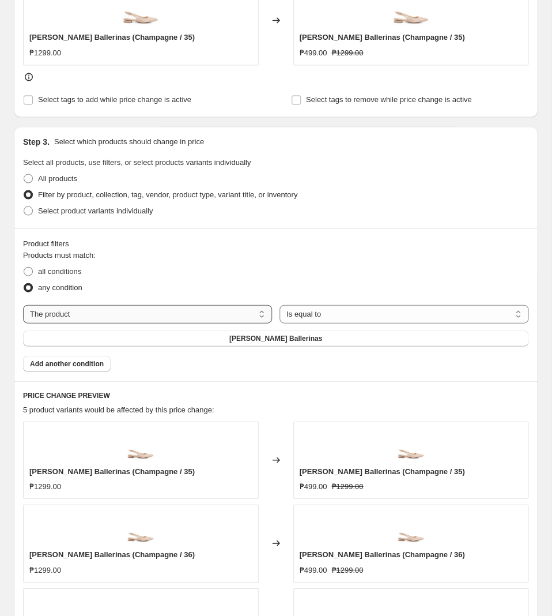
click at [23, 304] on select "The product The product's collection The product's tag The product's vendor The…" at bounding box center [147, 313] width 249 height 18
select select "tag"
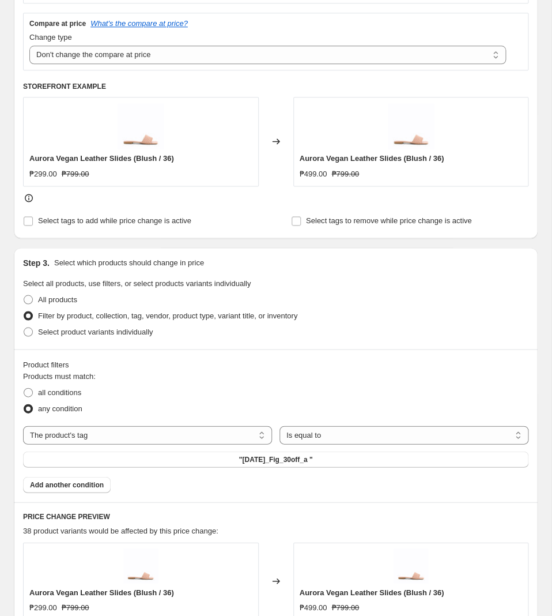
scroll to position [363, 0]
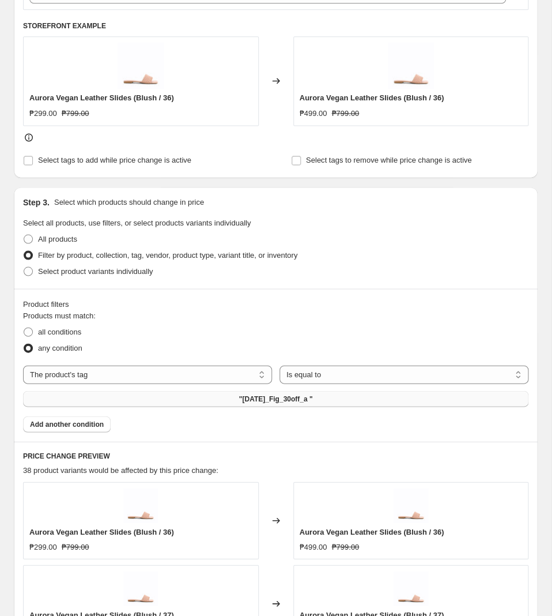
click at [239, 397] on span ""[DATE]_Fig_30off_a "" at bounding box center [276, 398] width 74 height 9
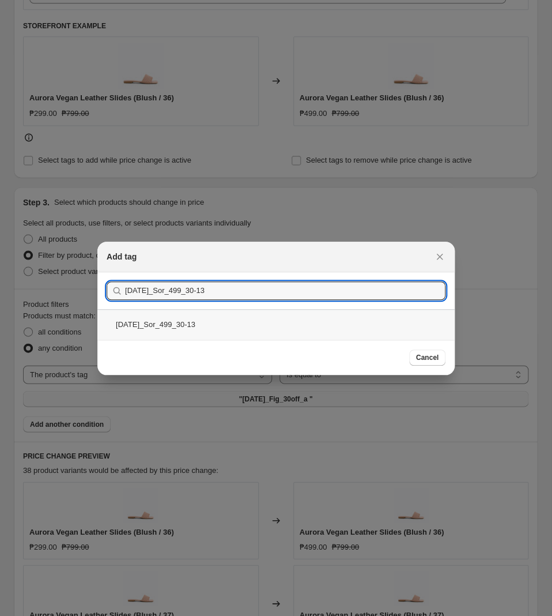
type input "[DATE]_Sor_499_30-13"
click at [201, 339] on div "[DATE]_Sor_499_30-13" at bounding box center [275, 324] width 357 height 31
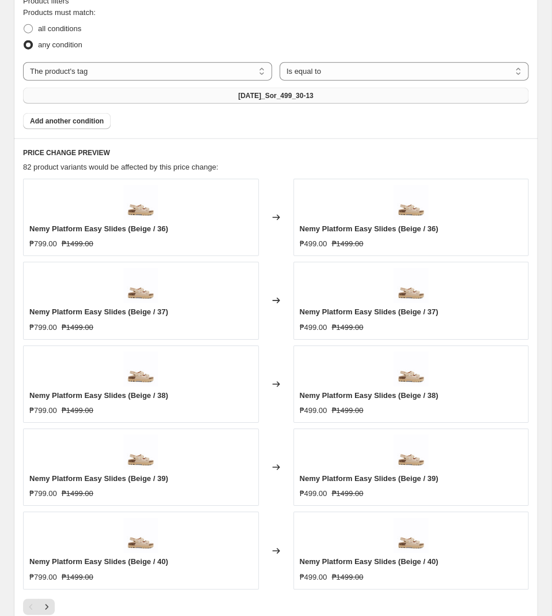
scroll to position [726, 0]
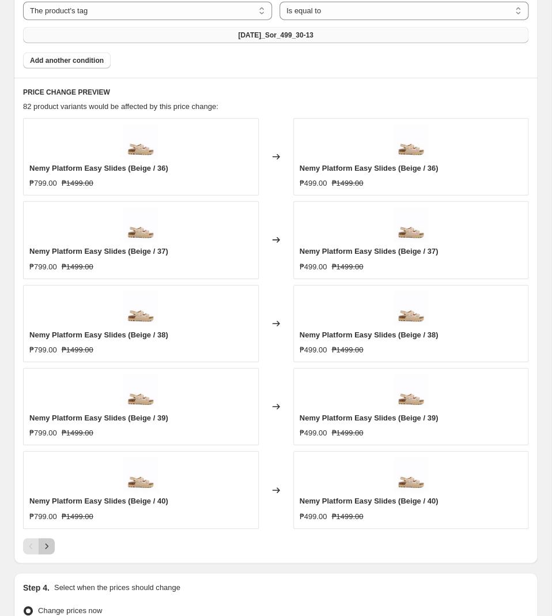
click at [48, 548] on icon "Next" at bounding box center [47, 546] width 12 height 12
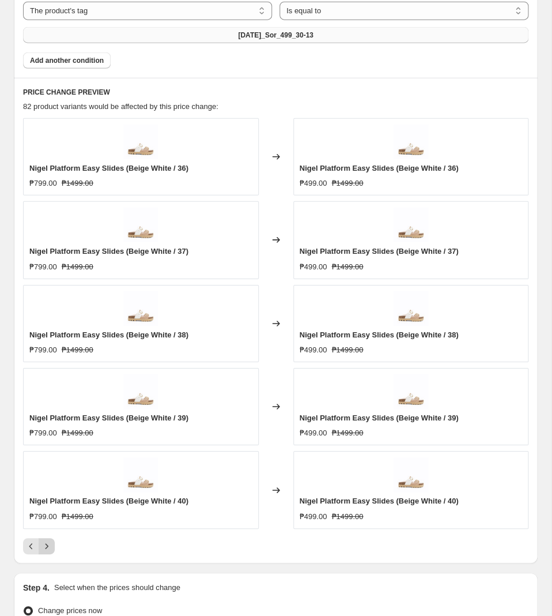
click at [51, 547] on icon "Next" at bounding box center [47, 546] width 12 height 12
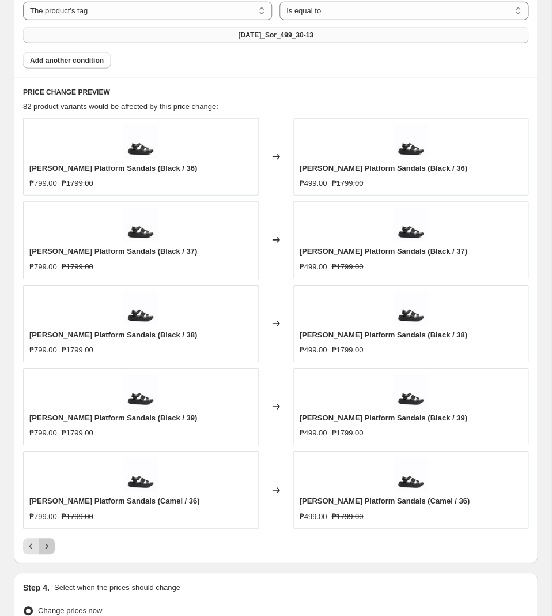
click at [43, 554] on button "Next" at bounding box center [47, 546] width 16 height 16
click at [44, 552] on icon "Next" at bounding box center [47, 546] width 12 height 12
click at [40, 550] on button "Next" at bounding box center [47, 546] width 16 height 16
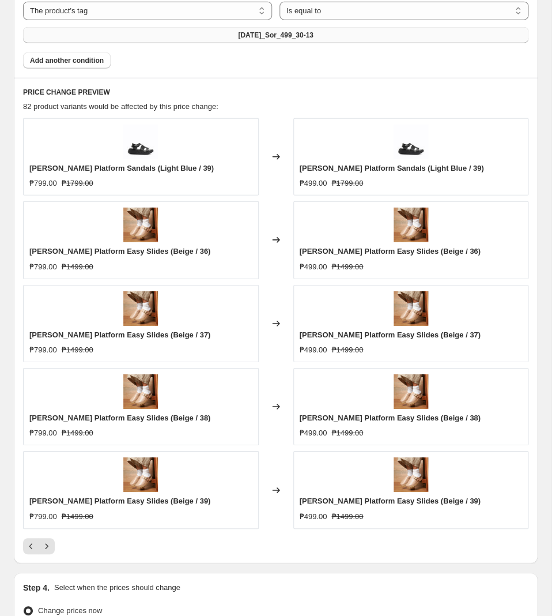
click at [40, 558] on div "PRICE CHANGE PREVIEW 82 product variants would be affected by this price change…" at bounding box center [276, 320] width 524 height 485
click at [52, 550] on icon "Next" at bounding box center [47, 546] width 12 height 12
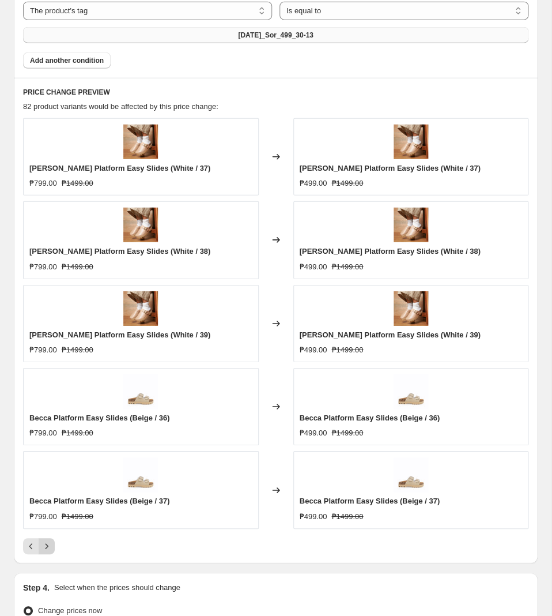
click at [52, 552] on icon "Next" at bounding box center [47, 546] width 12 height 12
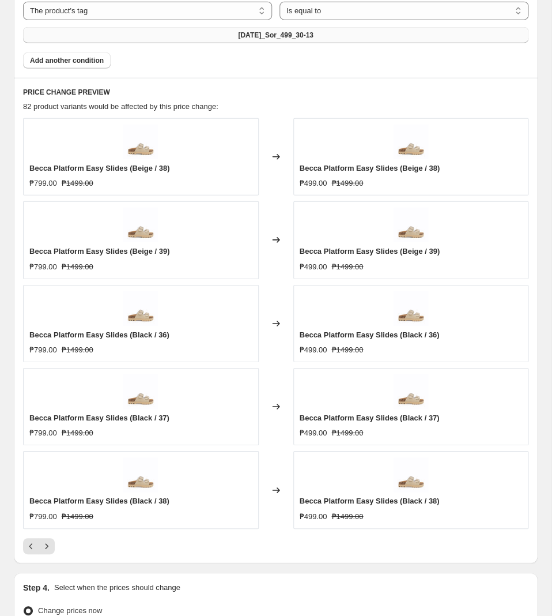
scroll to position [848, 0]
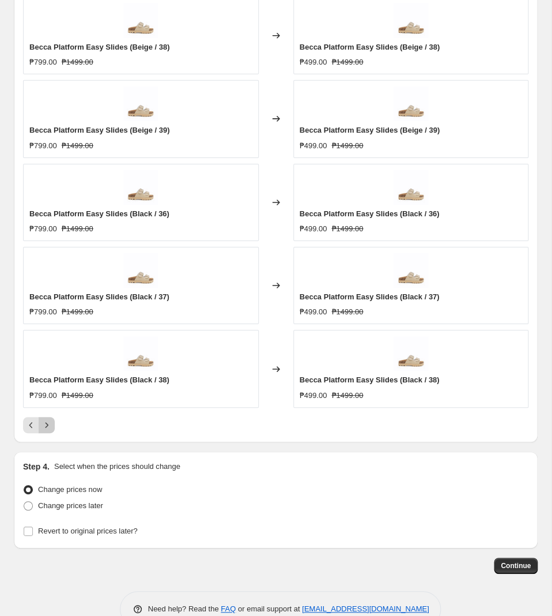
click at [45, 431] on icon "Next" at bounding box center [47, 425] width 12 height 12
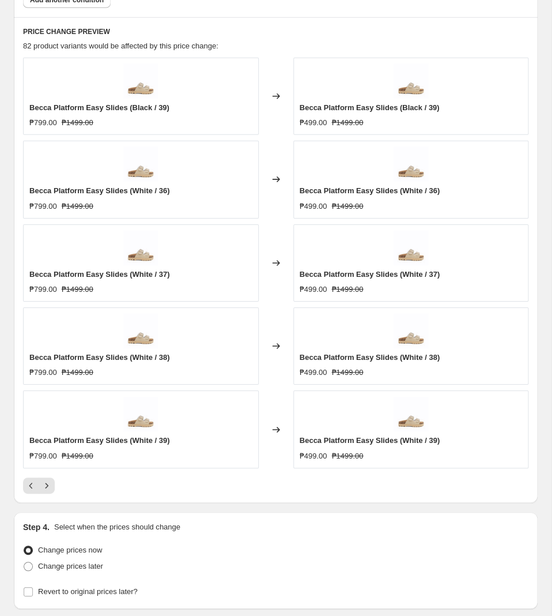
scroll to position [726, 0]
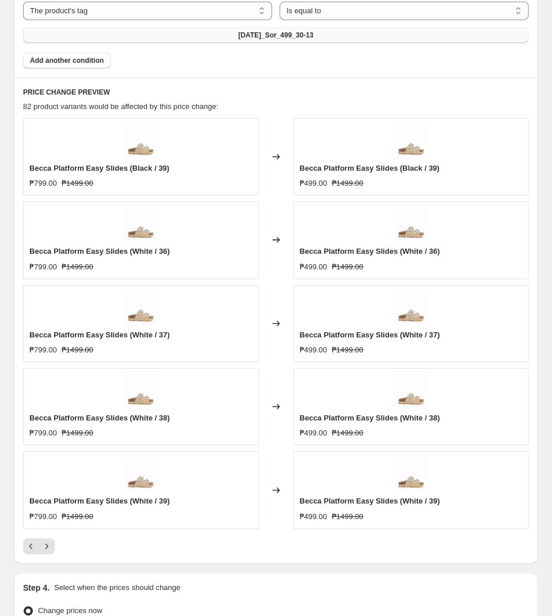
click at [54, 554] on div "Pagination" at bounding box center [47, 546] width 16 height 16
click at [51, 552] on icon "Next" at bounding box center [47, 546] width 12 height 12
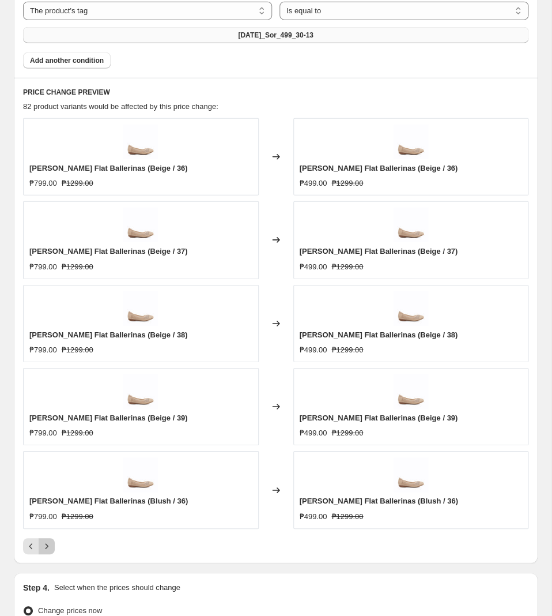
click at [42, 552] on icon "Next" at bounding box center [47, 546] width 12 height 12
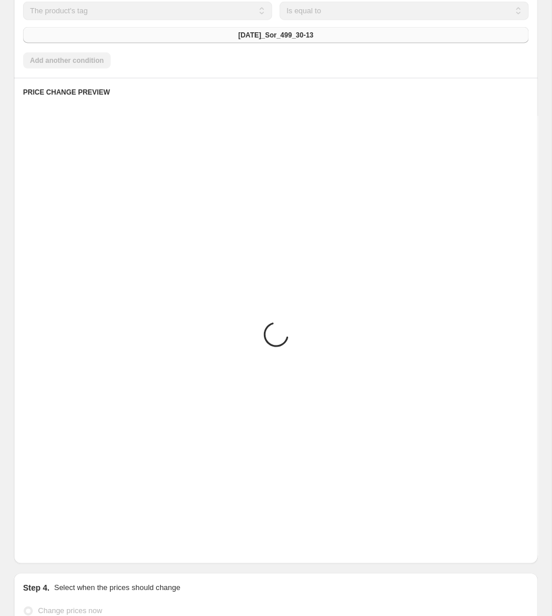
scroll to position [629, 0]
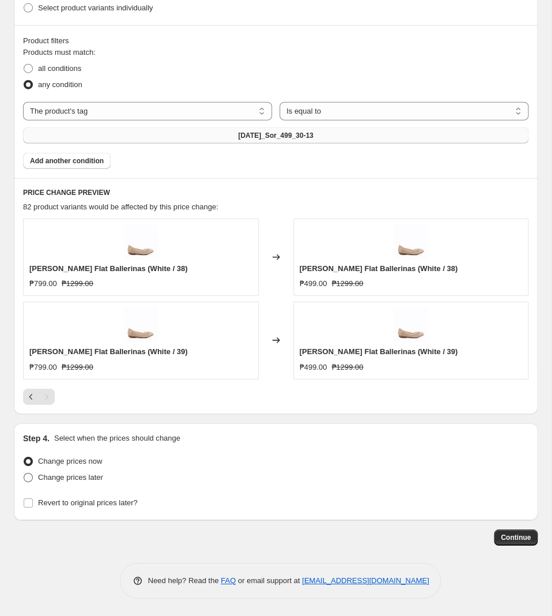
click at [84, 476] on span "Change prices later" at bounding box center [70, 477] width 65 height 9
click at [24, 473] on input "Change prices later" at bounding box center [24, 473] width 1 height 1
radio input "true"
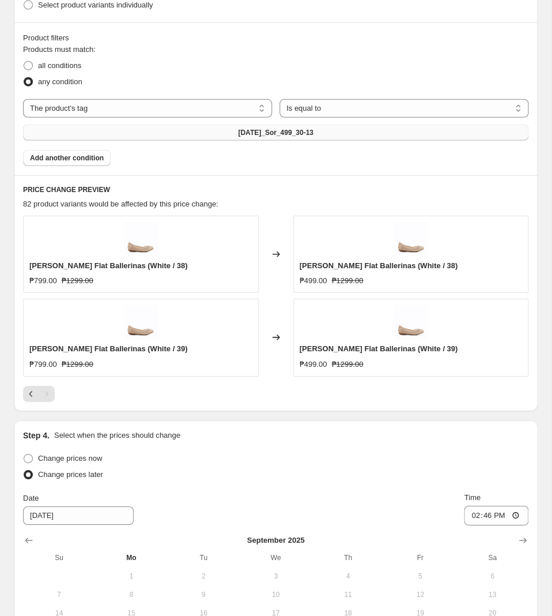
scroll to position [825, 0]
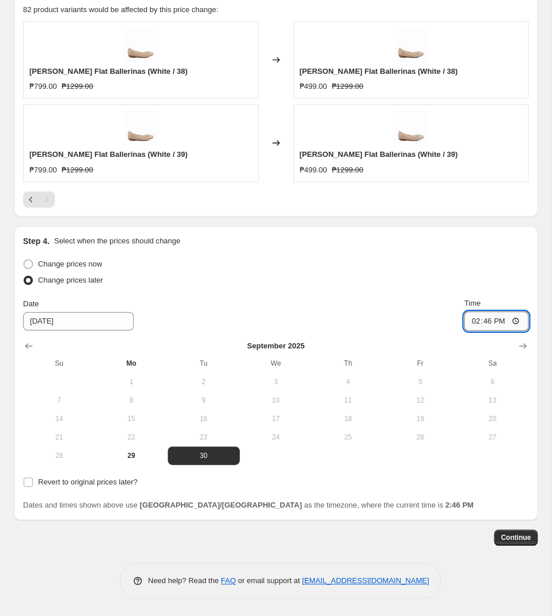
click at [490, 323] on input "14:46" at bounding box center [496, 321] width 65 height 20
type input "11:00"
click at [101, 480] on span "Revert to original prices later?" at bounding box center [88, 481] width 100 height 9
click at [33, 480] on input "Revert to original prices later?" at bounding box center [28, 481] width 9 height 9
checkbox input "true"
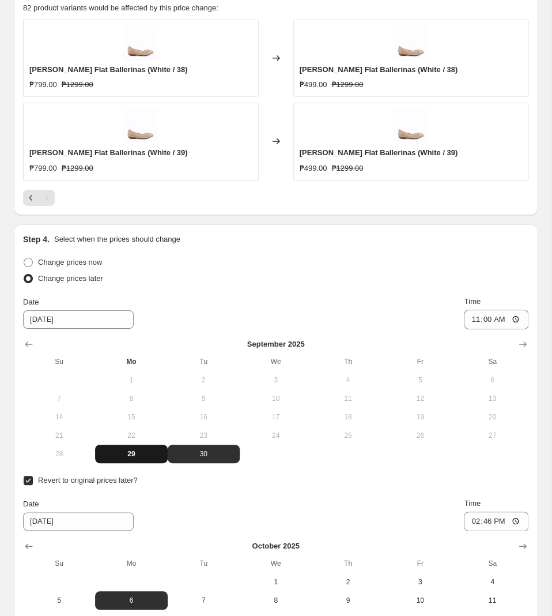
scroll to position [1000, 0]
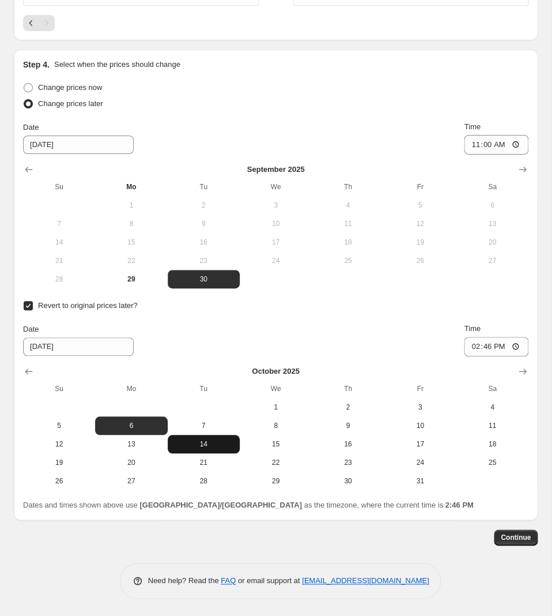
click at [213, 440] on span "14" at bounding box center [203, 443] width 63 height 9
type input "[DATE]"
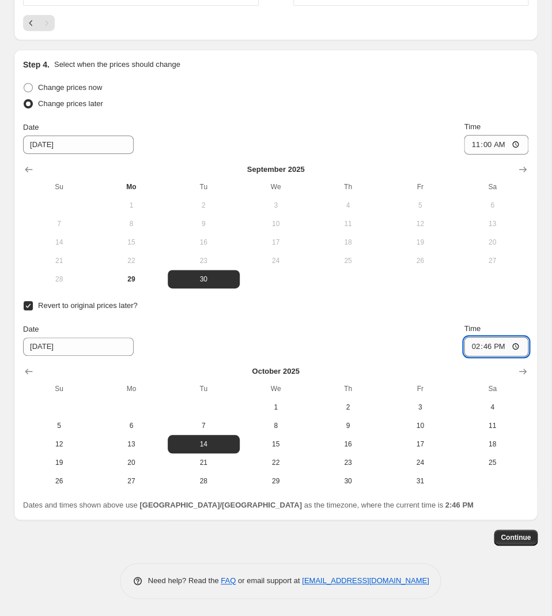
click at [489, 347] on input "14:46" at bounding box center [496, 347] width 65 height 20
type input "10:00"
click at [514, 535] on span "Continue" at bounding box center [516, 537] width 30 height 9
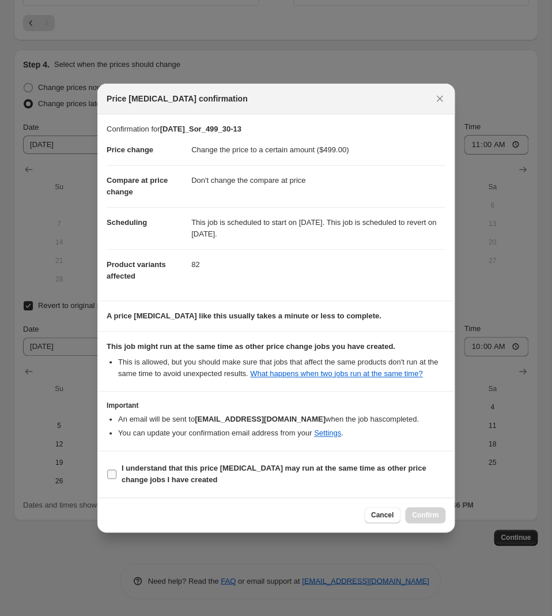
click at [245, 461] on label "I understand that this price [MEDICAL_DATA] may run at the same time as other p…" at bounding box center [276, 474] width 339 height 28
click at [116, 469] on input "I understand that this price [MEDICAL_DATA] may run at the same time as other p…" at bounding box center [111, 473] width 9 height 9
checkbox input "true"
click at [425, 514] on span "Confirm" at bounding box center [425, 514] width 27 height 9
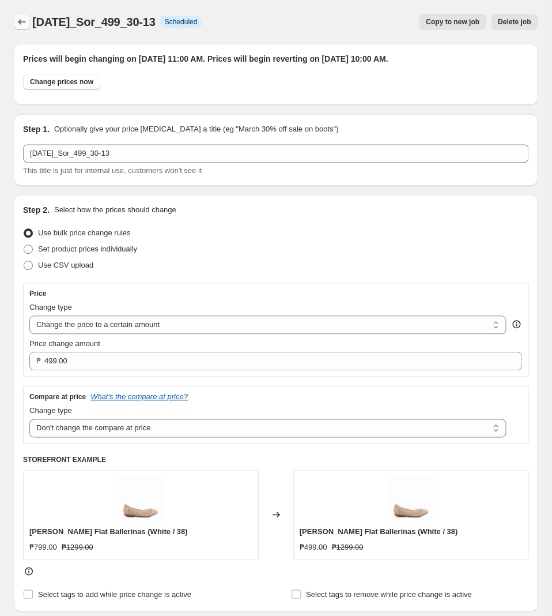
click at [23, 29] on button "Price change jobs" at bounding box center [22, 22] width 16 height 16
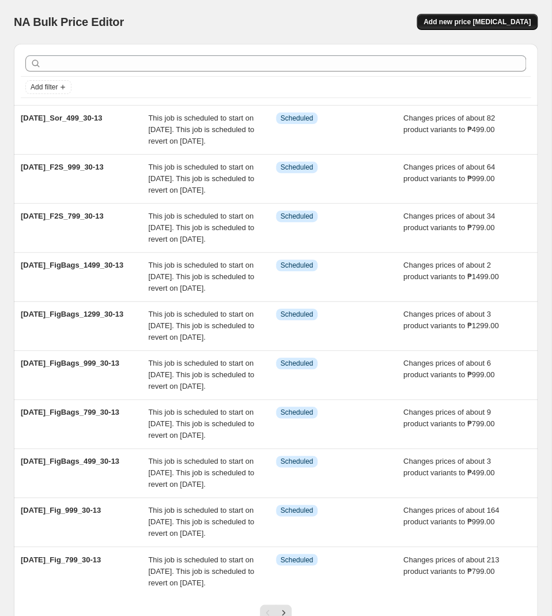
click at [518, 22] on span "Add new price [MEDICAL_DATA]" at bounding box center [477, 21] width 107 height 9
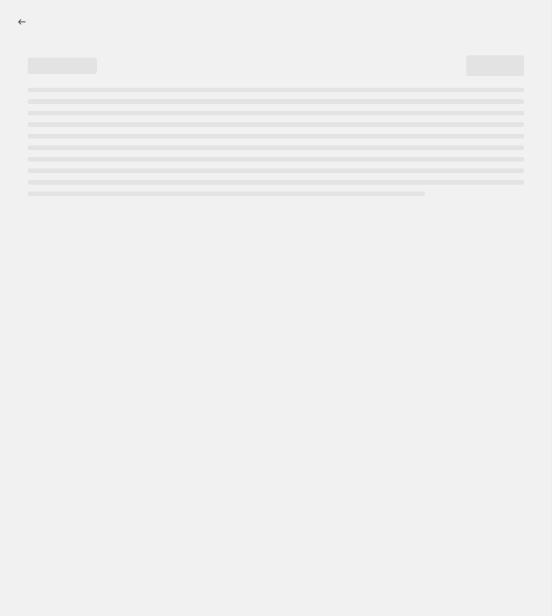
select select "percentage"
